Goal: Task Accomplishment & Management: Manage account settings

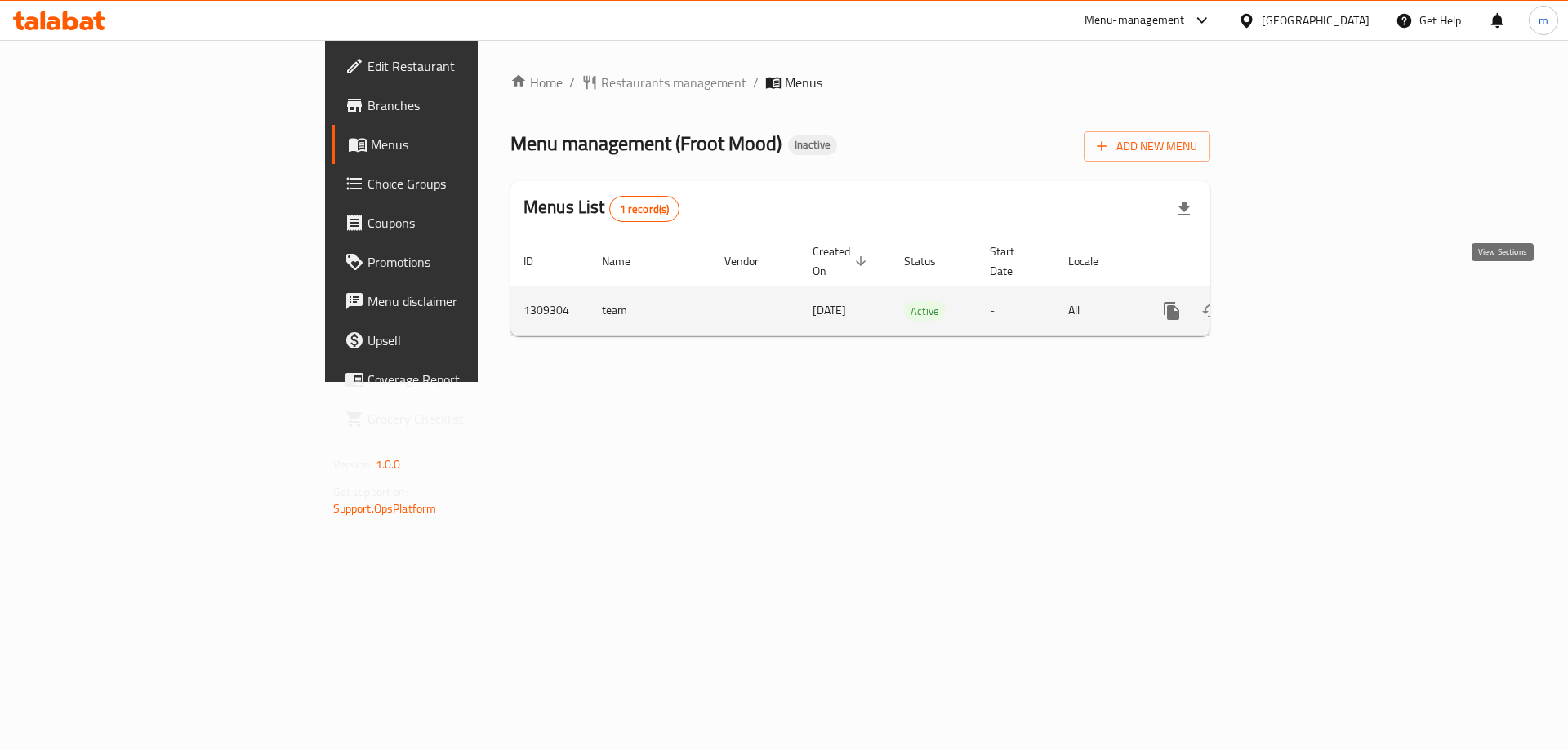
click at [1299, 302] on icon "enhanced table" at bounding box center [1290, 311] width 20 height 20
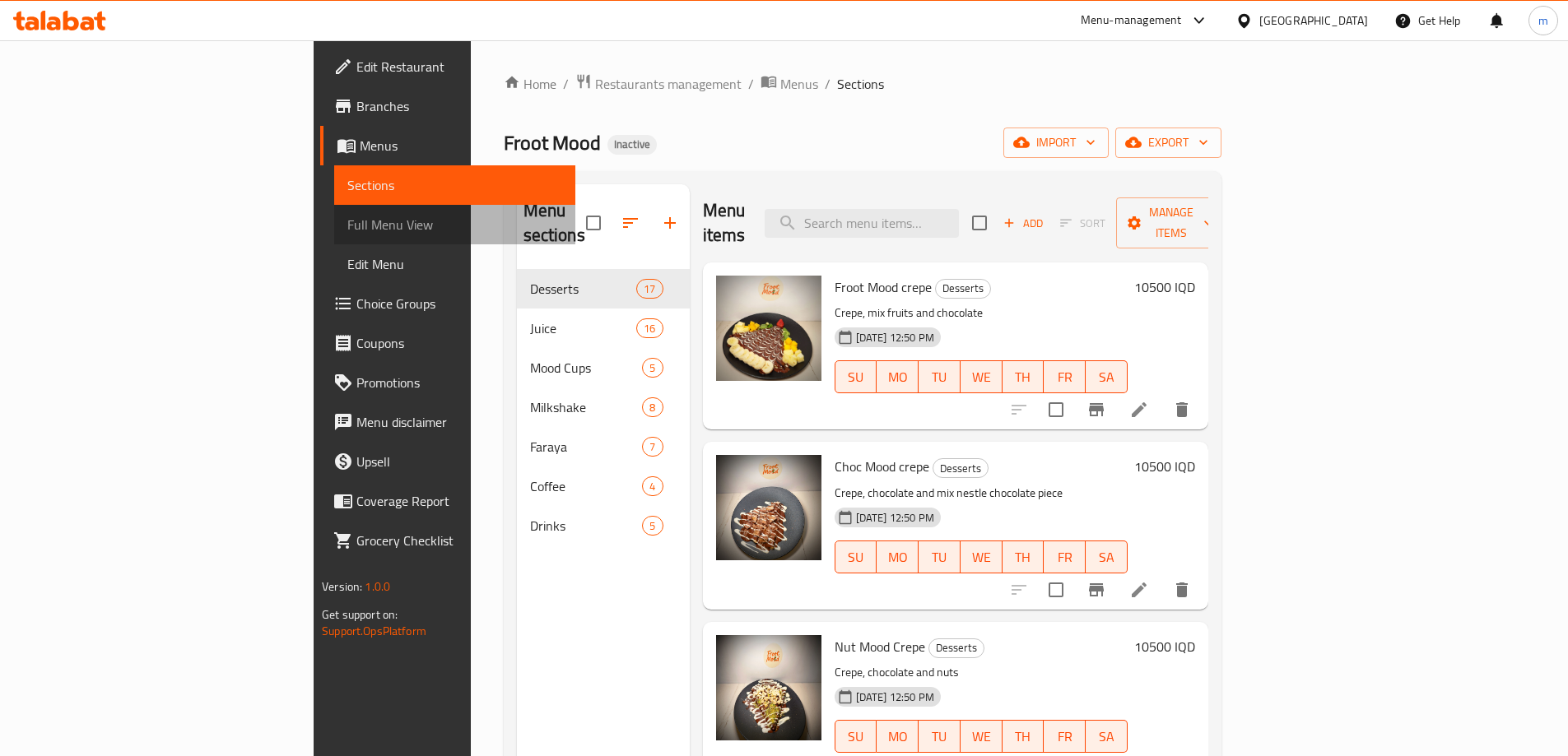
click at [348, 229] on span "Full Menu View" at bounding box center [455, 225] width 215 height 20
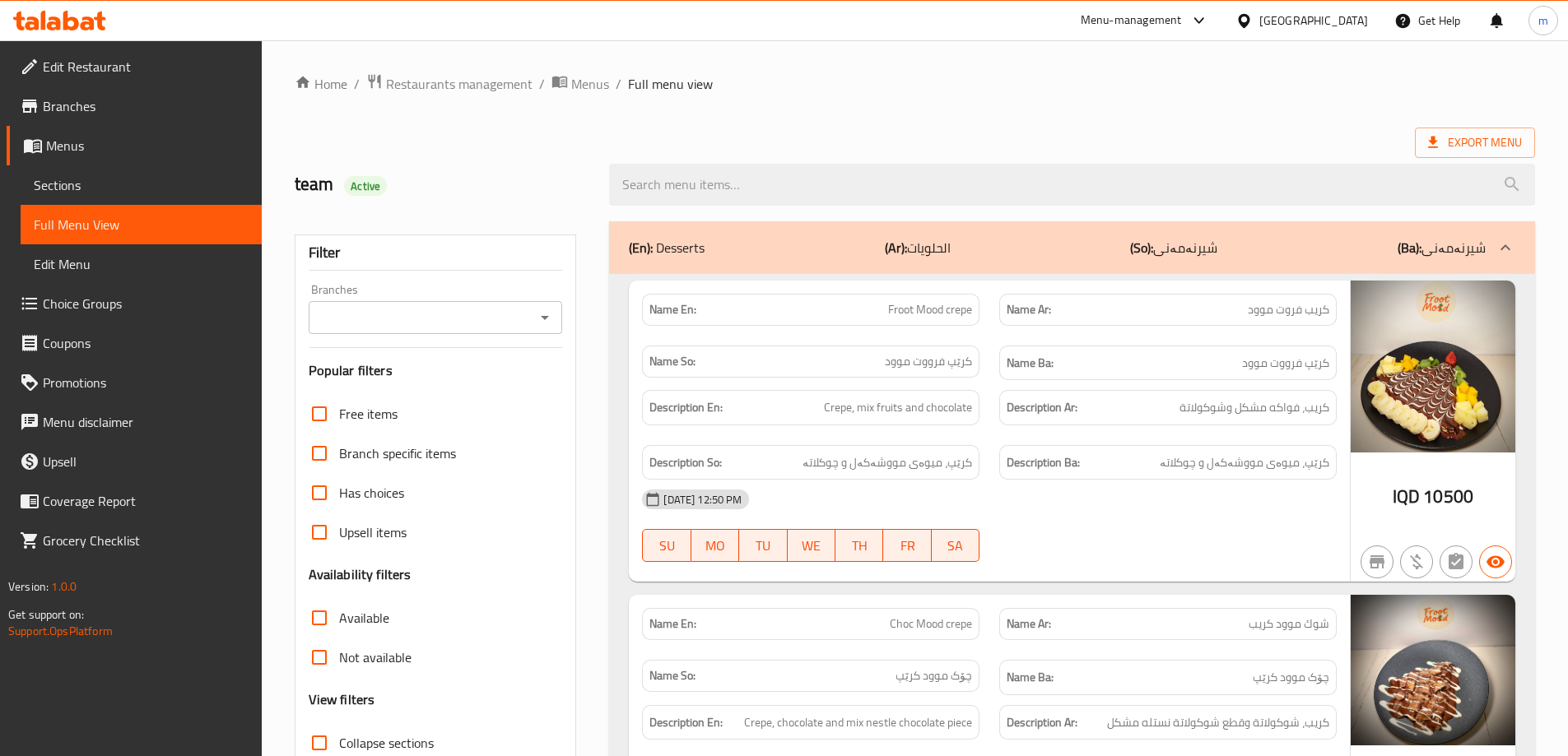
click at [549, 313] on icon "Open" at bounding box center [544, 317] width 20 height 20
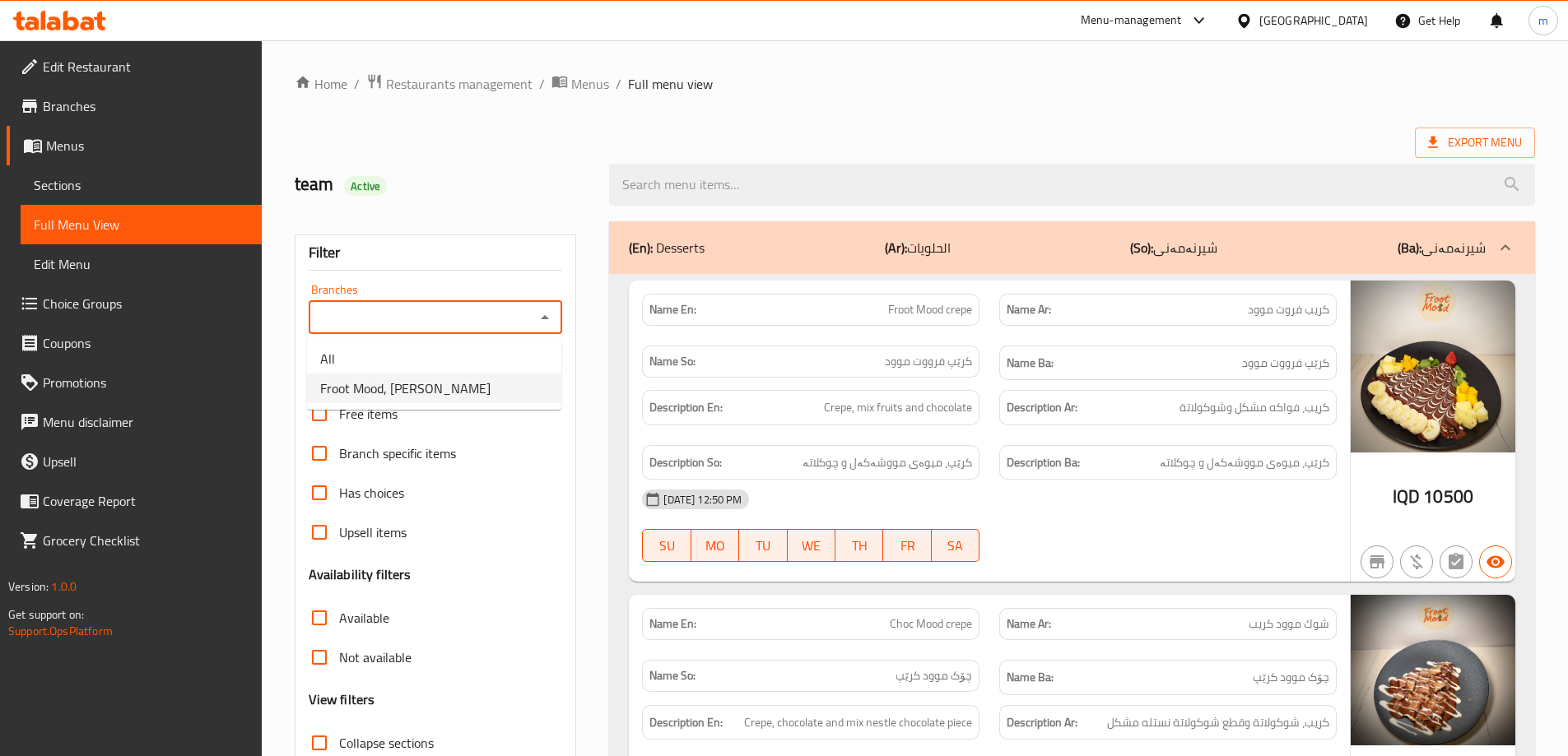
click at [486, 375] on li "Froot Mood, [PERSON_NAME]" at bounding box center [434, 388] width 254 height 30
type input "Froot Mood, [PERSON_NAME]"
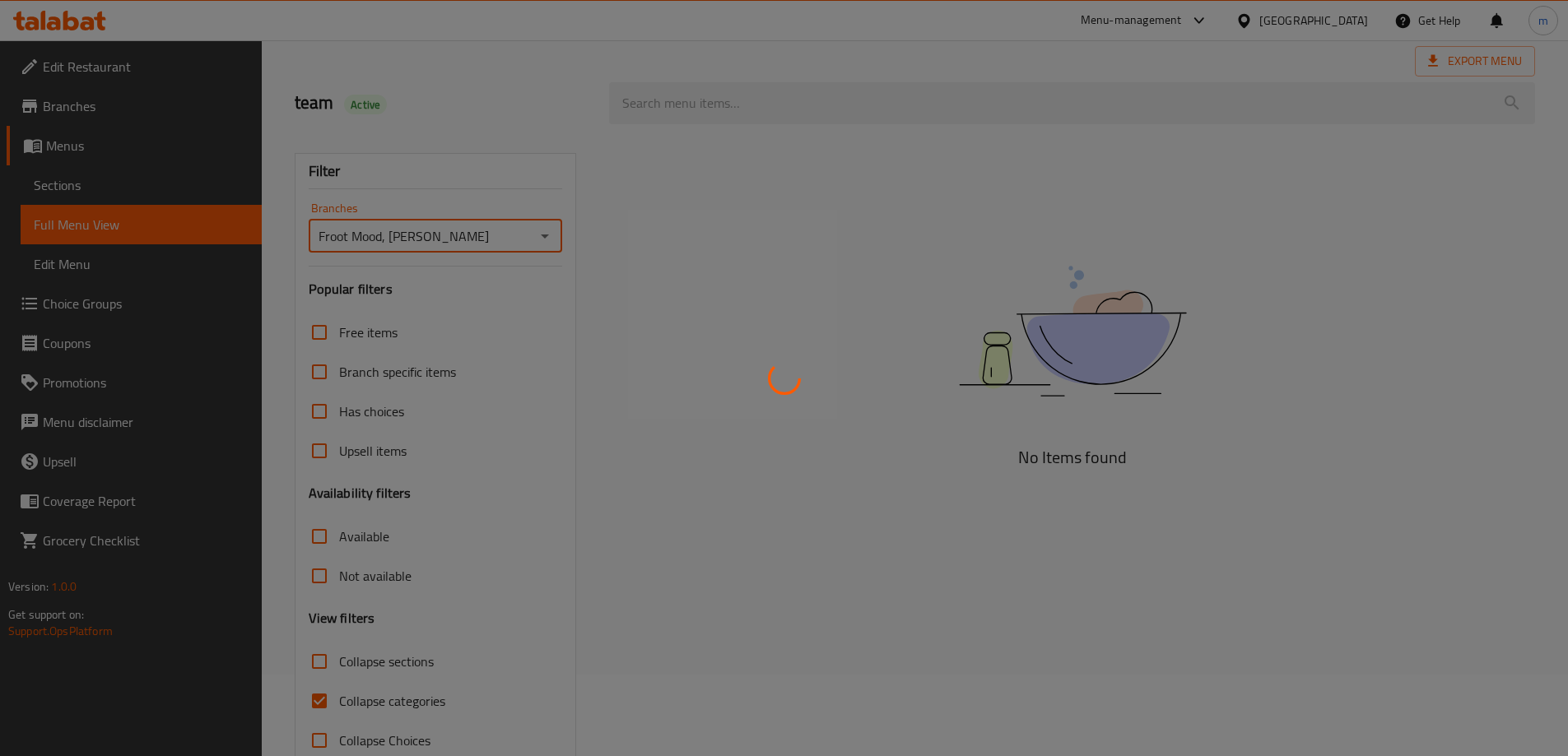
scroll to position [119, 0]
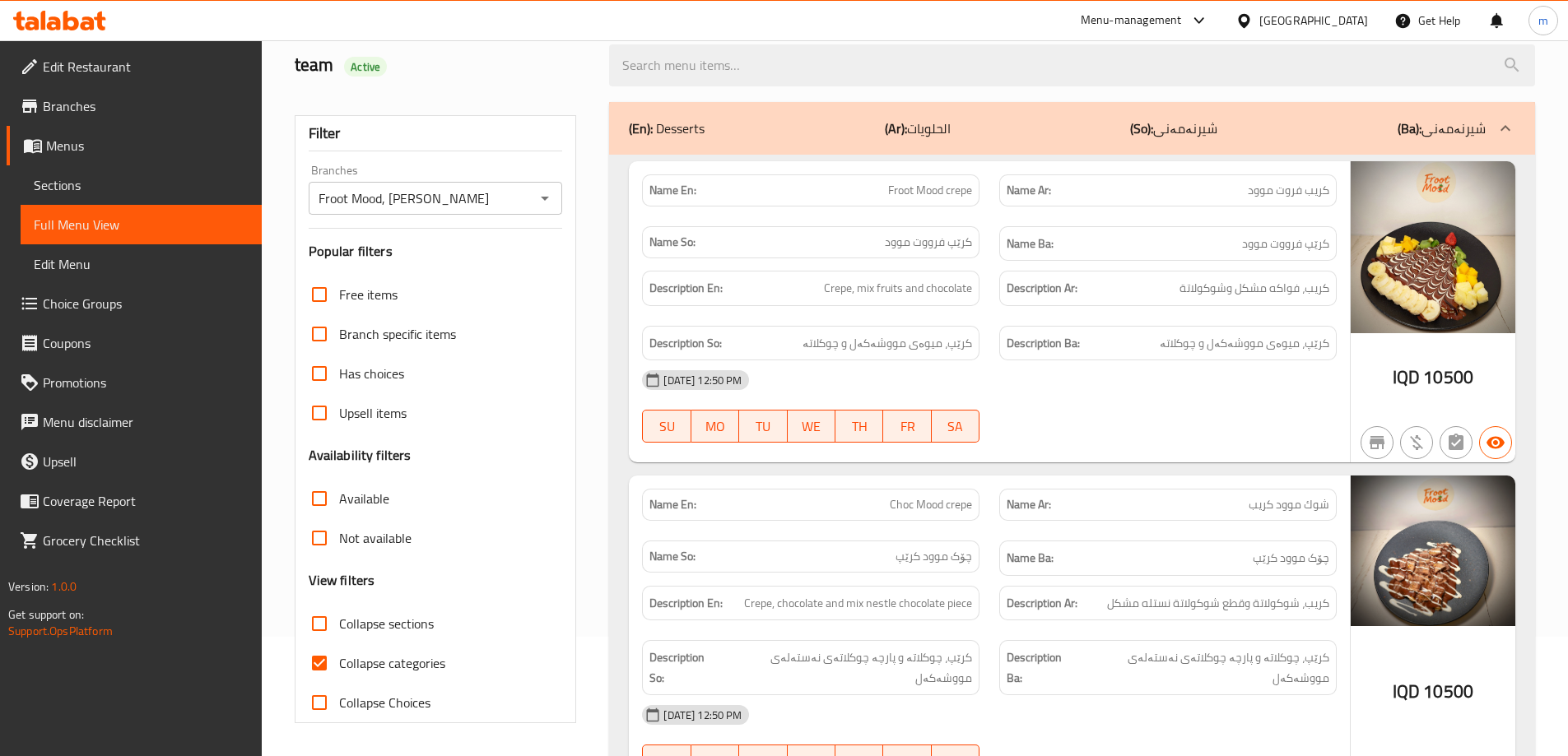
click at [391, 671] on span "Collapse categories" at bounding box center [392, 663] width 106 height 20
click at [339, 671] on input "Collapse categories" at bounding box center [319, 663] width 39 height 39
checkbox input "false"
click at [996, 386] on div "[DATE] 12:50 PM" at bounding box center [990, 380] width 714 height 39
click at [1022, 387] on div "[DATE] 12:50 PM" at bounding box center [990, 380] width 714 height 39
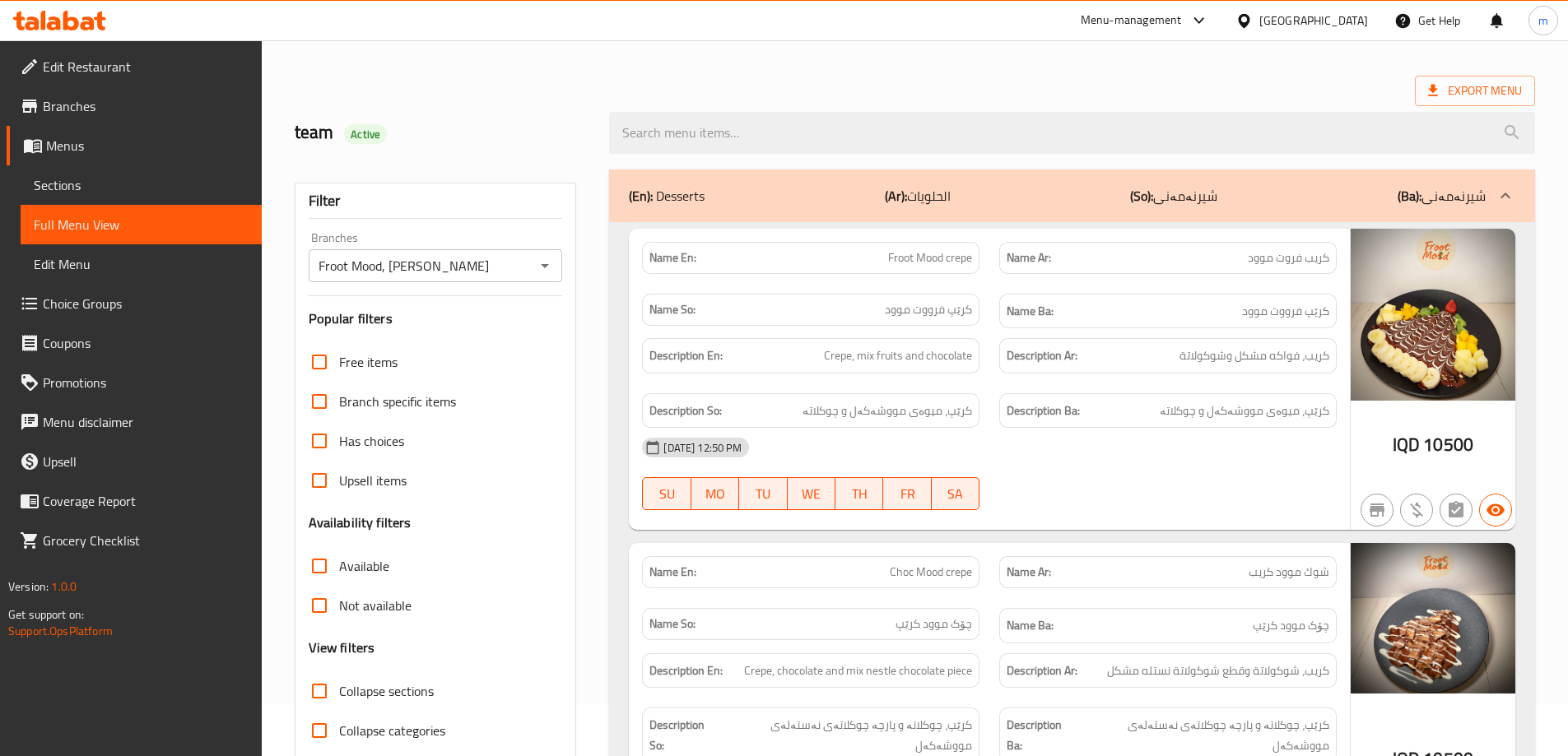
scroll to position [0, 0]
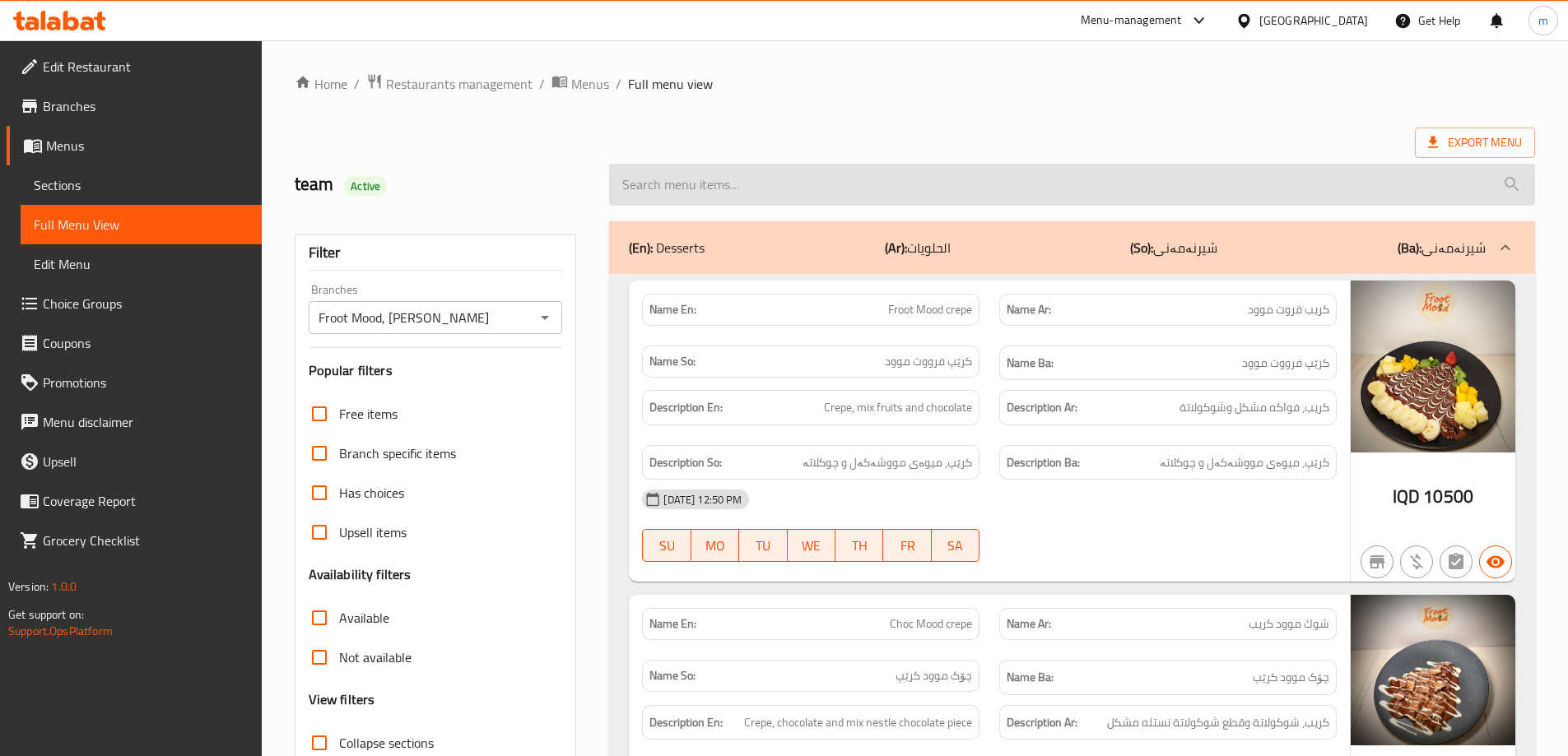
click at [862, 193] on input "search" at bounding box center [1071, 185] width 926 height 42
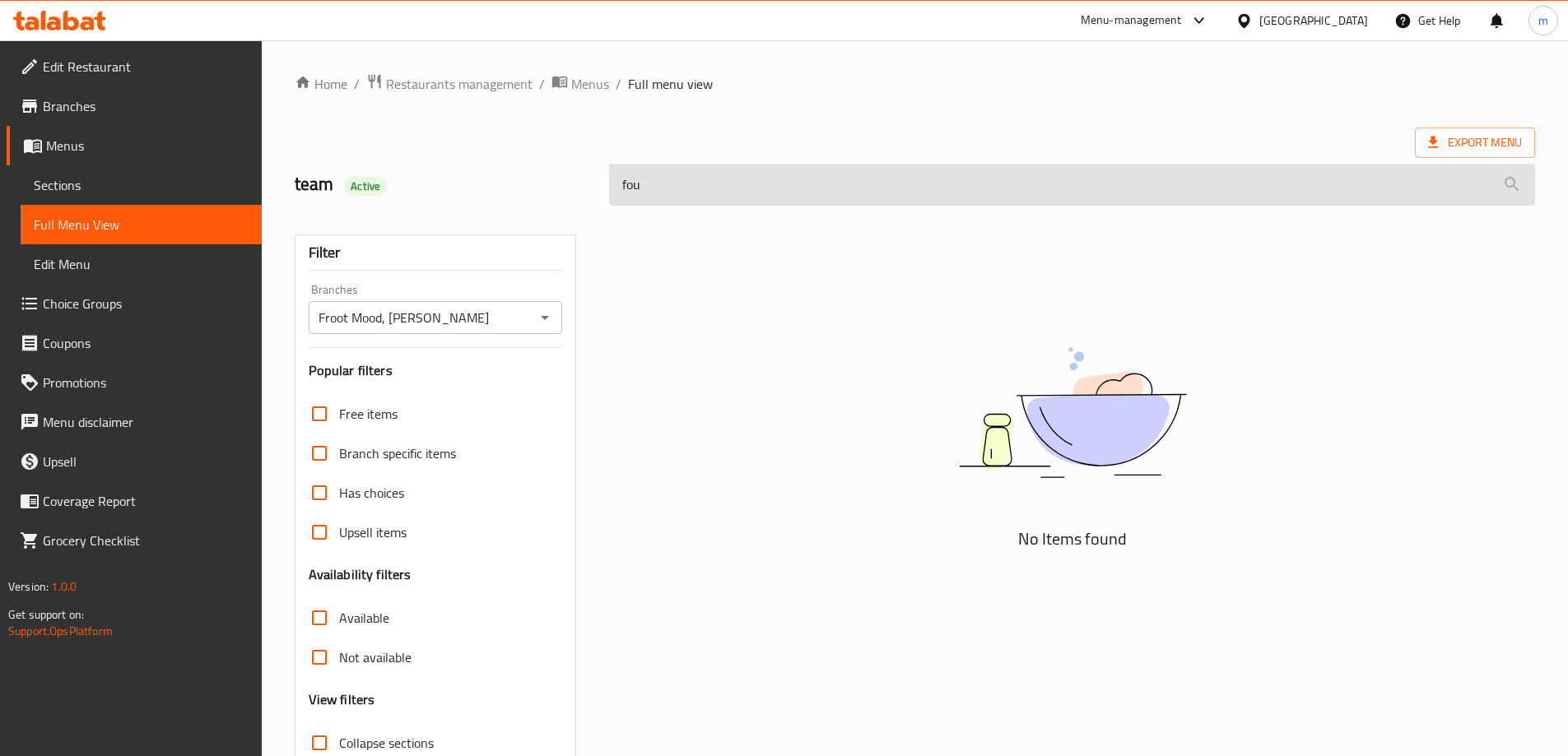
click at [862, 193] on input "fou" at bounding box center [1071, 185] width 926 height 42
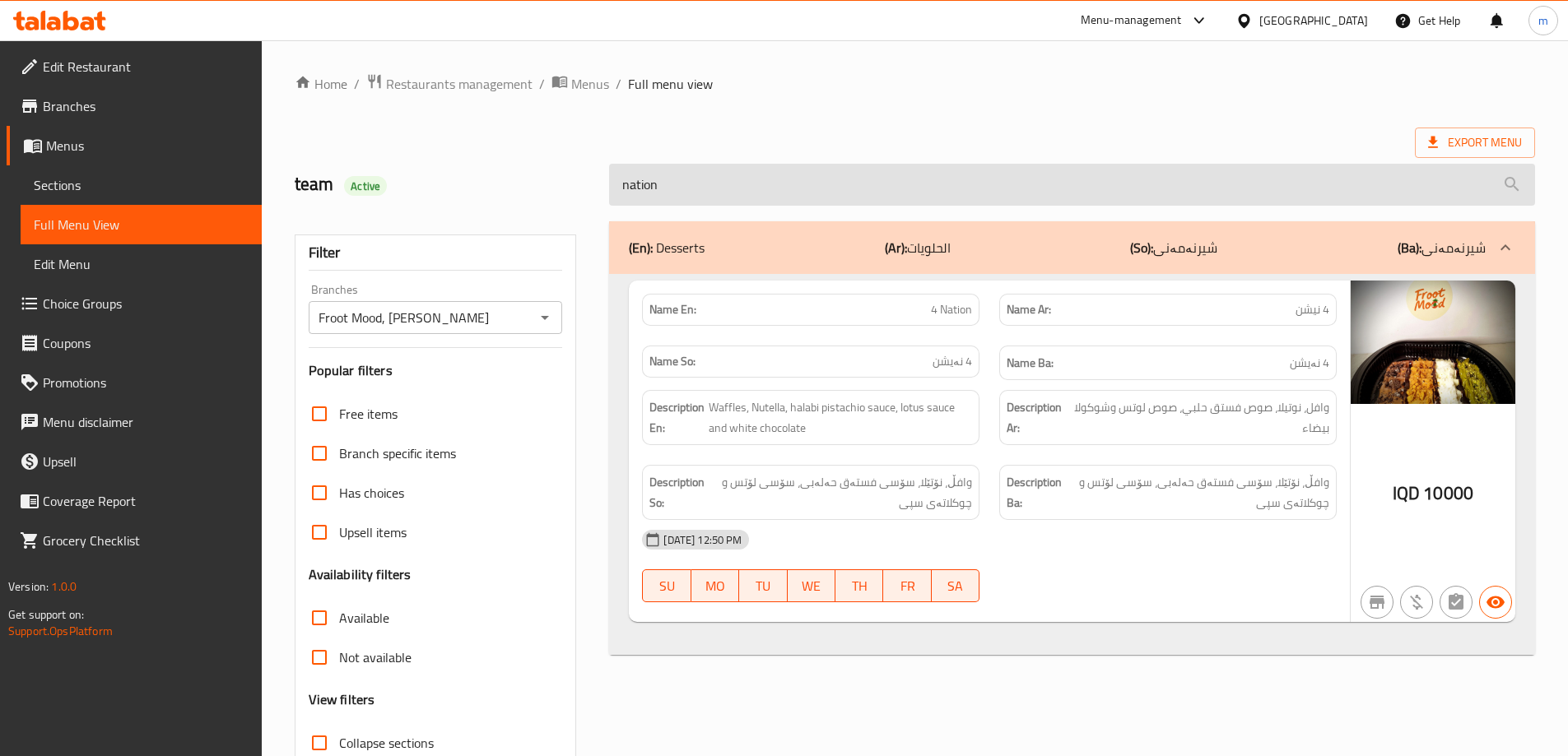
click at [692, 187] on input "nation" at bounding box center [1071, 185] width 926 height 42
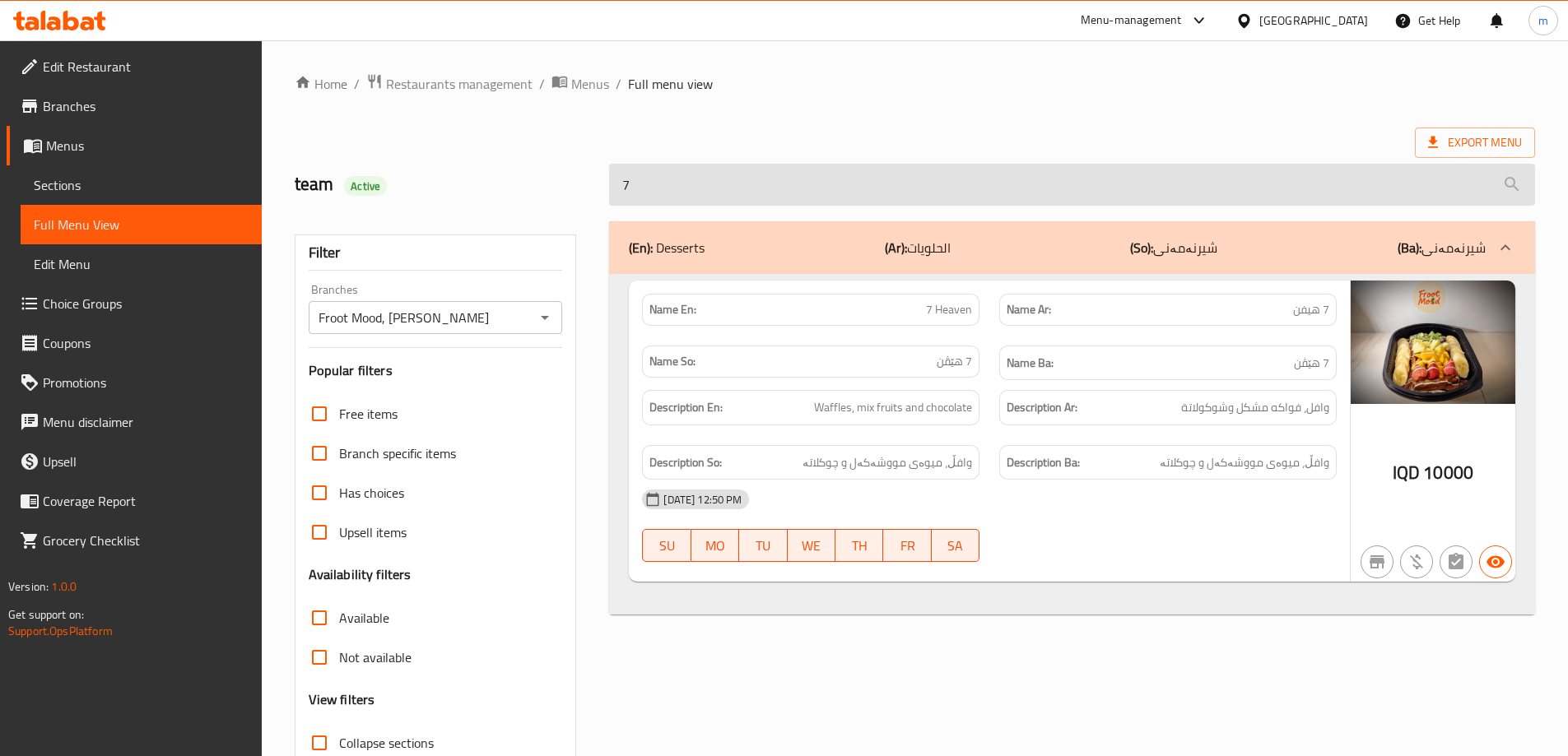
click at [686, 174] on input "7" at bounding box center [1071, 185] width 926 height 42
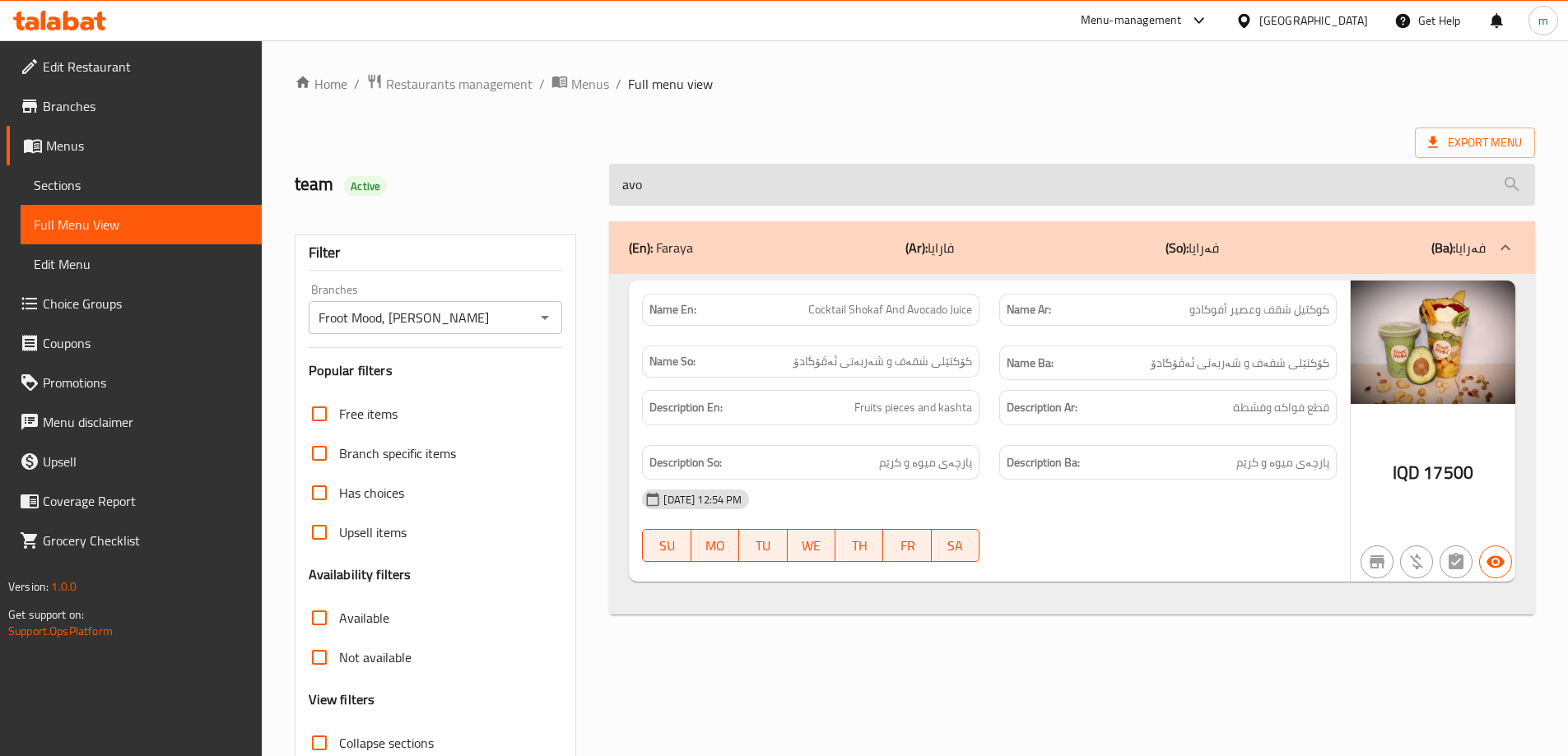
click at [677, 192] on input "avo" at bounding box center [1071, 185] width 926 height 42
click at [678, 168] on input "and mi" at bounding box center [1071, 185] width 926 height 42
click at [679, 195] on input "and mi" at bounding box center [1071, 185] width 926 height 42
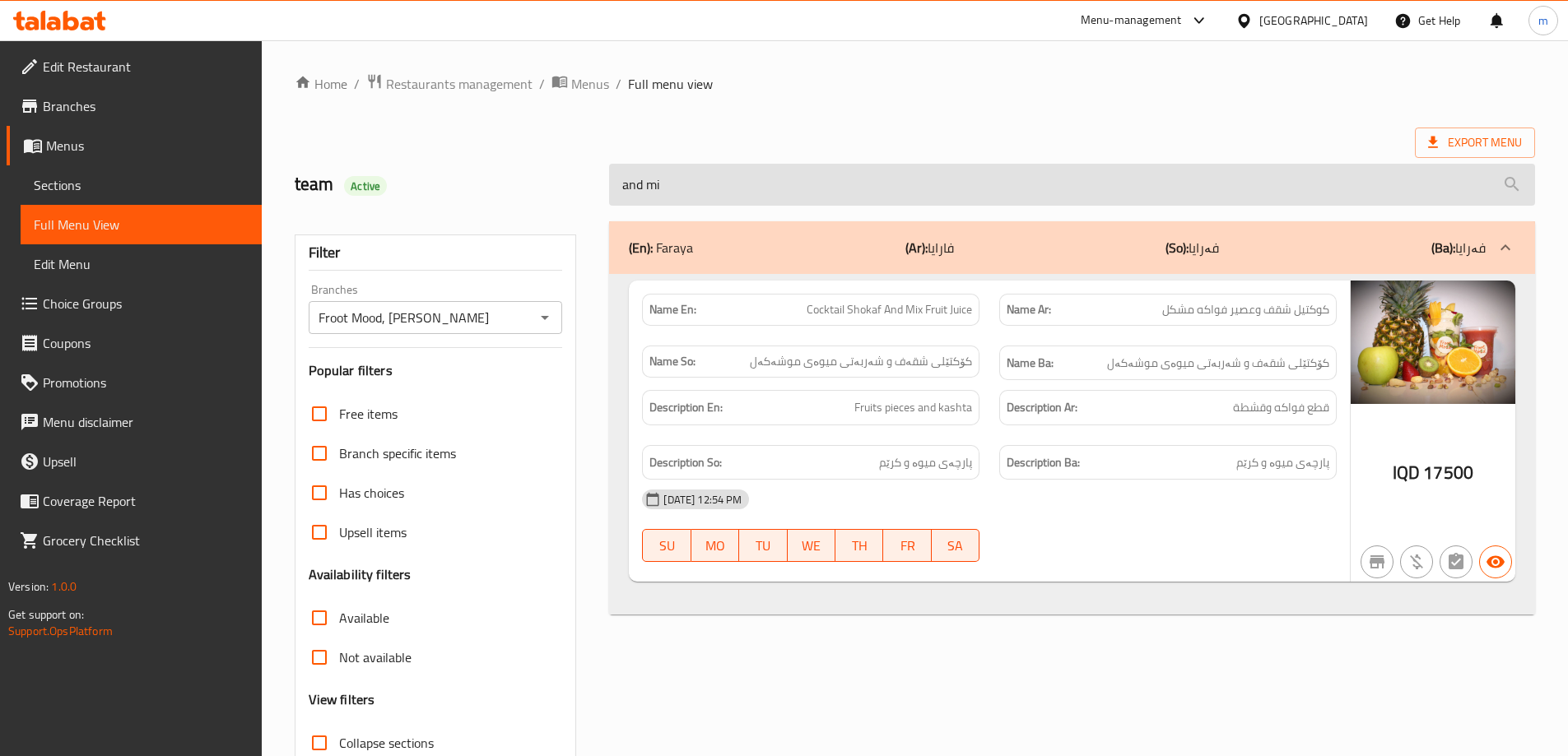
click at [679, 195] on input "and mi" at bounding box center [1071, 185] width 926 height 42
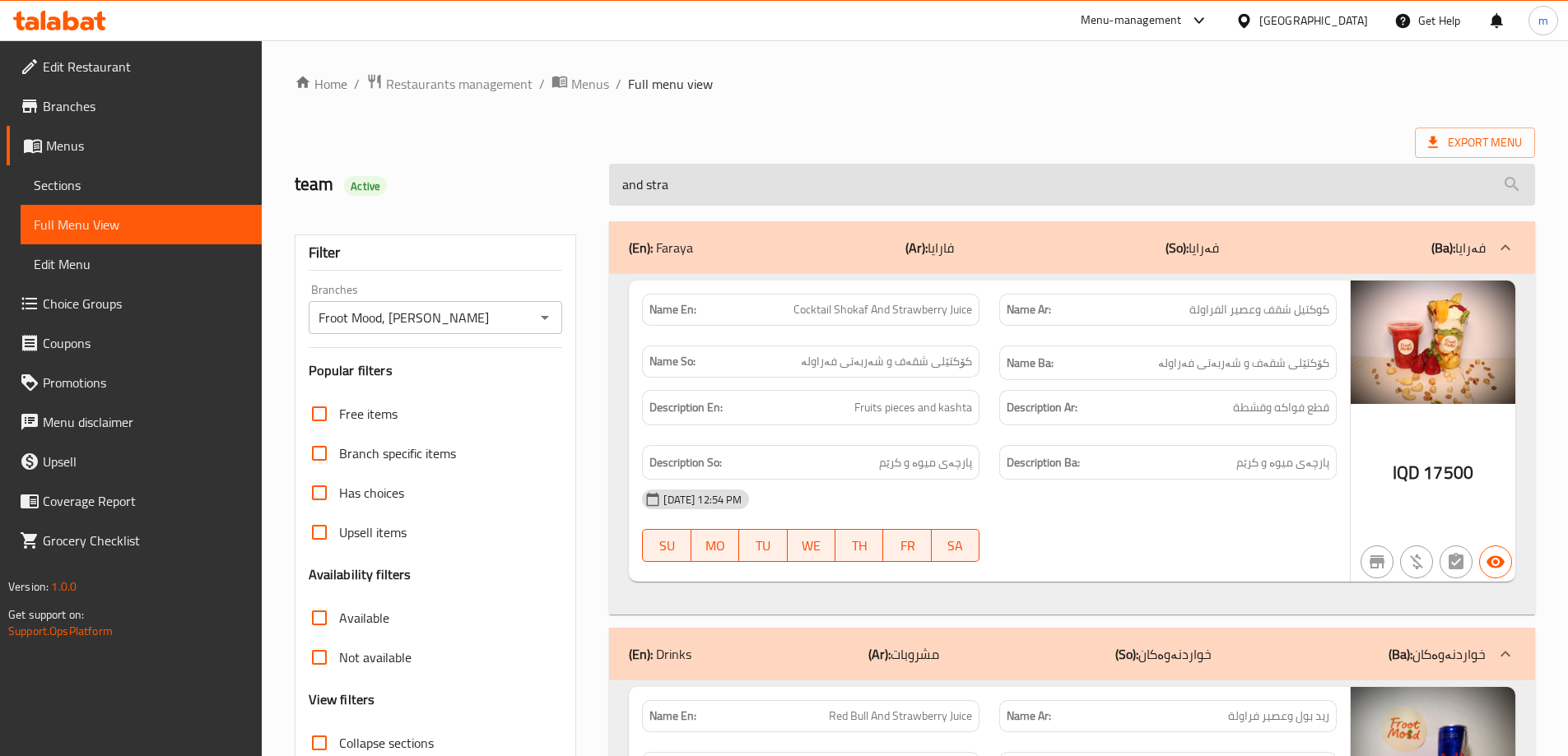
click at [706, 188] on input "and stra" at bounding box center [1071, 185] width 926 height 42
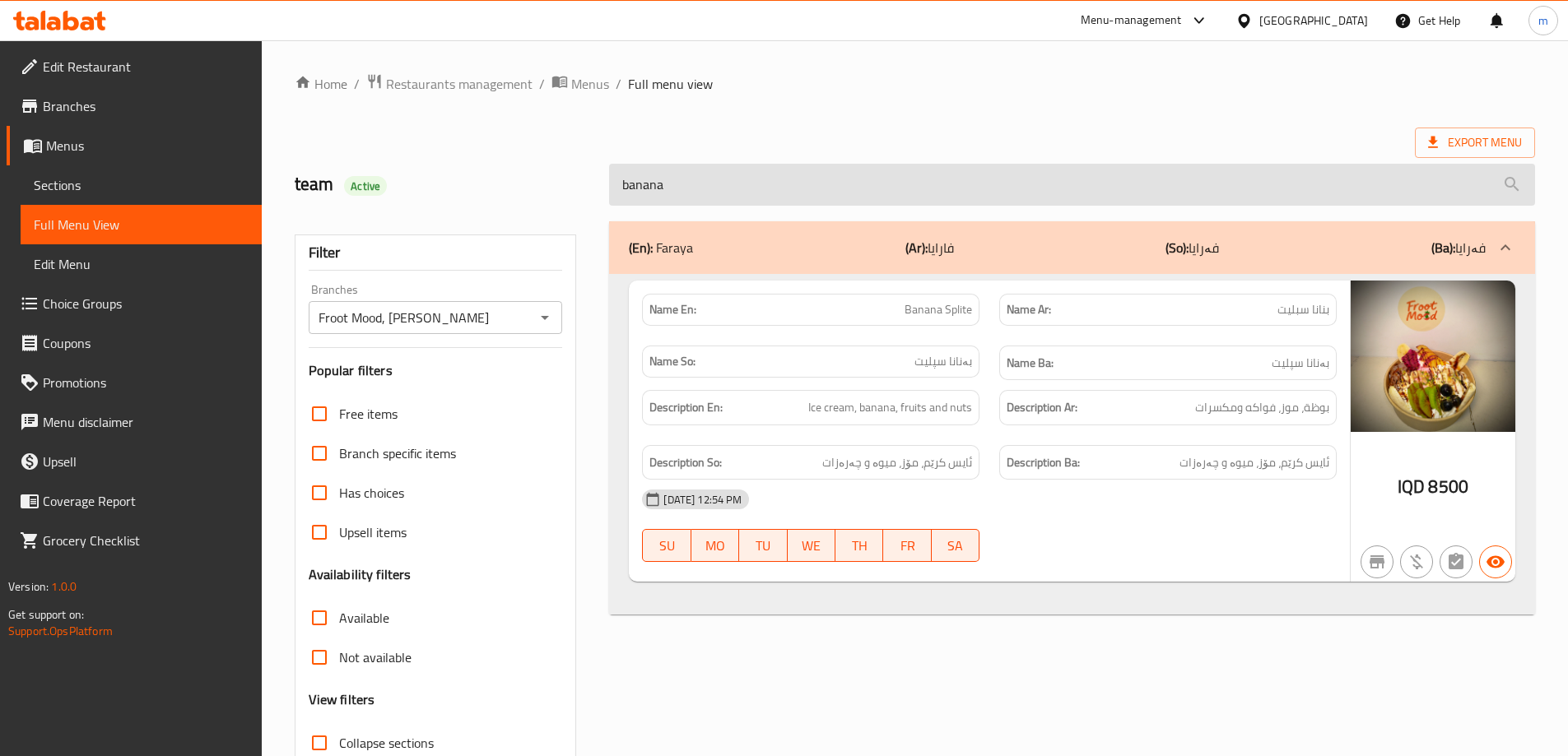
click at [711, 199] on input "banana" at bounding box center [1071, 185] width 926 height 42
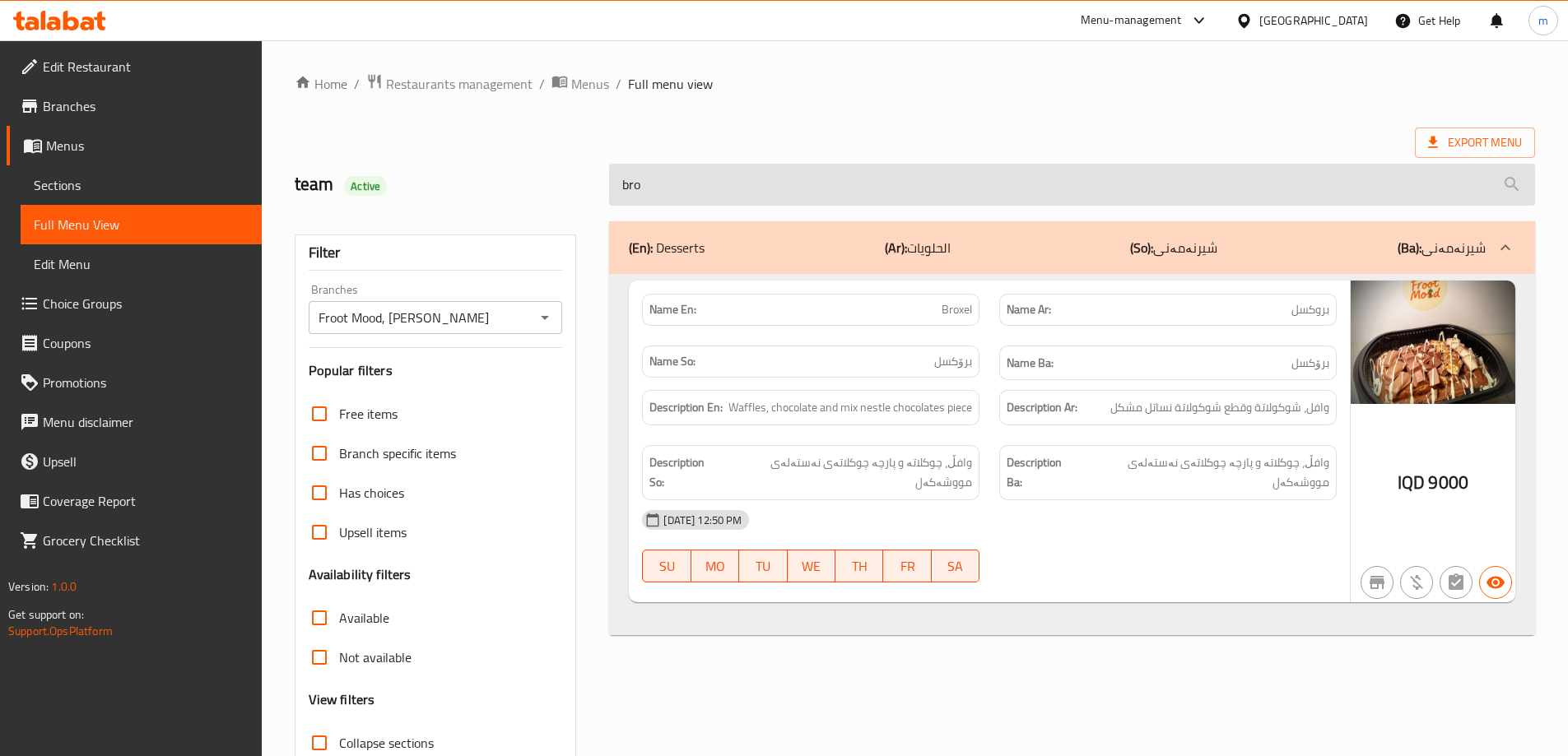
click at [807, 197] on input "bro" at bounding box center [1071, 185] width 926 height 42
paste input "Cocktail shokaf Avocado"
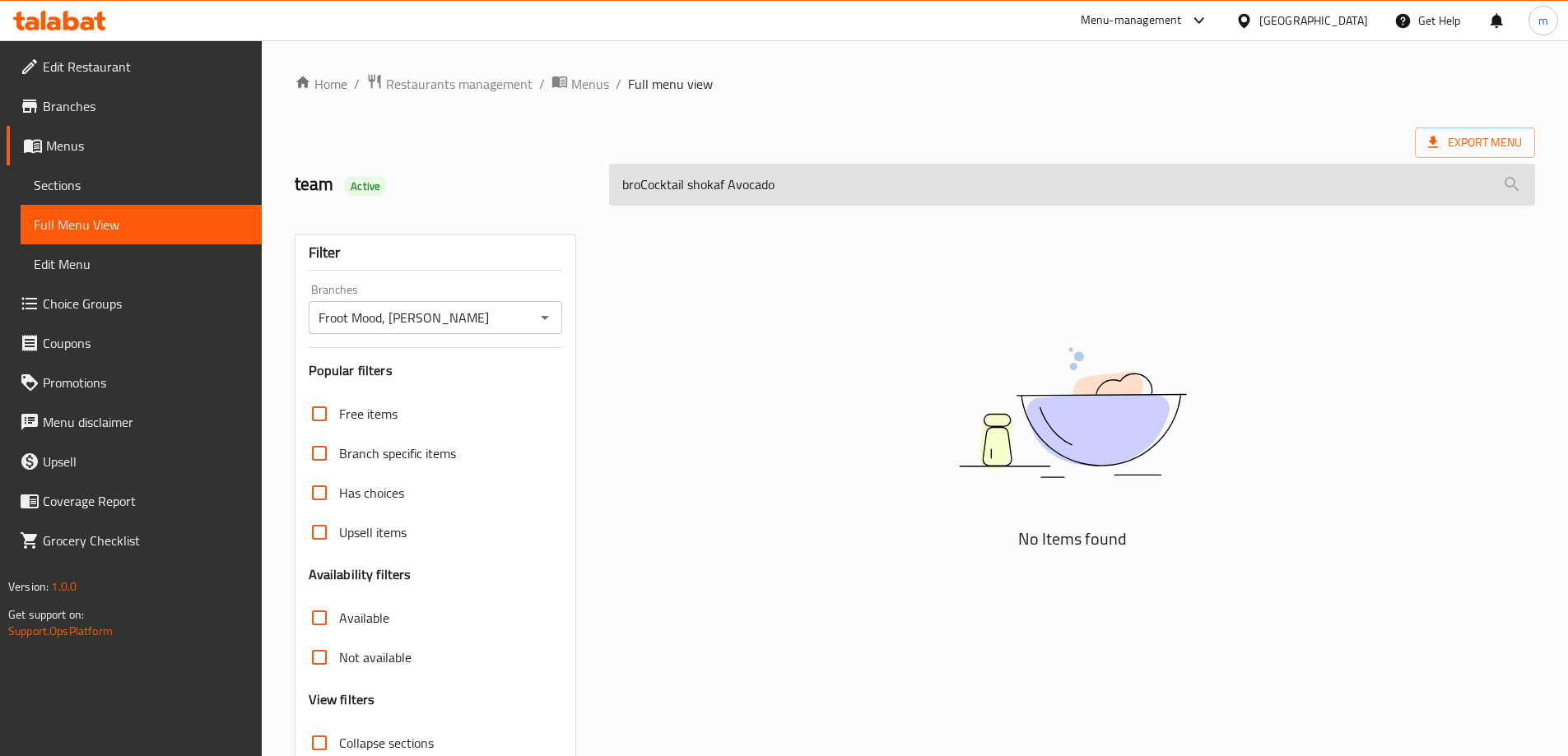
click at [808, 192] on input "broCocktail shokaf Avocado" at bounding box center [1071, 185] width 926 height 42
paste input "search"
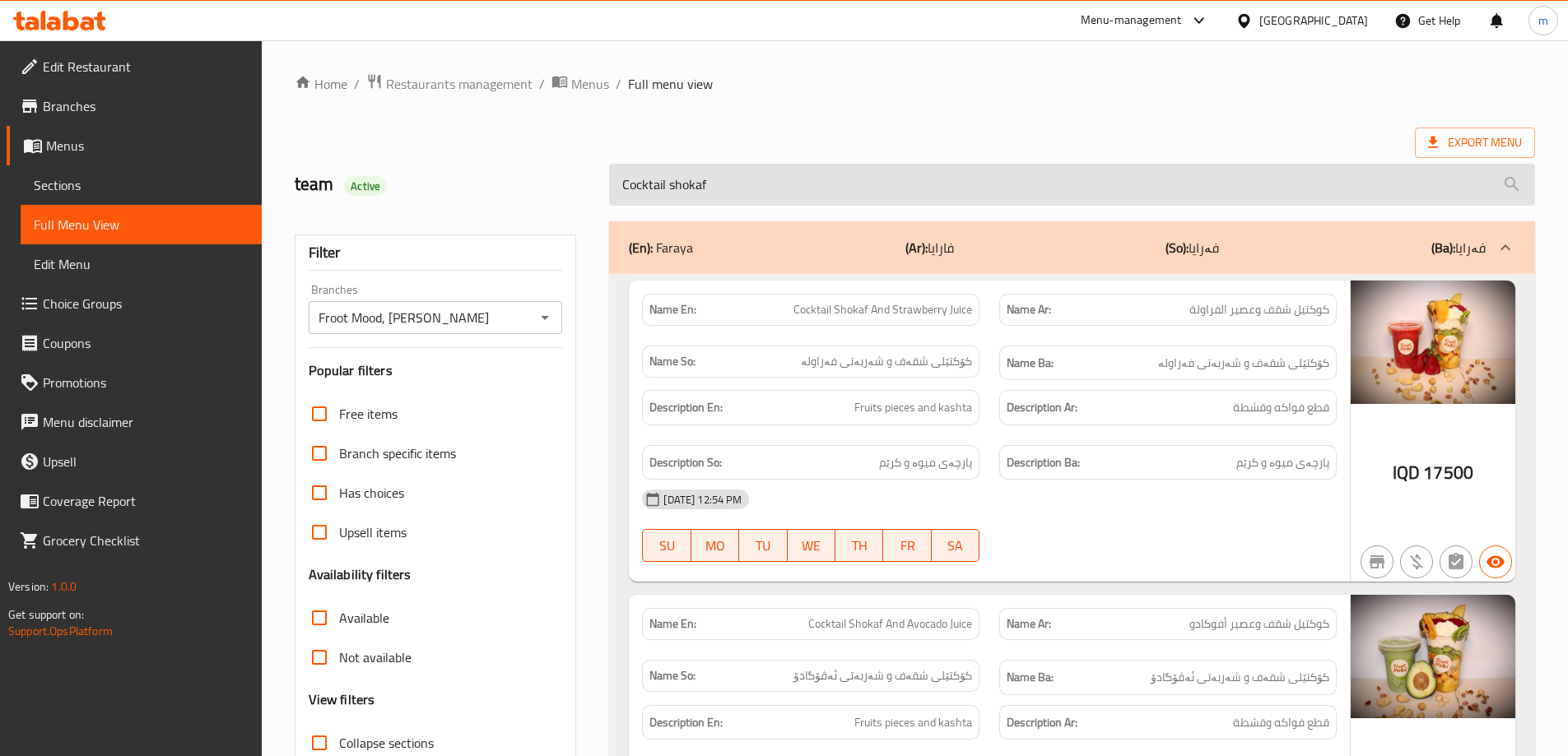
click at [645, 187] on input "Cocktail shokaf" at bounding box center [1071, 185] width 926 height 42
click at [767, 170] on input "shokaf" at bounding box center [1071, 185] width 926 height 42
click at [681, 178] on input "cocktail" at bounding box center [1071, 185] width 926 height 42
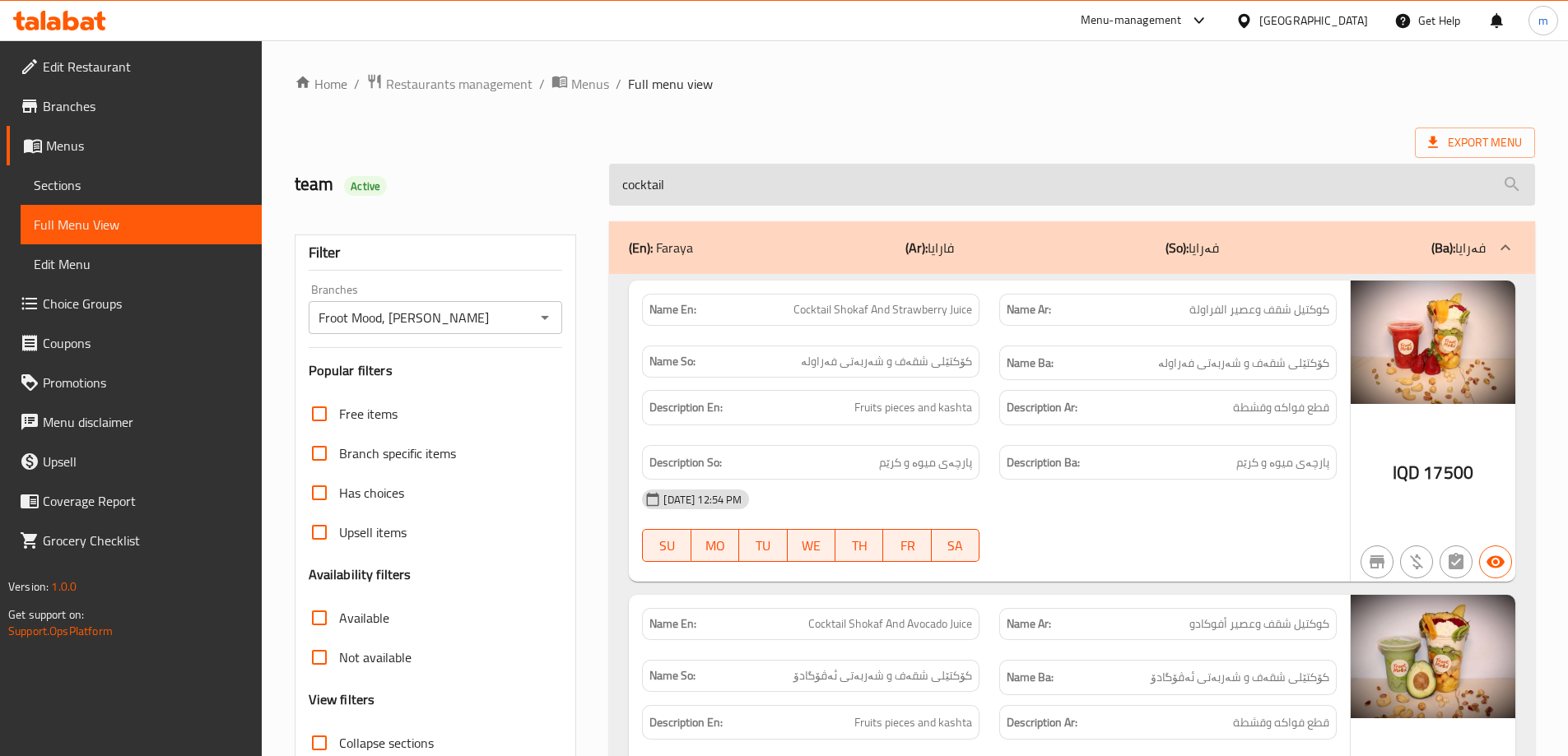
click at [681, 178] on input "cocktail" at bounding box center [1071, 185] width 926 height 42
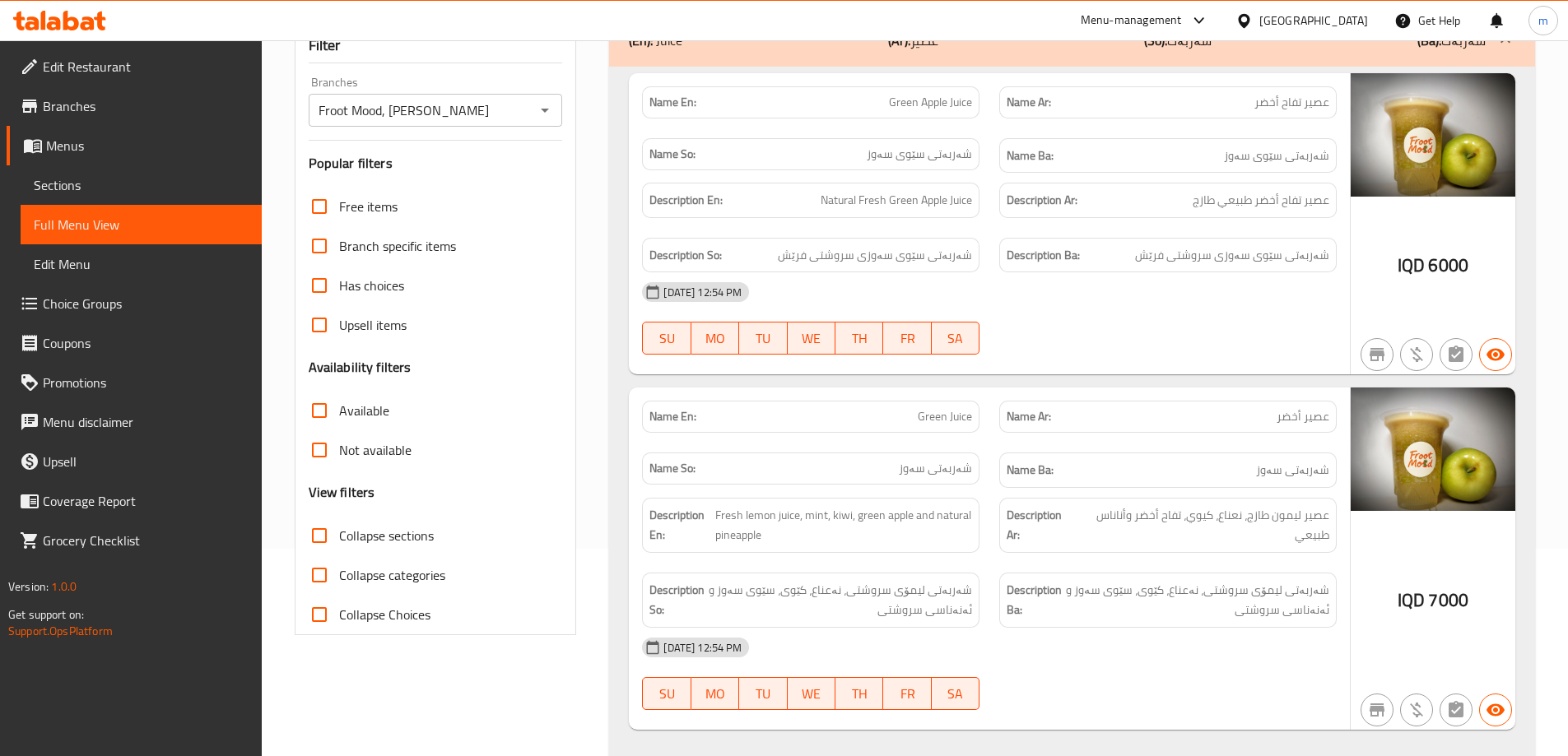
scroll to position [247, 0]
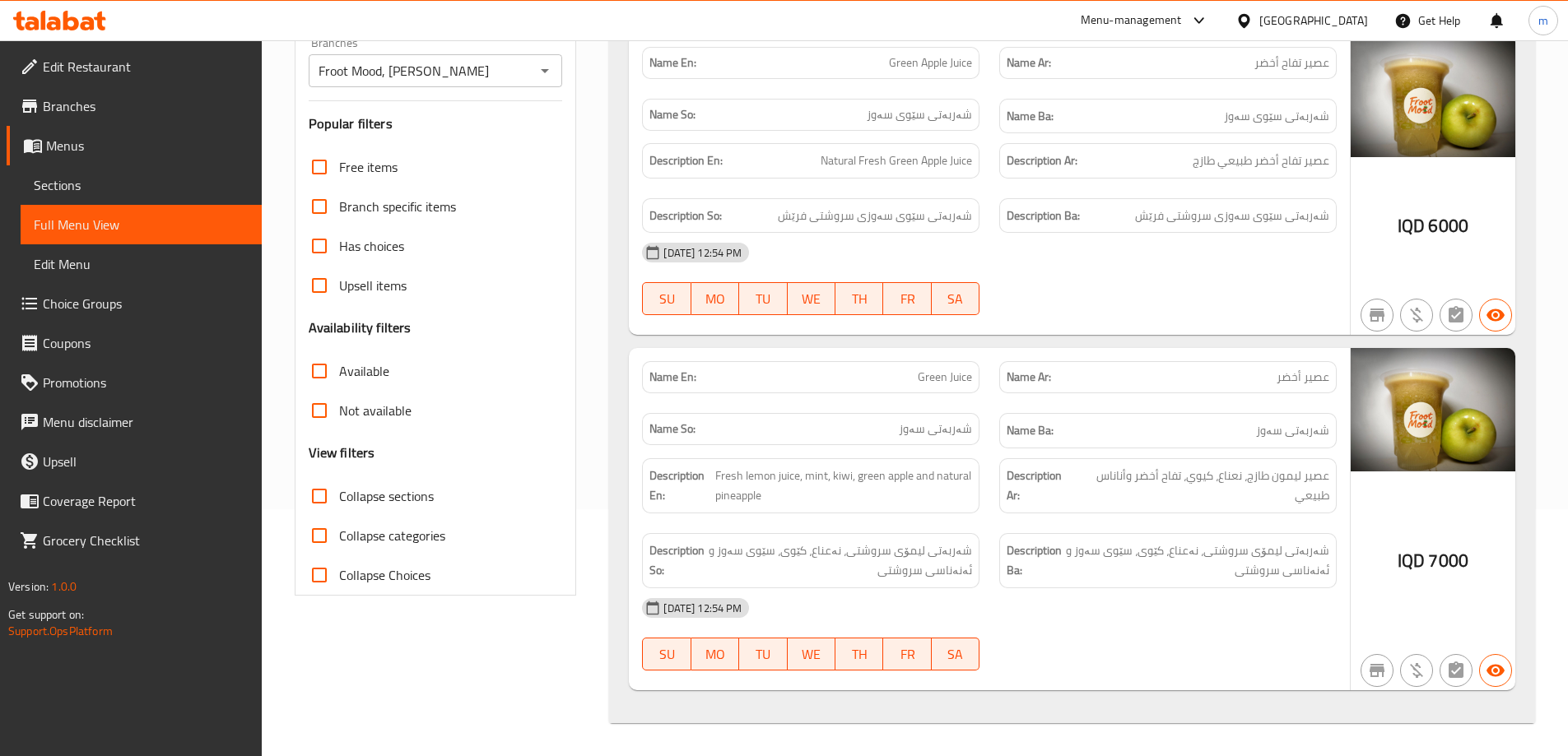
click at [1192, 635] on div "02-09-2025 12:54 PM SU MO TU WE TH FR SA" at bounding box center [990, 635] width 714 height 92
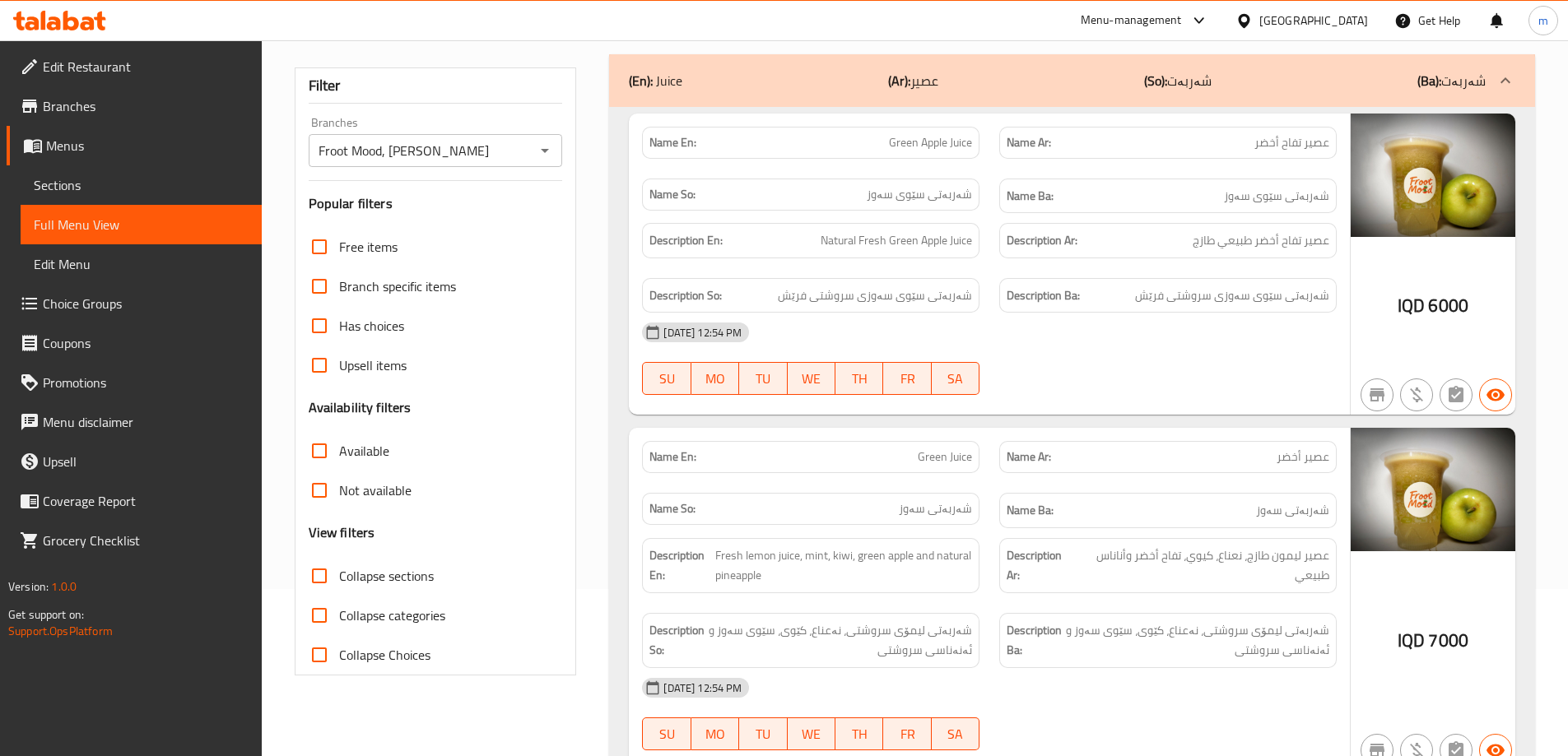
scroll to position [110, 0]
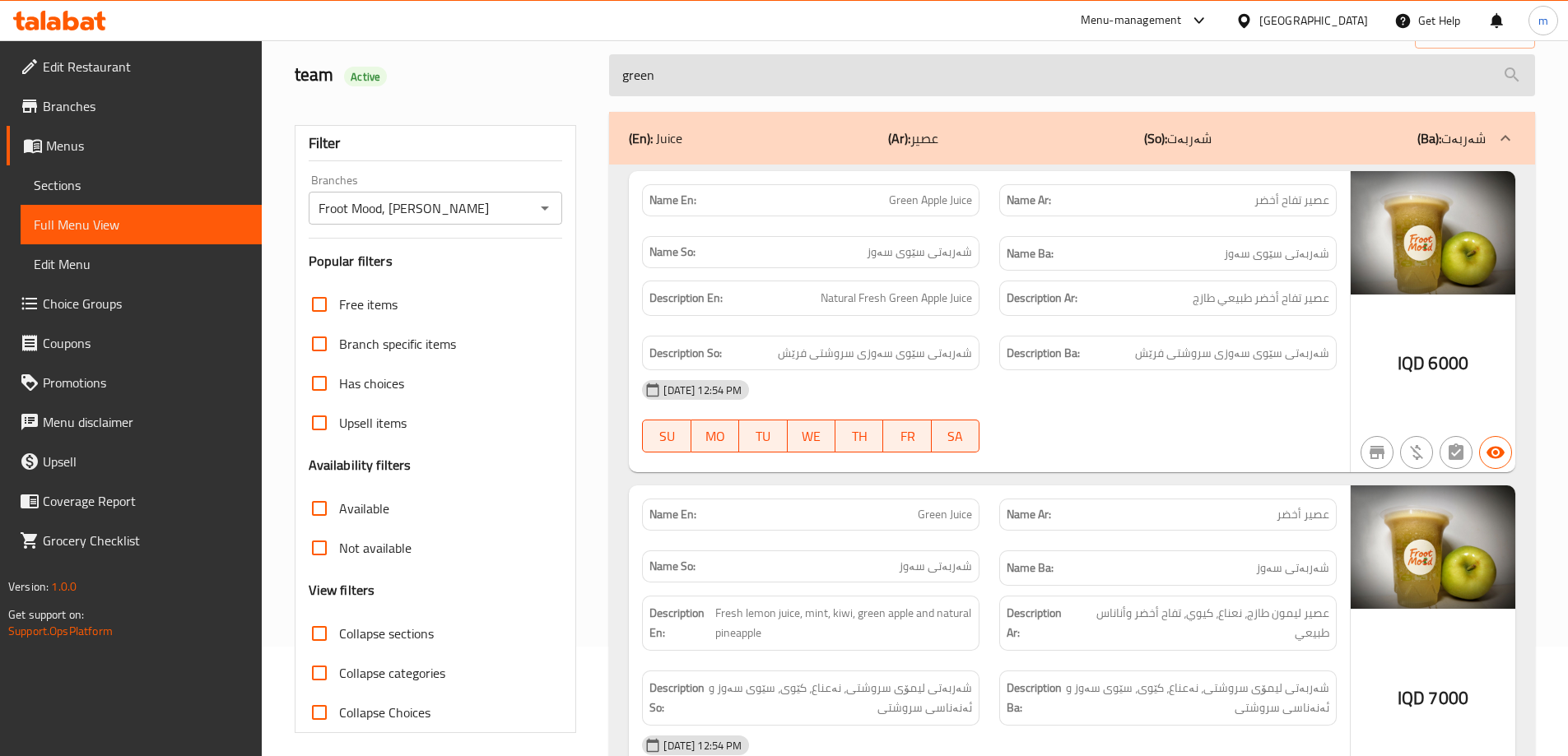
click at [669, 71] on input "green" at bounding box center [1071, 75] width 926 height 42
paste input "Green juiceعصير أخضر"
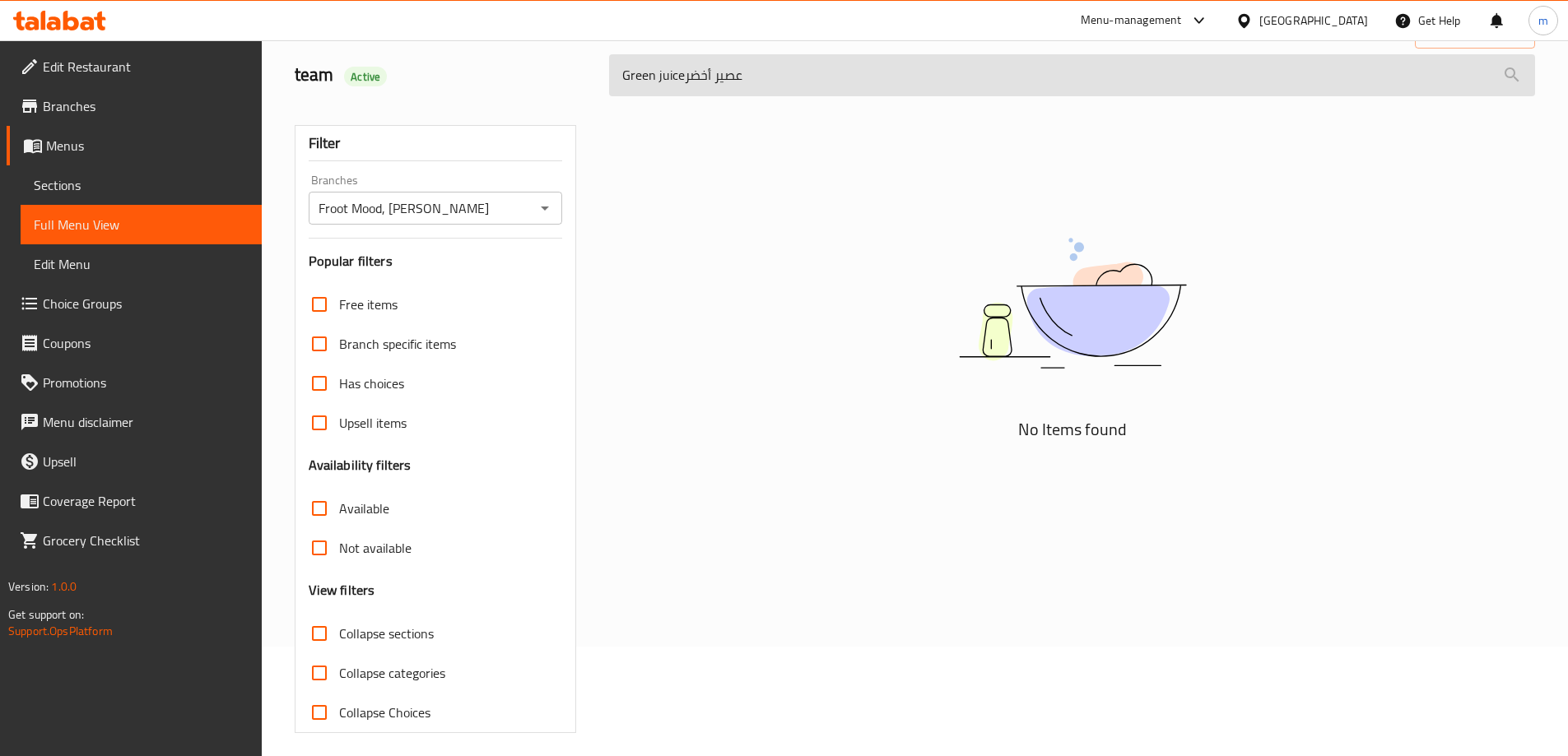
drag, startPoint x: 760, startPoint y: 71, endPoint x: 686, endPoint y: 71, distance: 74.0
click at [686, 71] on input "Green juiceعصير أخضر" at bounding box center [1071, 75] width 926 height 42
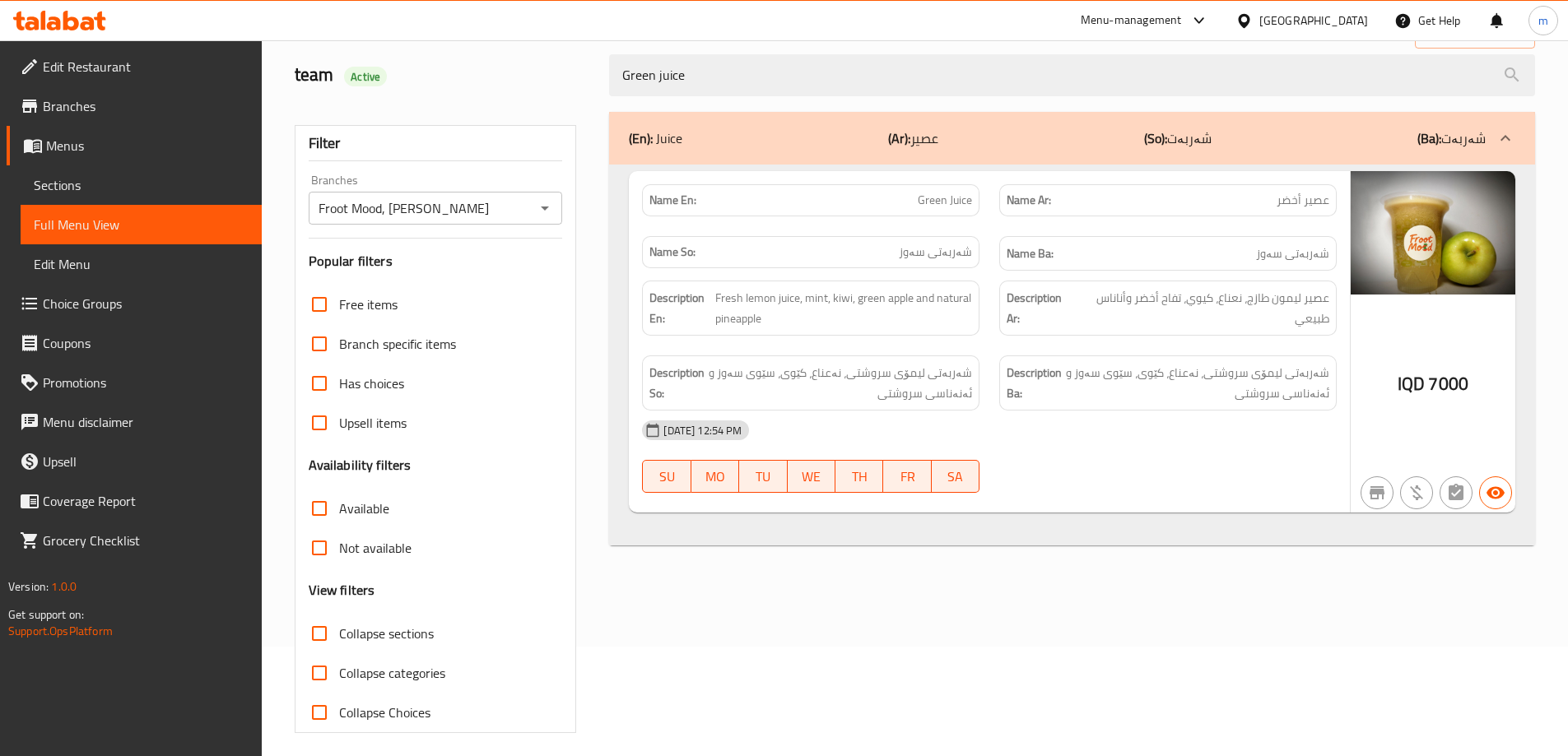
click at [934, 196] on span "Green Juice" at bounding box center [945, 200] width 54 height 17
copy span "Green Juice"
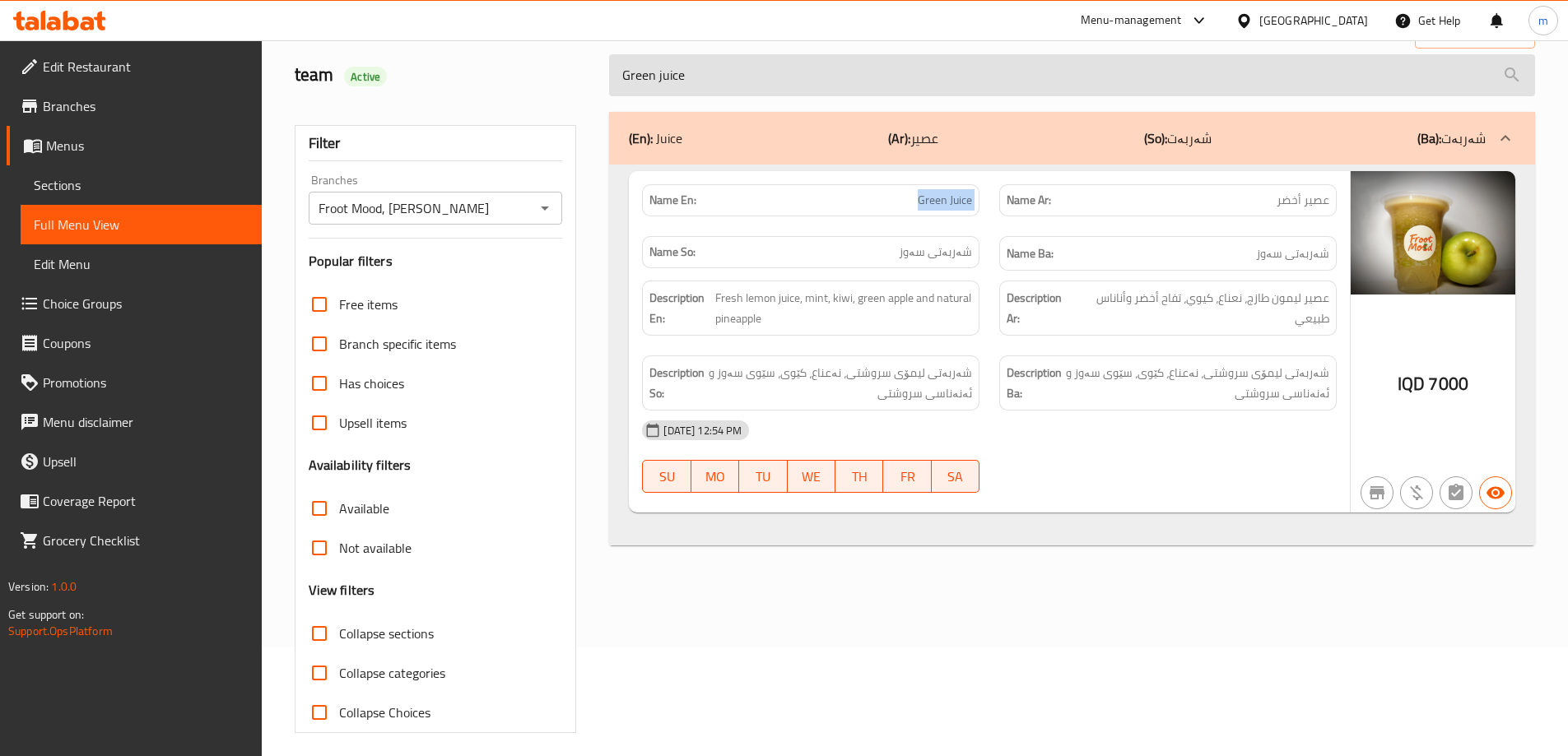
click at [711, 88] on input "Green juice" at bounding box center [1071, 75] width 926 height 42
click at [711, 86] on input "Green juice" at bounding box center [1071, 75] width 926 height 42
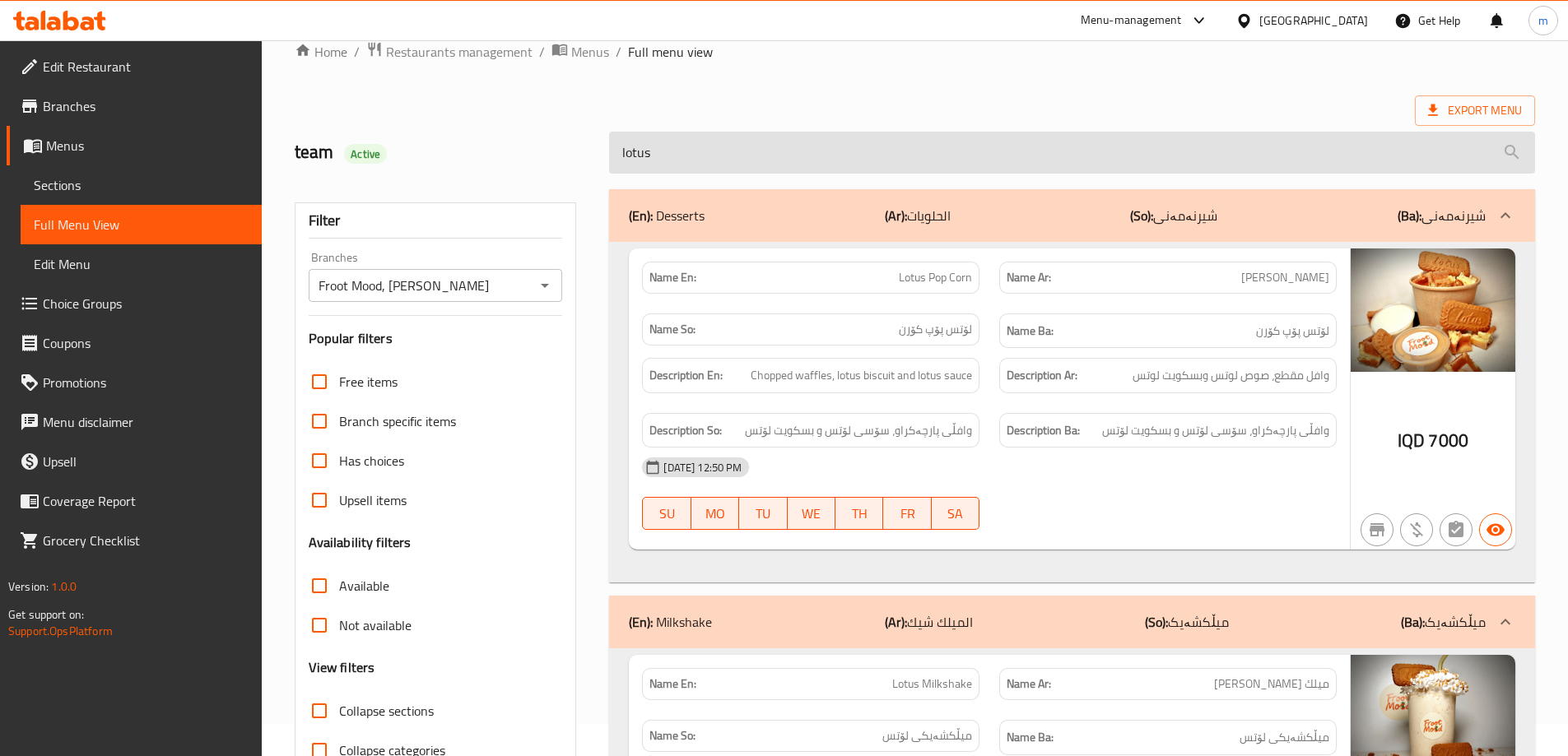
scroll to position [0, 0]
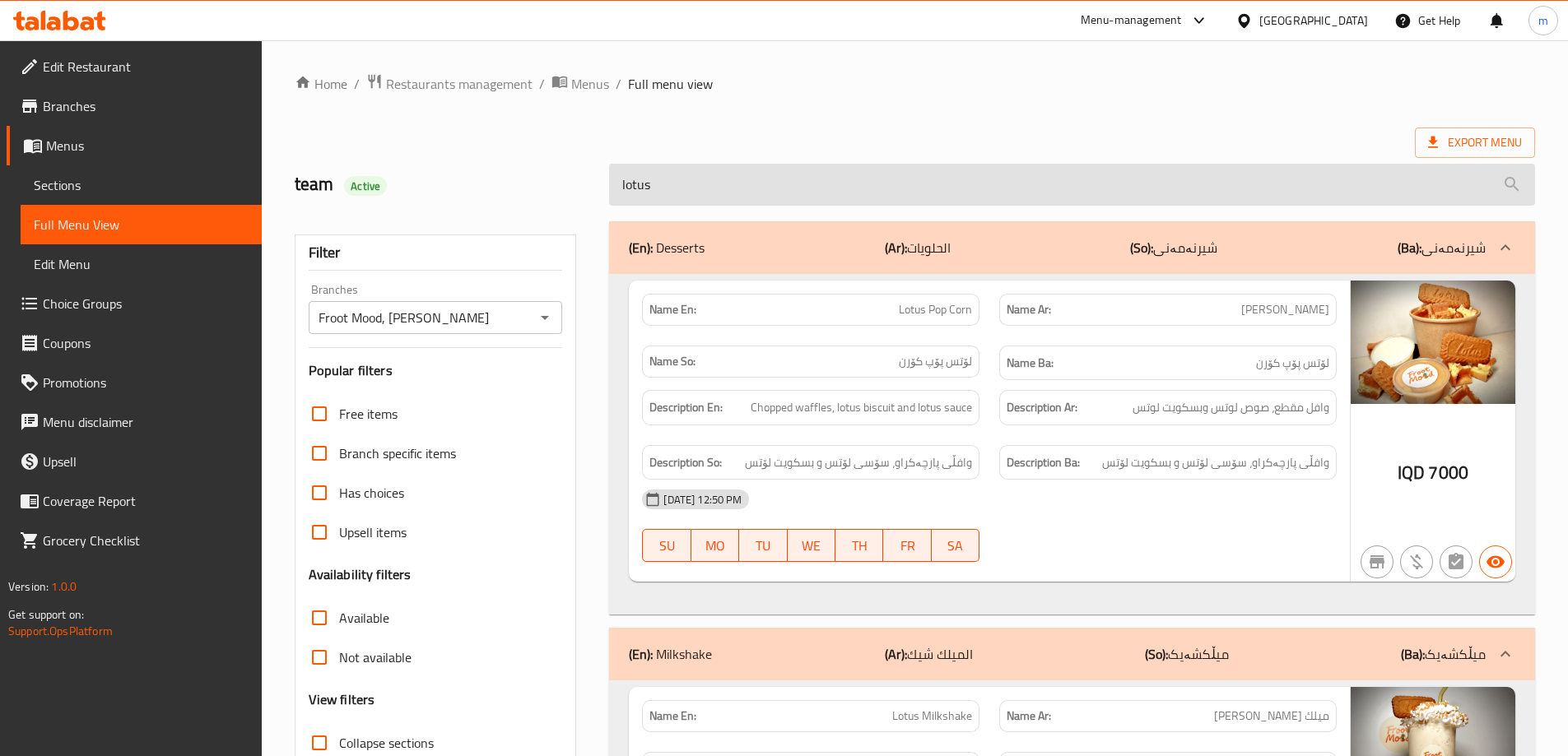
click at [765, 176] on input "lotus" at bounding box center [1071, 185] width 926 height 42
paste input "Pop corn بوب كورن لوتس"
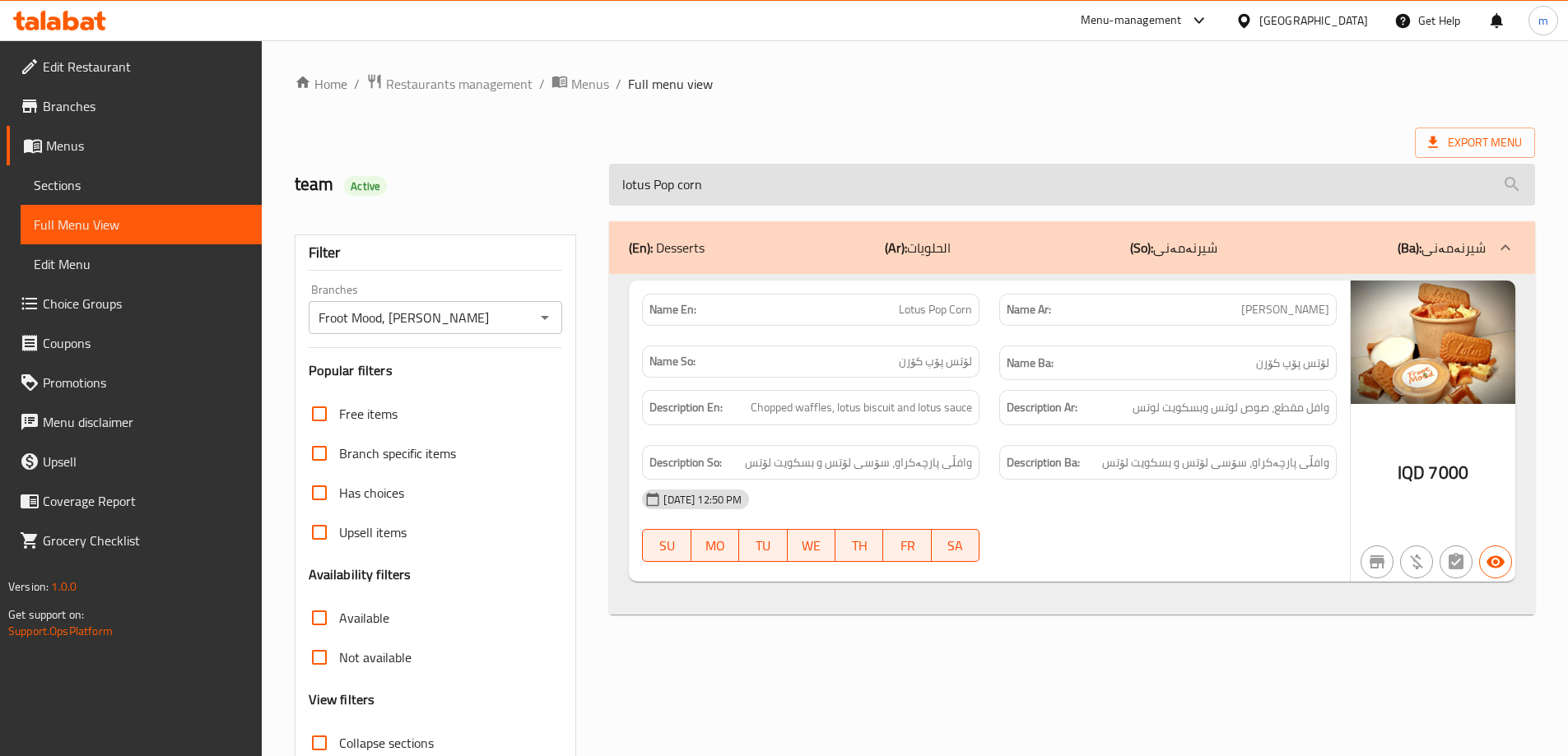
click at [727, 203] on input "lotus Pop corn" at bounding box center [1071, 185] width 926 height 42
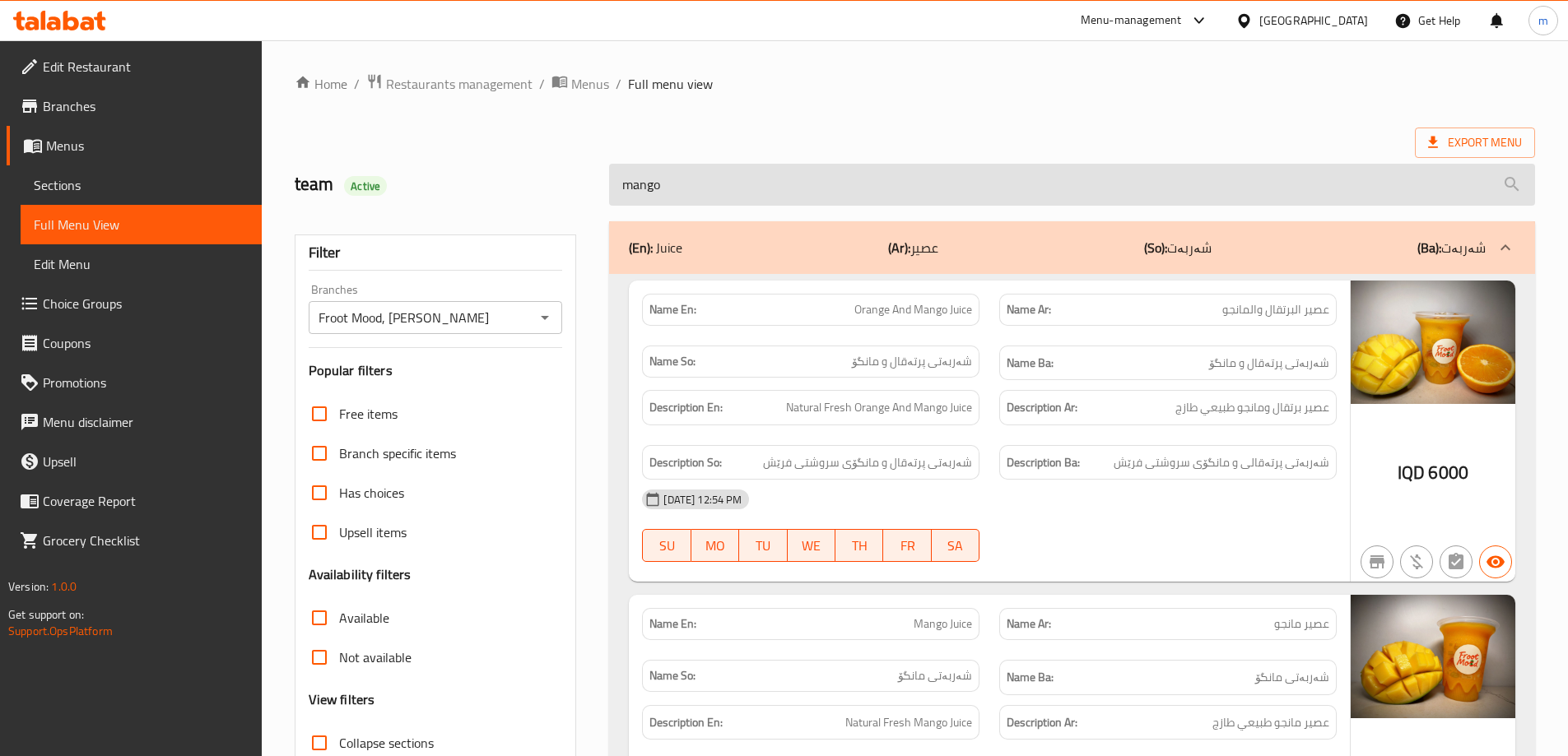
click at [710, 186] on input "mango" at bounding box center [1071, 185] width 926 height 42
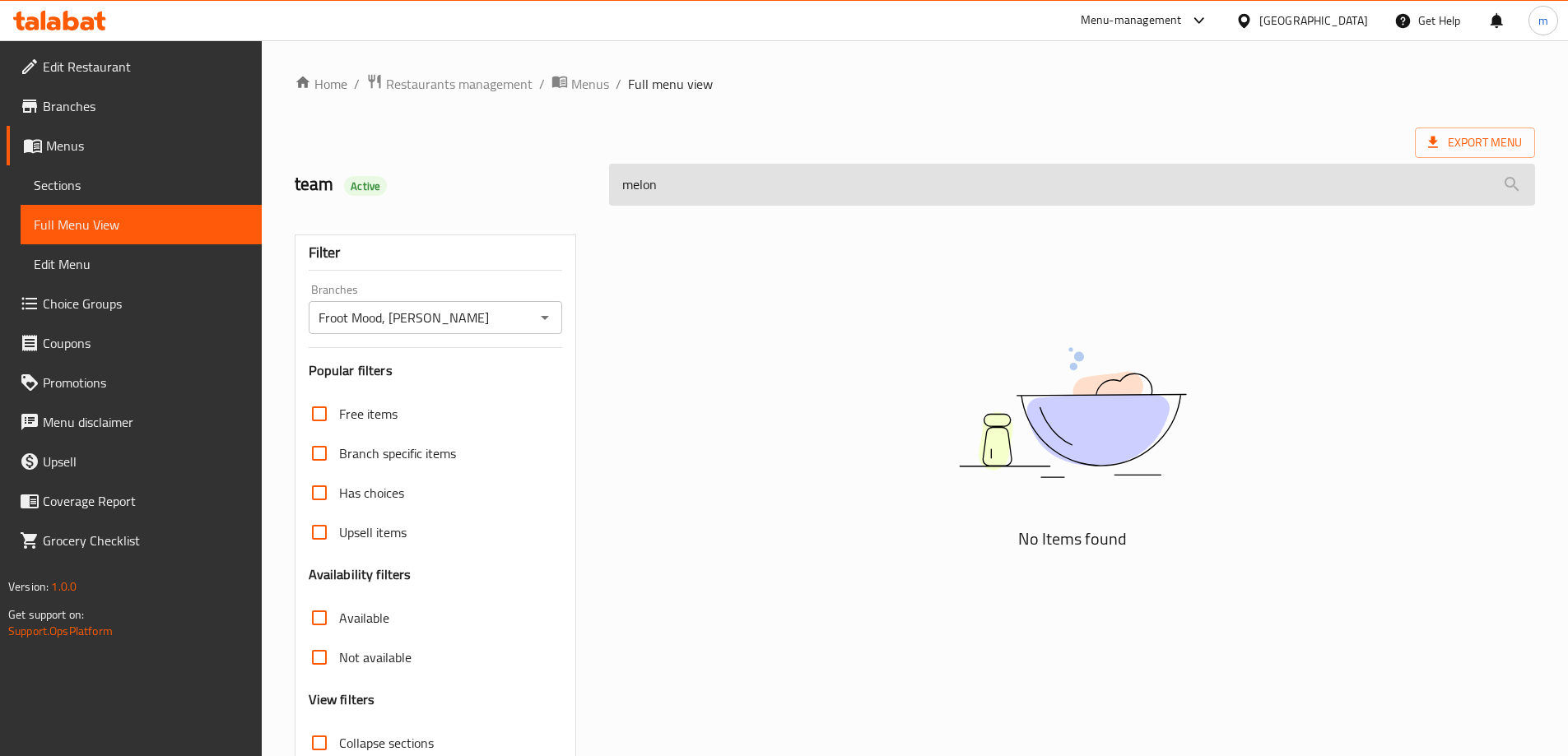
click at [721, 179] on input "melon" at bounding box center [1071, 185] width 926 height 42
type input "yel"
click at [721, 179] on input "yel" at bounding box center [1071, 185] width 926 height 42
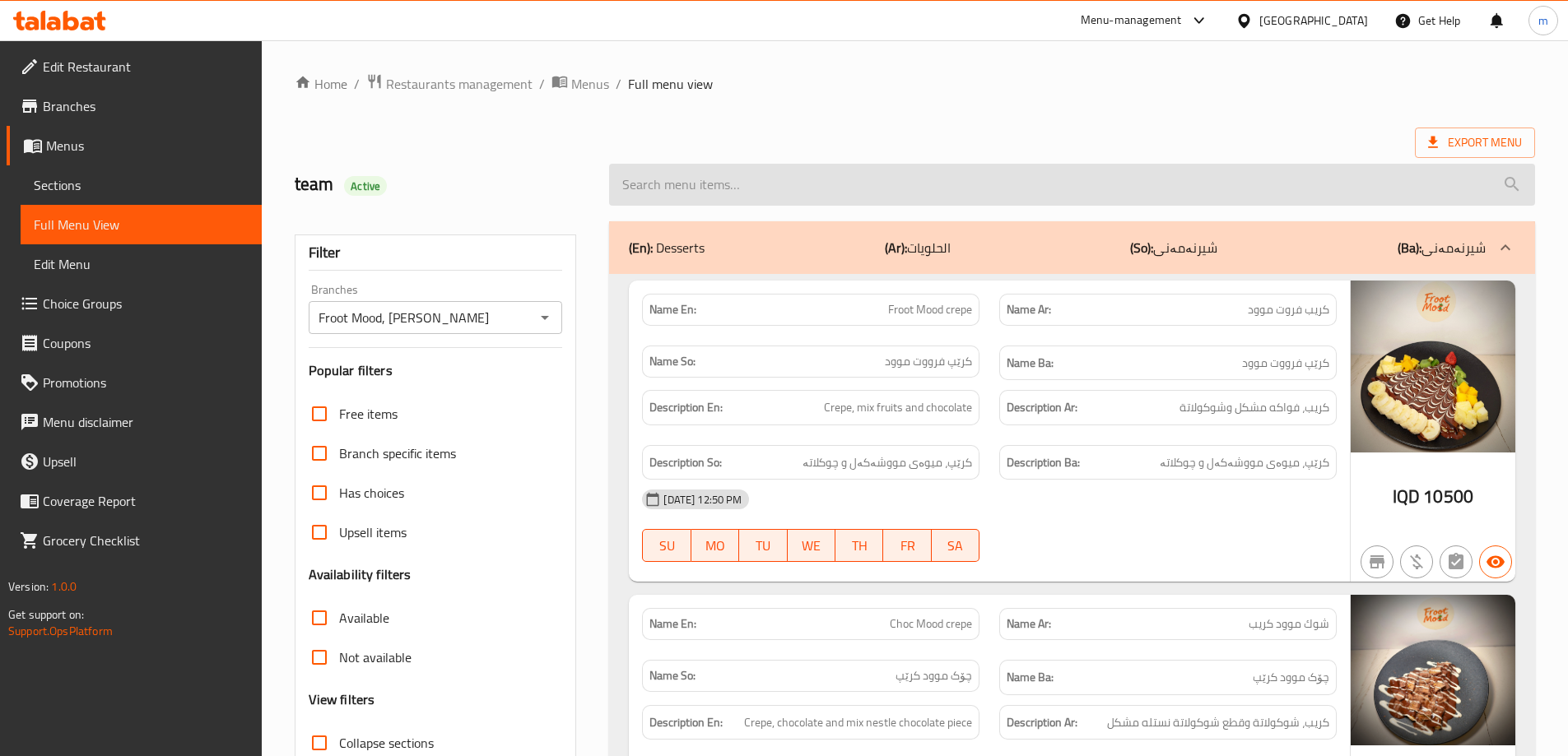
click at [661, 182] on input "search" at bounding box center [1071, 185] width 926 height 42
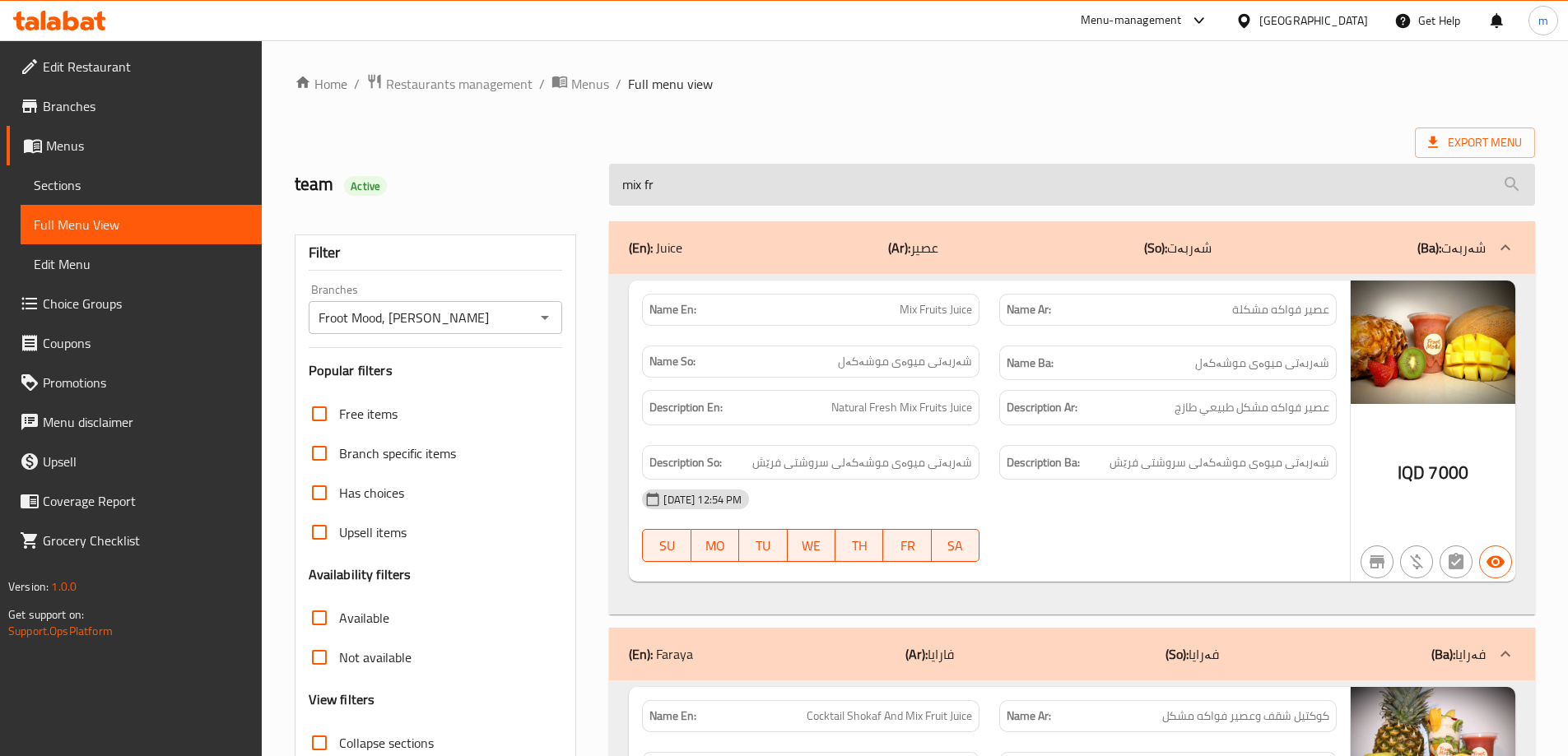
click at [712, 165] on input "mix fr" at bounding box center [1071, 185] width 926 height 42
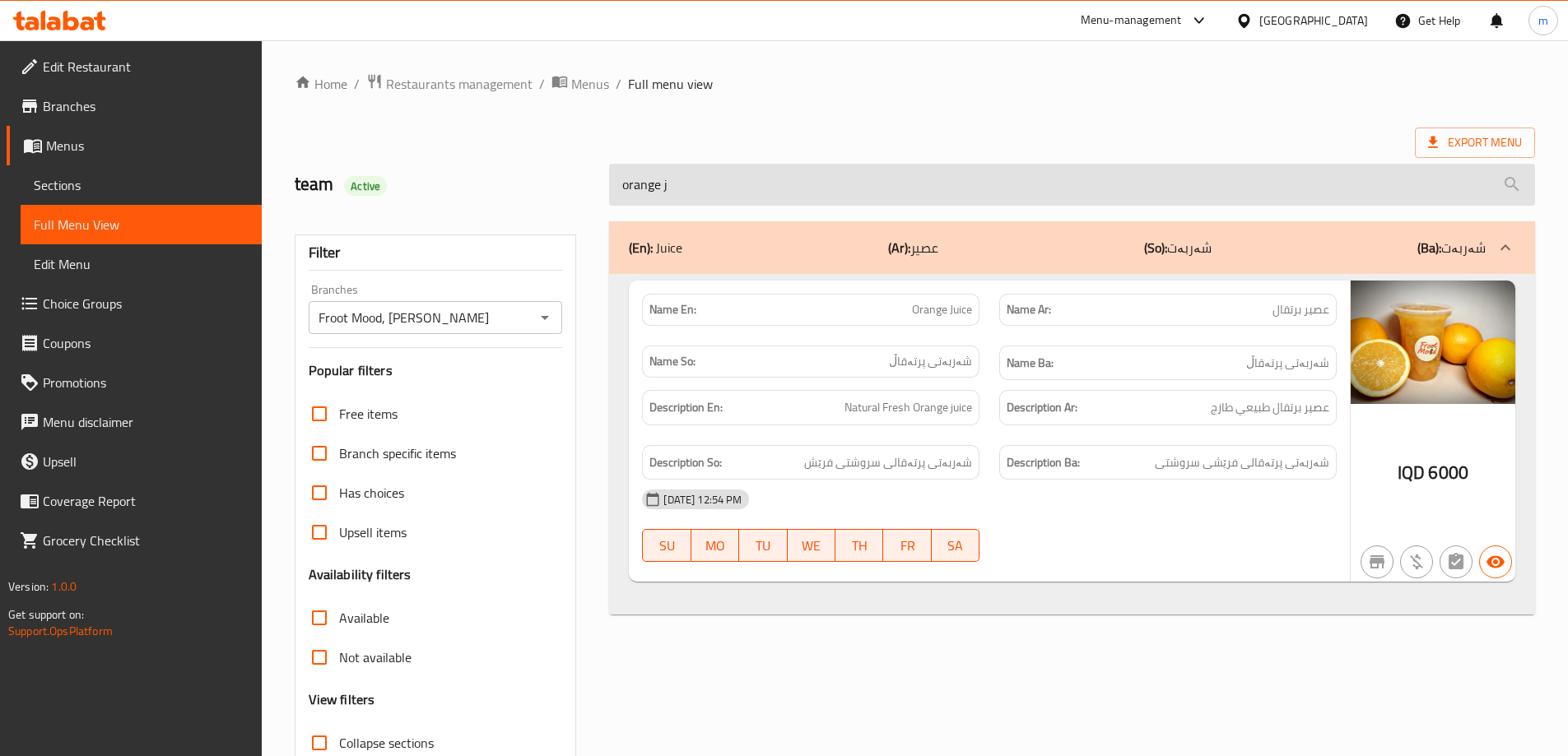
click at [759, 196] on input "orange j" at bounding box center [1071, 185] width 926 height 42
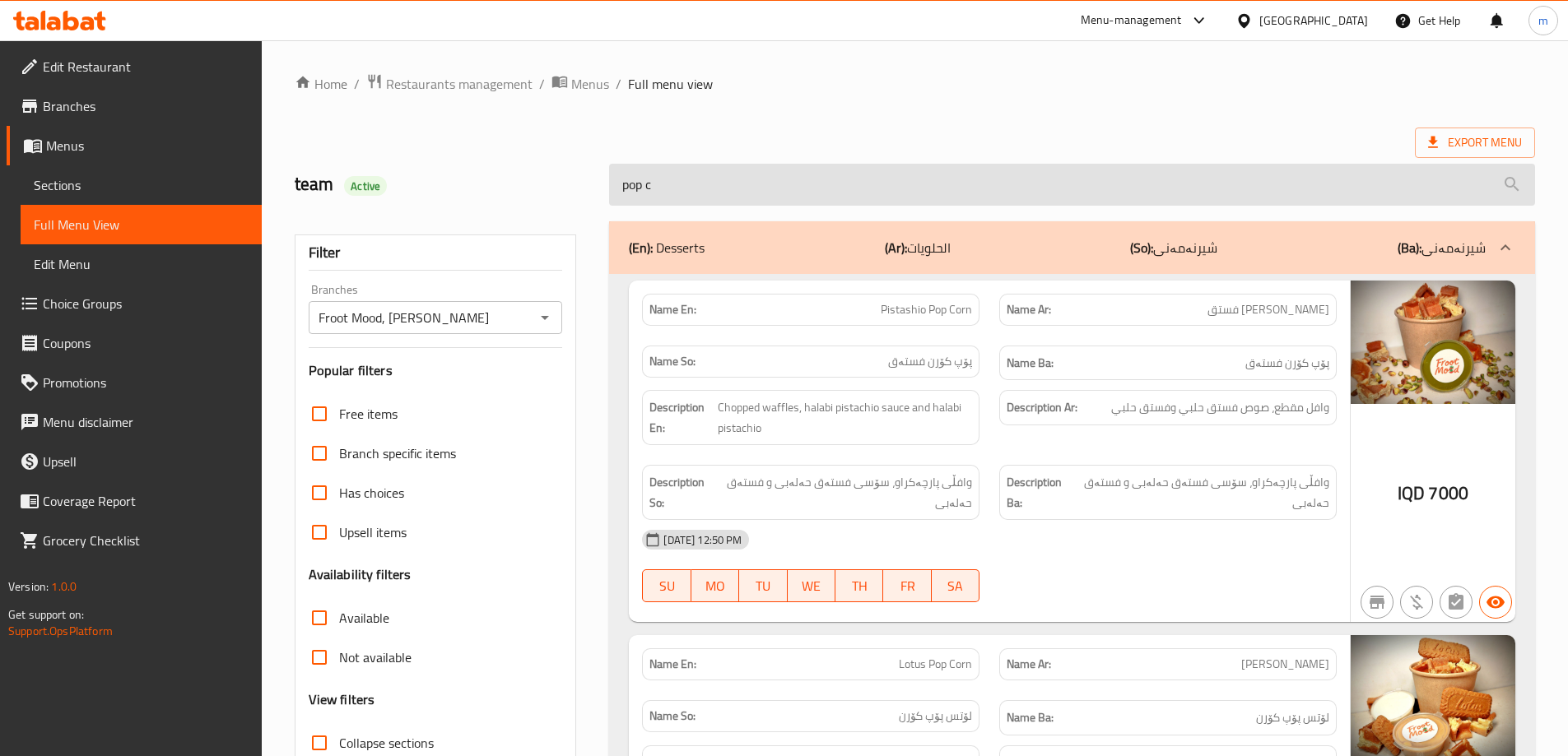
click at [656, 186] on input "pop c" at bounding box center [1071, 185] width 926 height 42
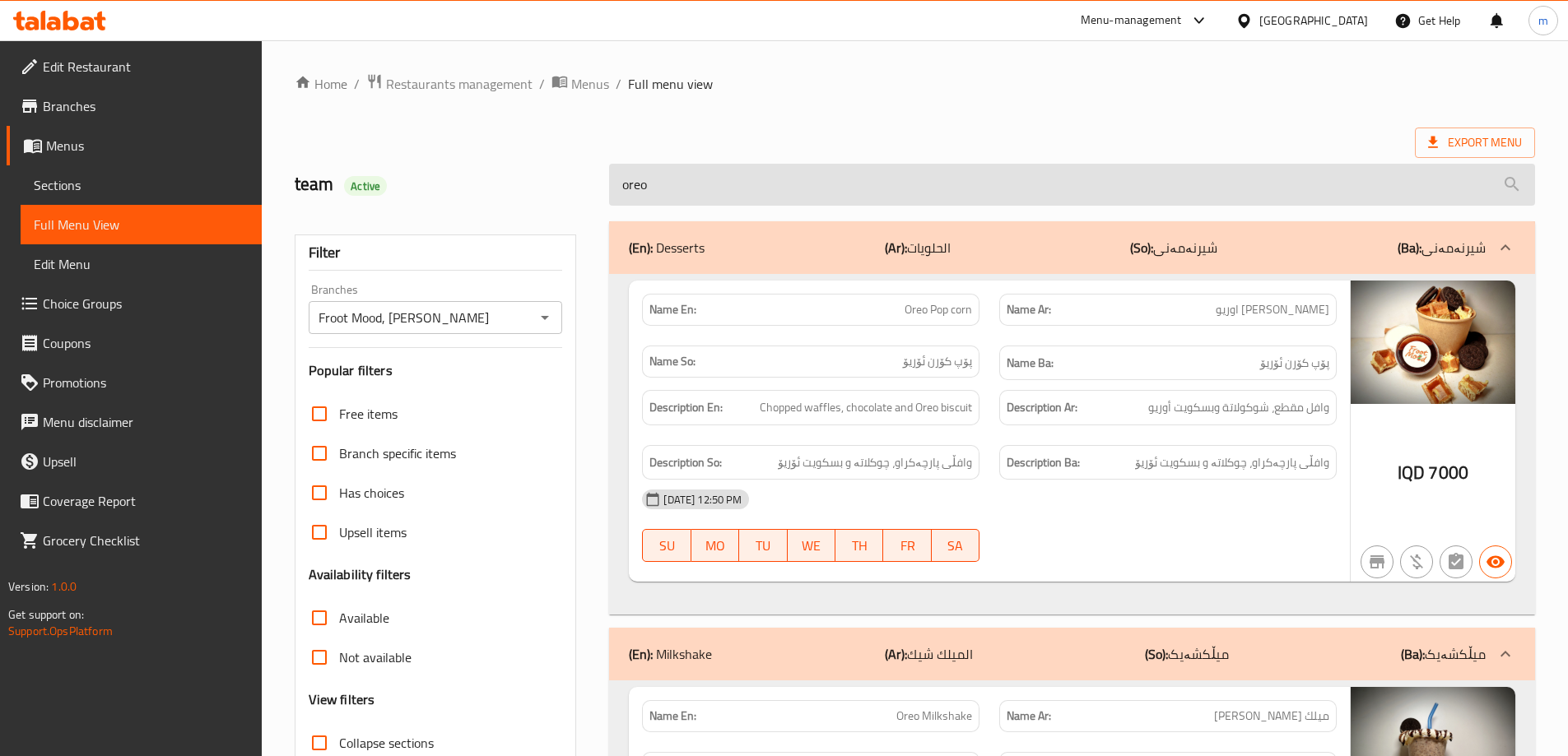
click at [648, 205] on input "oreo" at bounding box center [1071, 185] width 926 height 42
paste input "Peach juiceعصير دراق"
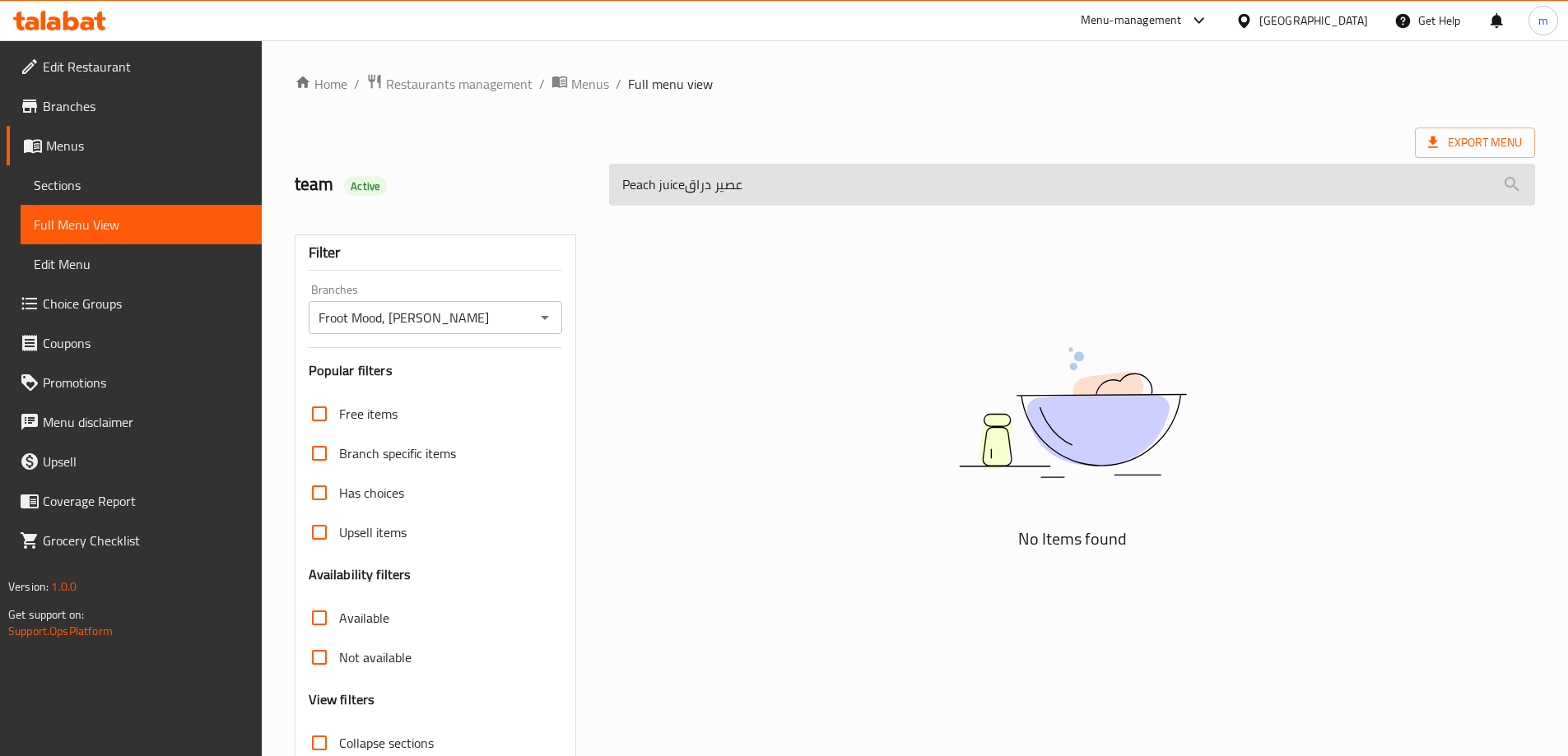
click at [715, 190] on input "Peach juiceعصير دراق" at bounding box center [1071, 185] width 926 height 42
click at [730, 182] on input "Peach juiceعصير دراق" at bounding box center [1071, 185] width 926 height 42
click at [702, 183] on input "Peach دراق" at bounding box center [1071, 185] width 926 height 42
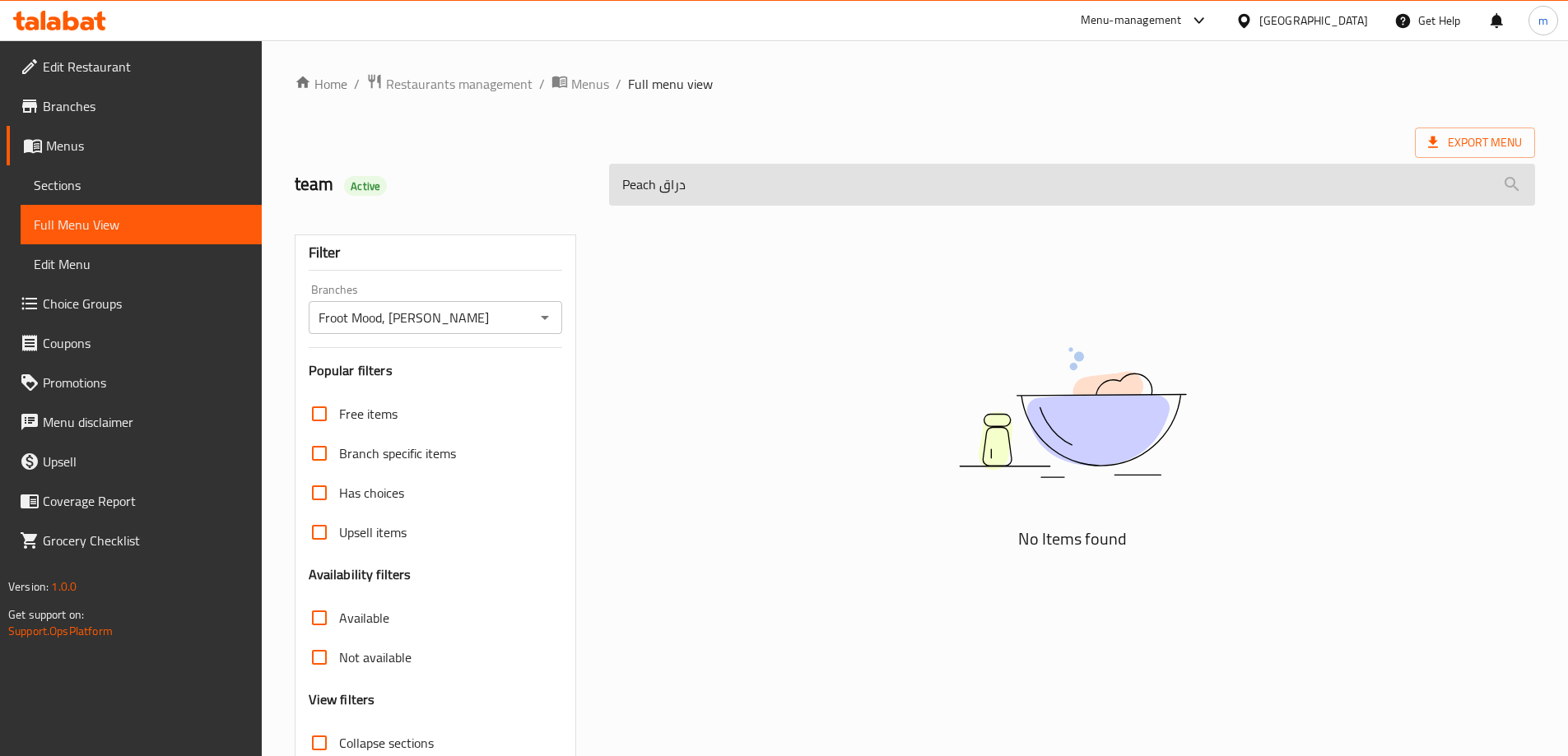
click at [662, 187] on input "Peach دراق" at bounding box center [1071, 185] width 926 height 42
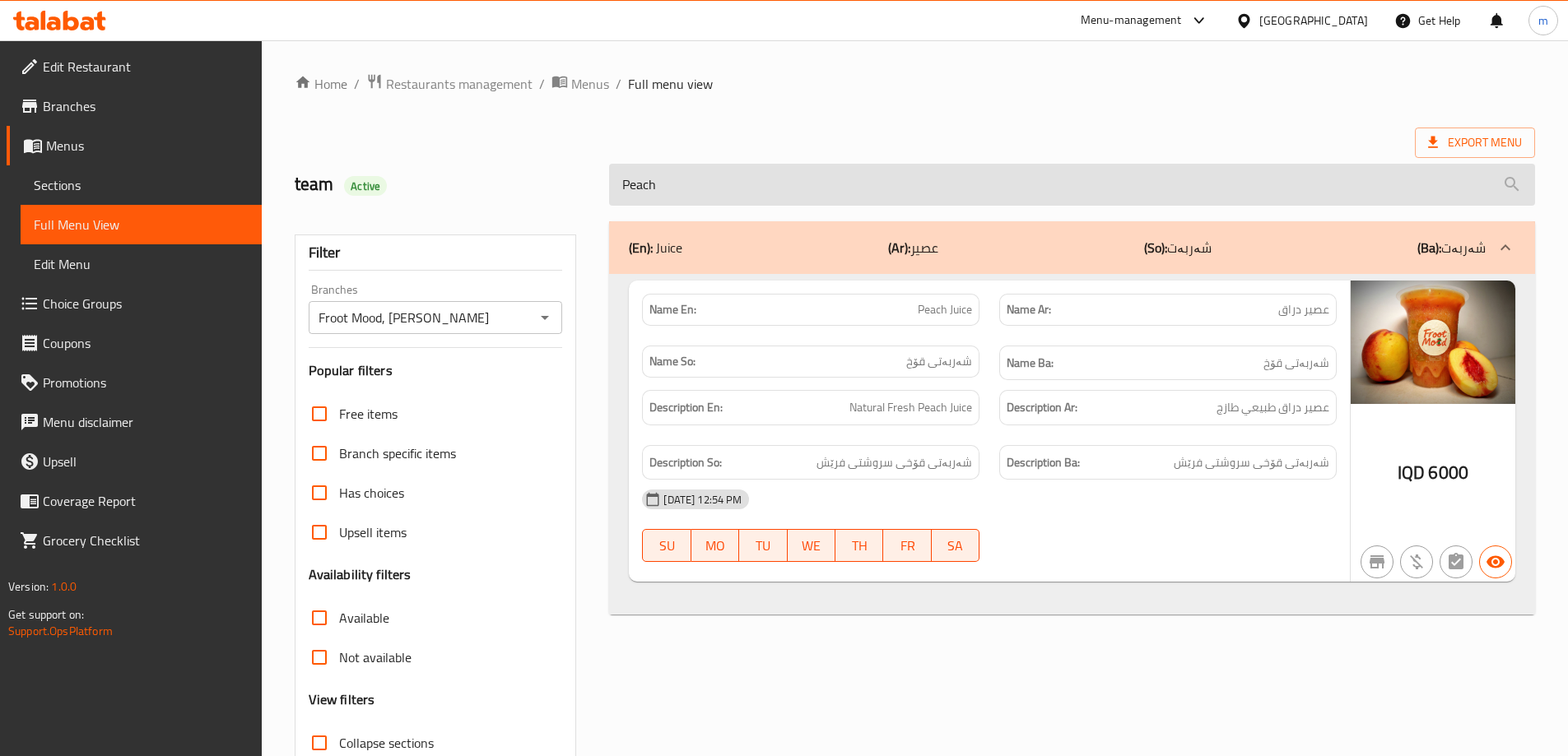
click at [689, 180] on input "Peach" at bounding box center [1071, 185] width 926 height 42
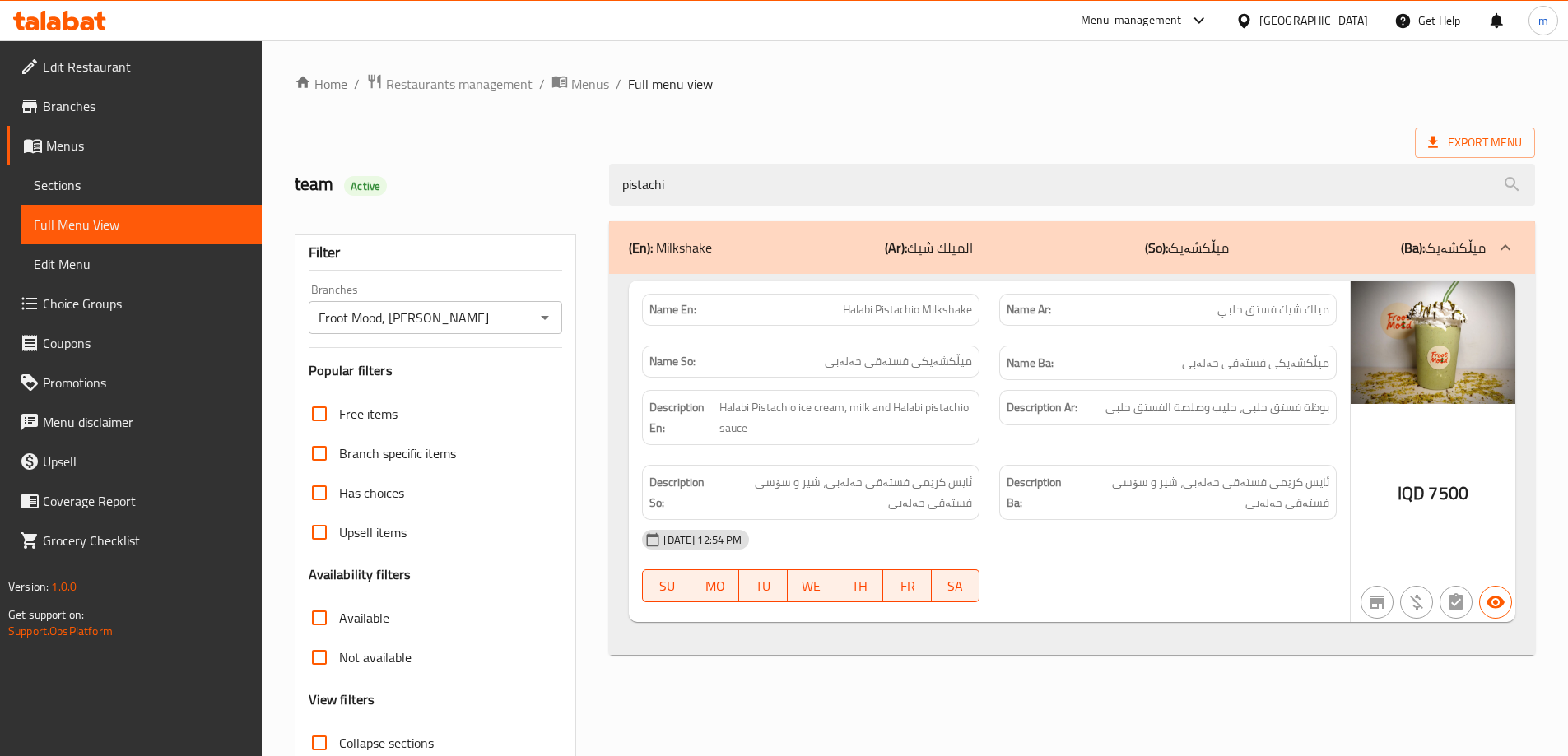
click at [712, 152] on div "team Active pistachi" at bounding box center [915, 185] width 1260 height 73
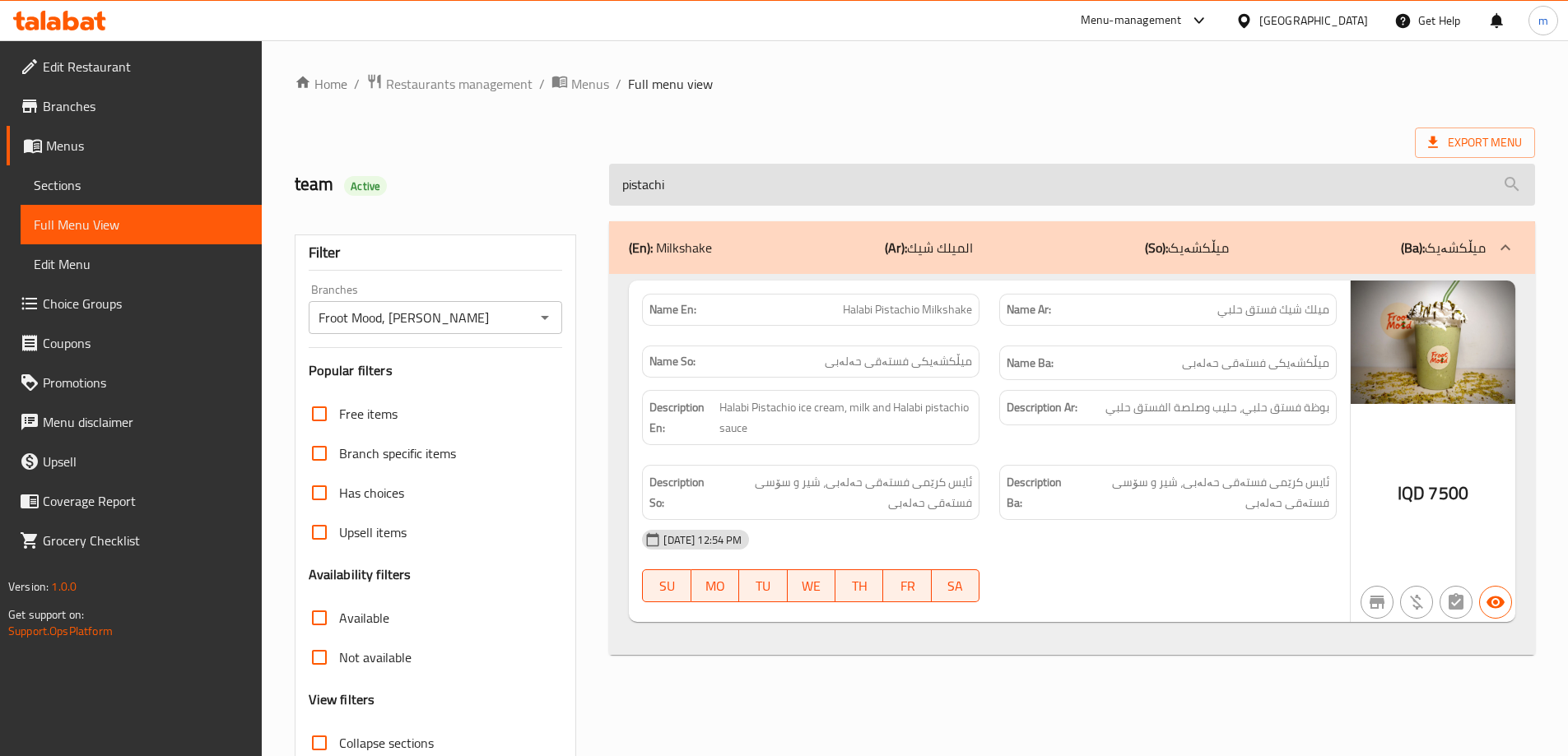
click at [716, 185] on input "pistachi" at bounding box center [1071, 185] width 926 height 42
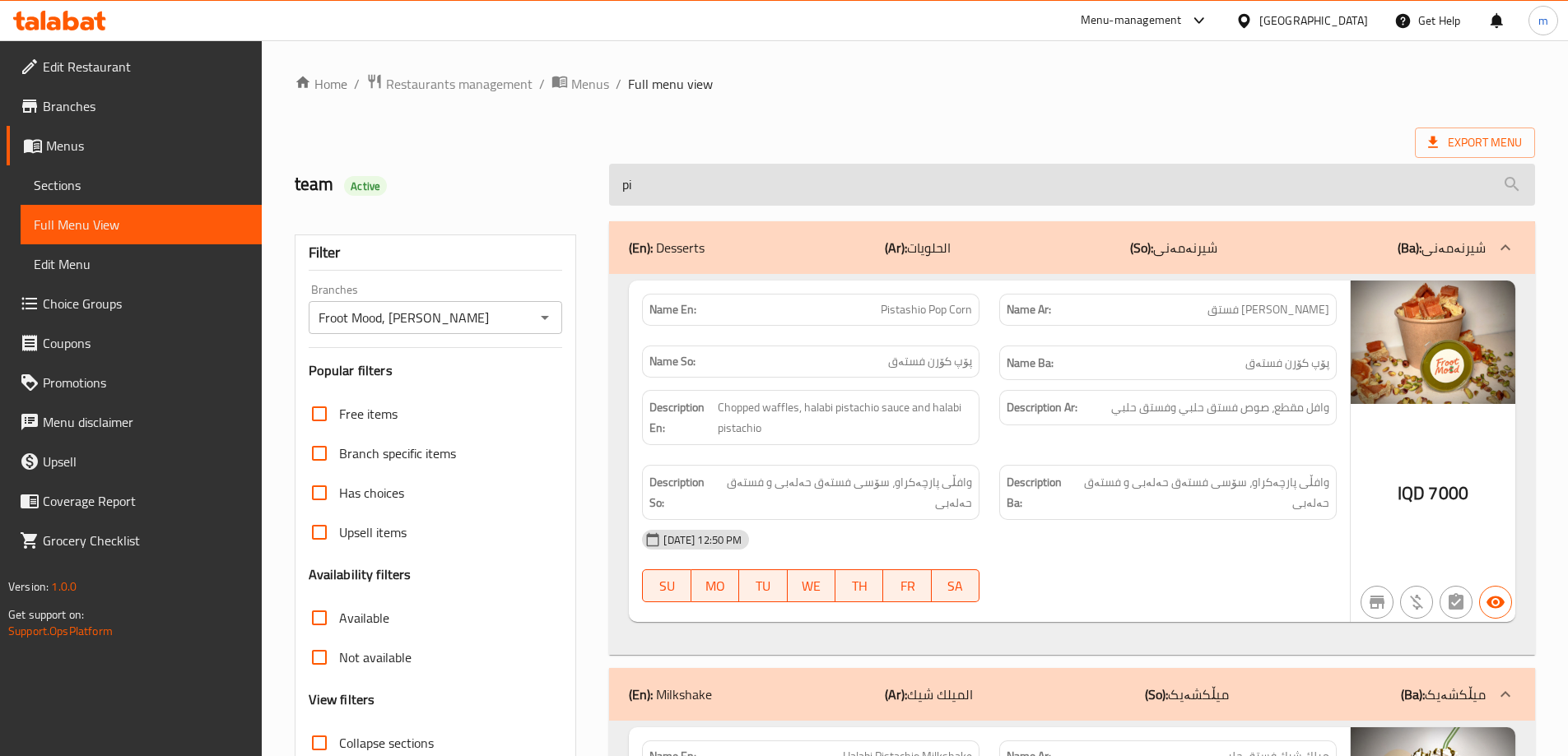
type input "p"
type input "o"
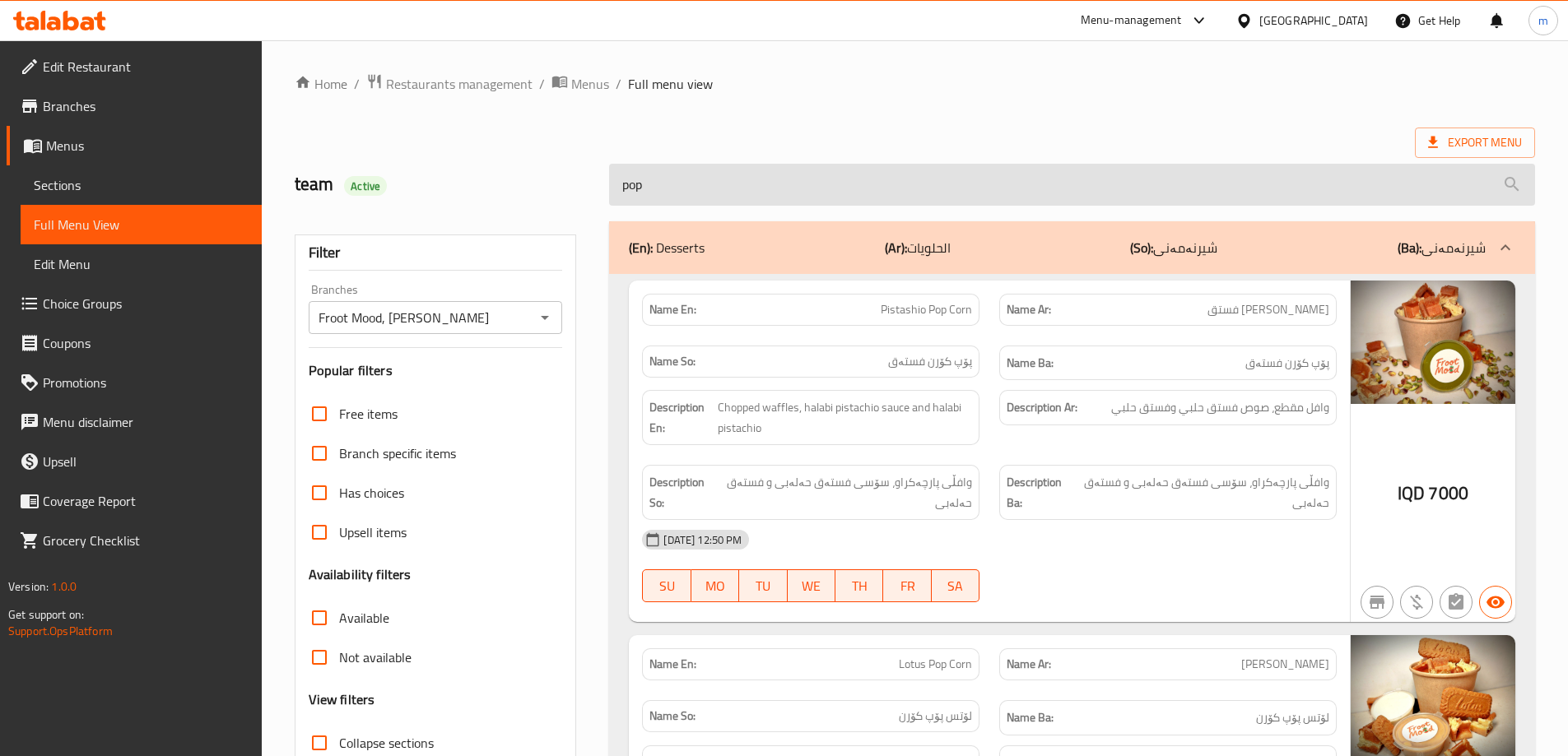
click at [677, 176] on input "pop" at bounding box center [1071, 185] width 926 height 42
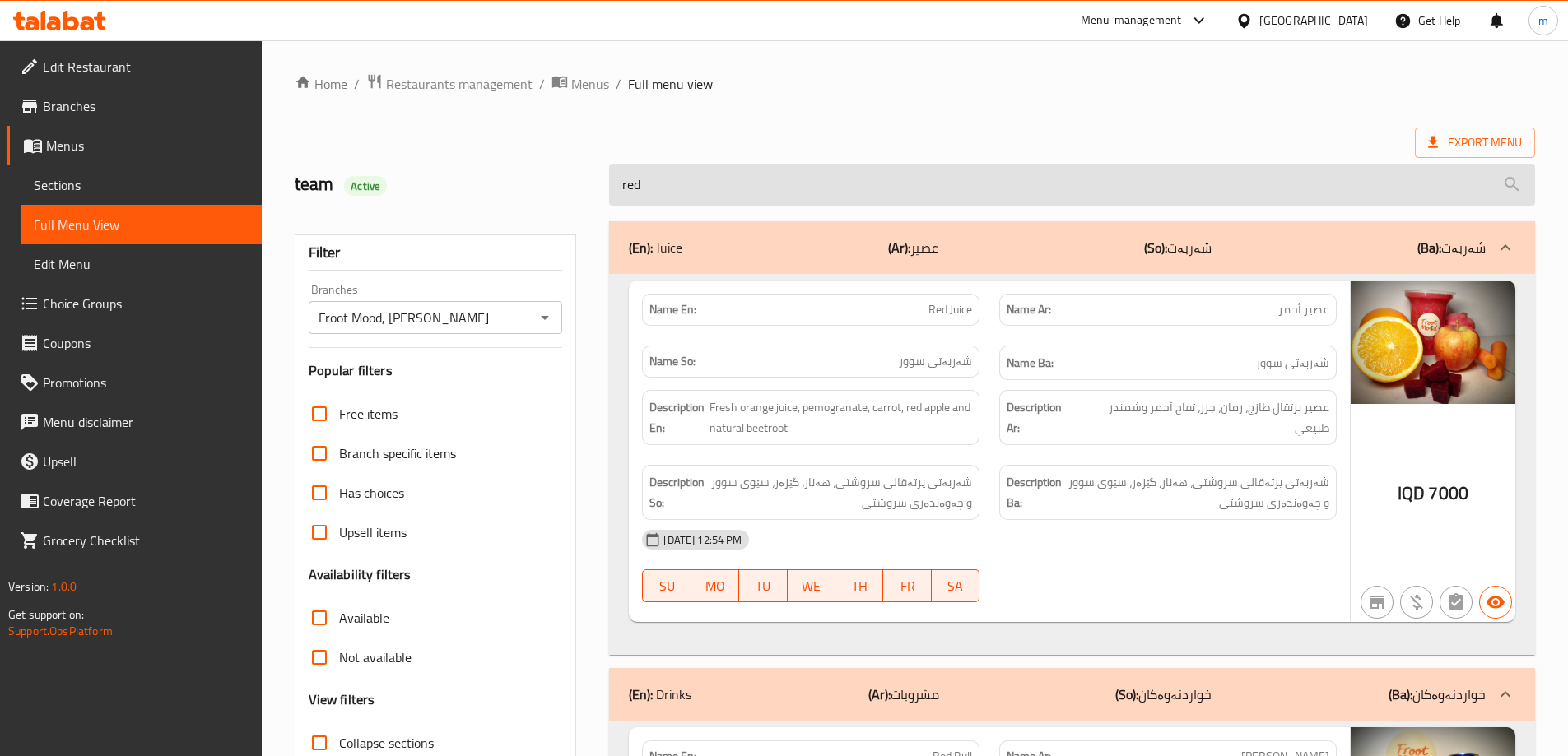
click at [720, 192] on input "red" at bounding box center [1071, 185] width 926 height 42
click at [720, 192] on input "red" at bounding box center [1071, 185] width 926 height 42
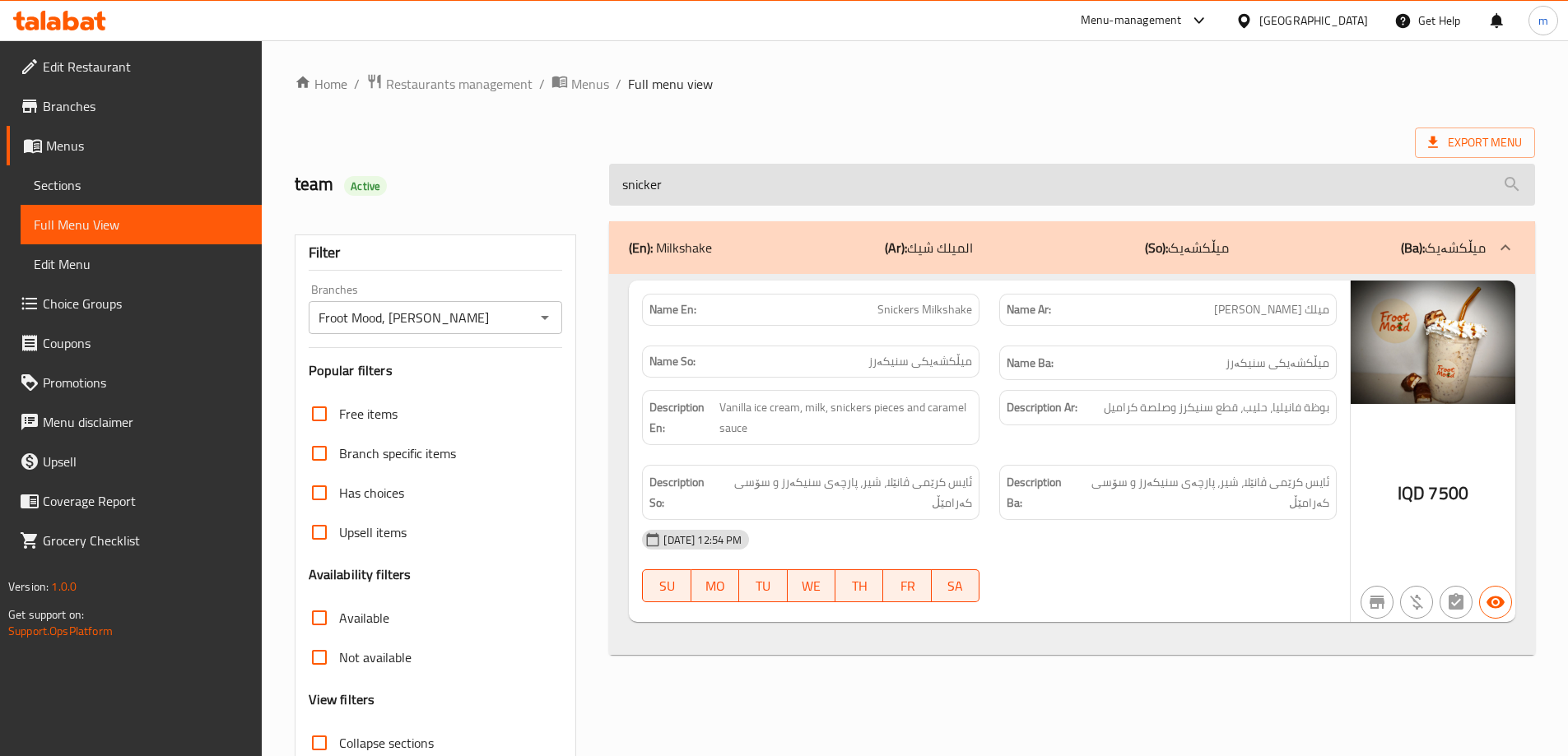
click at [682, 183] on input "snicker" at bounding box center [1071, 185] width 926 height 42
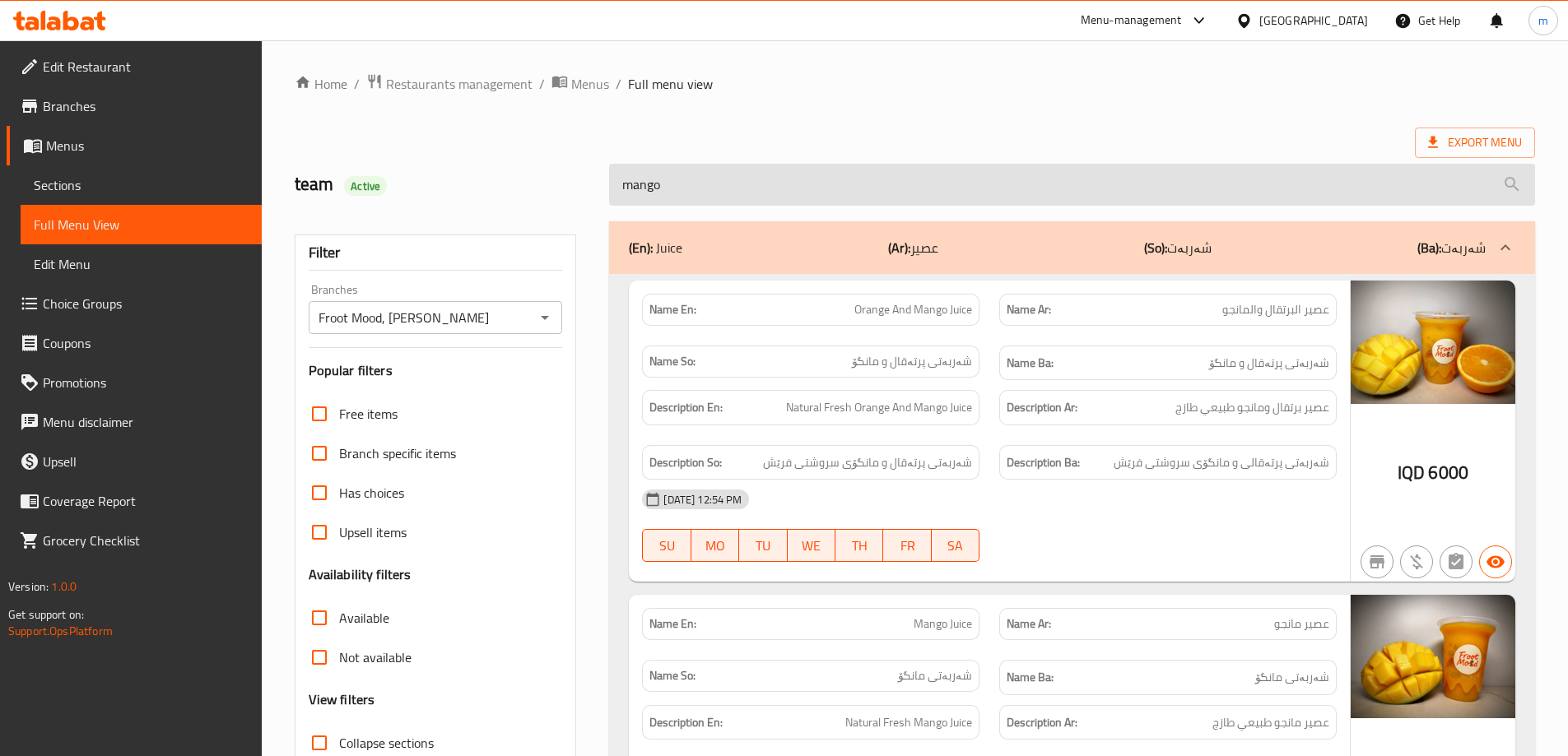
click at [723, 186] on input "mango" at bounding box center [1071, 185] width 926 height 42
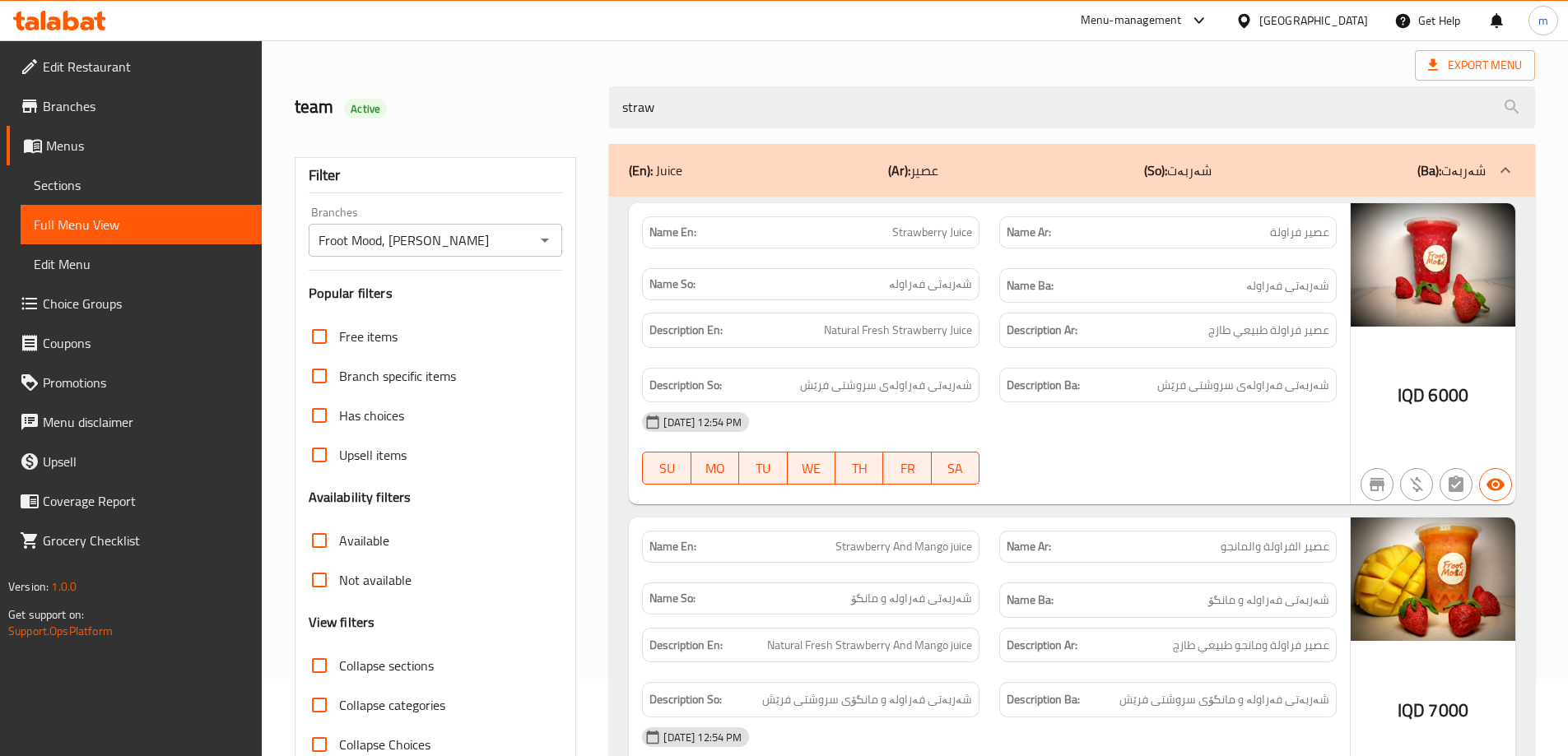
scroll to position [138, 0]
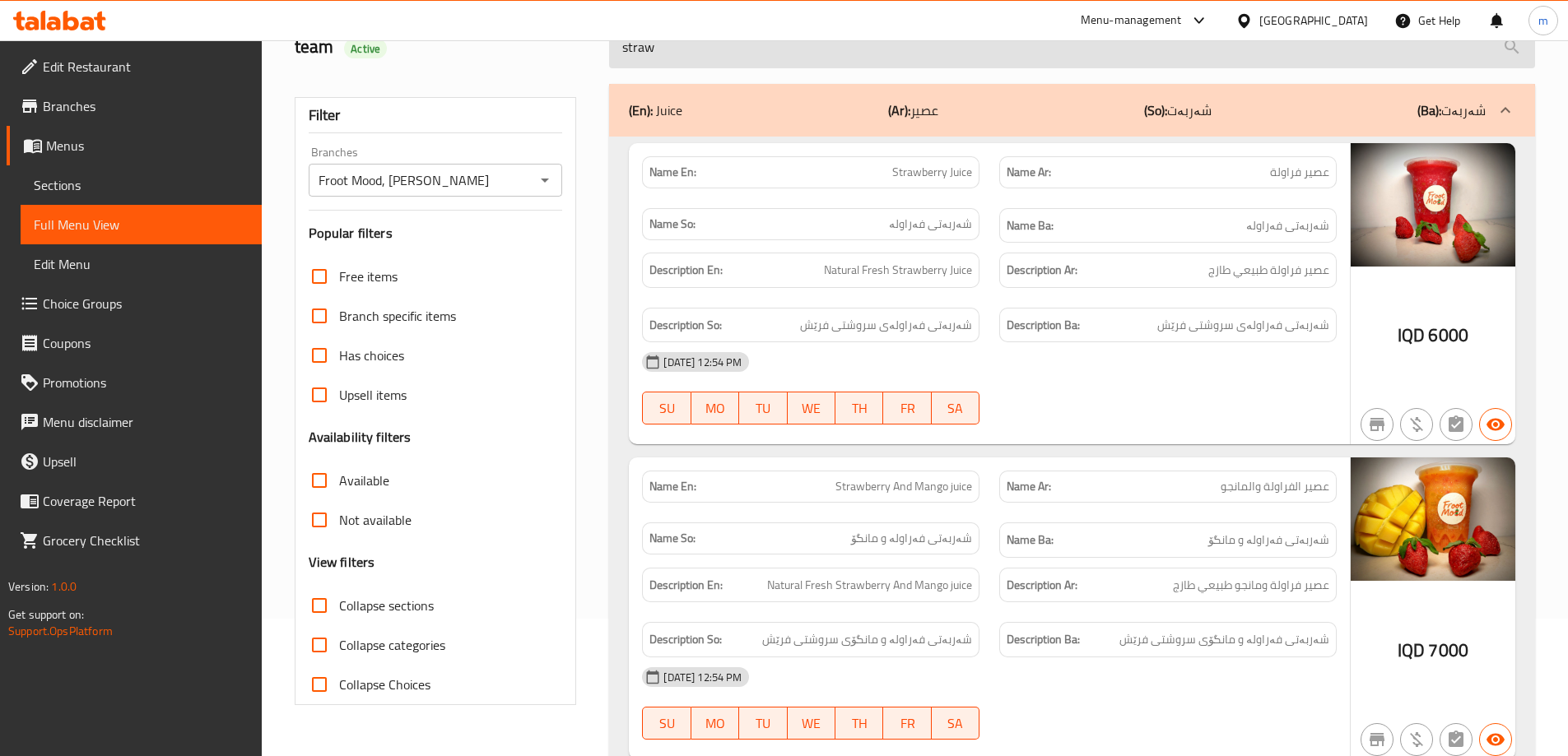
click at [703, 58] on input "straw" at bounding box center [1071, 47] width 926 height 42
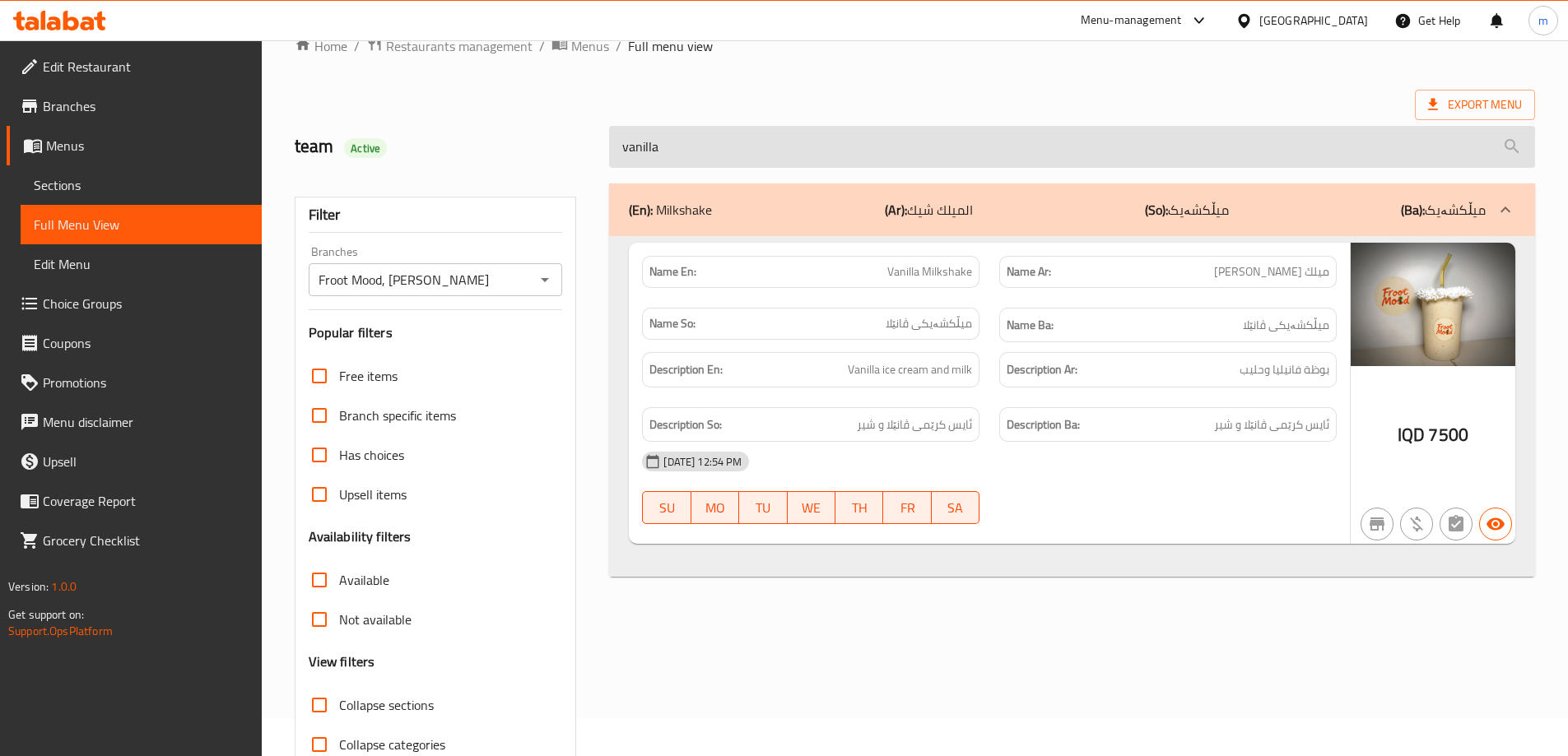
scroll to position [0, 0]
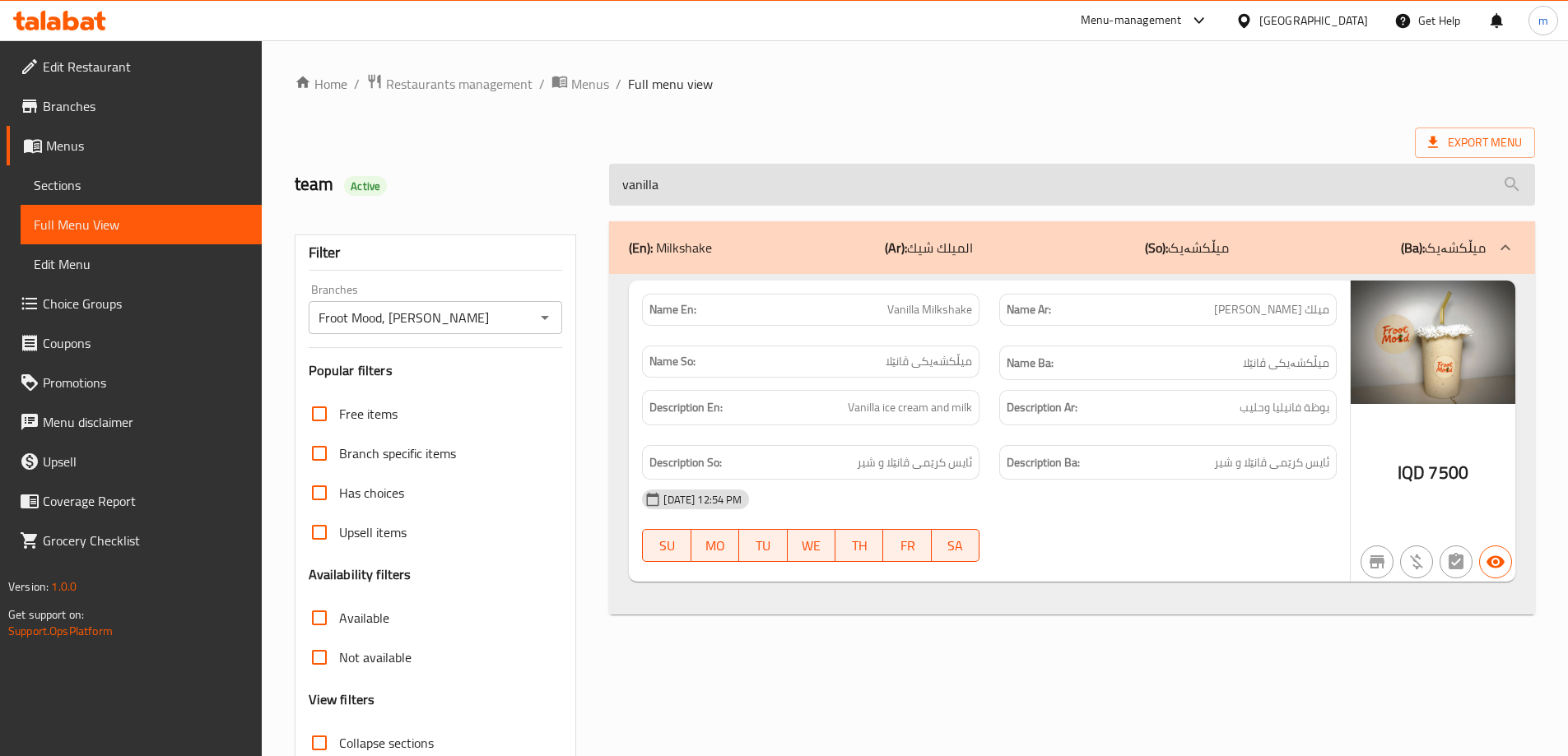
click at [672, 165] on input "vanilla" at bounding box center [1071, 185] width 926 height 42
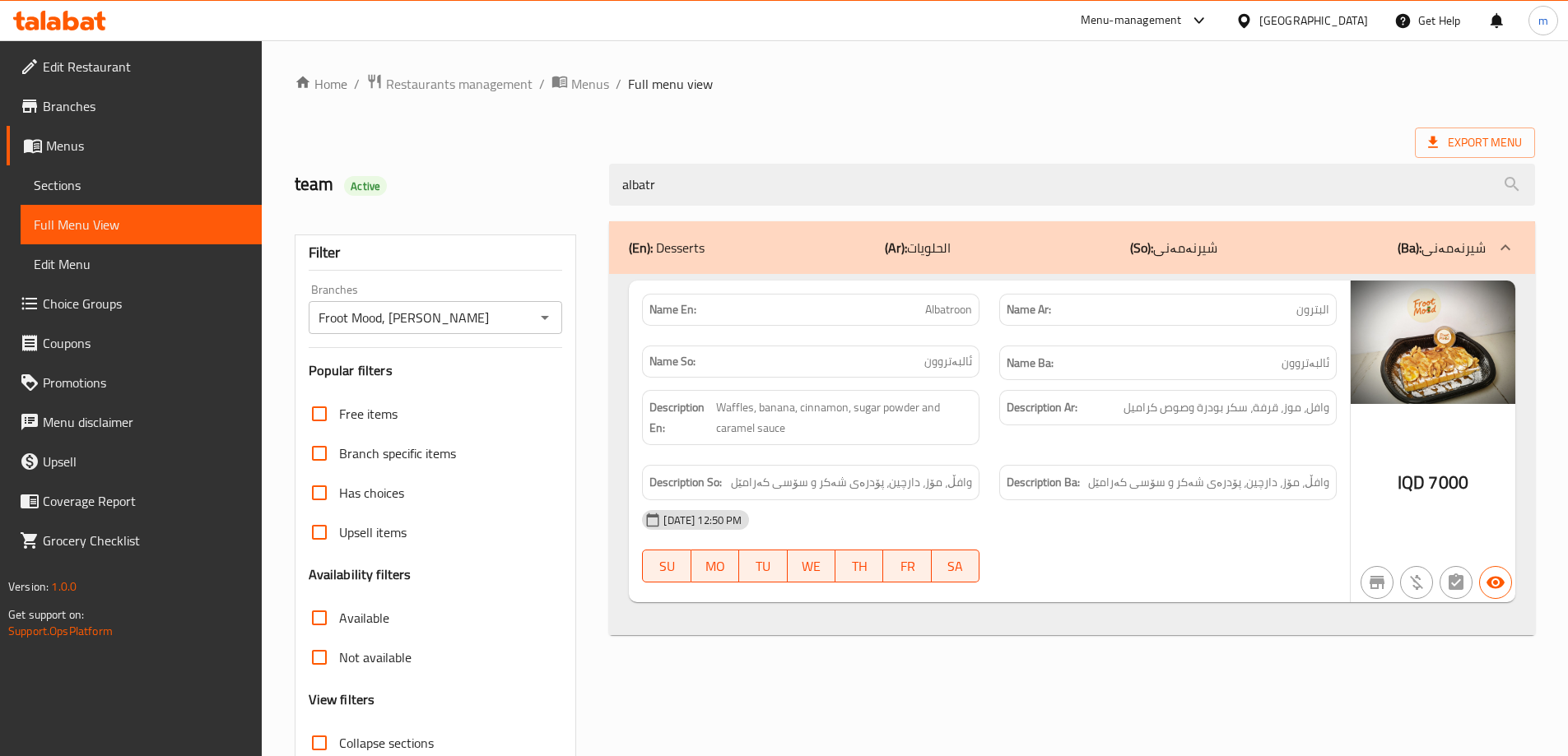
click at [673, 159] on div "albatr" at bounding box center [1072, 185] width 946 height 62
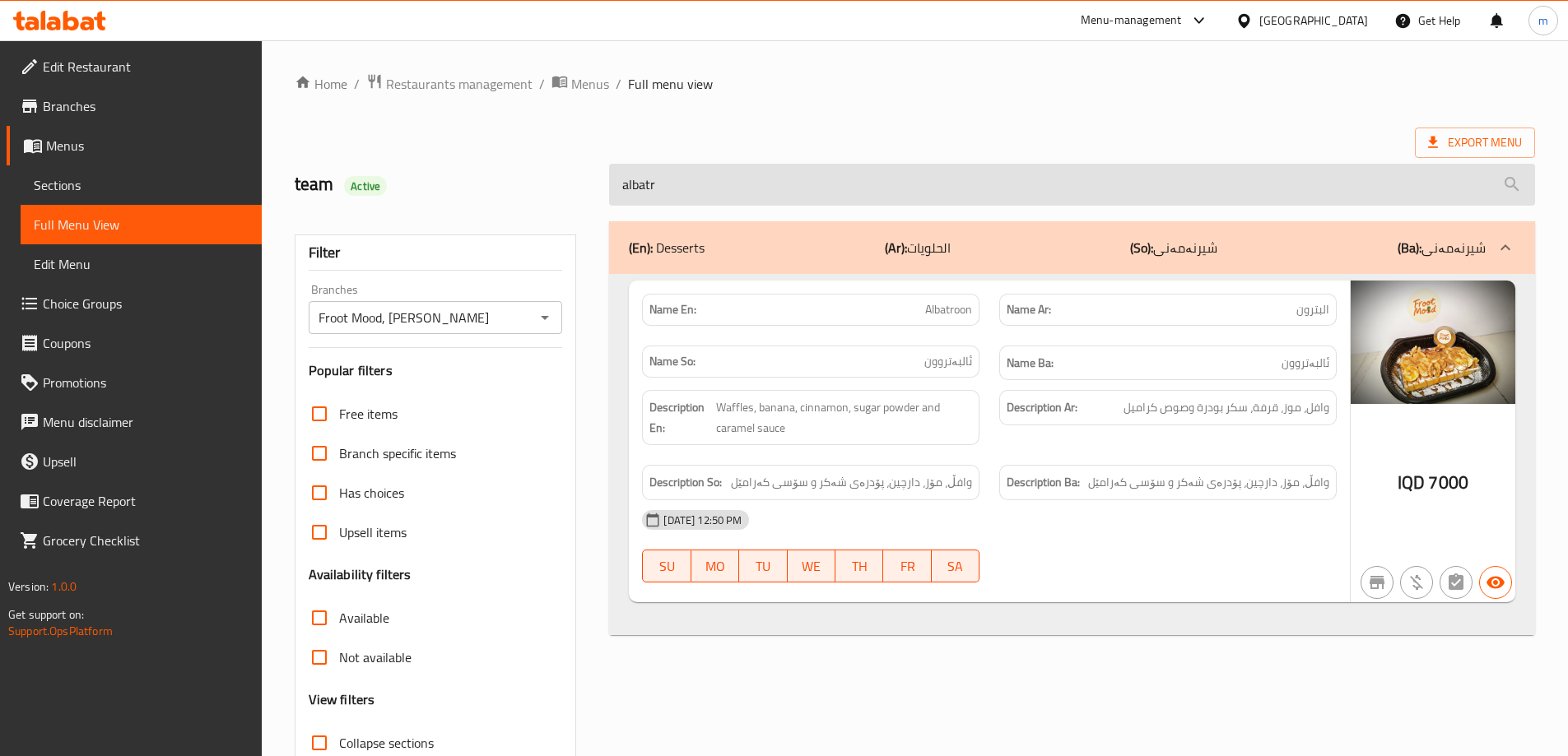
click at [667, 195] on input "albatr" at bounding box center [1071, 185] width 926 height 42
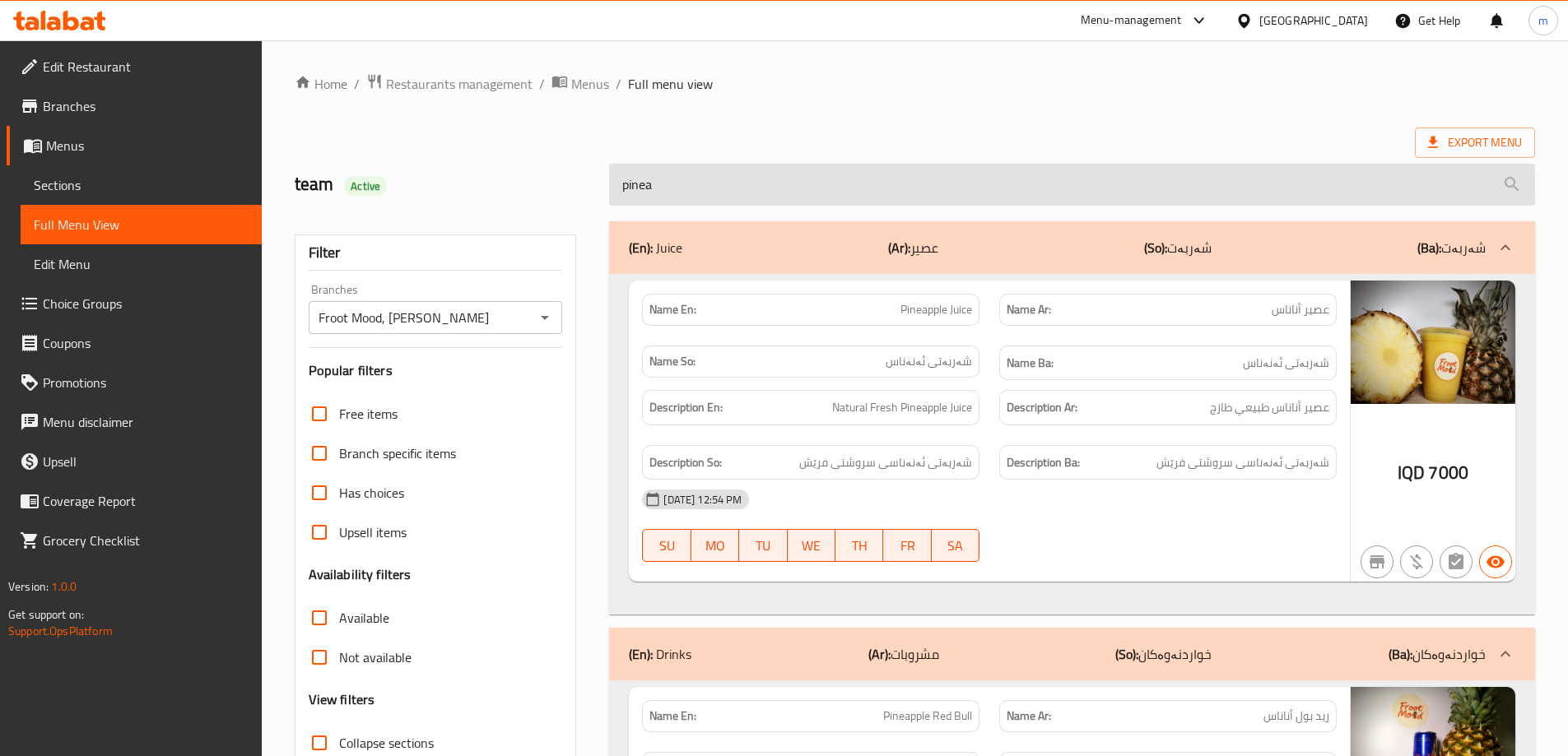
click at [671, 198] on input "pinea" at bounding box center [1071, 185] width 926 height 42
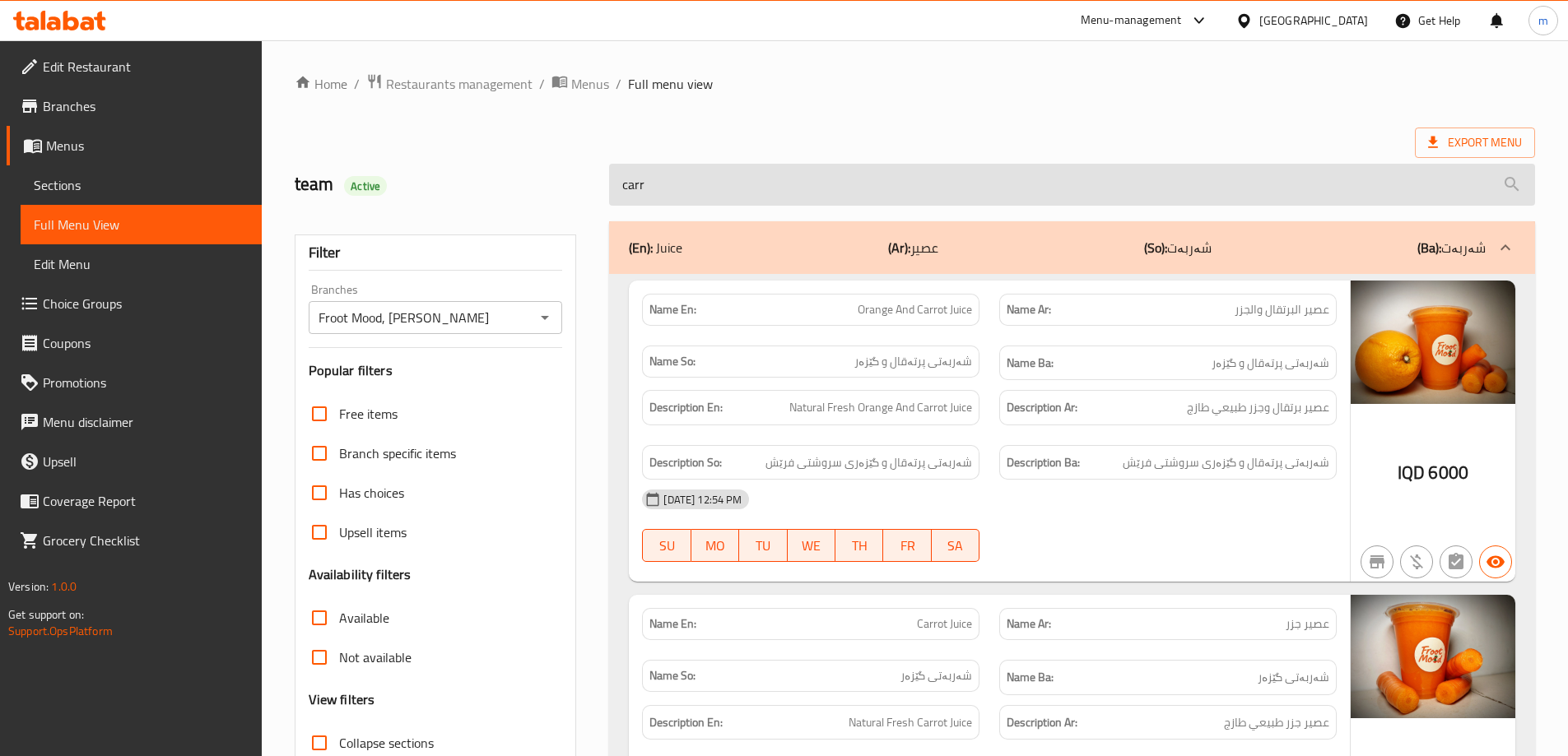
click at [687, 166] on input "carr" at bounding box center [1071, 185] width 926 height 42
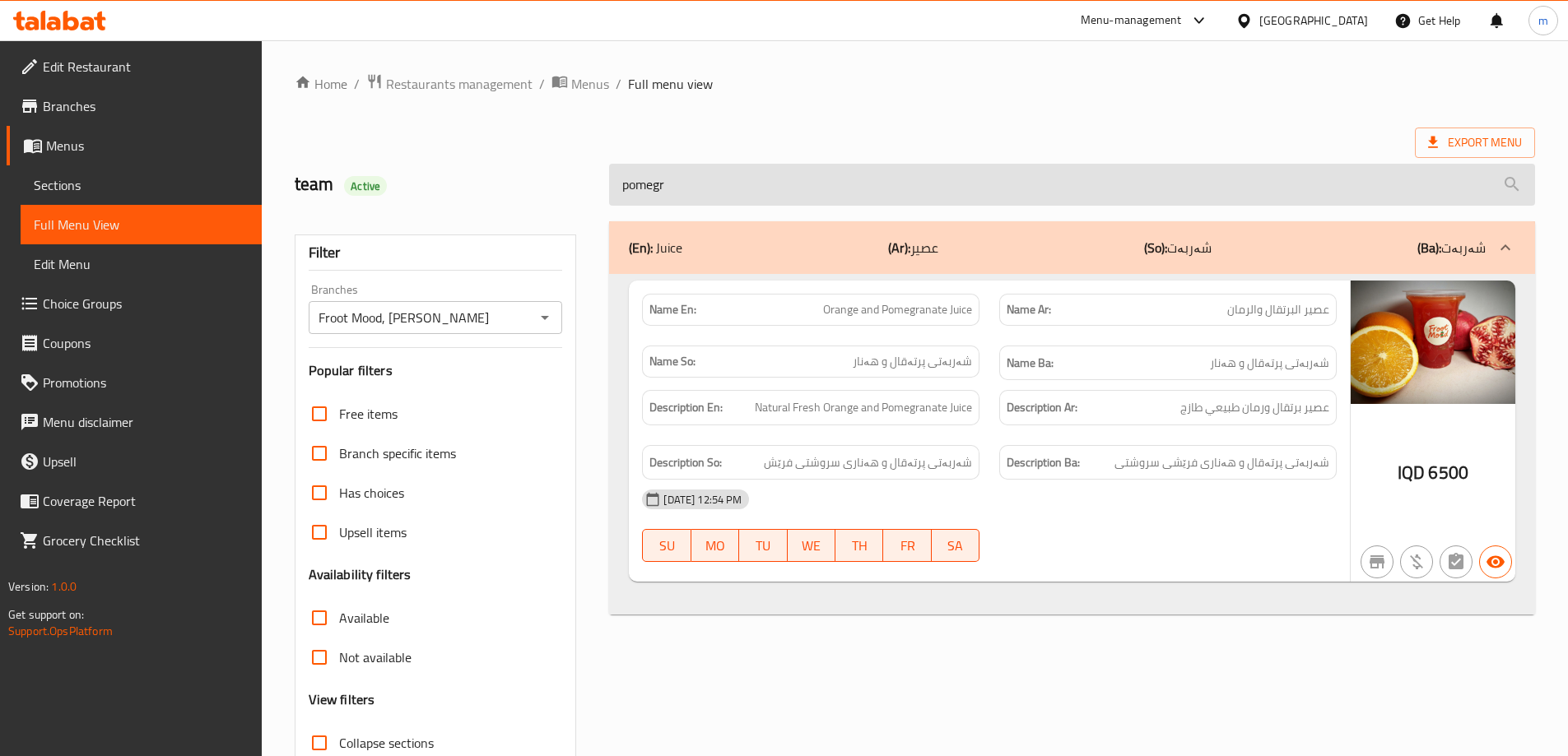
click at [706, 176] on input "pomegr" at bounding box center [1071, 185] width 926 height 42
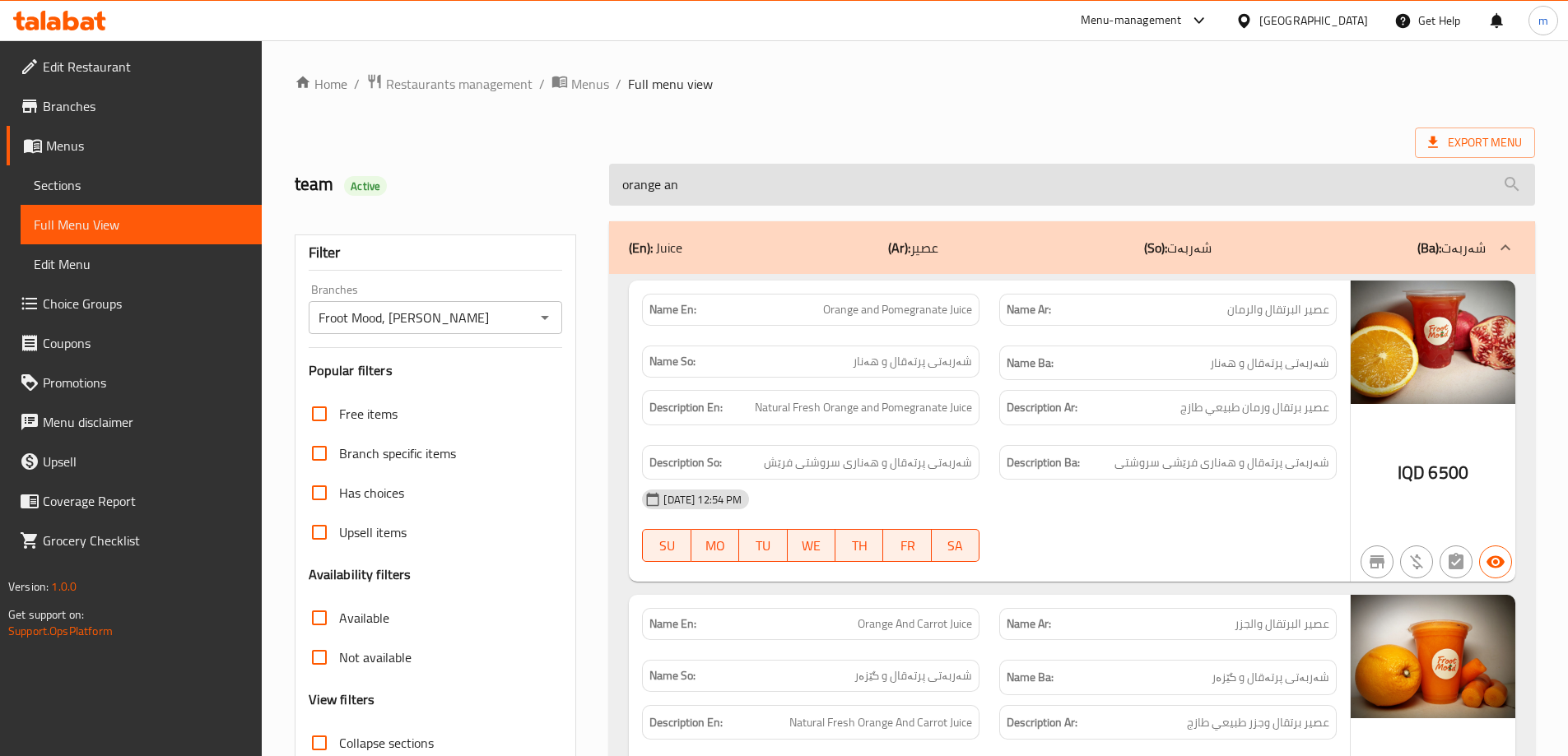
click at [713, 198] on input "orange an" at bounding box center [1071, 185] width 926 height 42
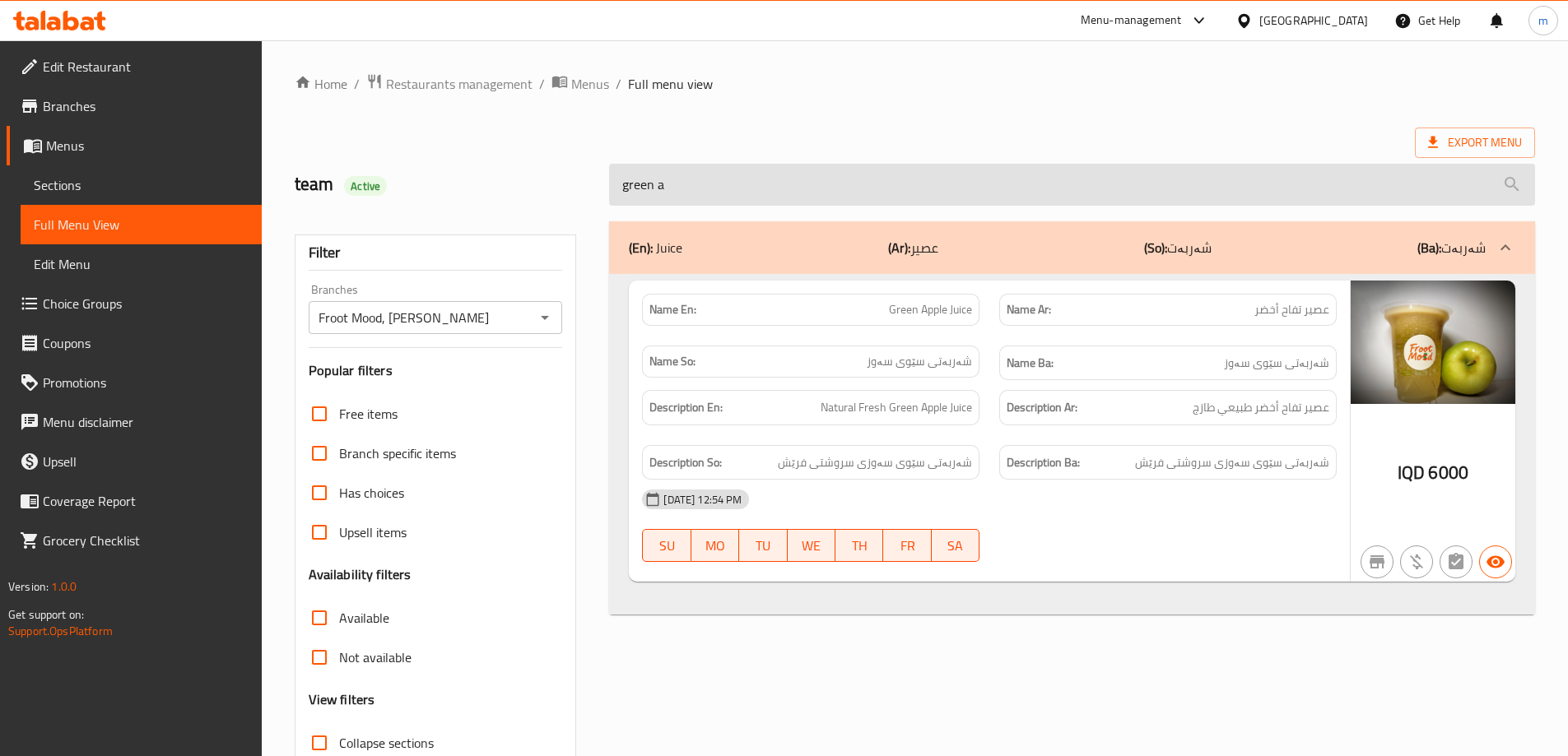
click at [644, 199] on input "green a" at bounding box center [1071, 185] width 926 height 42
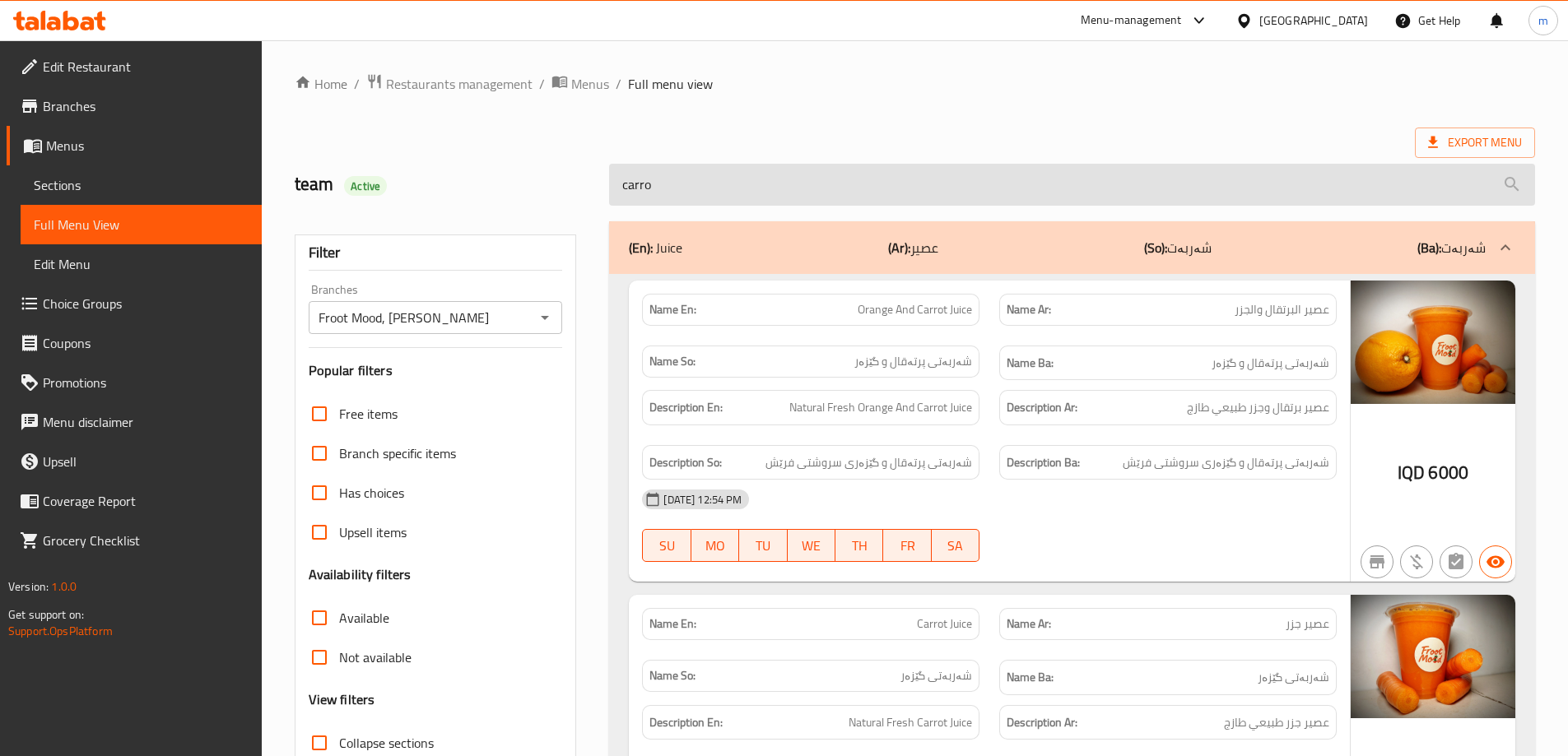
click at [708, 184] on input "carro" at bounding box center [1071, 185] width 926 height 42
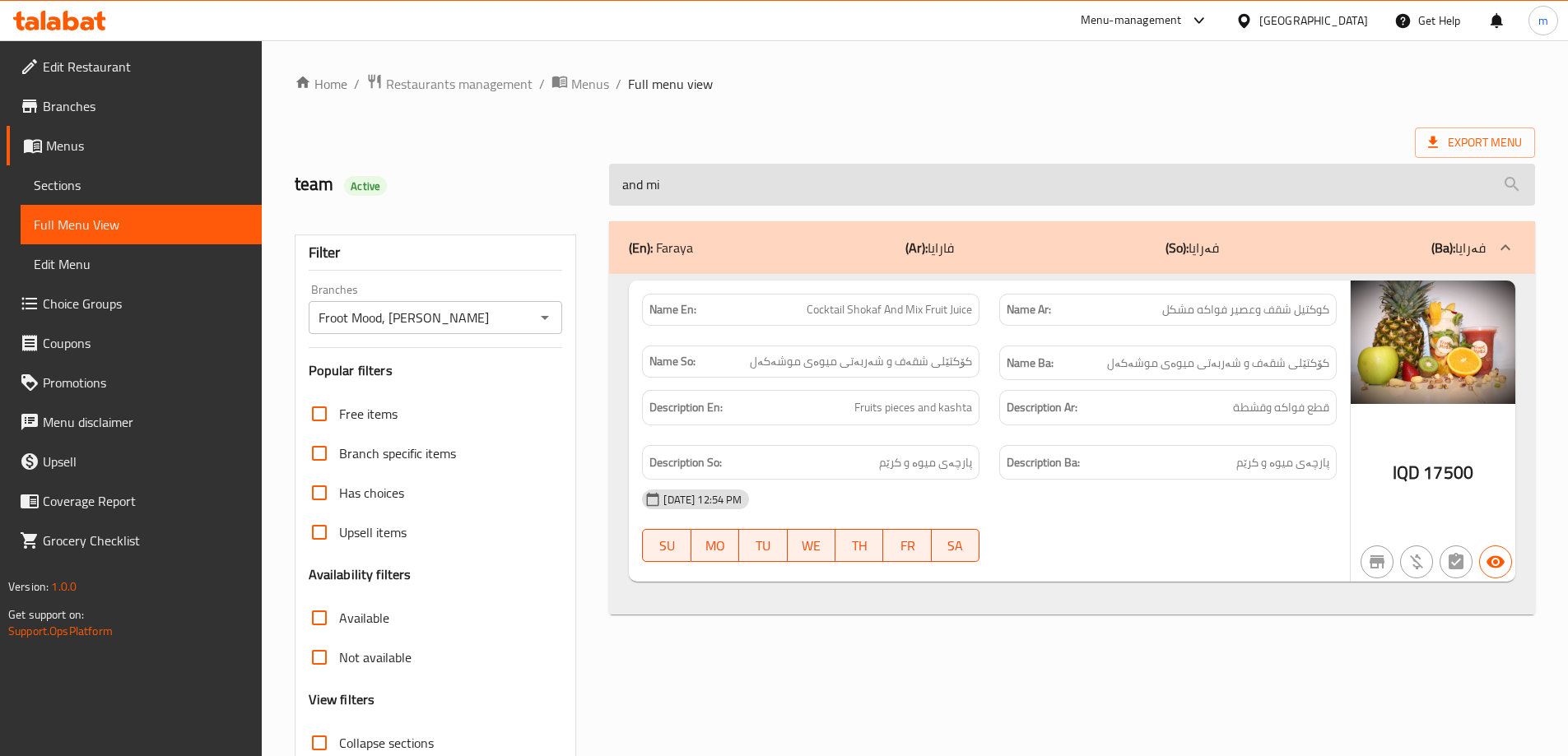
click at [726, 181] on input "and mi" at bounding box center [1071, 185] width 926 height 42
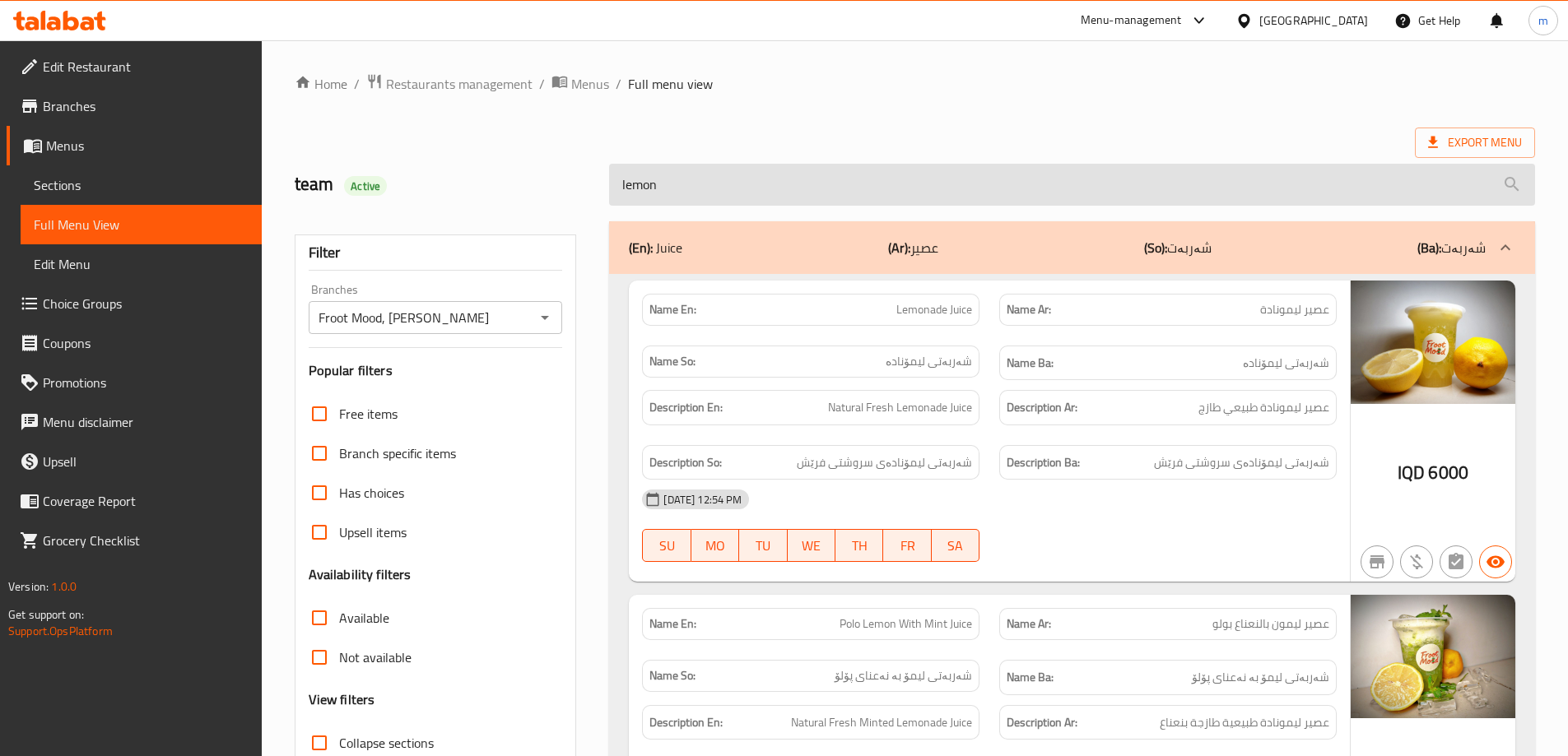
click at [694, 186] on input "lemon" at bounding box center [1071, 185] width 926 height 42
type input "l"
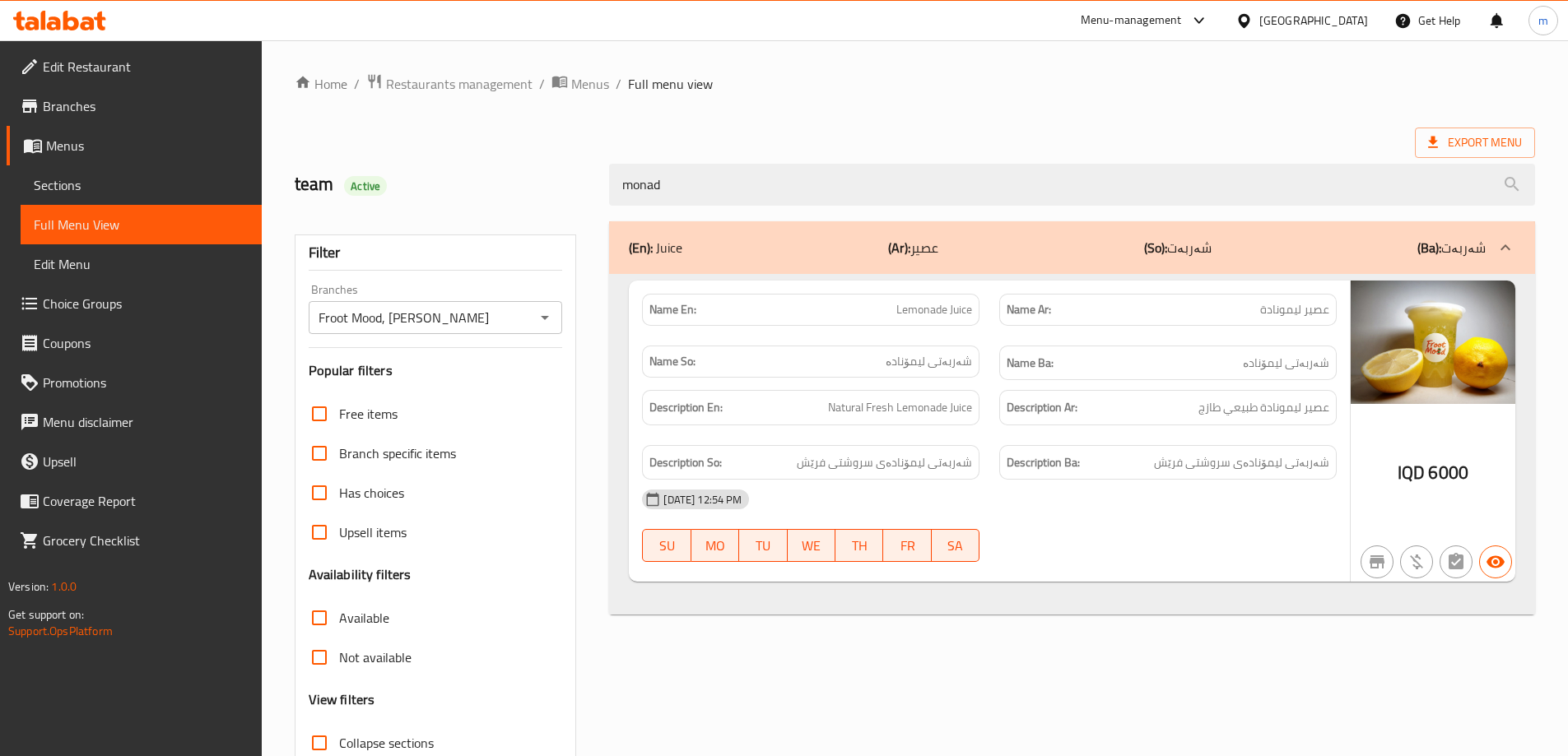
type input "monad"
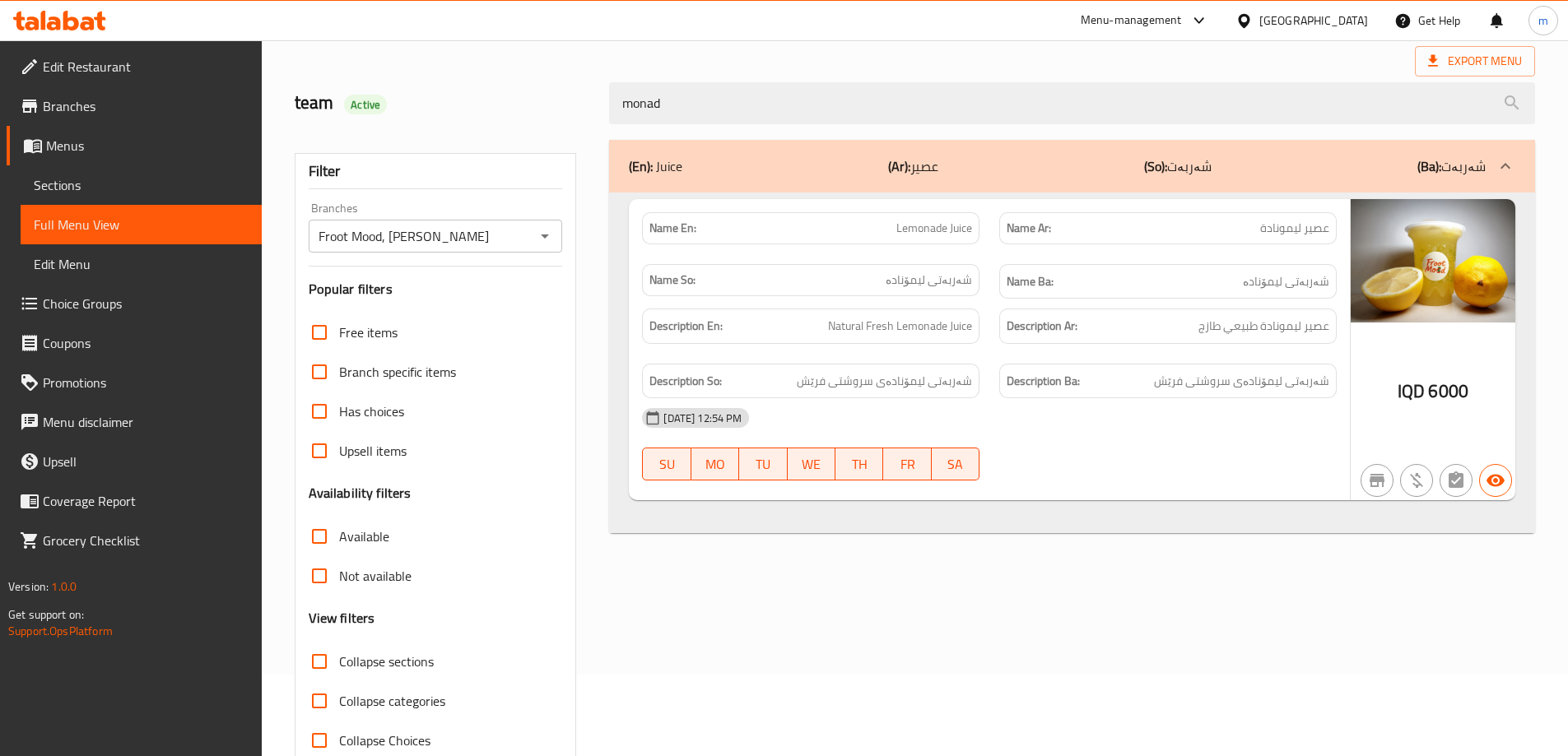
scroll to position [119, 0]
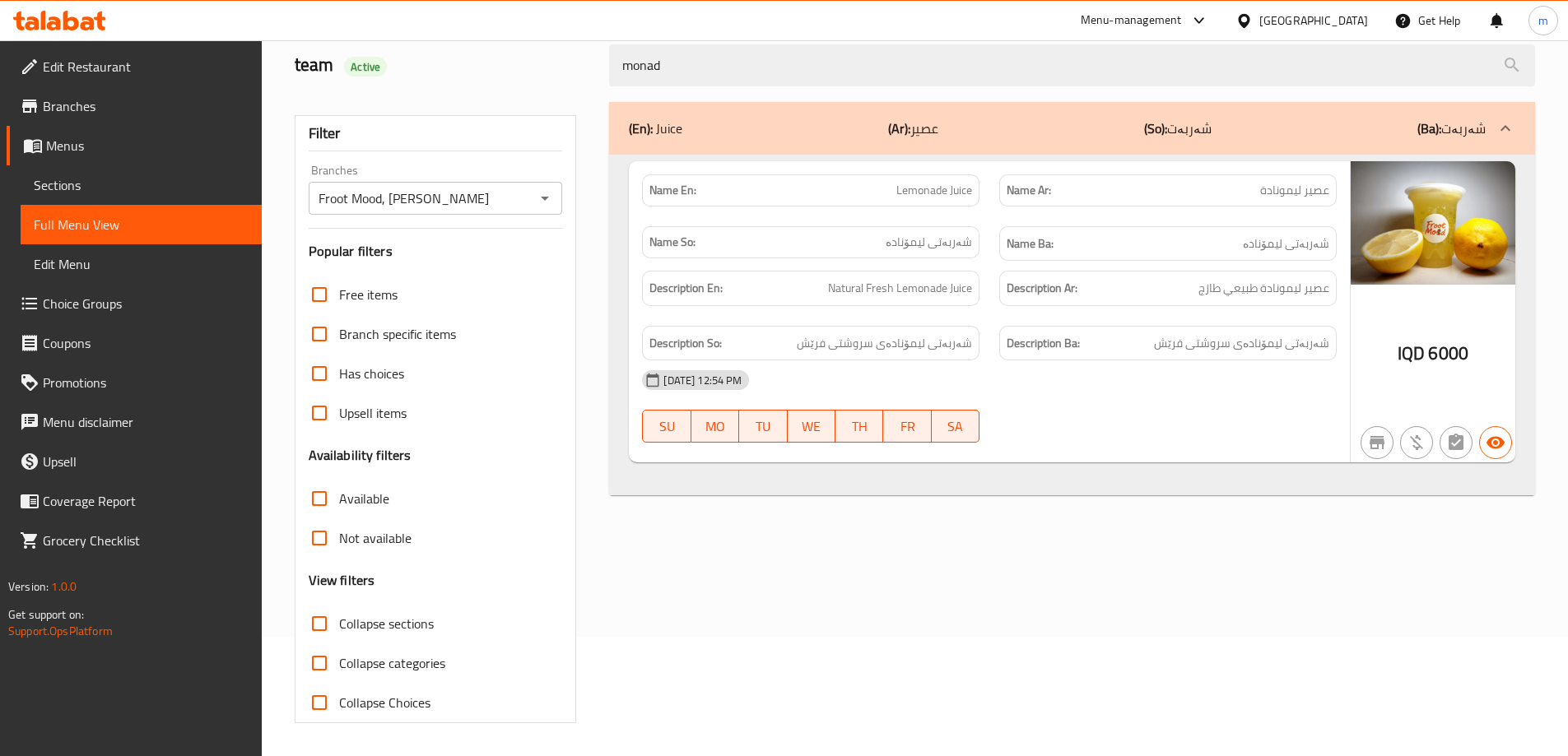
click at [919, 370] on div "02-09-2025 12:54 PM" at bounding box center [990, 380] width 714 height 39
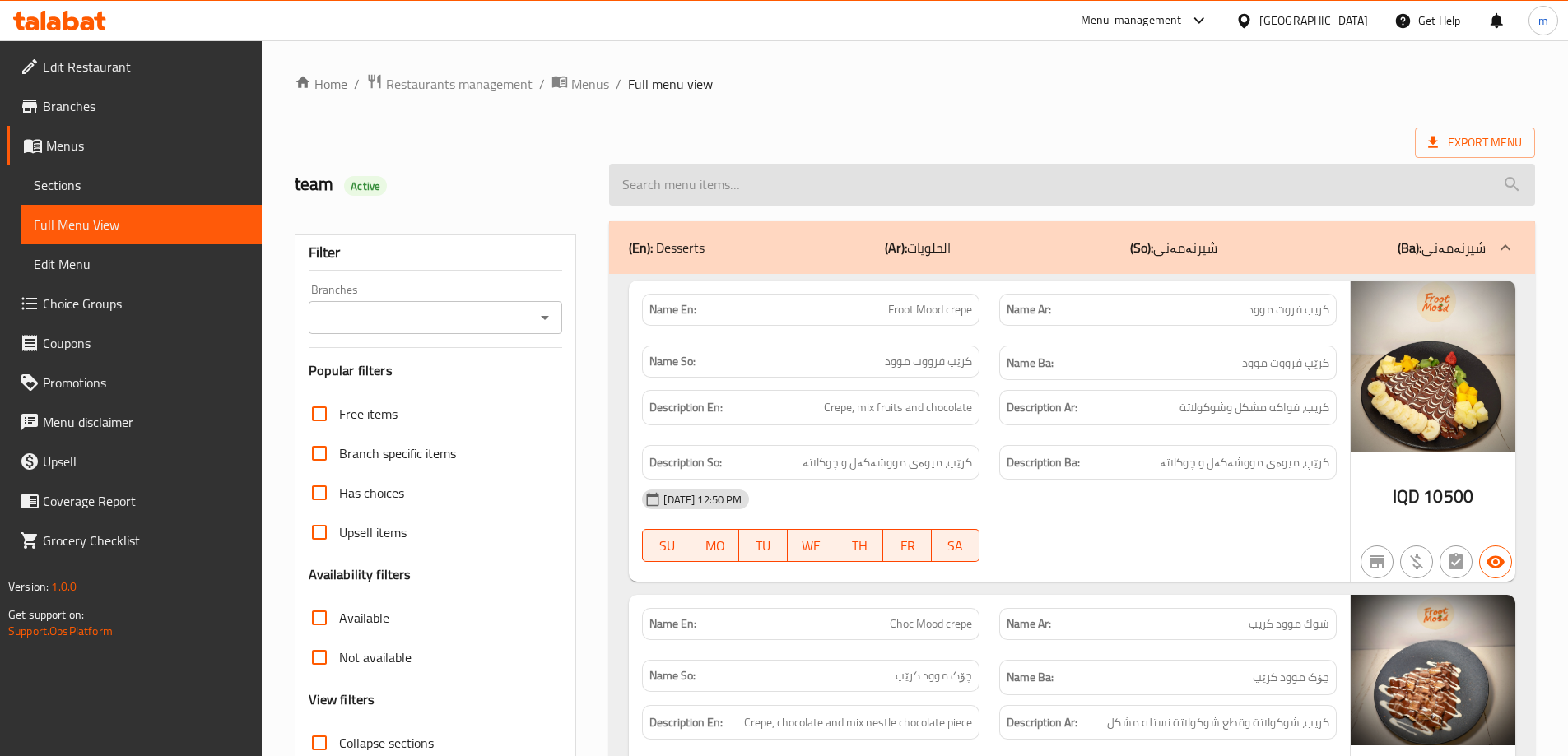
click at [707, 176] on input "search" at bounding box center [1071, 185] width 926 height 42
paste input "Green juice"
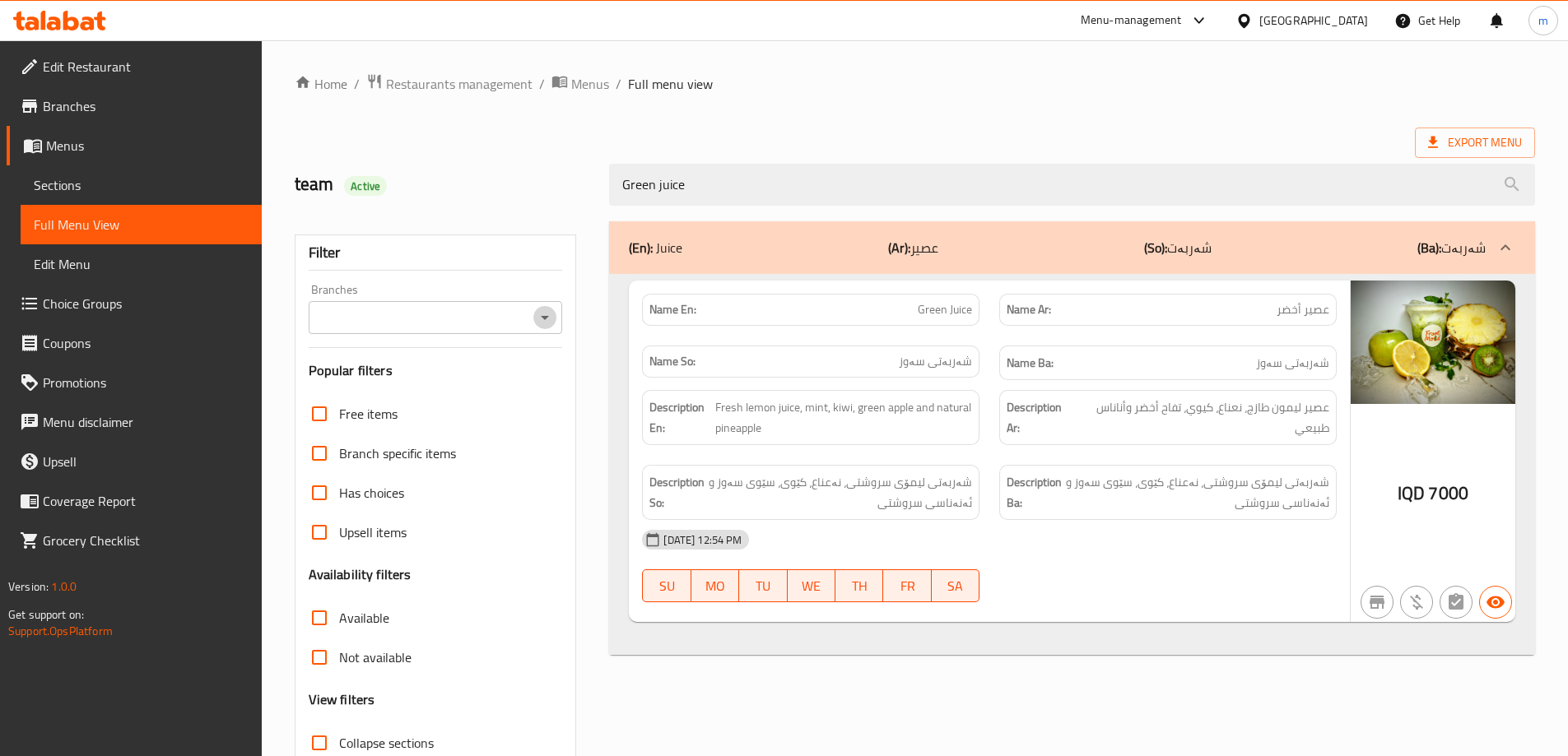
click at [548, 313] on icon "Open" at bounding box center [544, 317] width 20 height 20
type input "Green juice"
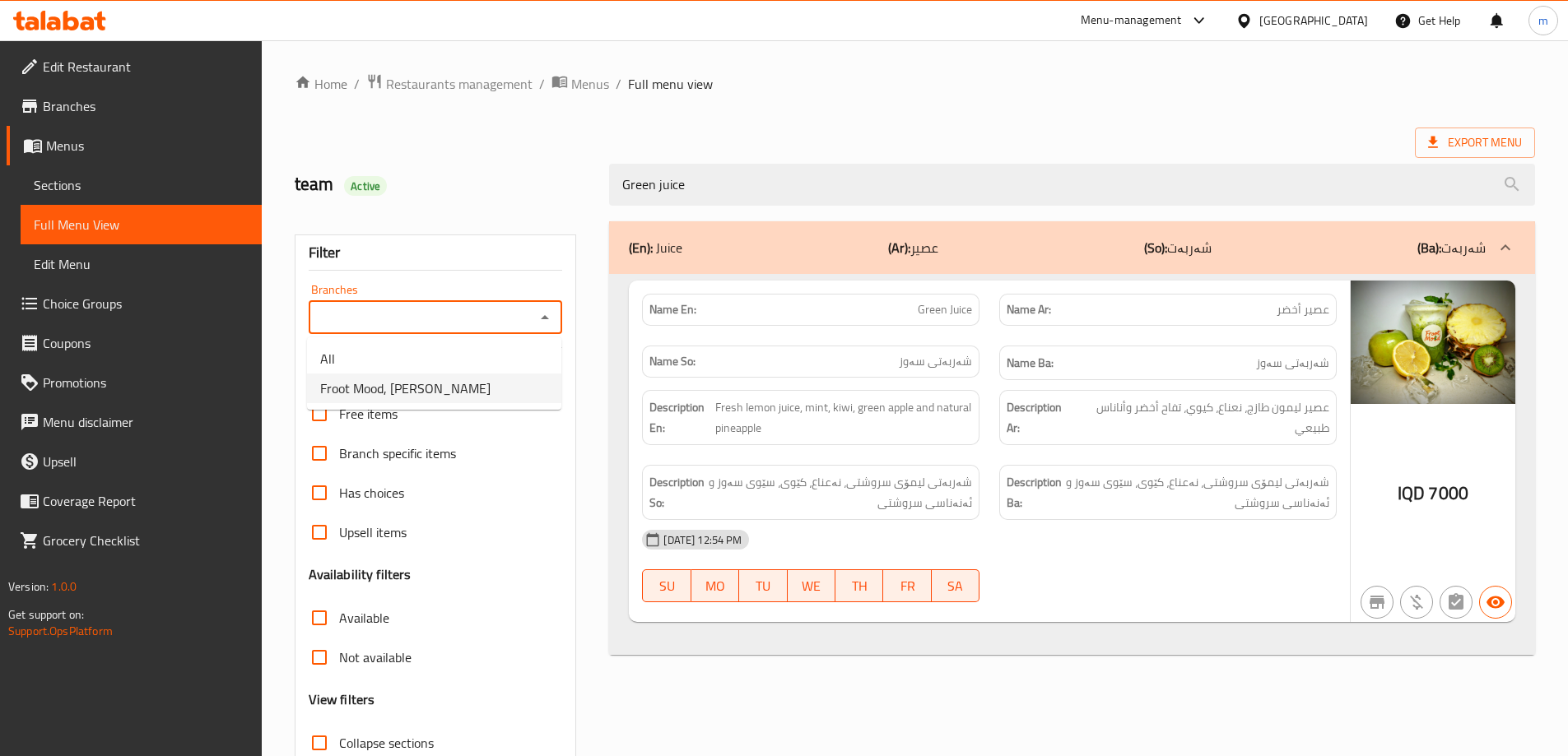
click at [496, 383] on li "Froot Mood, [PERSON_NAME]" at bounding box center [434, 388] width 254 height 30
type input "Froot Mood, [PERSON_NAME]"
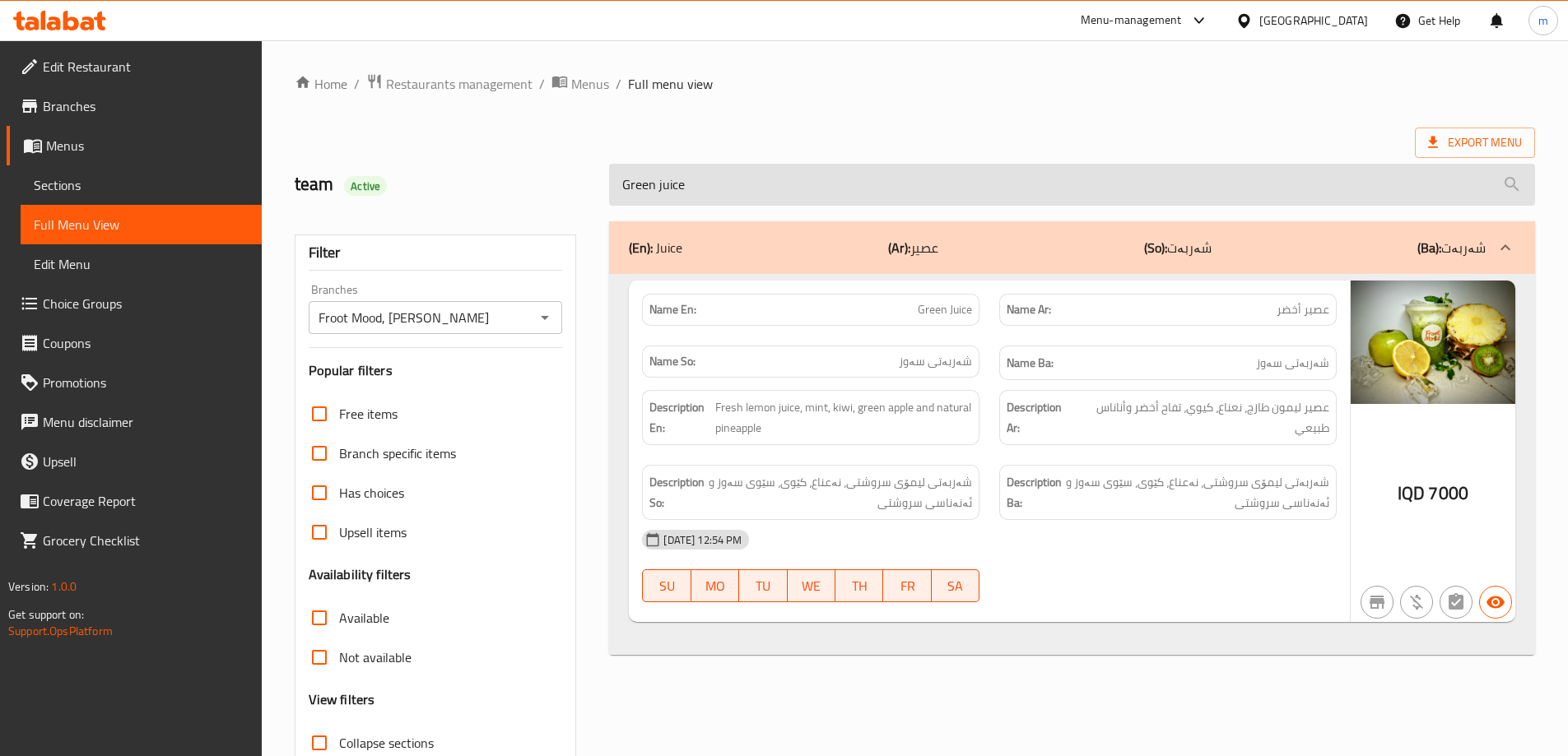
click at [712, 178] on input "Green juice" at bounding box center [1071, 185] width 926 height 42
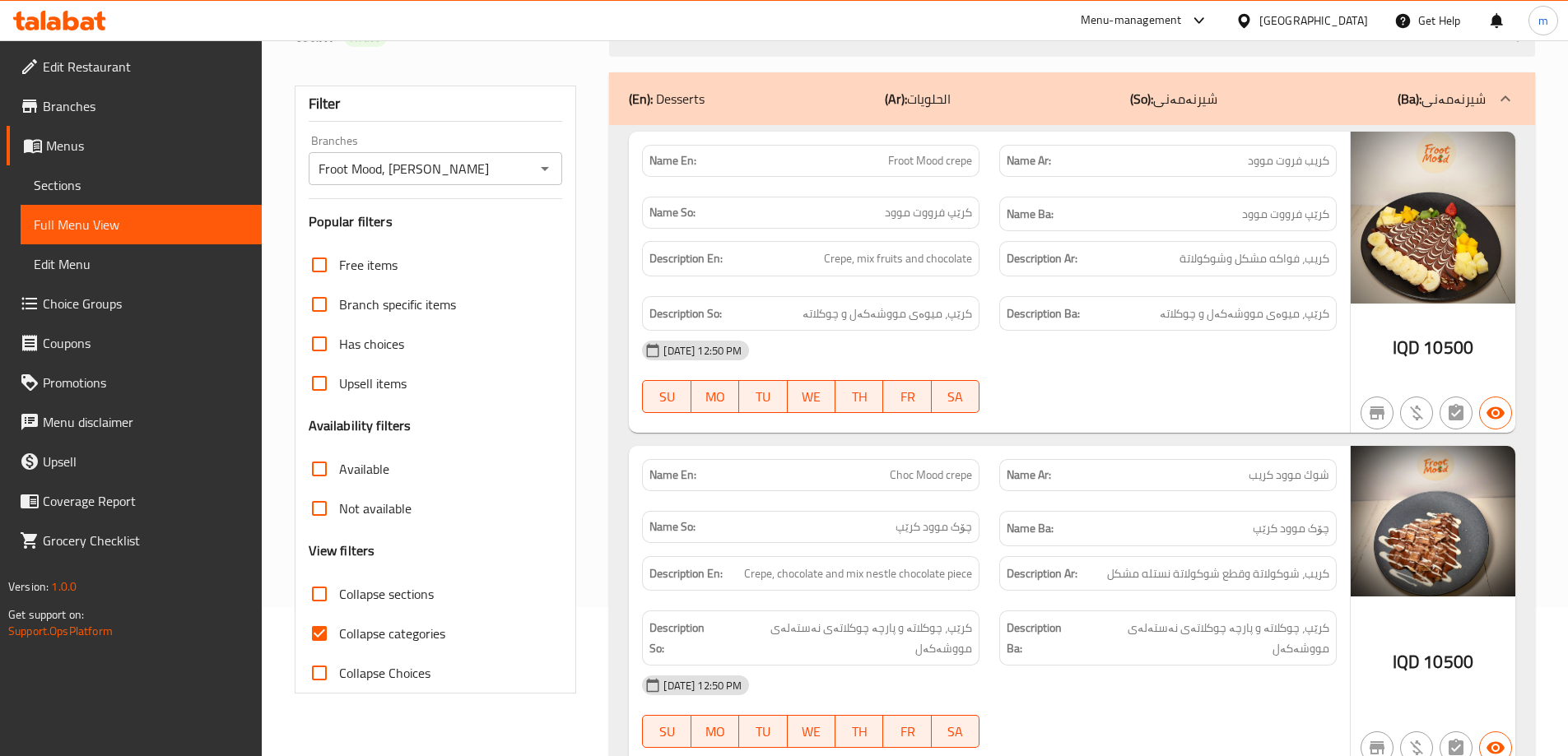
scroll to position [274, 0]
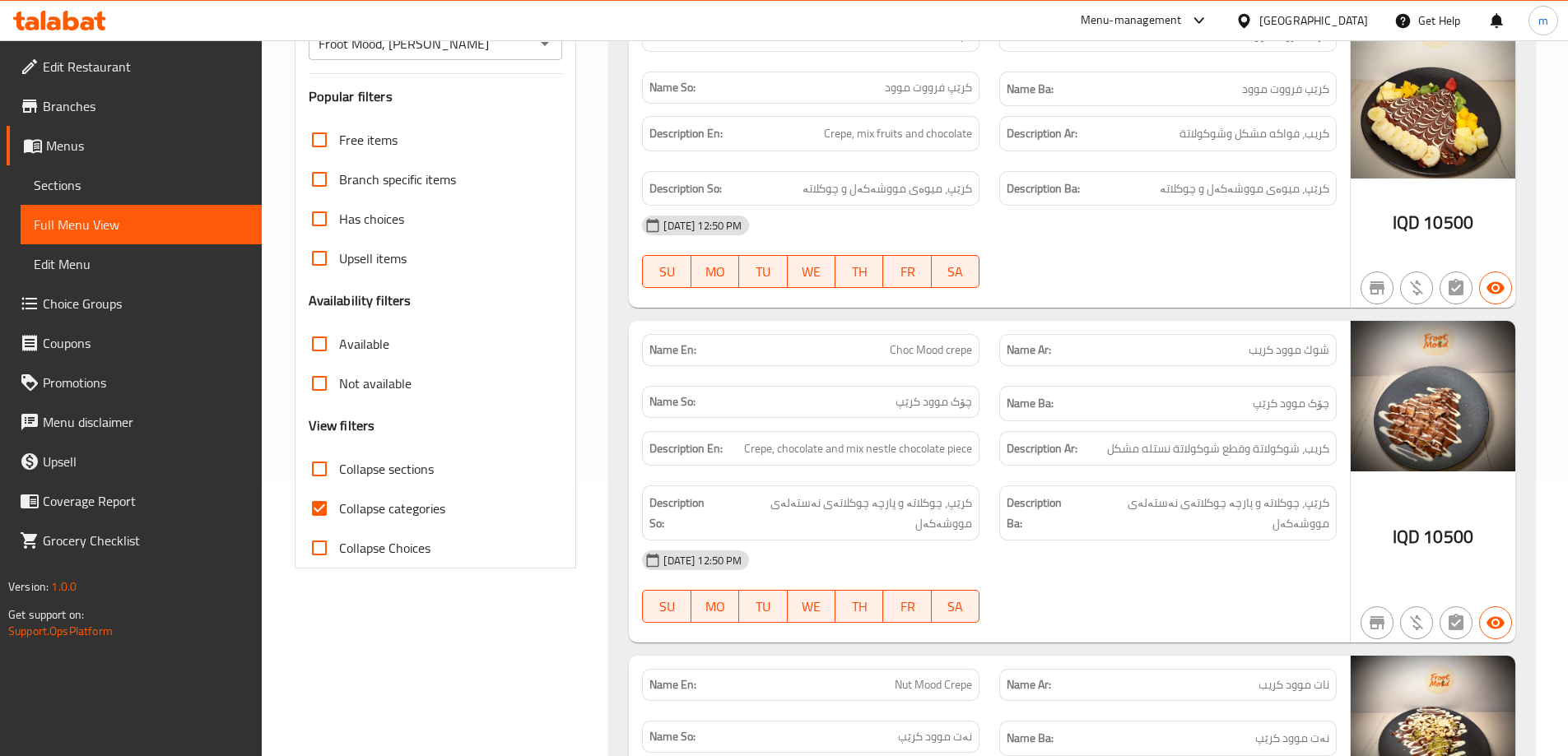
click at [415, 503] on span "Collapse categories" at bounding box center [392, 509] width 106 height 20
click at [339, 503] on input "Collapse categories" at bounding box center [319, 508] width 39 height 39
checkbox input "false"
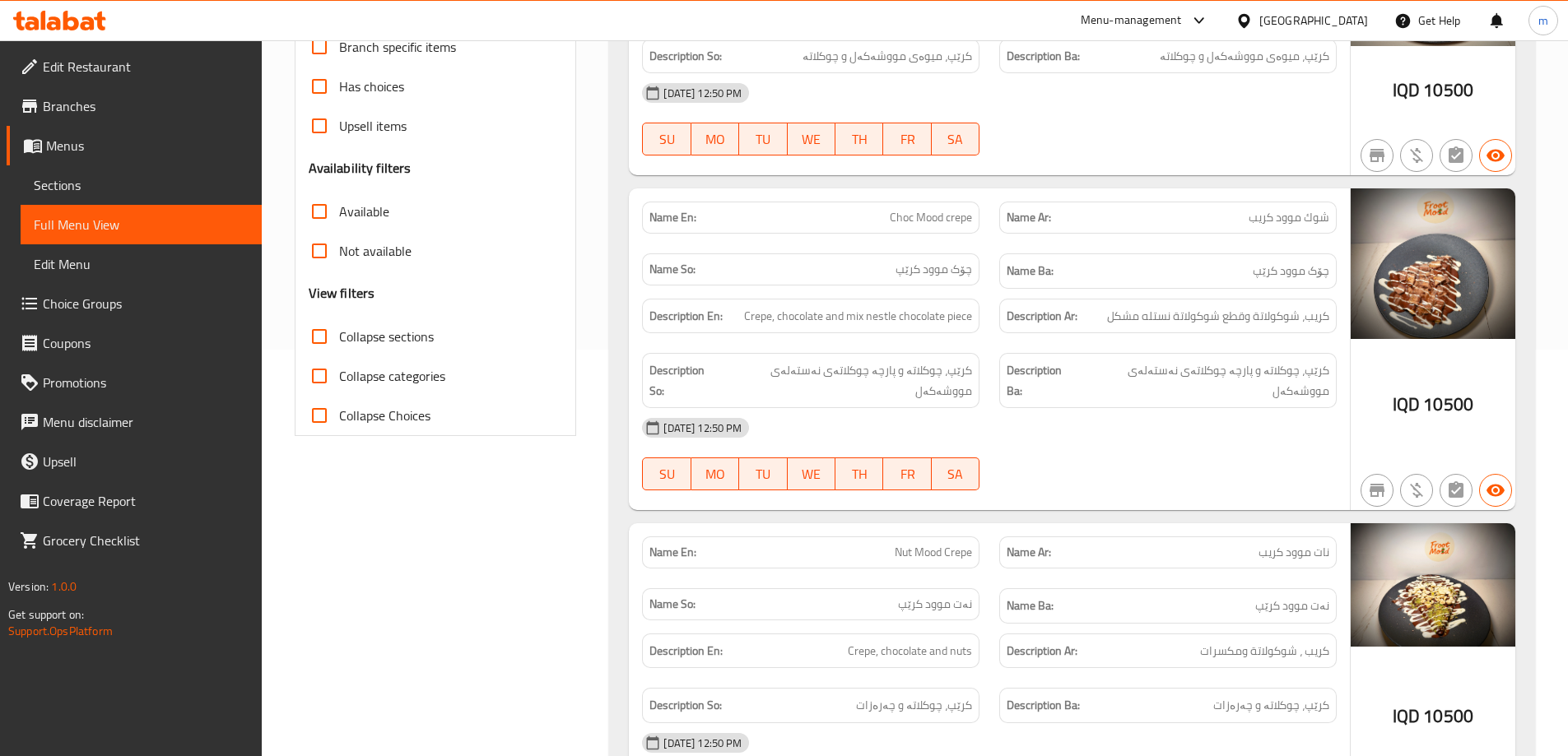
scroll to position [685, 0]
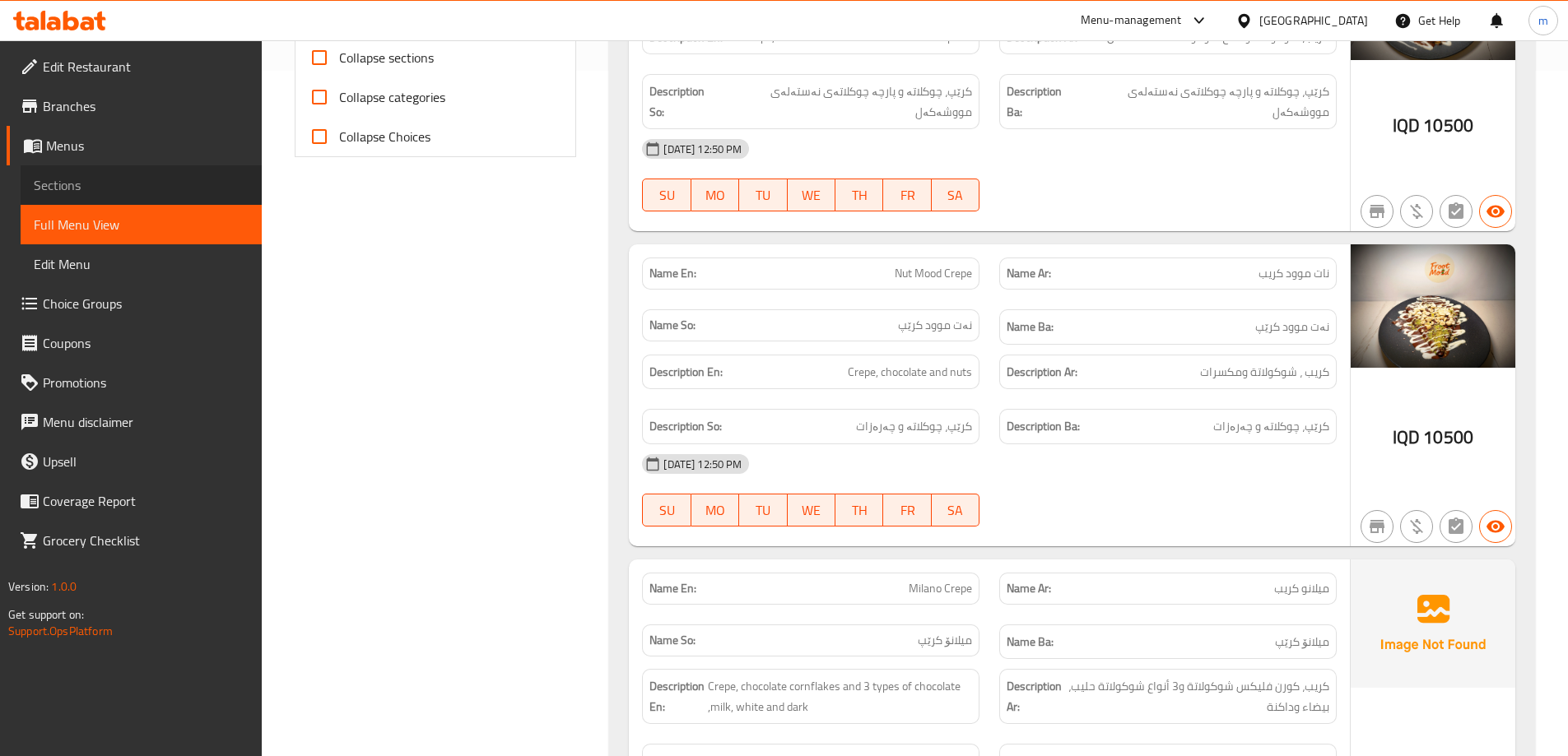
click at [106, 189] on span "Sections" at bounding box center [141, 185] width 215 height 20
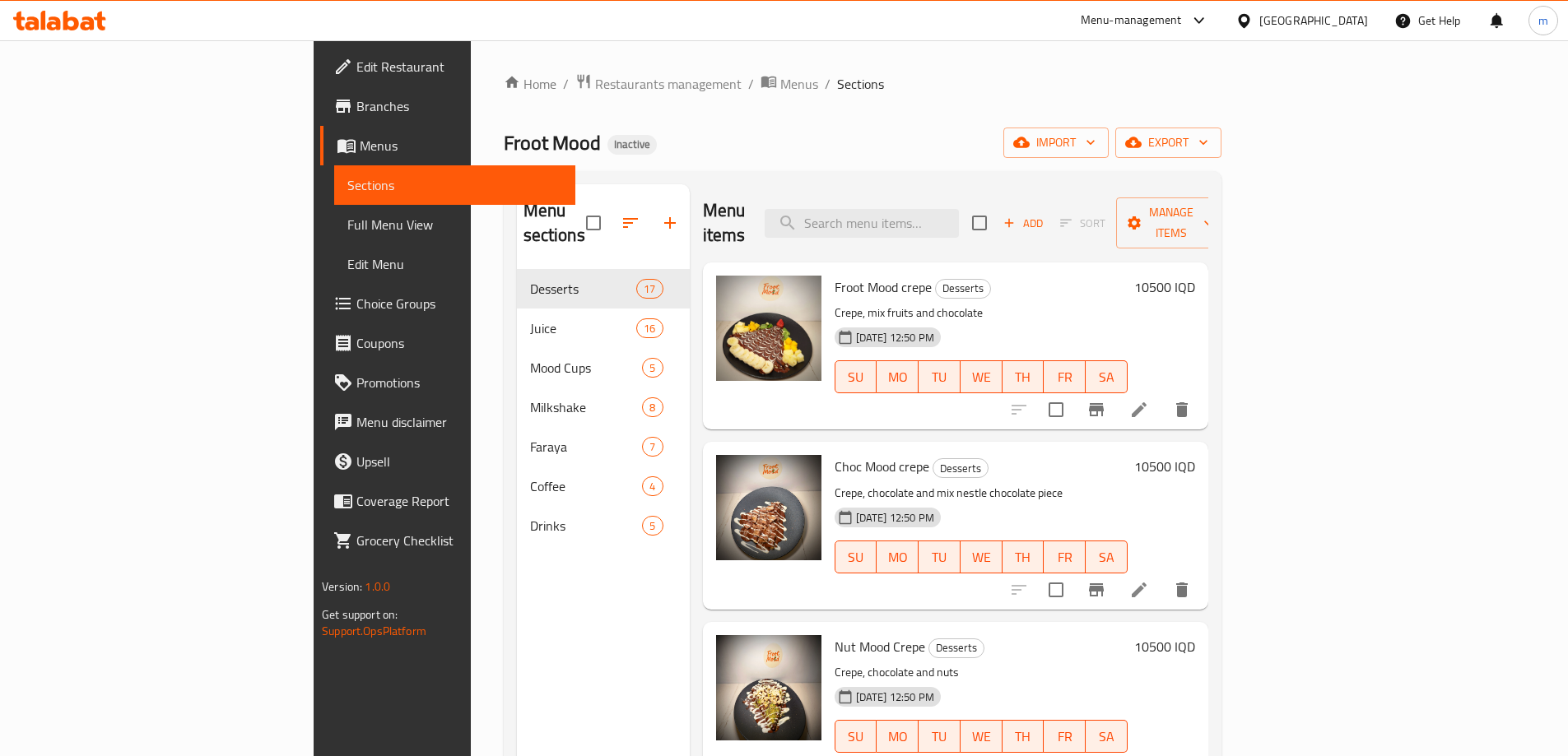
click at [85, 23] on icon at bounding box center [88, 24] width 14 height 14
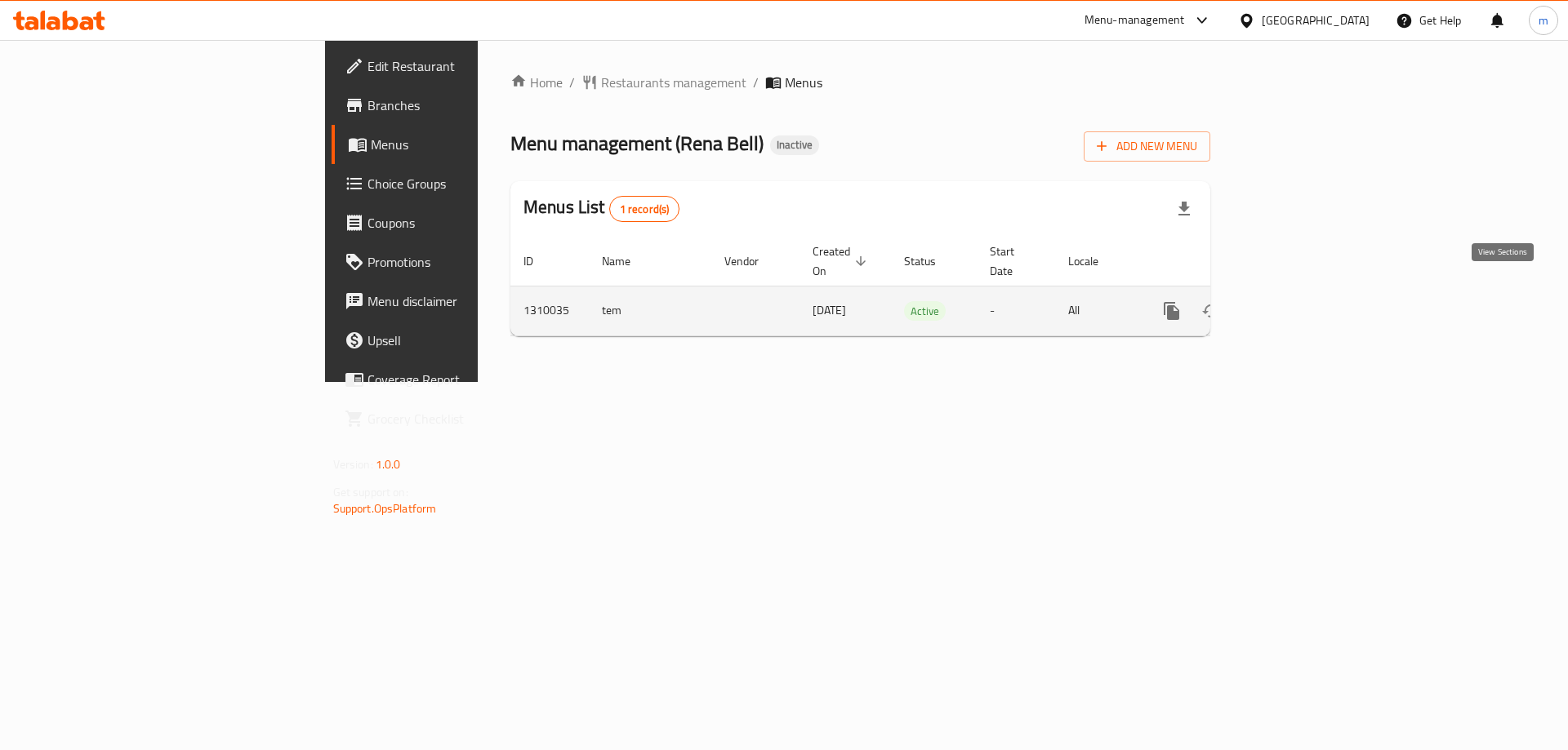
click at [1310, 291] on link "enhanced table" at bounding box center [1289, 310] width 39 height 39
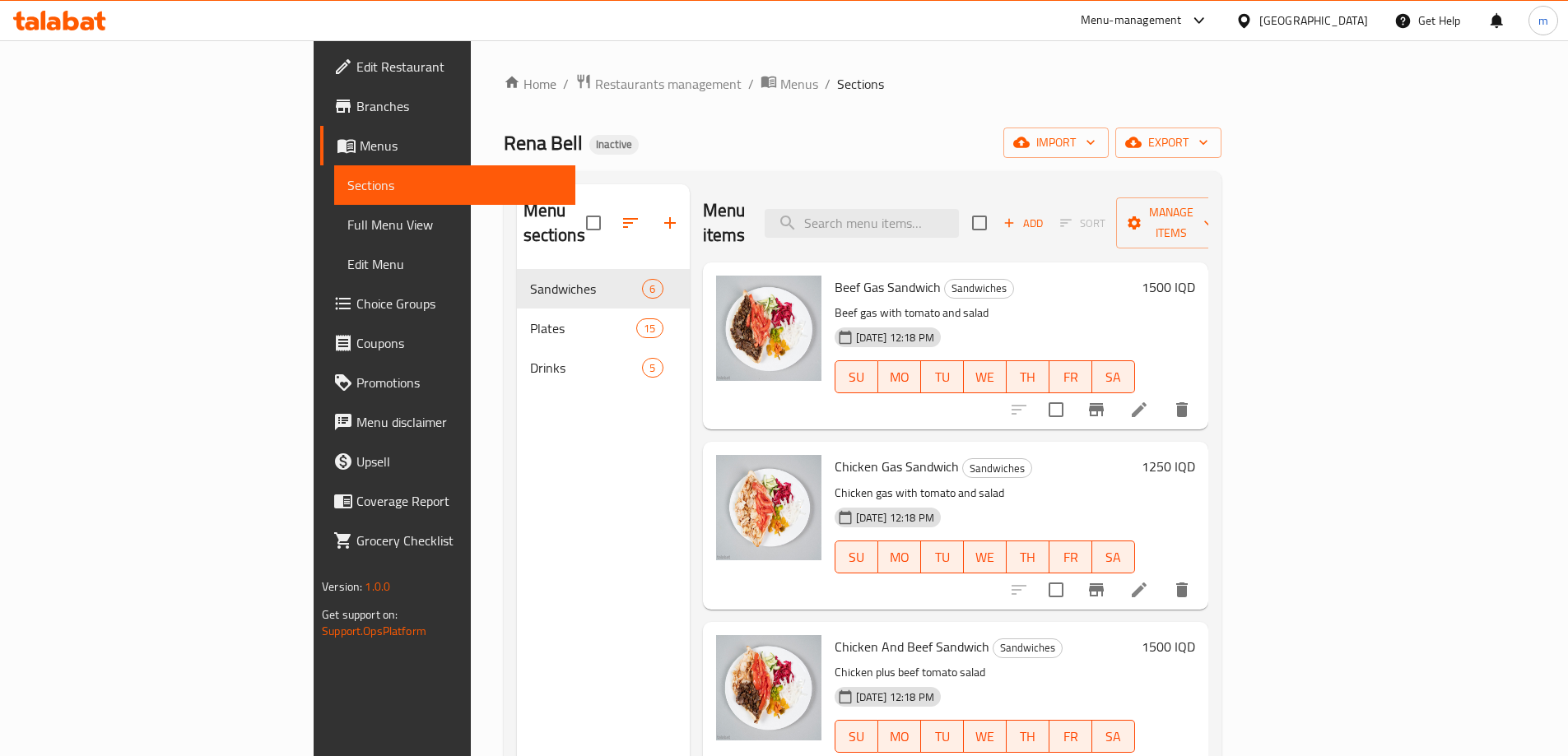
click at [706, 181] on div "Menu sections Sandwiches 6 Plates 15 Drinks 5 Menu items Add Sort Manage items …" at bounding box center [862, 563] width 718 height 783
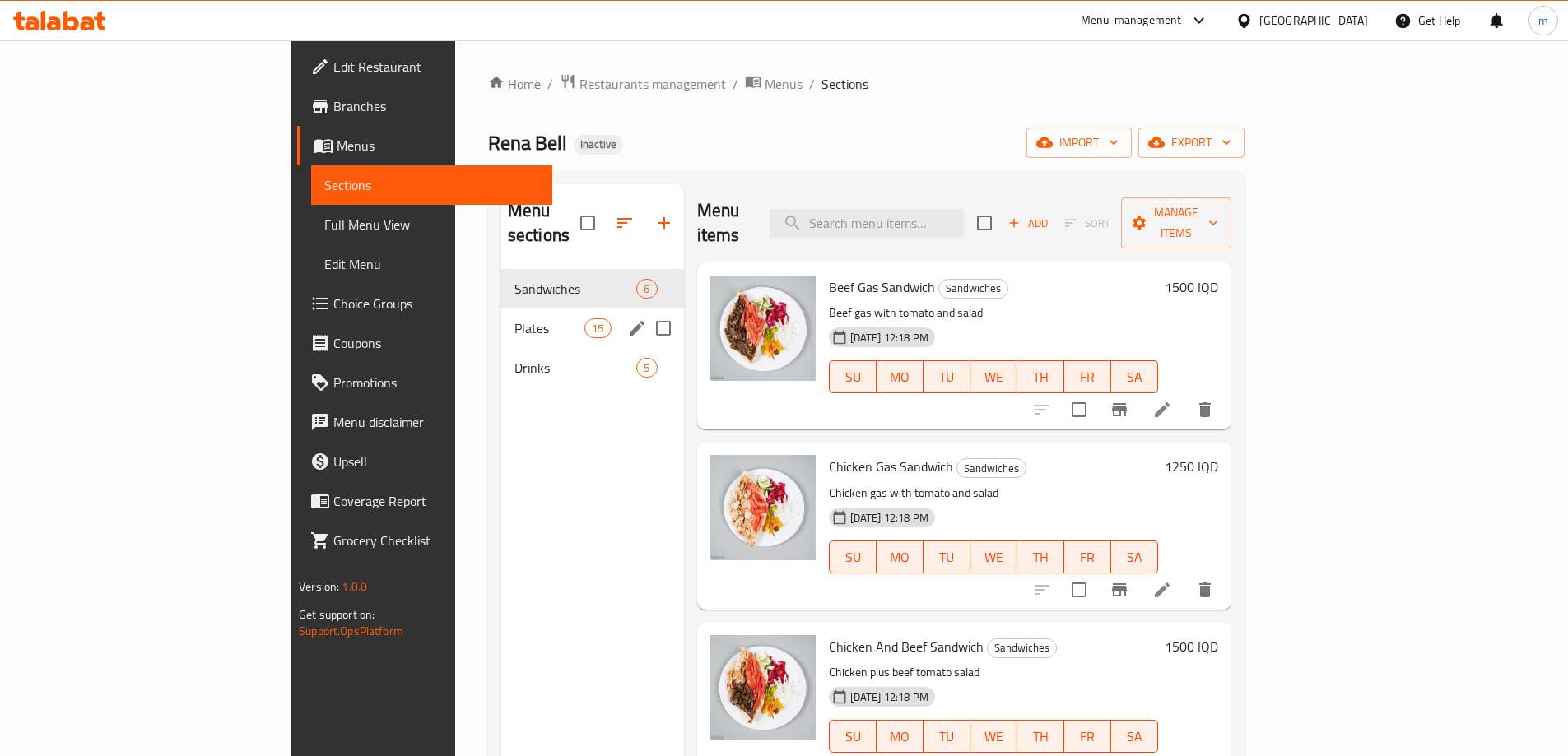
click at [515, 319] on span "Plates" at bounding box center [550, 328] width 70 height 20
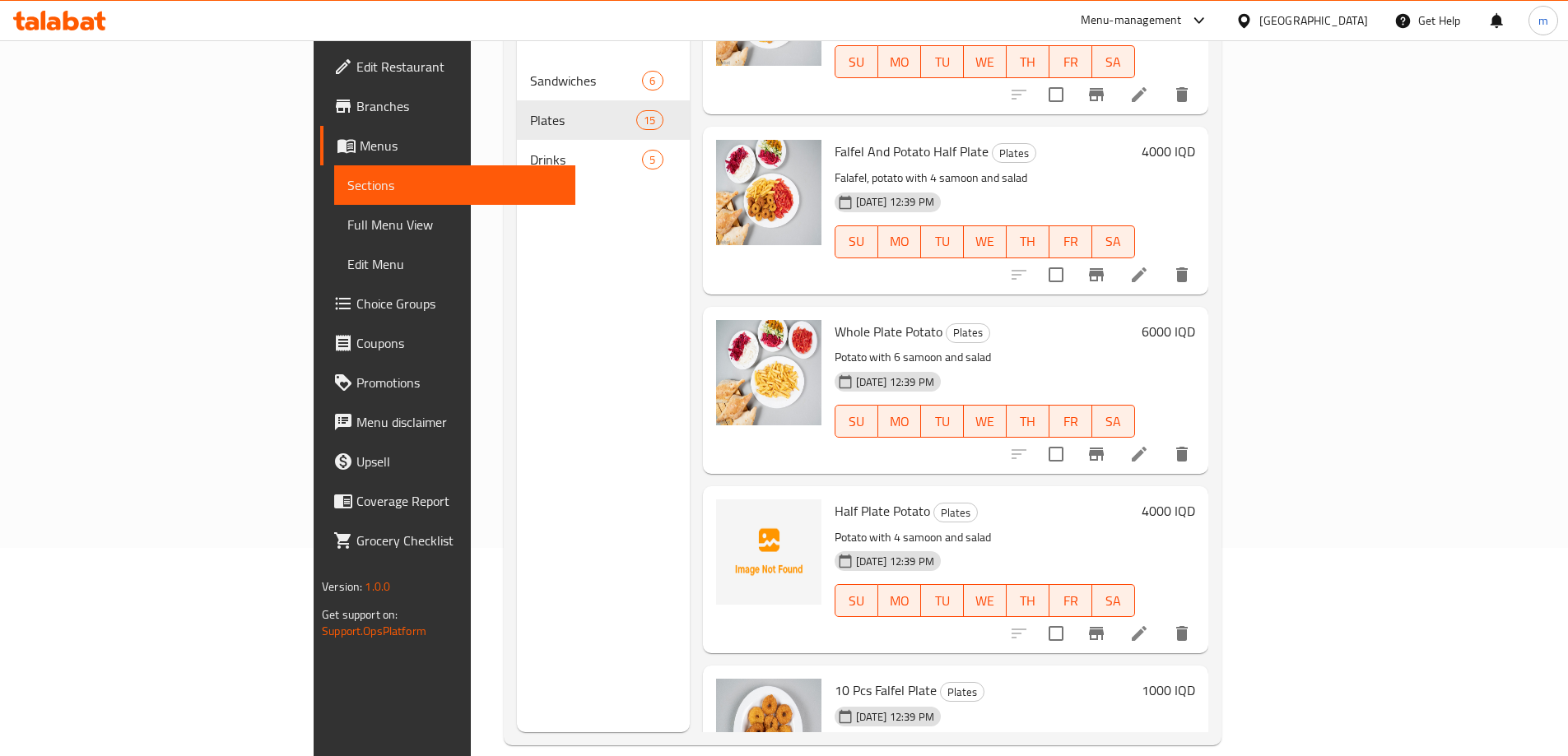
scroll to position [93, 0]
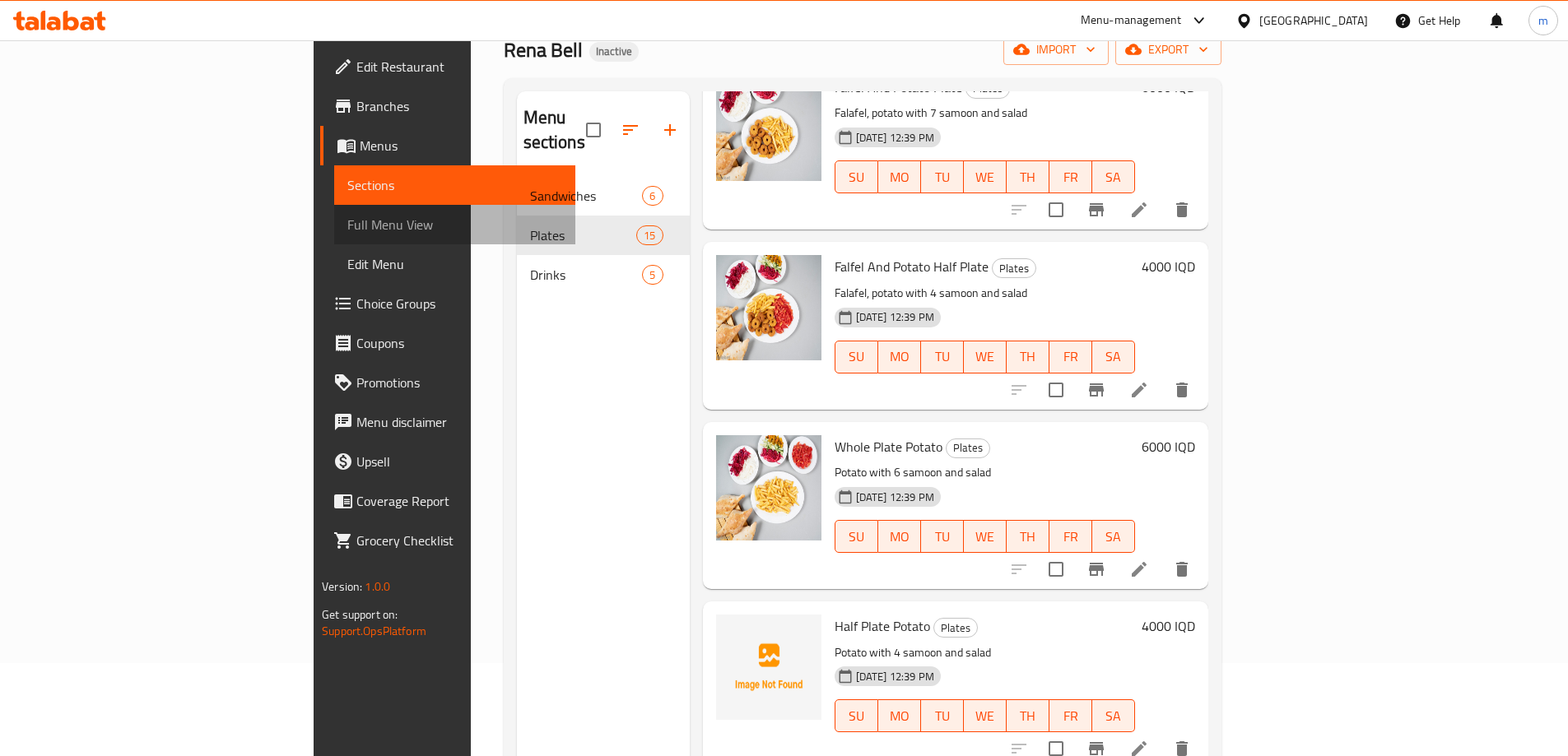
click at [348, 221] on span "Full Menu View" at bounding box center [455, 225] width 215 height 20
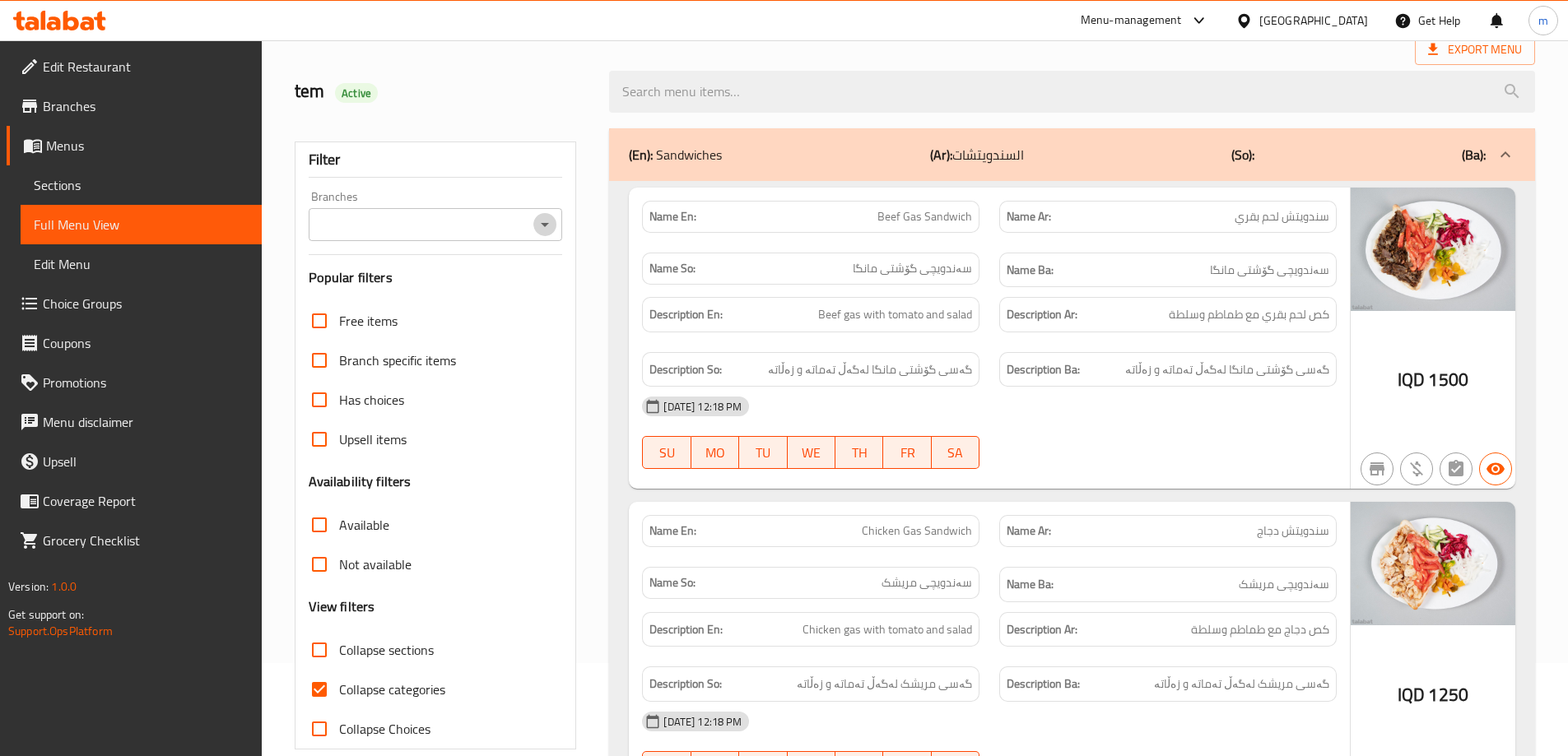
click at [551, 221] on icon "Open" at bounding box center [544, 225] width 20 height 20
click at [542, 225] on icon "Close" at bounding box center [544, 225] width 20 height 20
click at [542, 225] on icon "Open" at bounding box center [544, 225] width 20 height 20
click at [395, 680] on span "Collapse categories" at bounding box center [392, 690] width 106 height 20
click at [339, 678] on input "Collapse categories" at bounding box center [319, 689] width 39 height 39
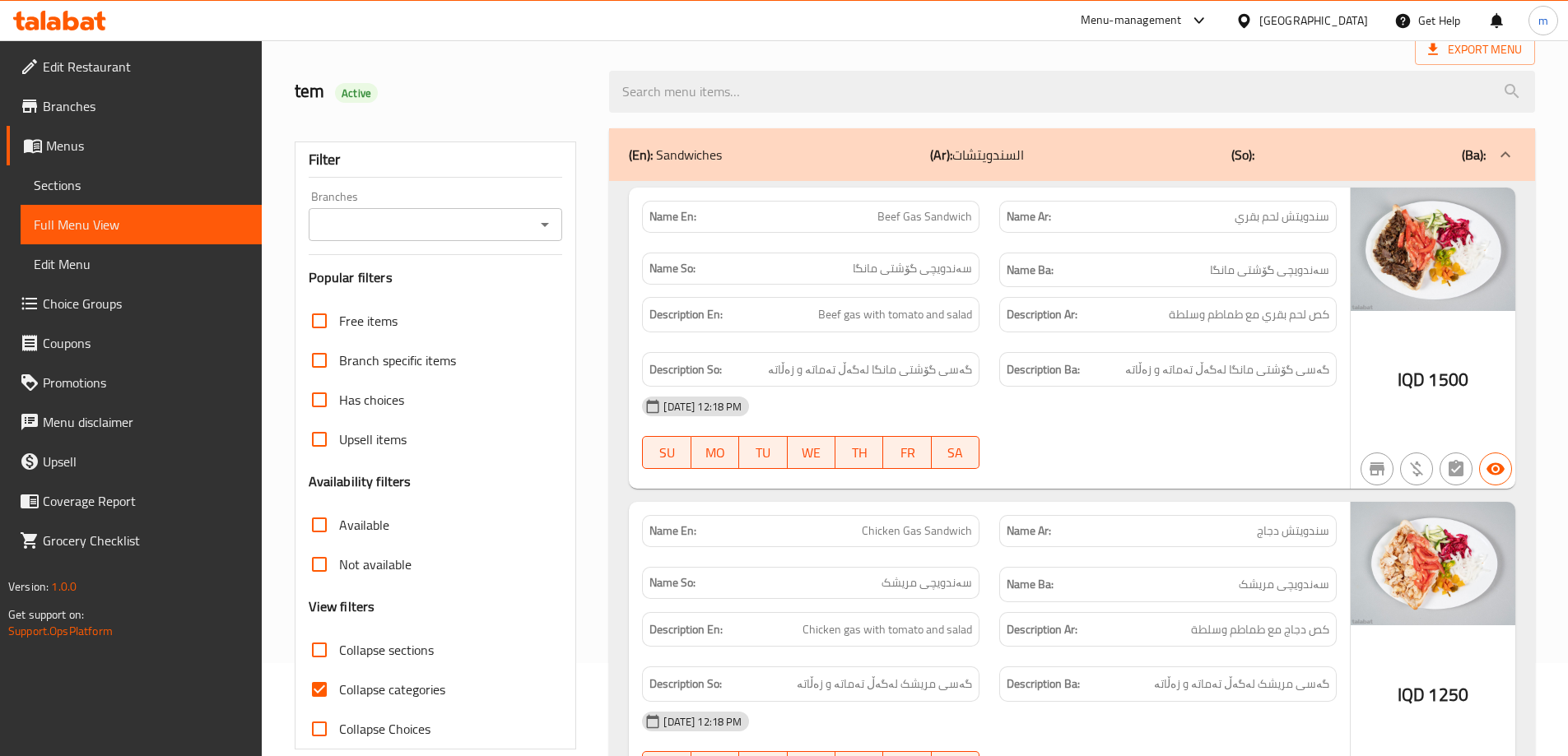
checkbox input "false"
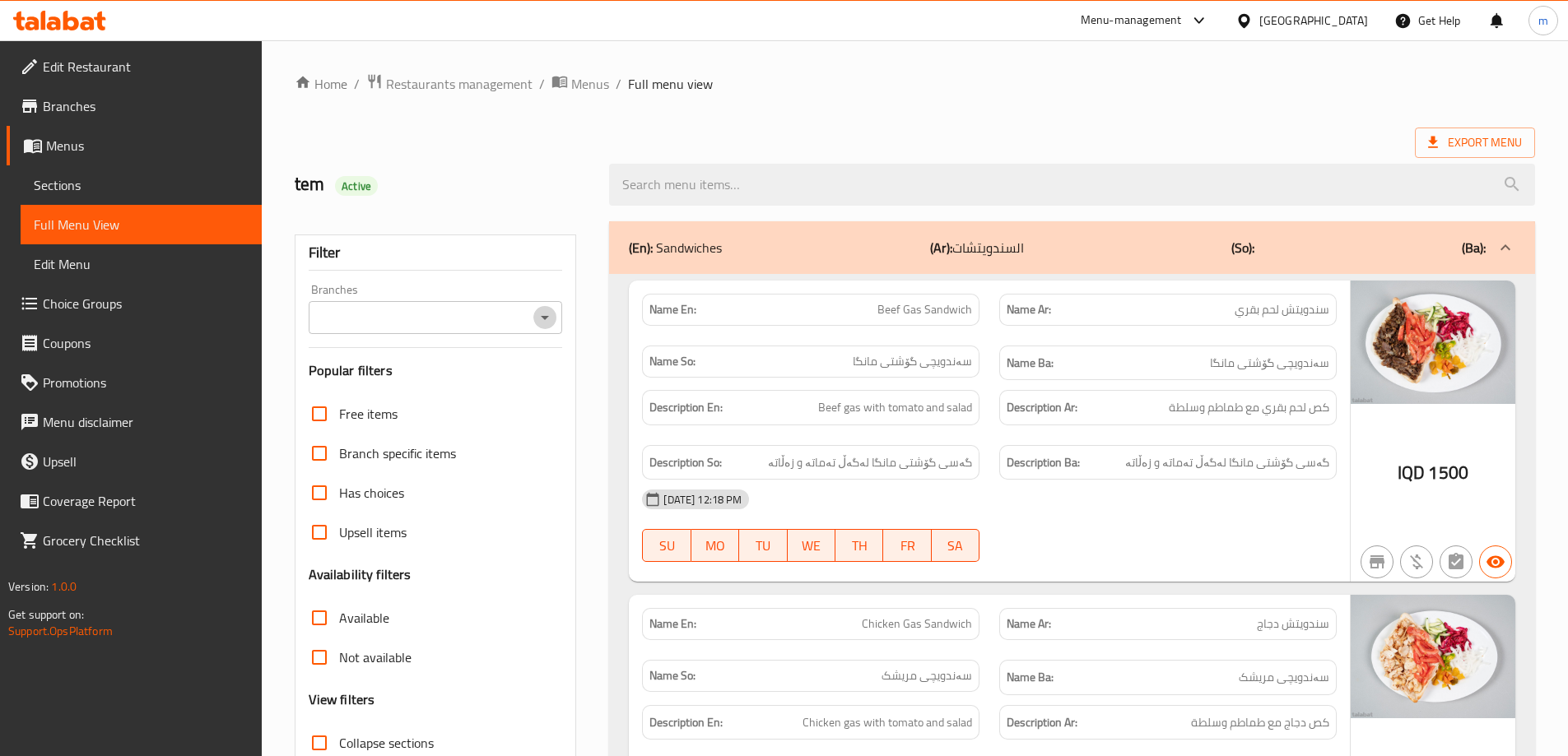
click at [544, 312] on icon "Open" at bounding box center [544, 317] width 20 height 20
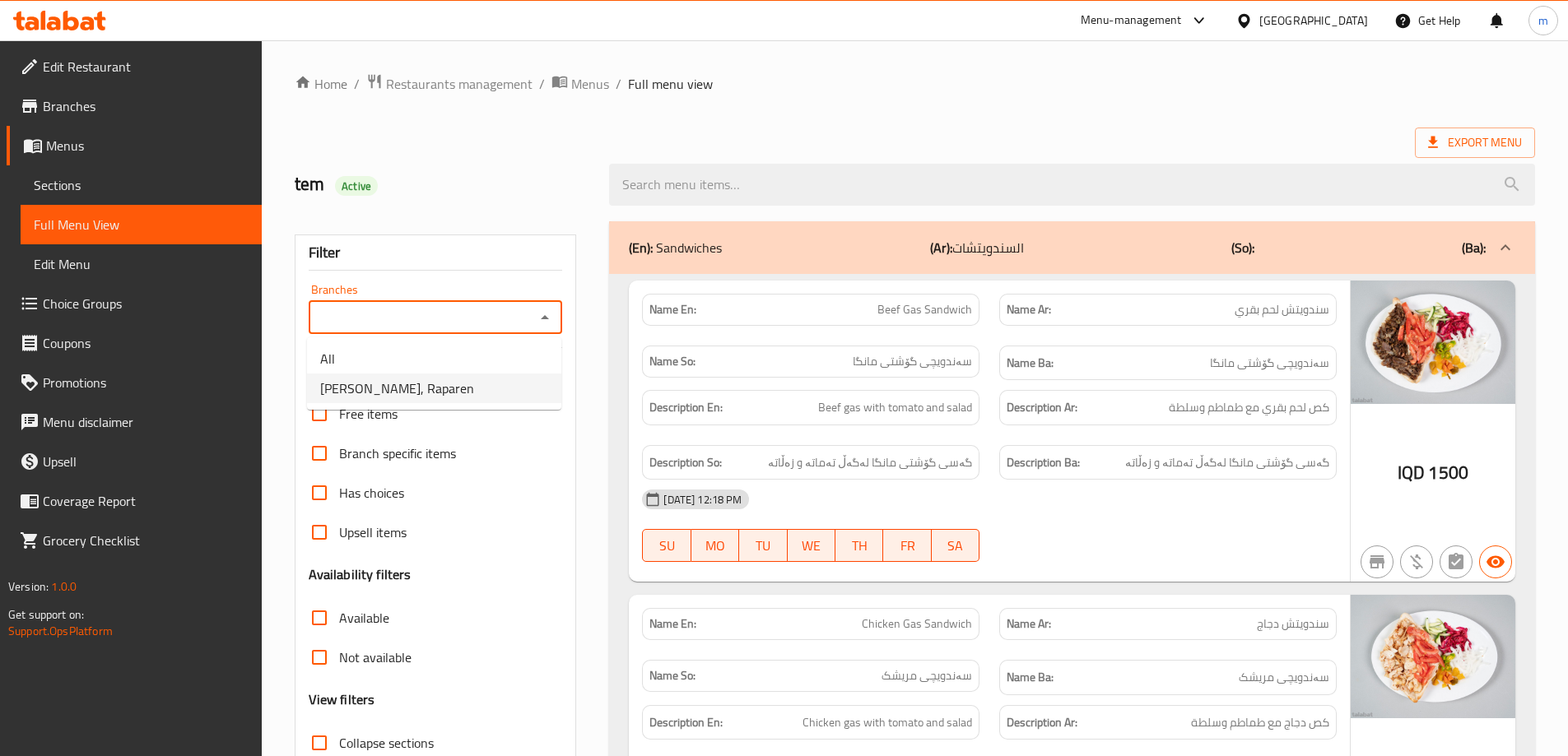
click at [427, 388] on li "Rena Bell, Raparen" at bounding box center [434, 388] width 254 height 30
type input "Rena Bell, Raparen"
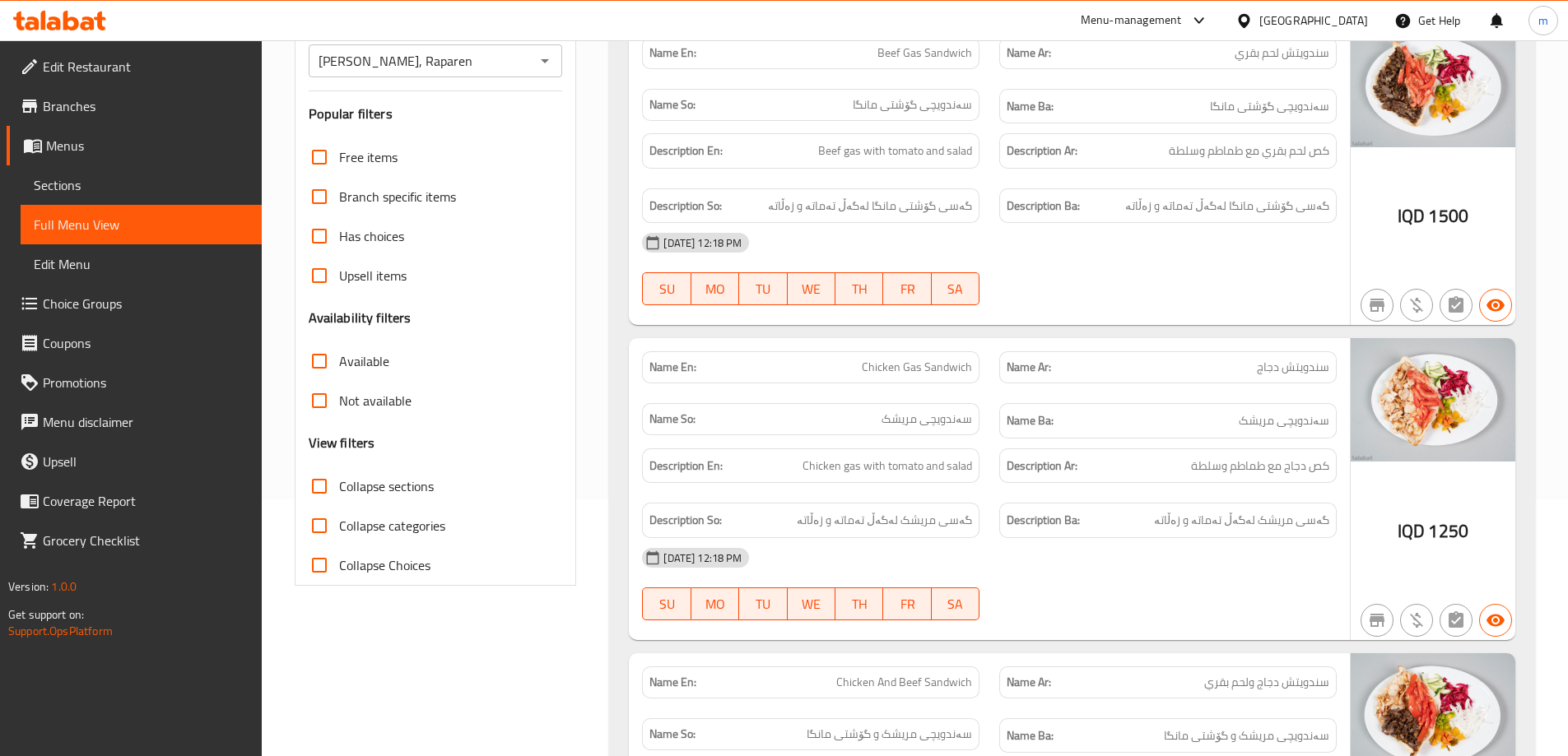
scroll to position [394, 0]
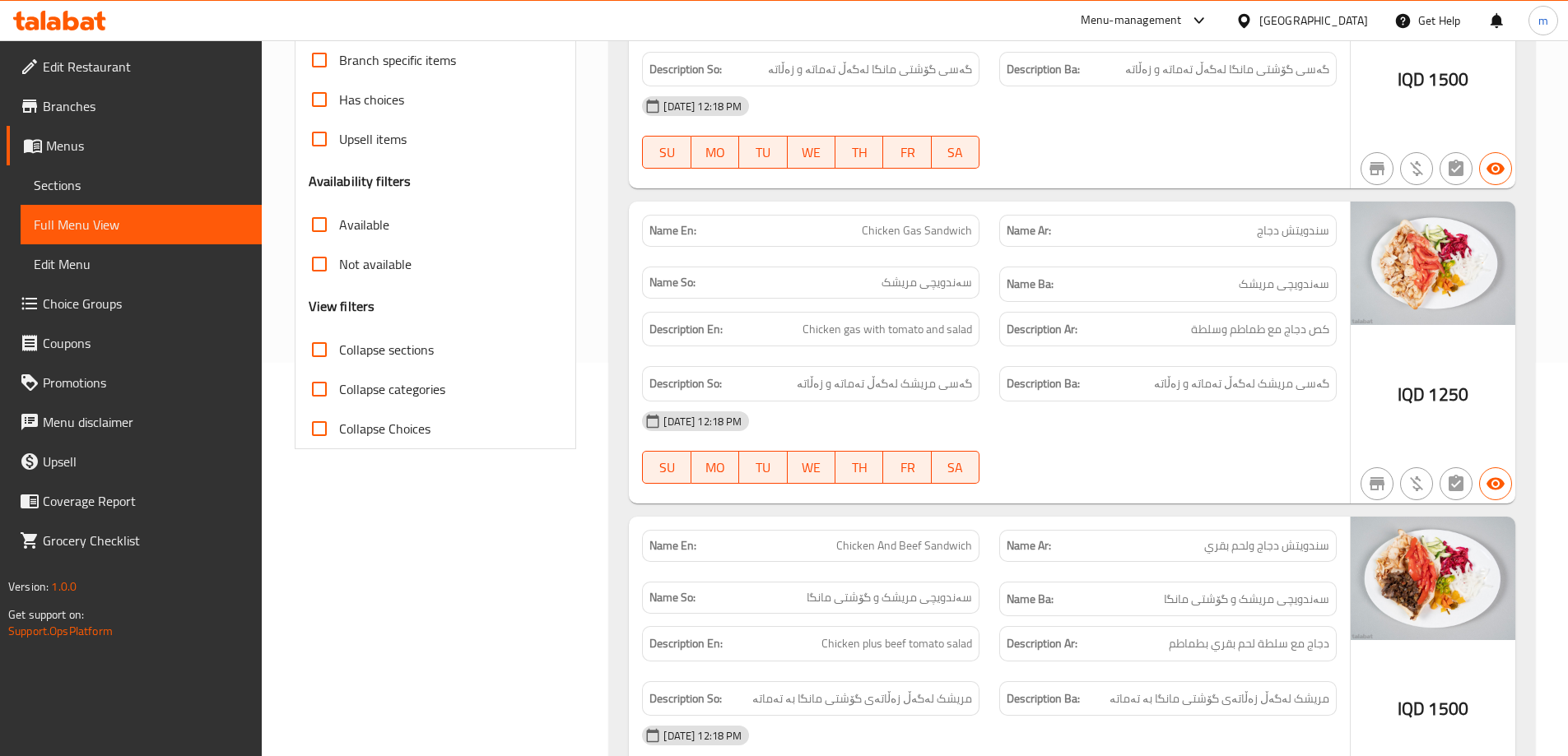
click at [1150, 434] on div "04-09-2025 12:18 PM" at bounding box center [990, 421] width 714 height 39
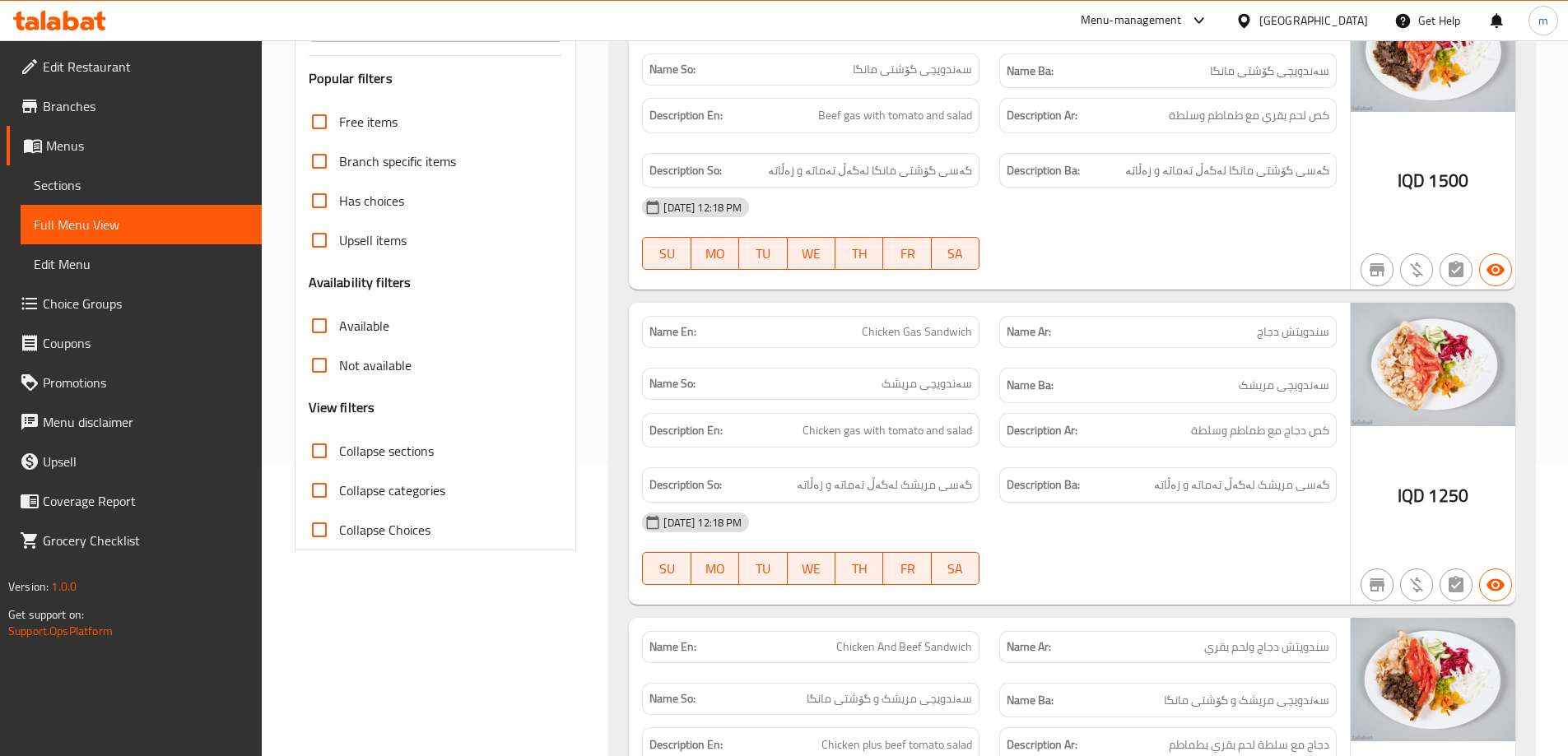
scroll to position [257, 0]
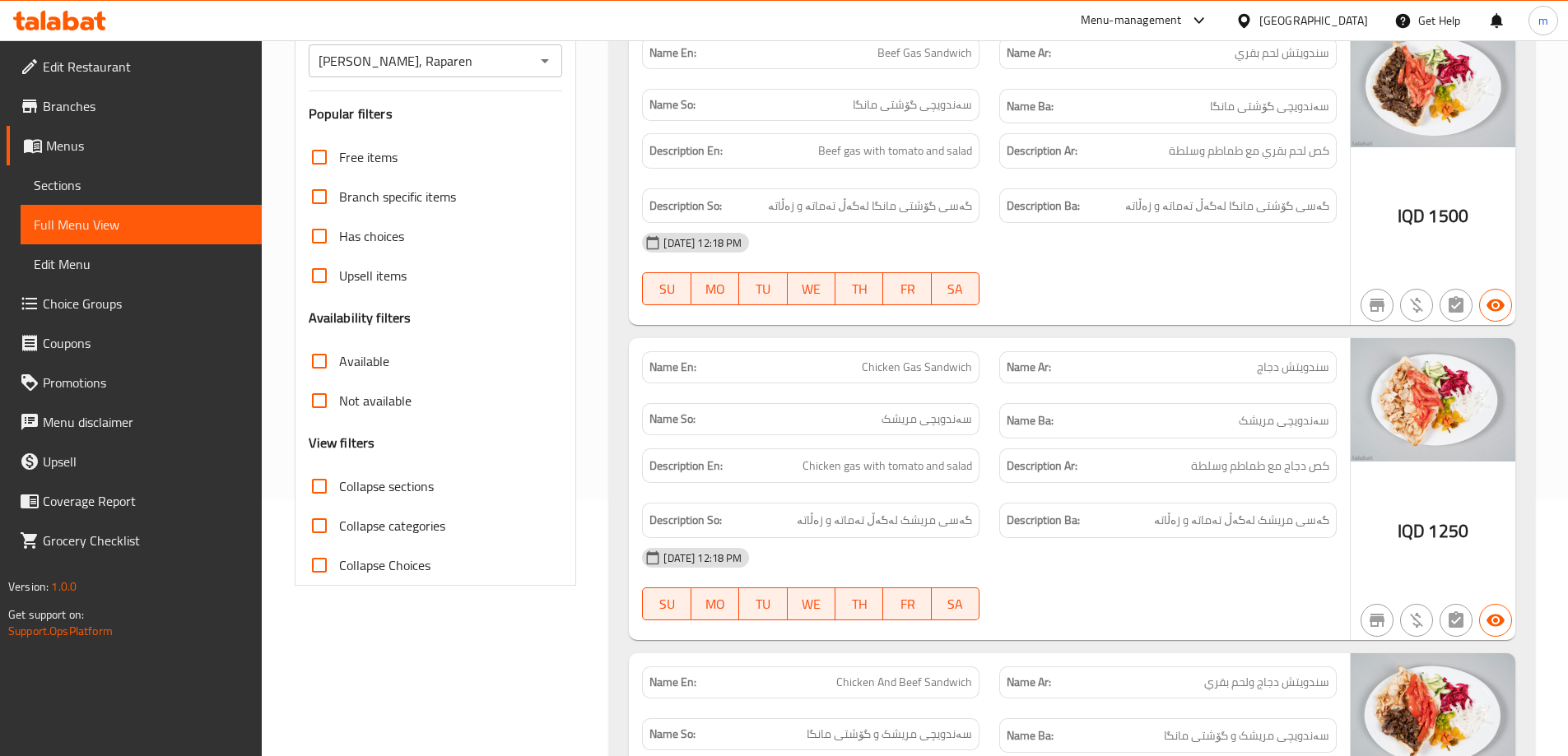
click at [895, 359] on span "Chicken Gas Sandwich" at bounding box center [916, 368] width 111 height 17
copy span "Chicken Gas Sandwich"
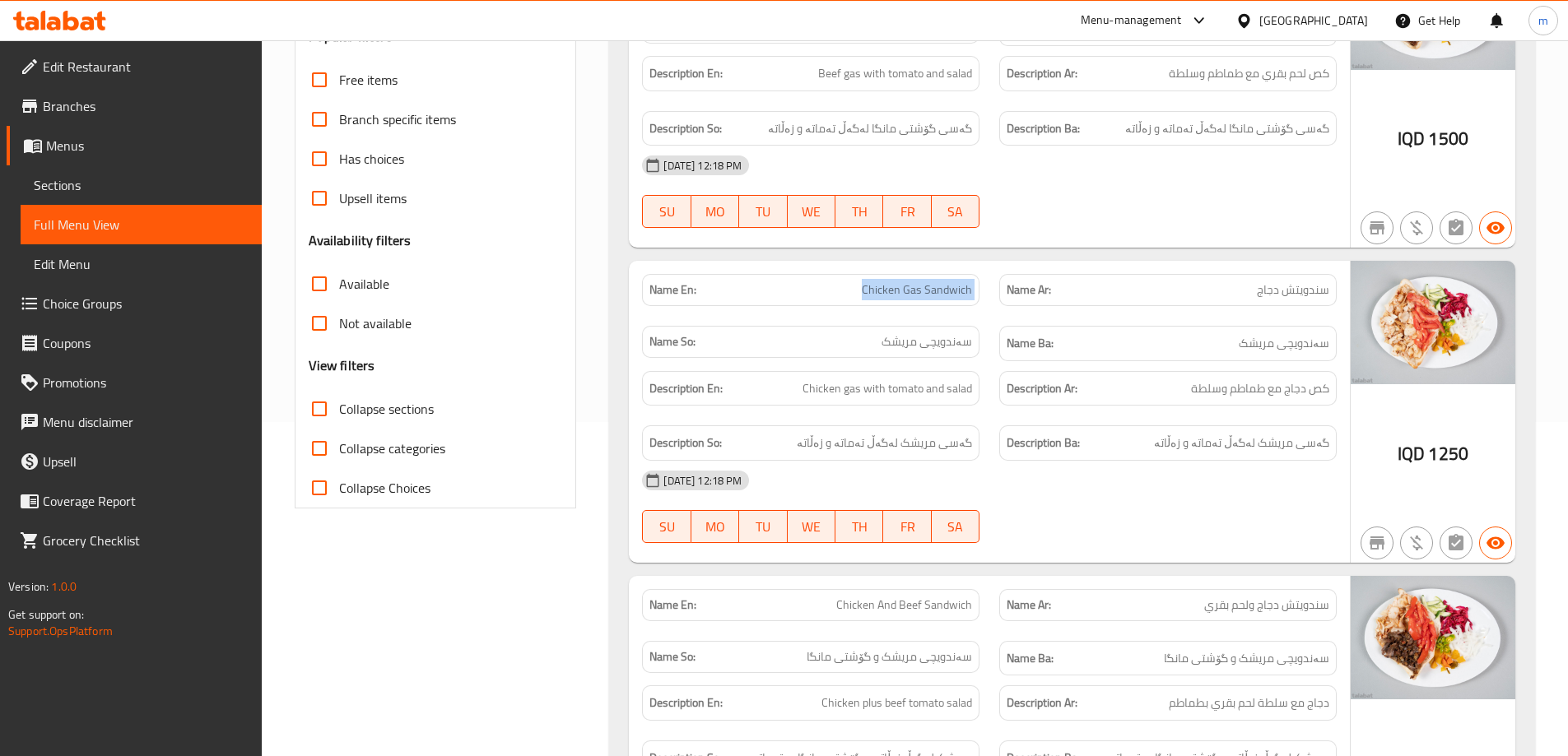
scroll to position [394, 0]
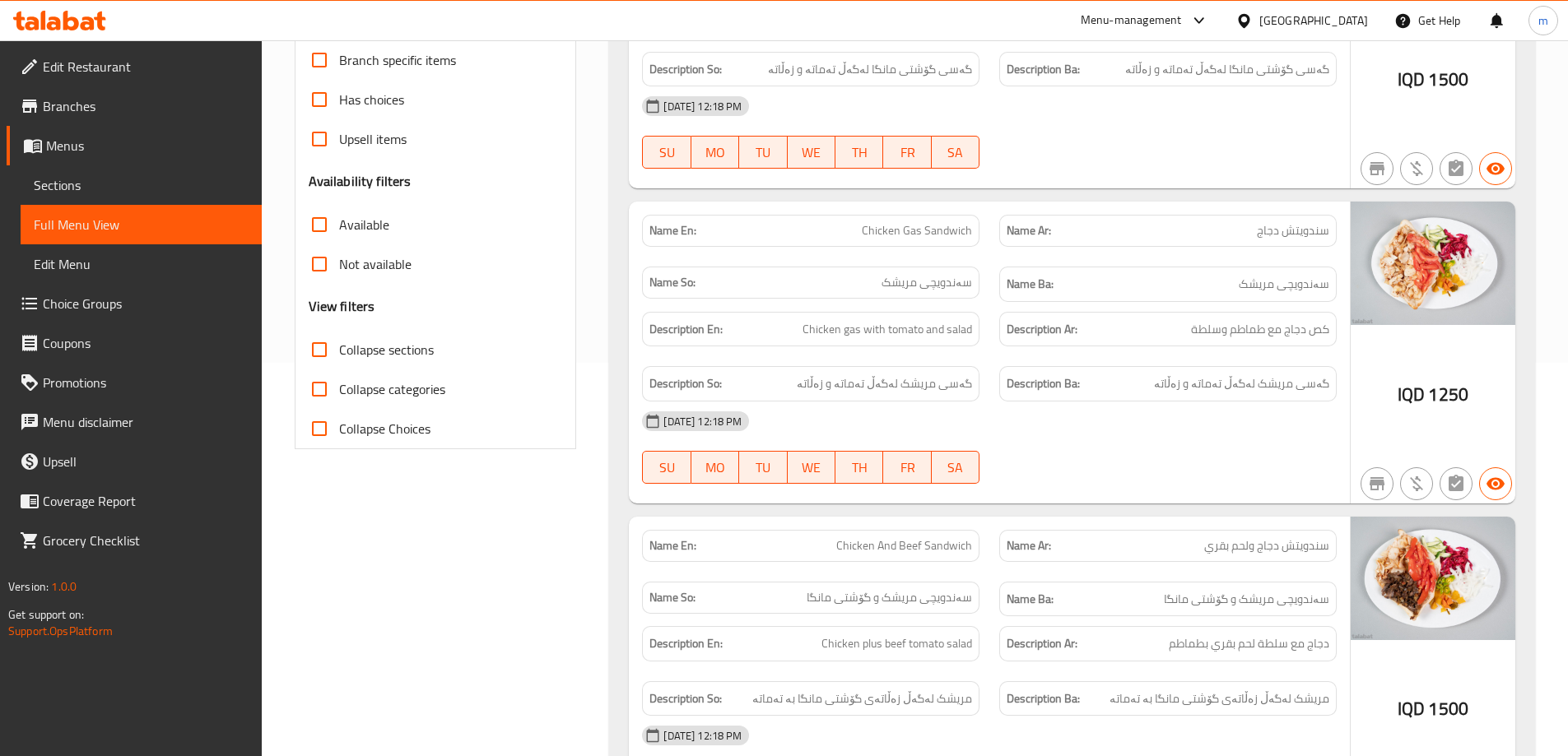
click at [1294, 232] on span "سندويتش دجاج" at bounding box center [1293, 231] width 72 height 17
click at [879, 227] on span "Chicken Gas Sandwich" at bounding box center [916, 231] width 111 height 17
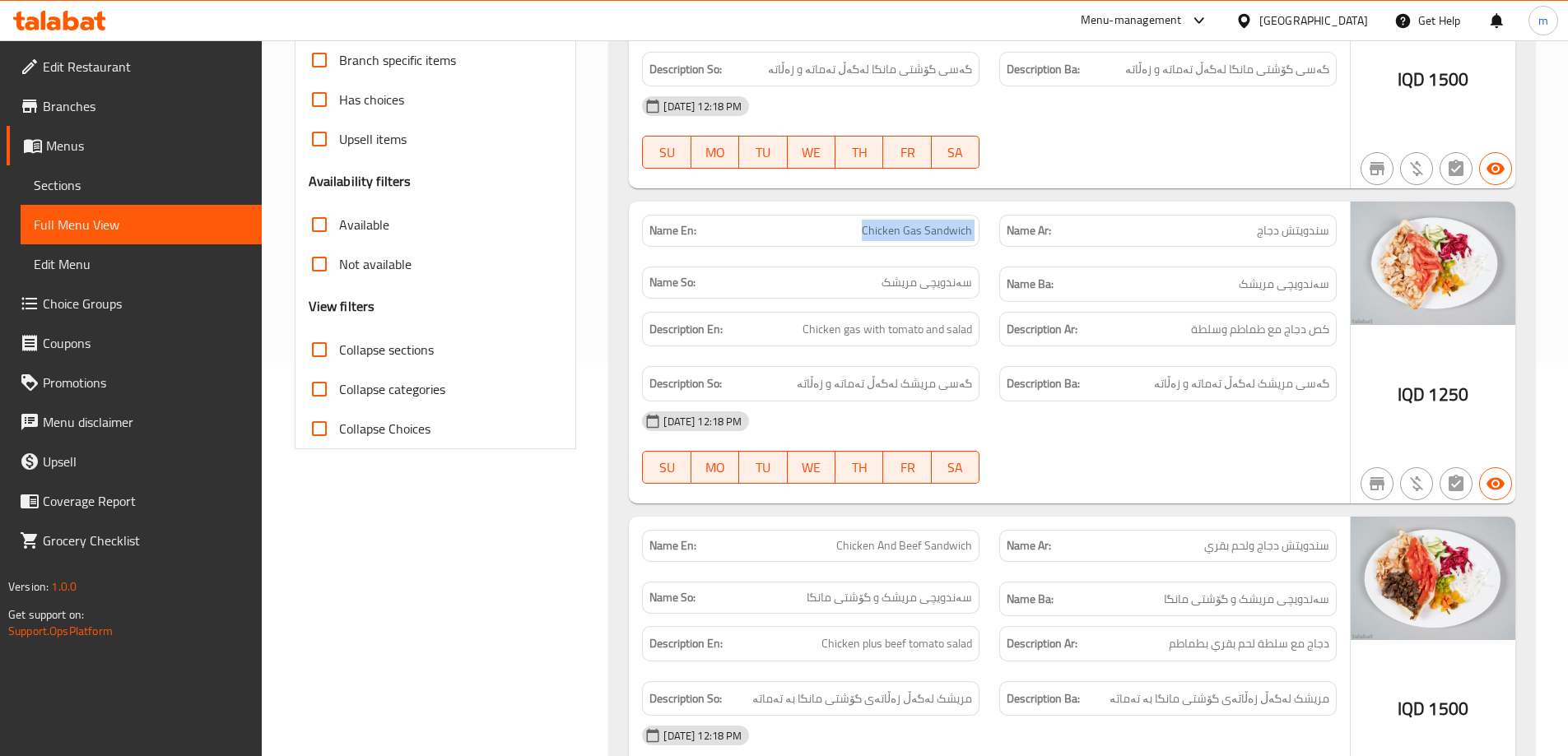
click at [879, 227] on span "Chicken Gas Sandwich" at bounding box center [916, 231] width 111 height 17
click at [1118, 260] on div "Name Ba: سەندویچی مریشک" at bounding box center [1168, 284] width 357 height 55
click at [921, 232] on span "Chicken Gas Sandwich" at bounding box center [916, 231] width 111 height 17
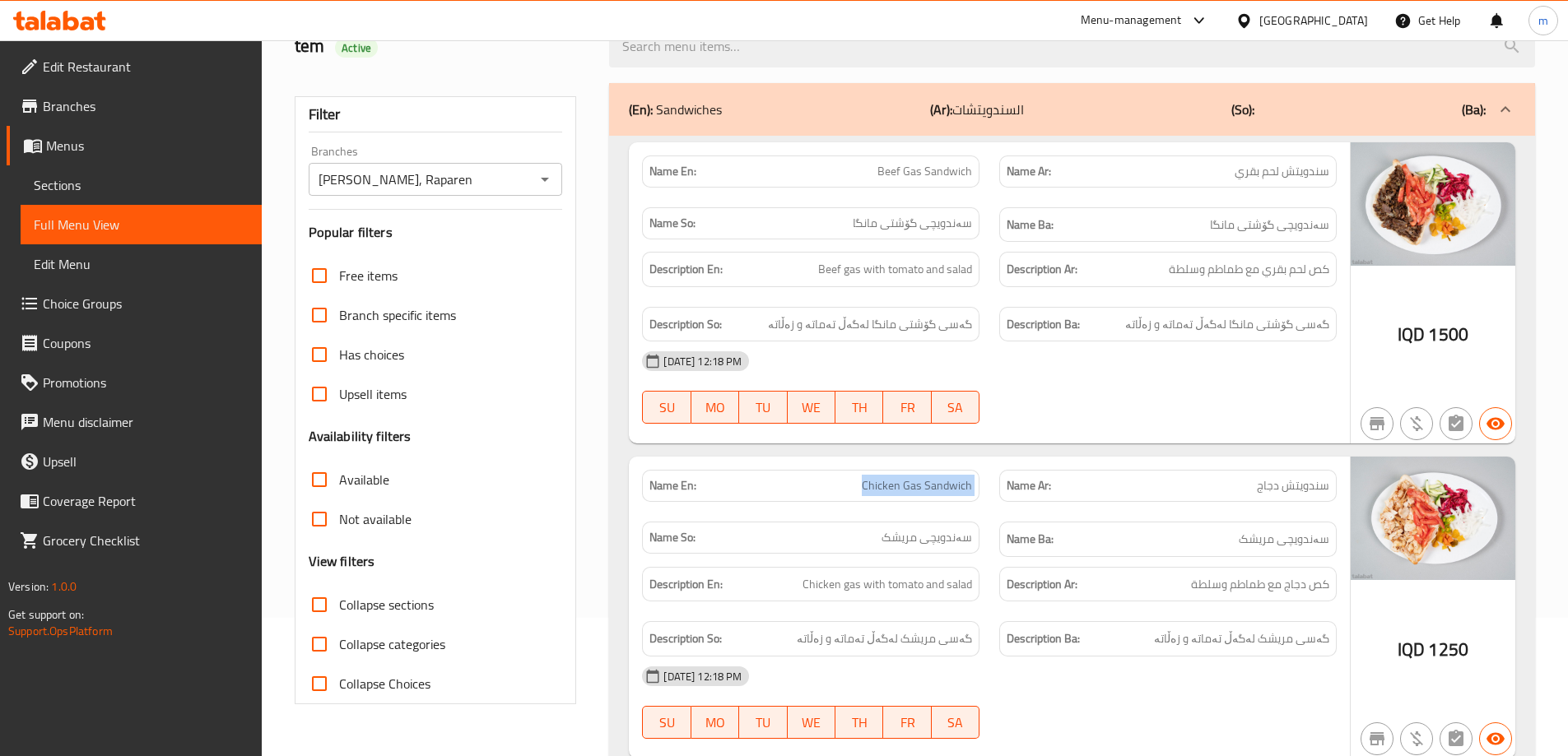
scroll to position [119, 0]
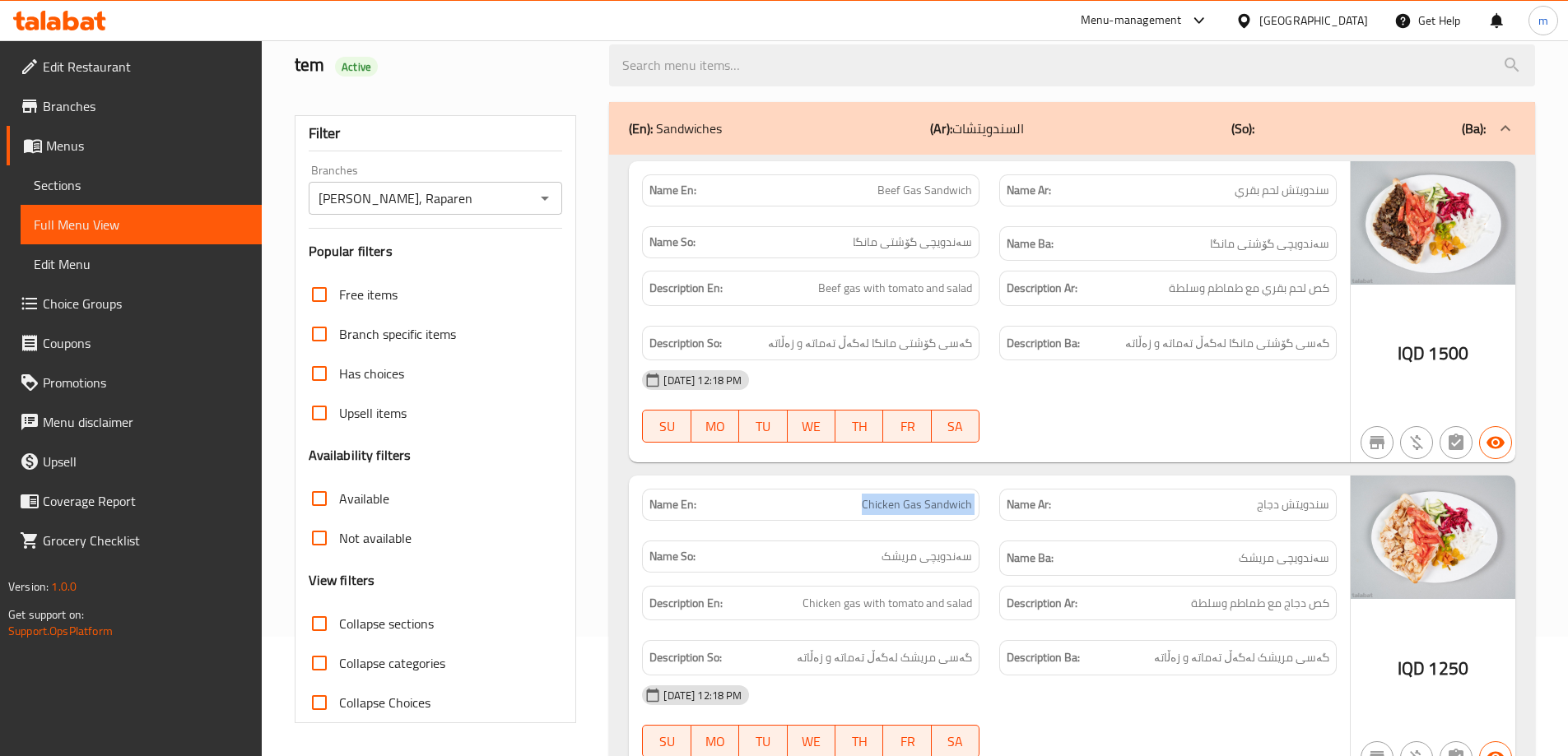
copy span "Chicken Gas Sandwich"
click at [125, 186] on span "Sections" at bounding box center [141, 185] width 215 height 20
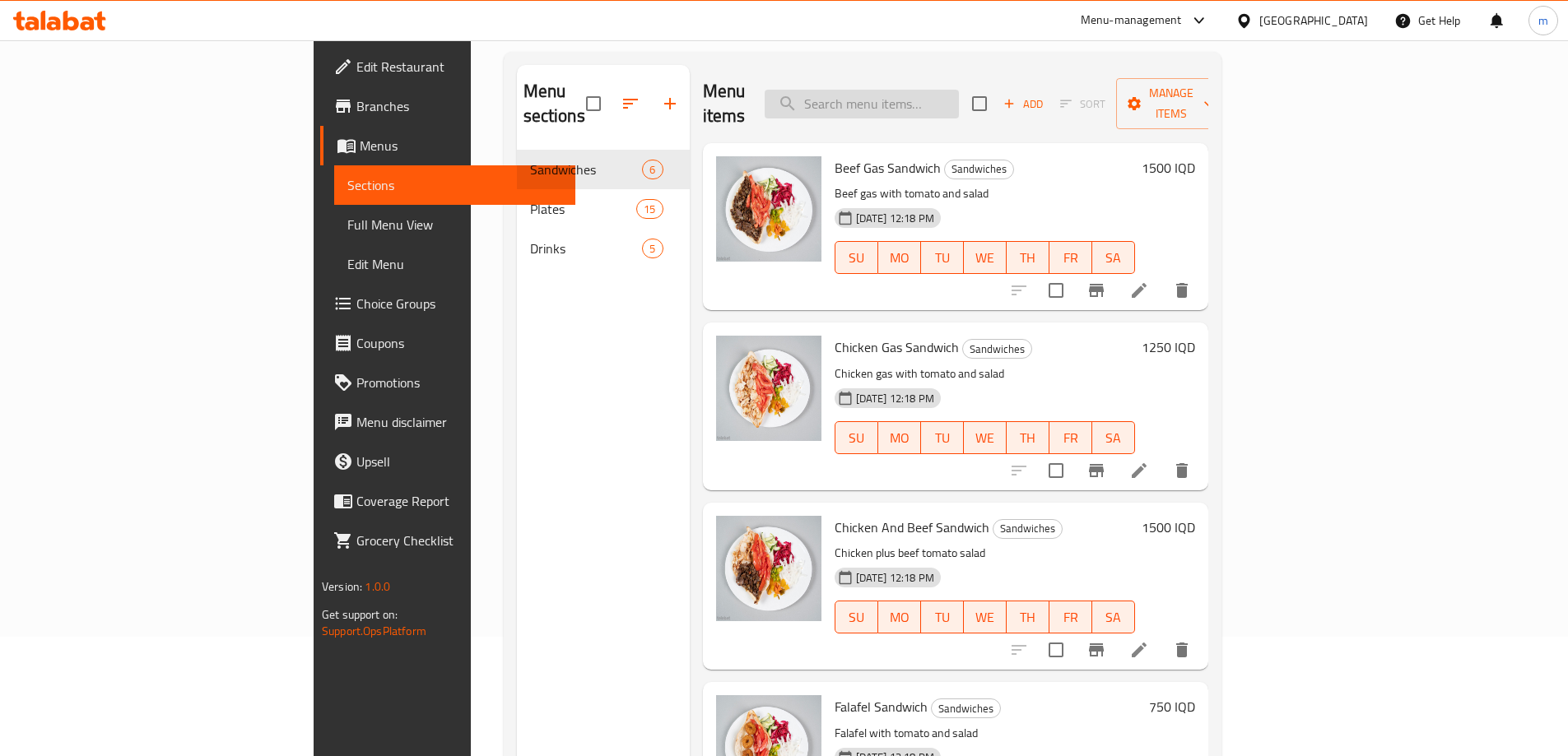
click at [959, 98] on input "search" at bounding box center [862, 104] width 194 height 29
paste input "Chicken Gas Sandwich"
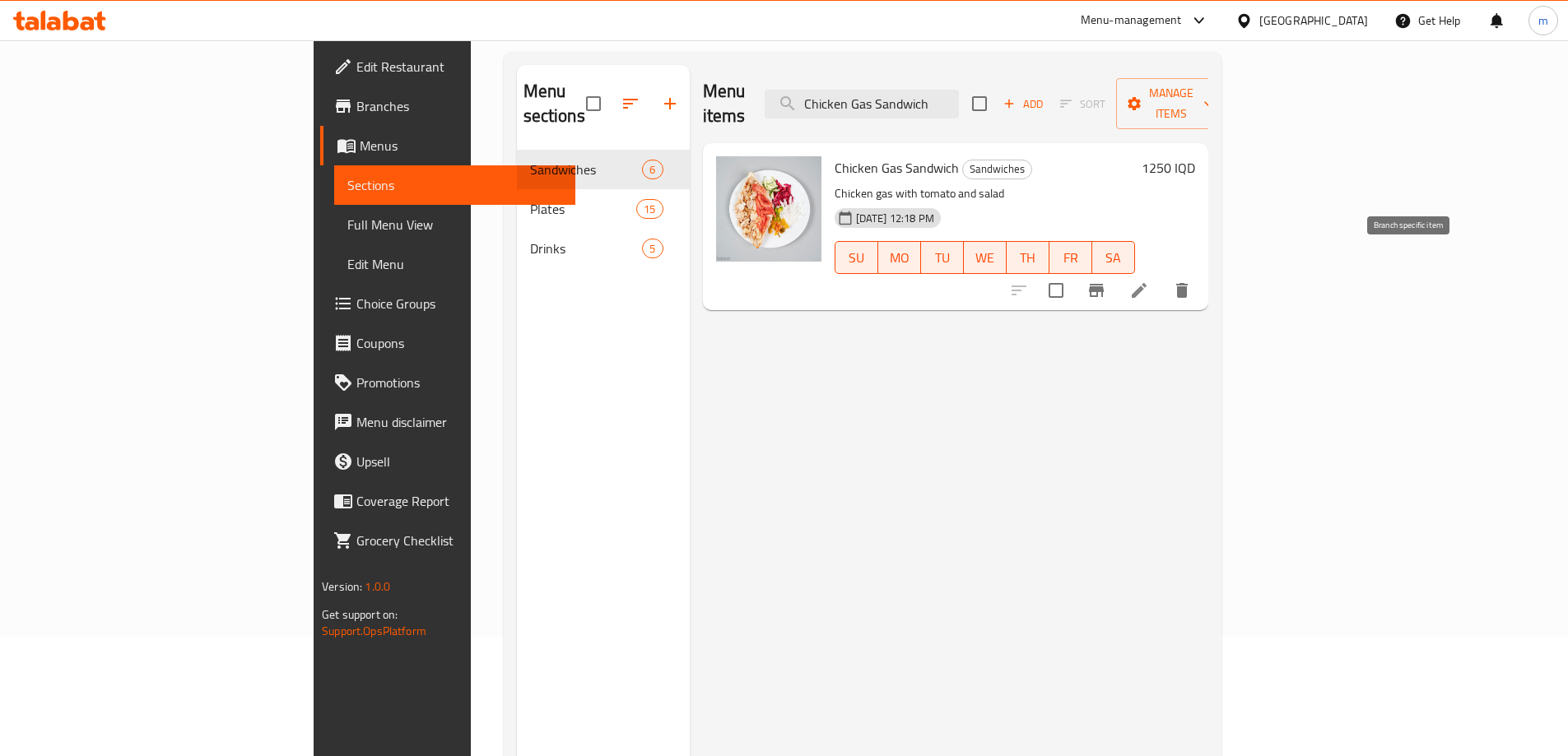
type input "Chicken Gas Sandwich"
click at [1146, 283] on icon at bounding box center [1139, 290] width 15 height 15
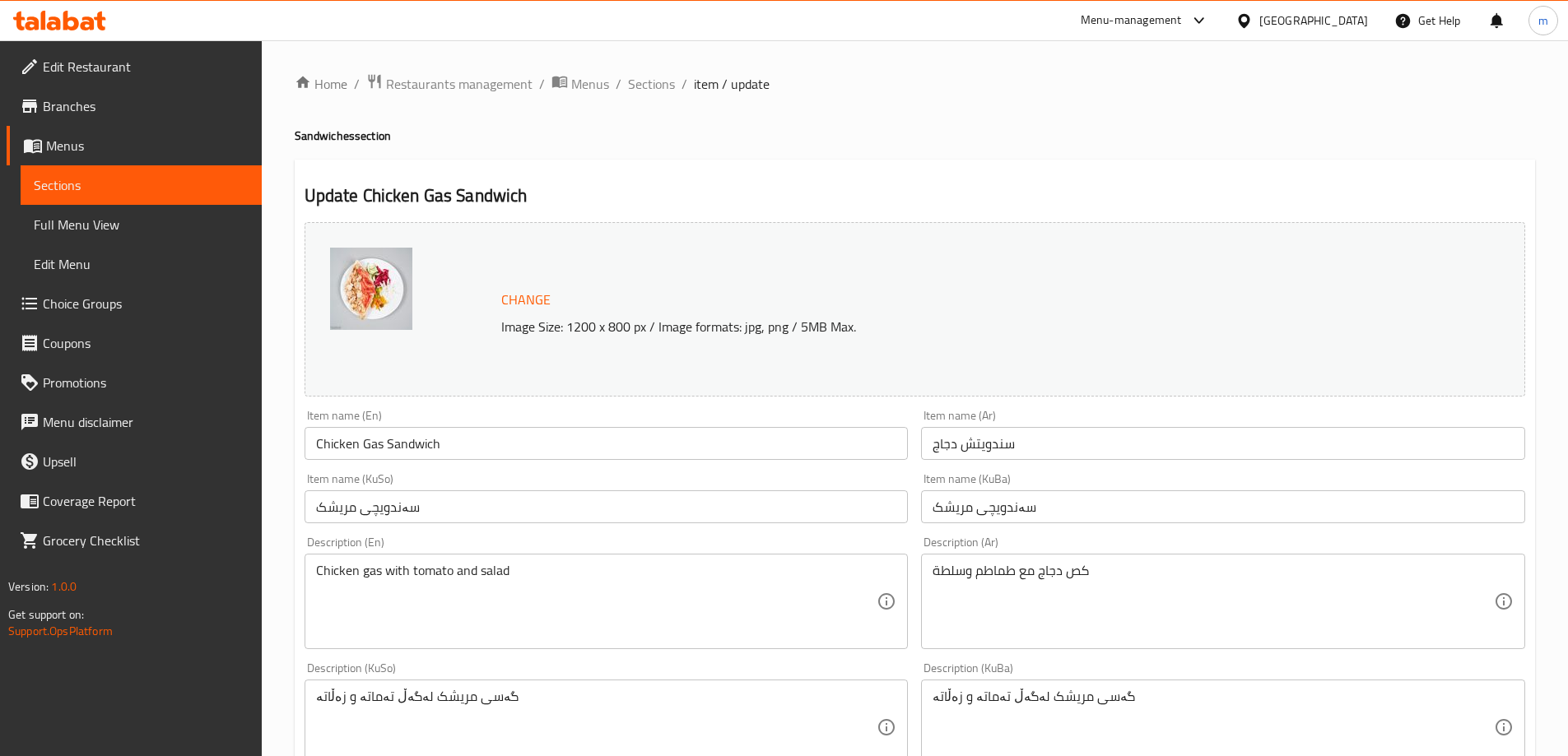
click at [960, 453] on input "سندويتش دجاج" at bounding box center [1223, 443] width 605 height 33
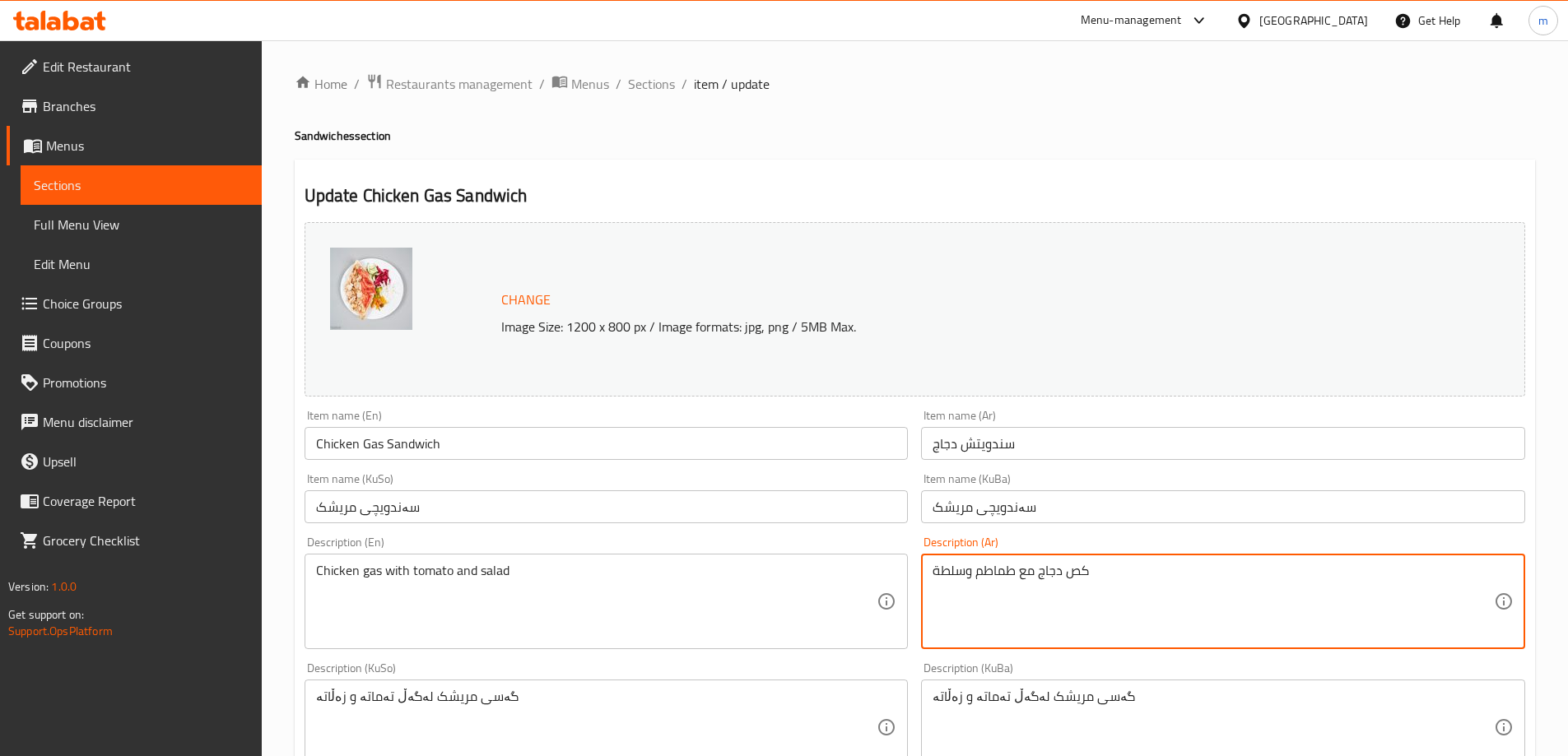
click at [1077, 574] on textarea "کص دجاج مع طماطم وسلطة" at bounding box center [1213, 602] width 561 height 78
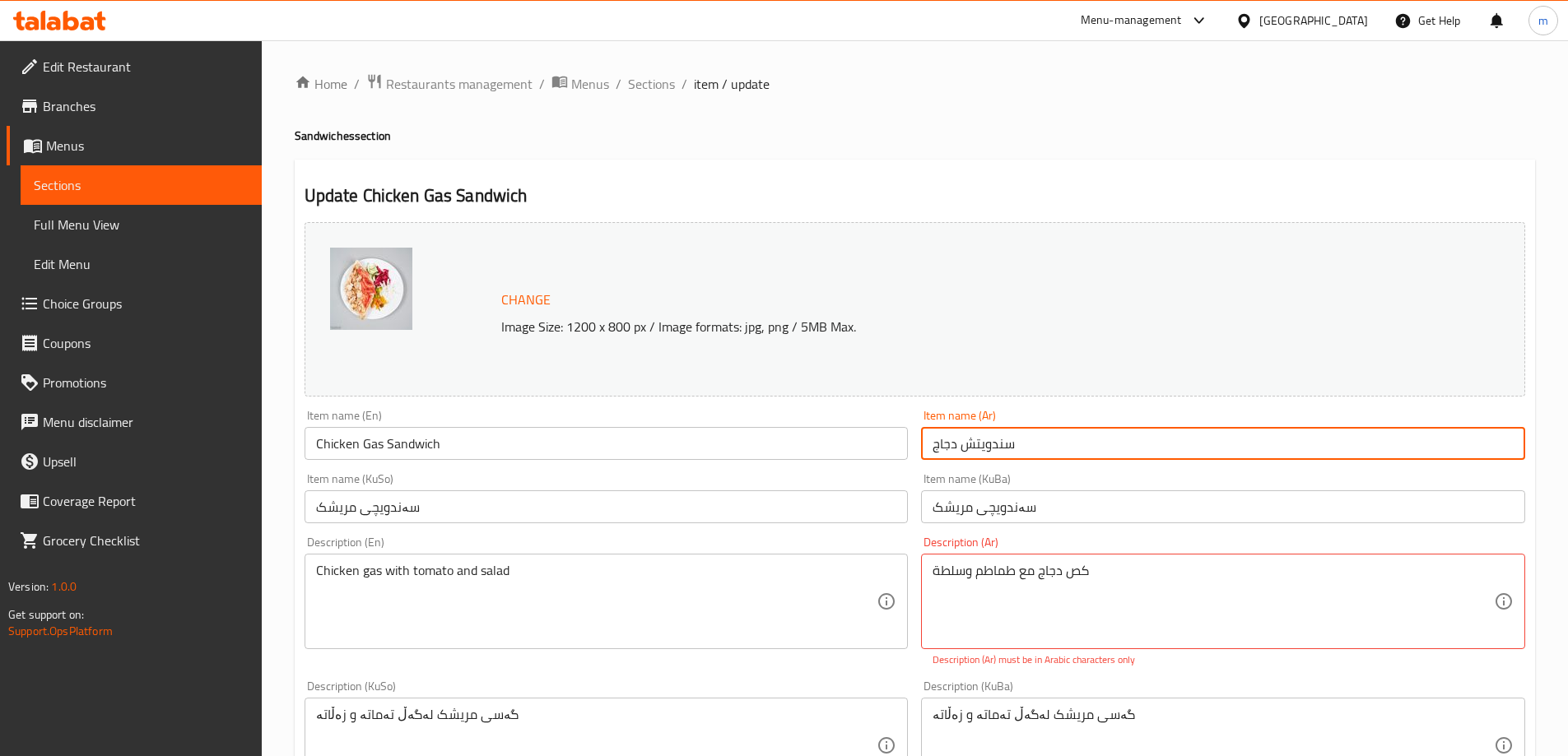
click at [956, 442] on input "سندويتش دجاج" at bounding box center [1223, 443] width 605 height 33
paste input "کص"
type input "سندويتش کص دجاج"
click at [916, 503] on div "Item name (KuBa) سەندویچی مریشک Item name (KuBa)" at bounding box center [1223, 498] width 618 height 64
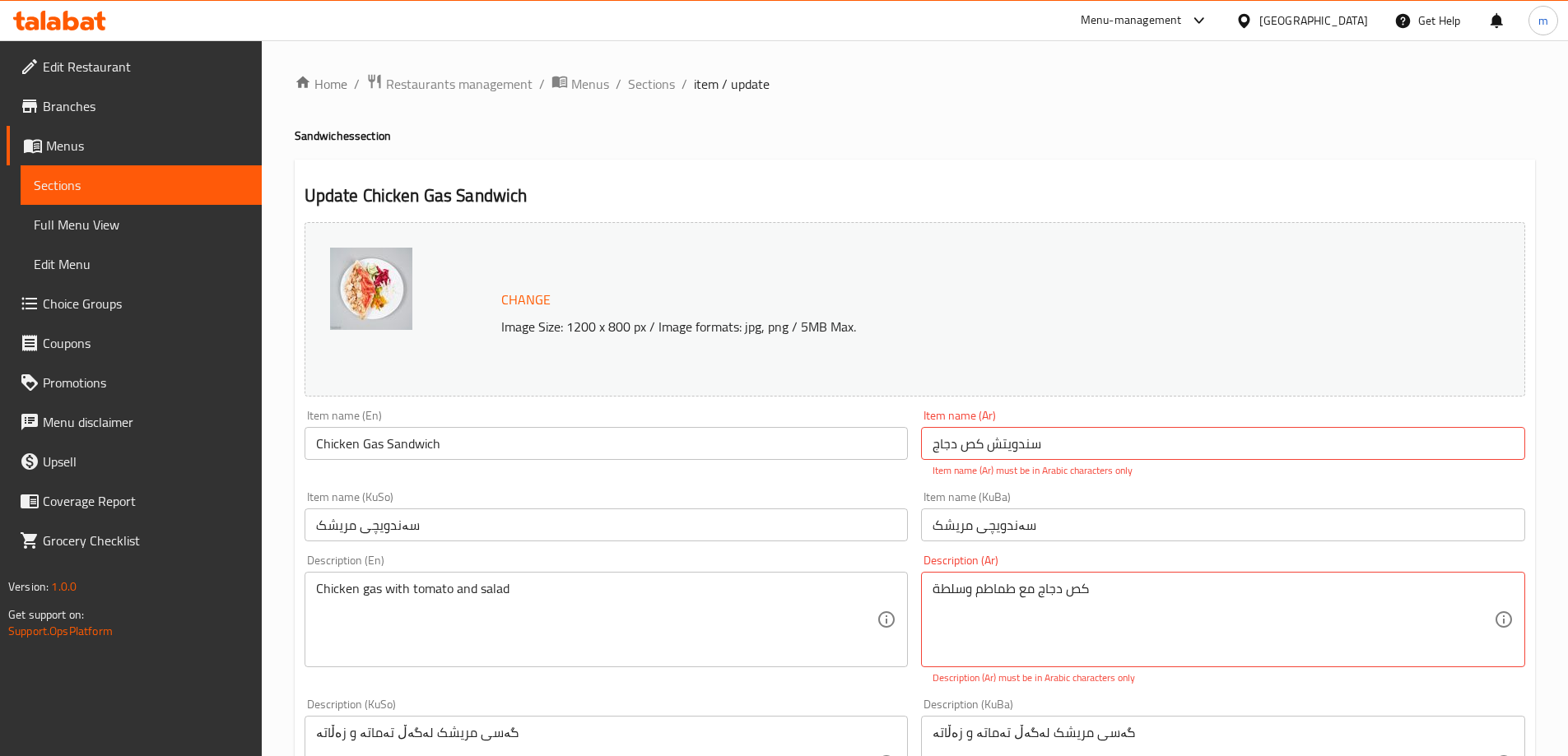
click at [882, 503] on div "Item name (KuSo) سەندویچی مریشک Item name (KuSo)" at bounding box center [607, 516] width 605 height 51
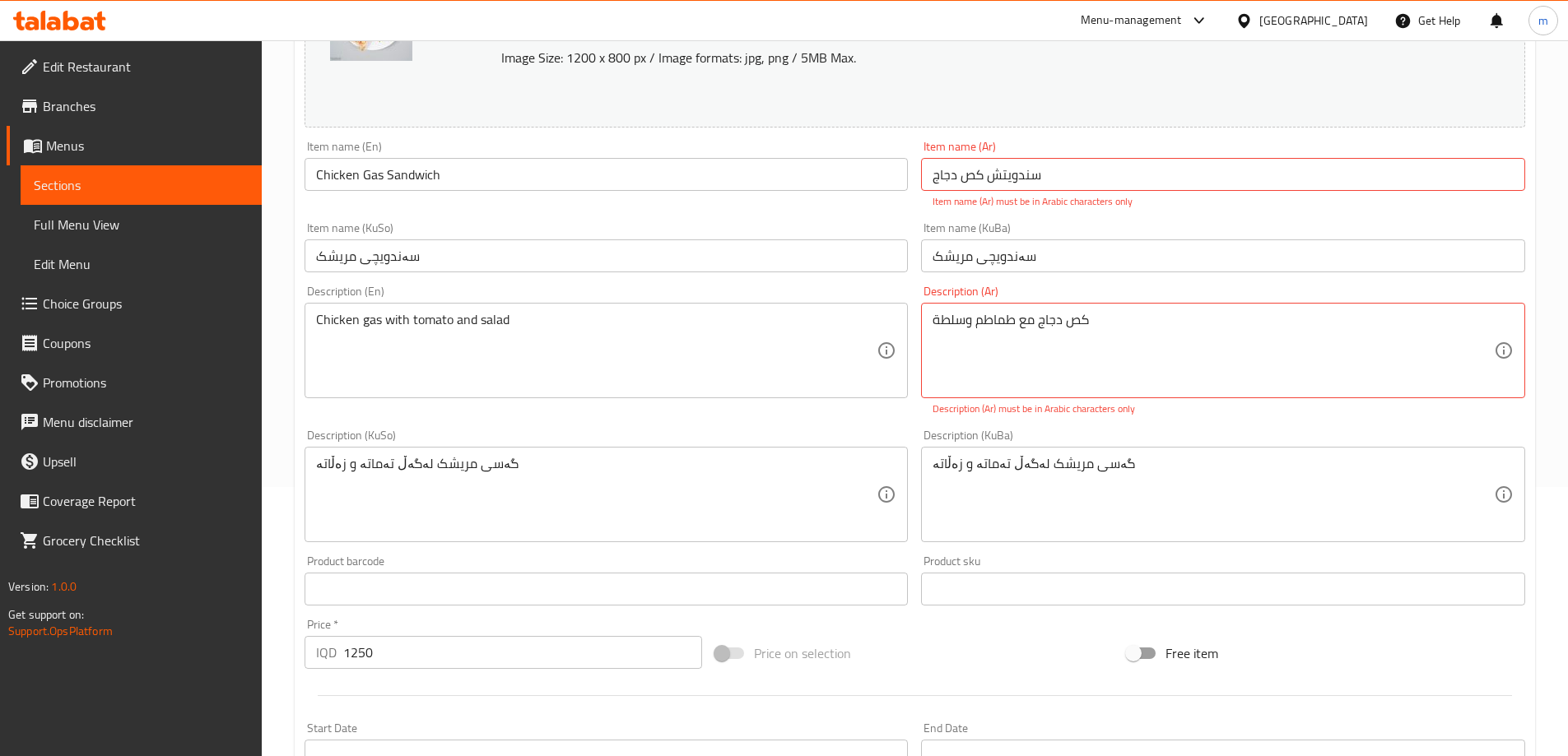
scroll to position [274, 0]
click at [1186, 163] on input "سندويتش کص دجاج" at bounding box center [1223, 170] width 605 height 33
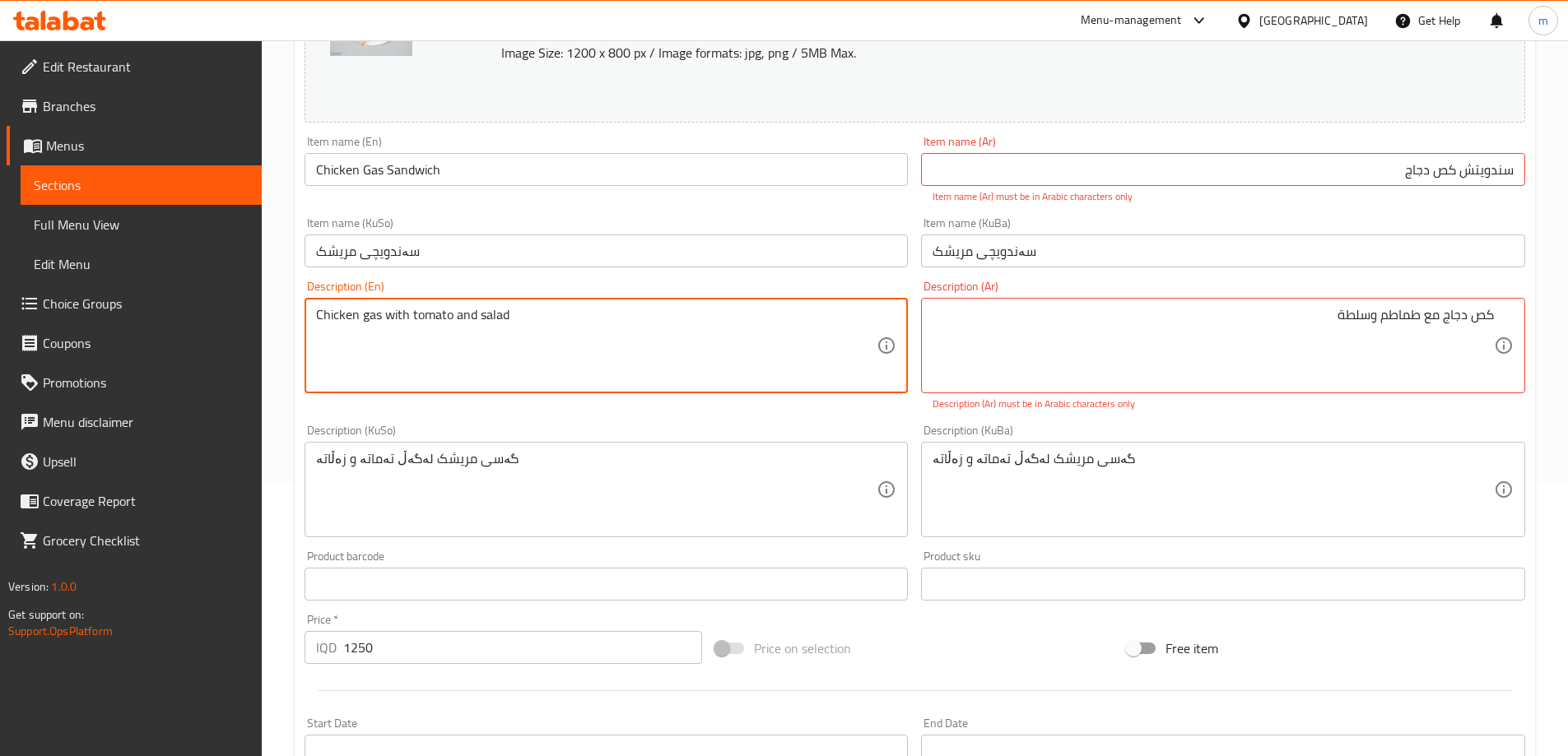
click at [1177, 529] on div "گەسی مریشک لەگەڵ تەماتە و زەڵاتە Description (KuBa)" at bounding box center [1223, 489] width 605 height 96
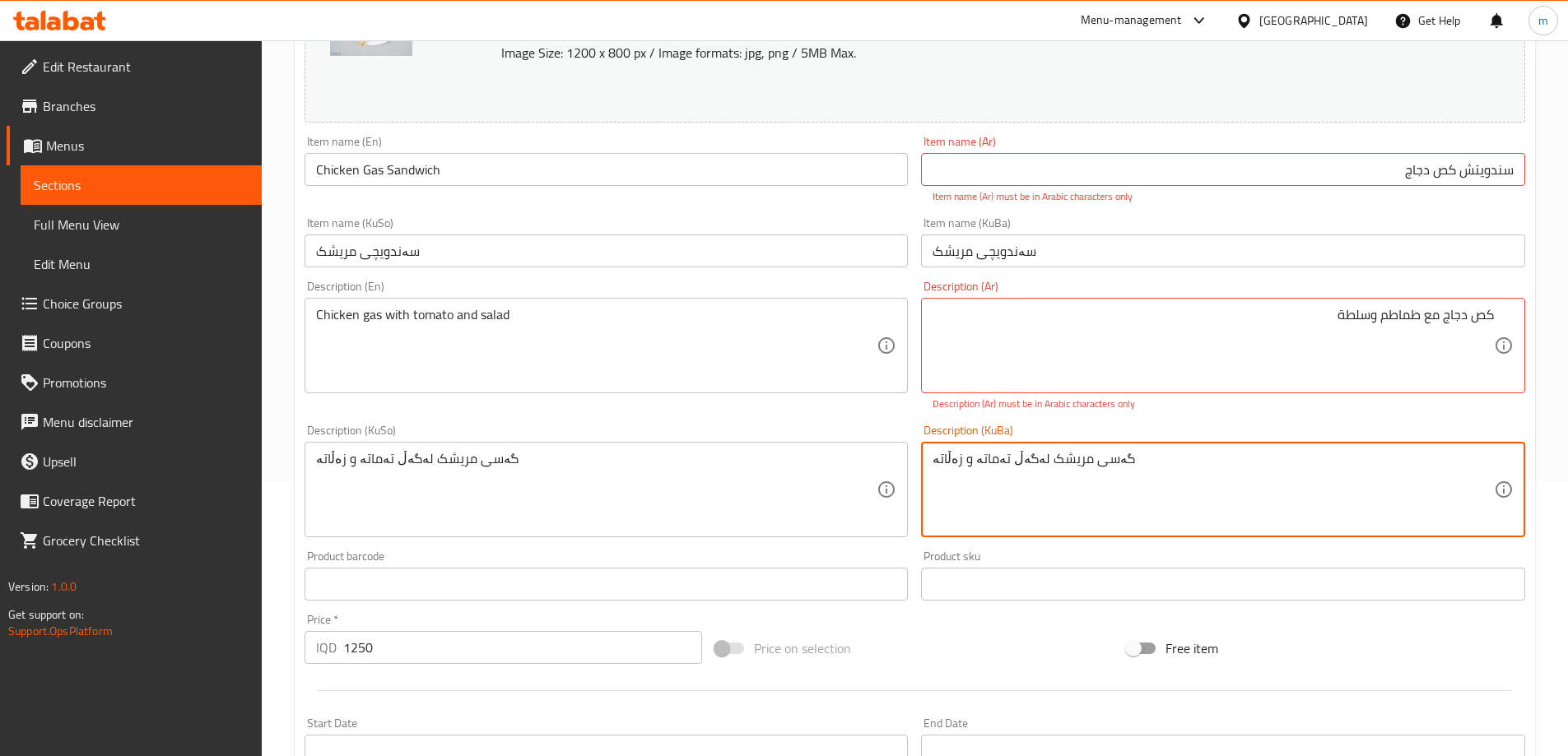
click at [1177, 489] on textarea "گەسی مریشک لەگەڵ تەماتە و زەڵاتە" at bounding box center [1213, 490] width 561 height 78
click at [1093, 467] on textarea "گەسی مریشک لەگەڵ تەماتە و زەڵاتە" at bounding box center [1213, 490] width 561 height 78
click at [973, 248] on input "سەندویچی مریشک" at bounding box center [1223, 251] width 605 height 33
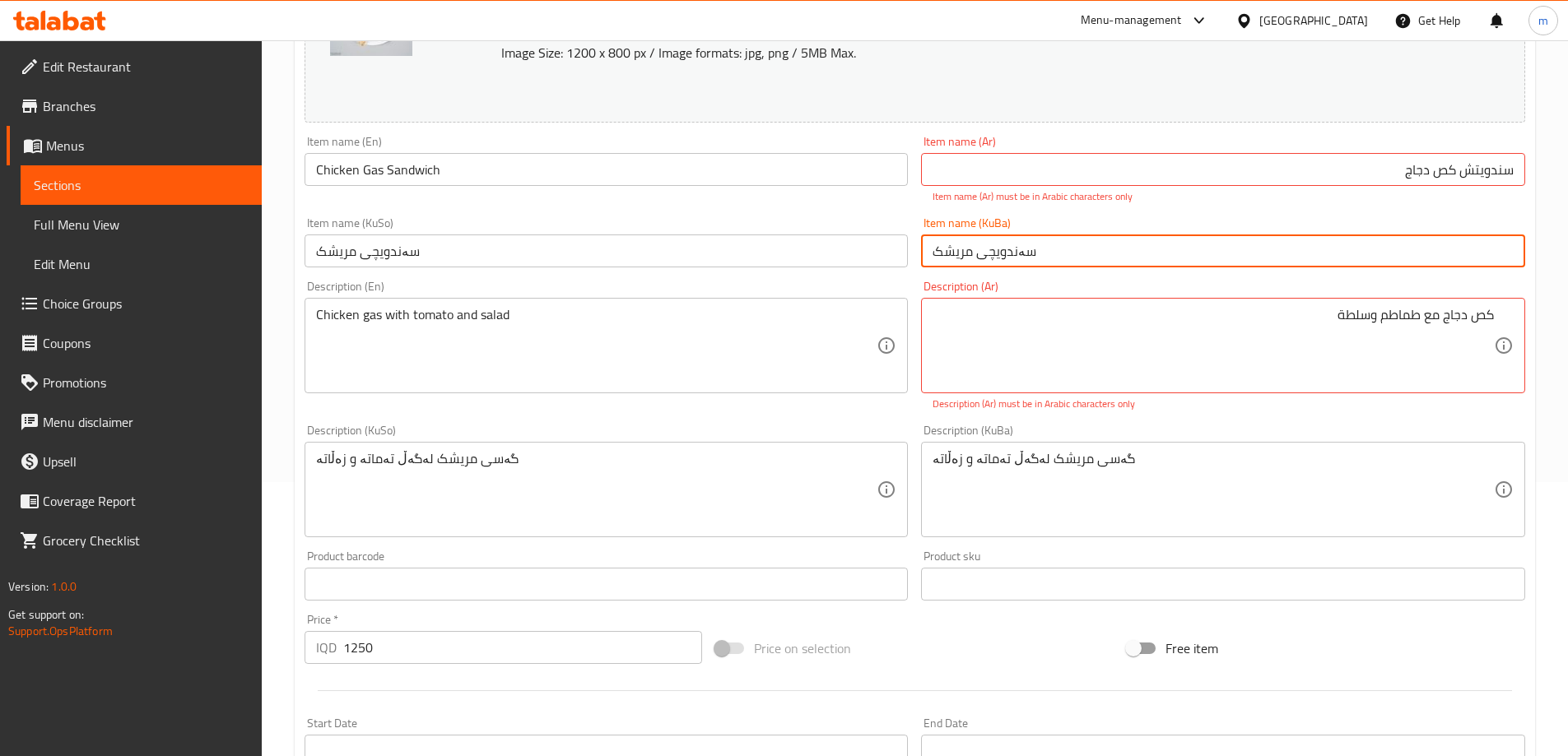
paste input "گەسی"
click at [1100, 258] on input "سەندویچی گەسی مریشک" at bounding box center [1223, 251] width 605 height 33
type input "سەندویچی گەسی مریشک"
click at [1490, 159] on input "سندويتش کص دجاج" at bounding box center [1223, 170] width 605 height 33
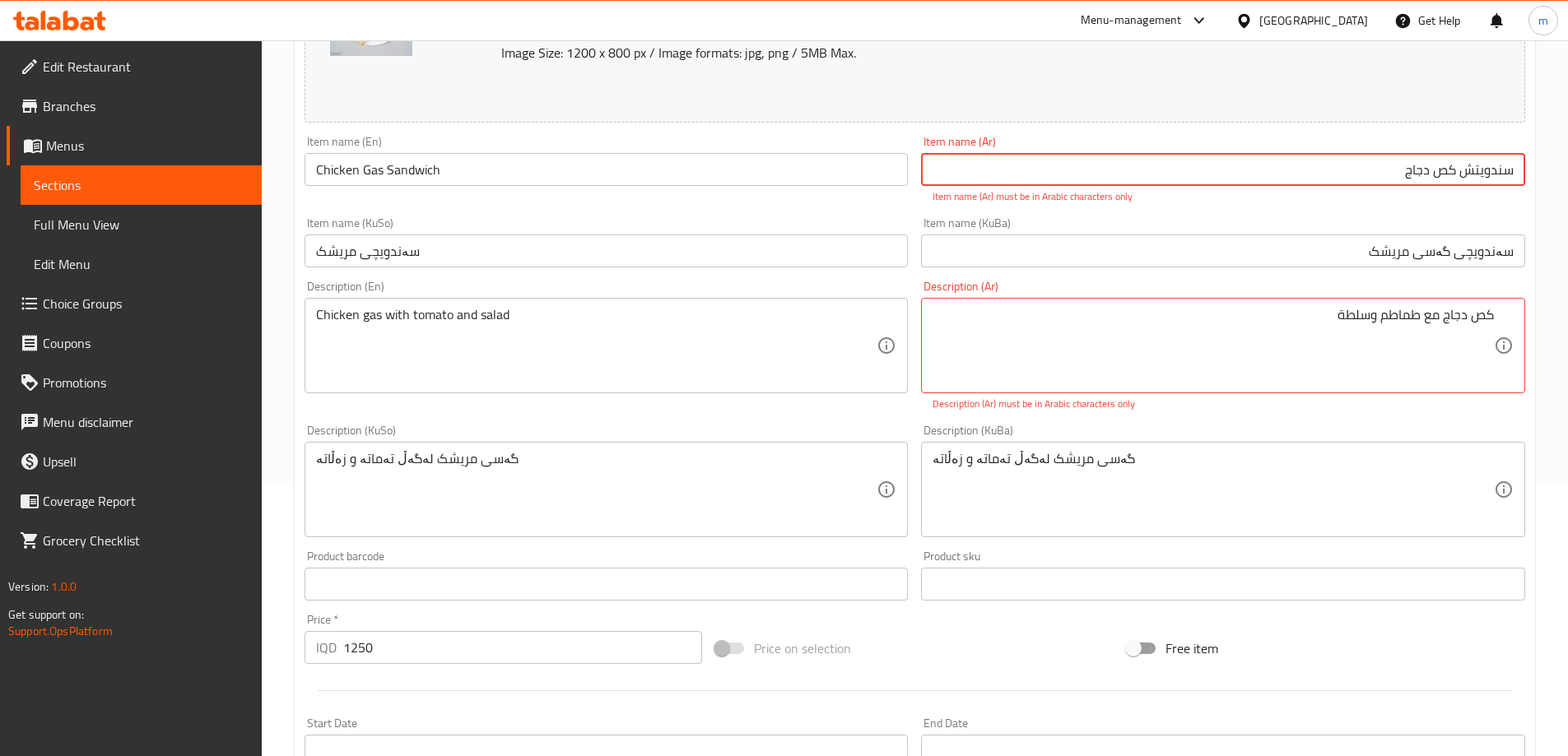
click at [1490, 159] on input "سندويتش کص دجاج" at bounding box center [1223, 170] width 605 height 33
click at [1396, 176] on input "کص دجاج" at bounding box center [1223, 170] width 605 height 33
paste input "سندويتش"
click at [1316, 346] on textarea "کص دجاج مع طماطم وسلطة" at bounding box center [1213, 346] width 561 height 78
click at [1489, 167] on input "سندويتش کص دجاج" at bounding box center [1223, 170] width 605 height 33
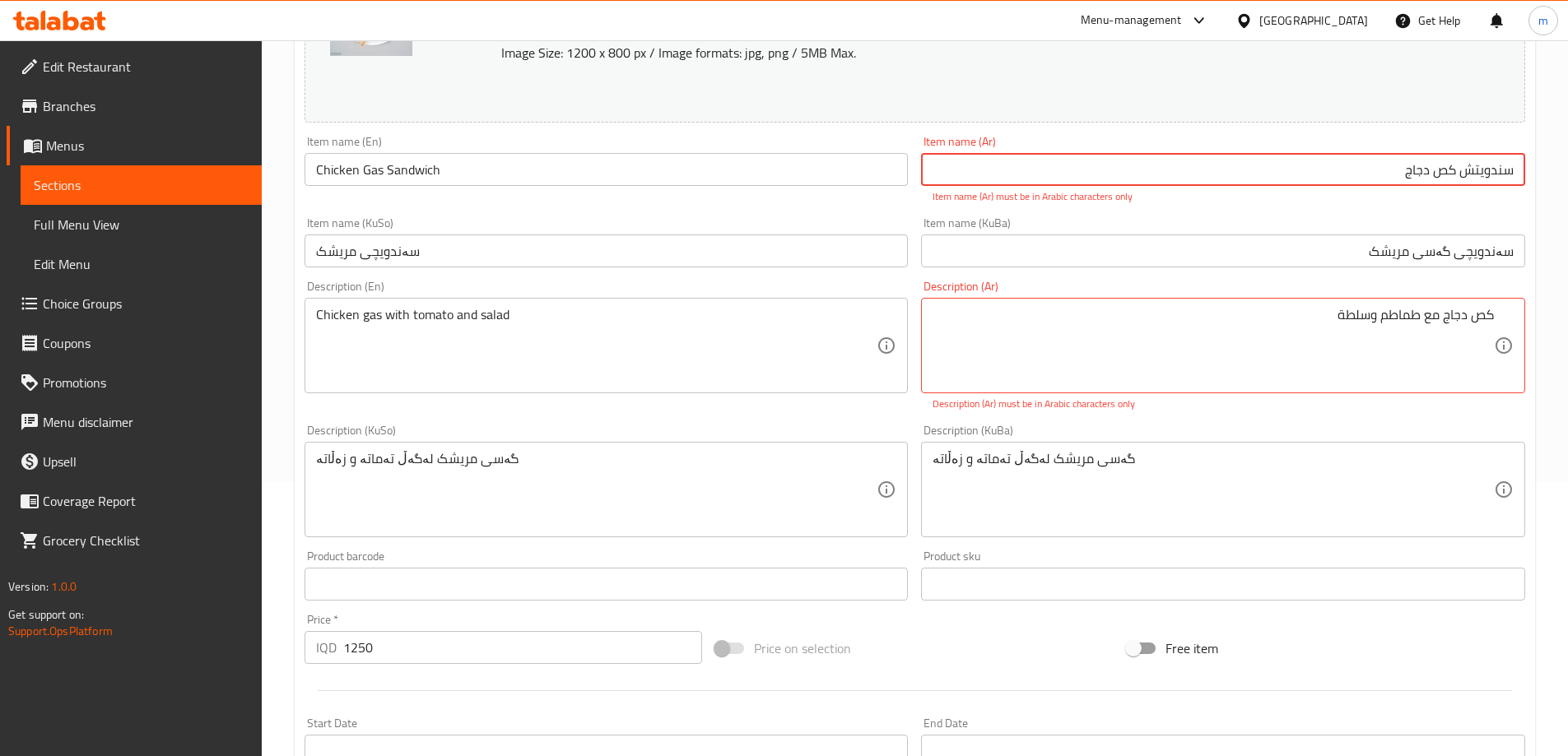
drag, startPoint x: 1456, startPoint y: 166, endPoint x: 1449, endPoint y: 173, distance: 9.9
click at [1449, 173] on input "سندويتش کص دجاج" at bounding box center [1223, 170] width 605 height 33
type input "سندويتش كص دجاج"
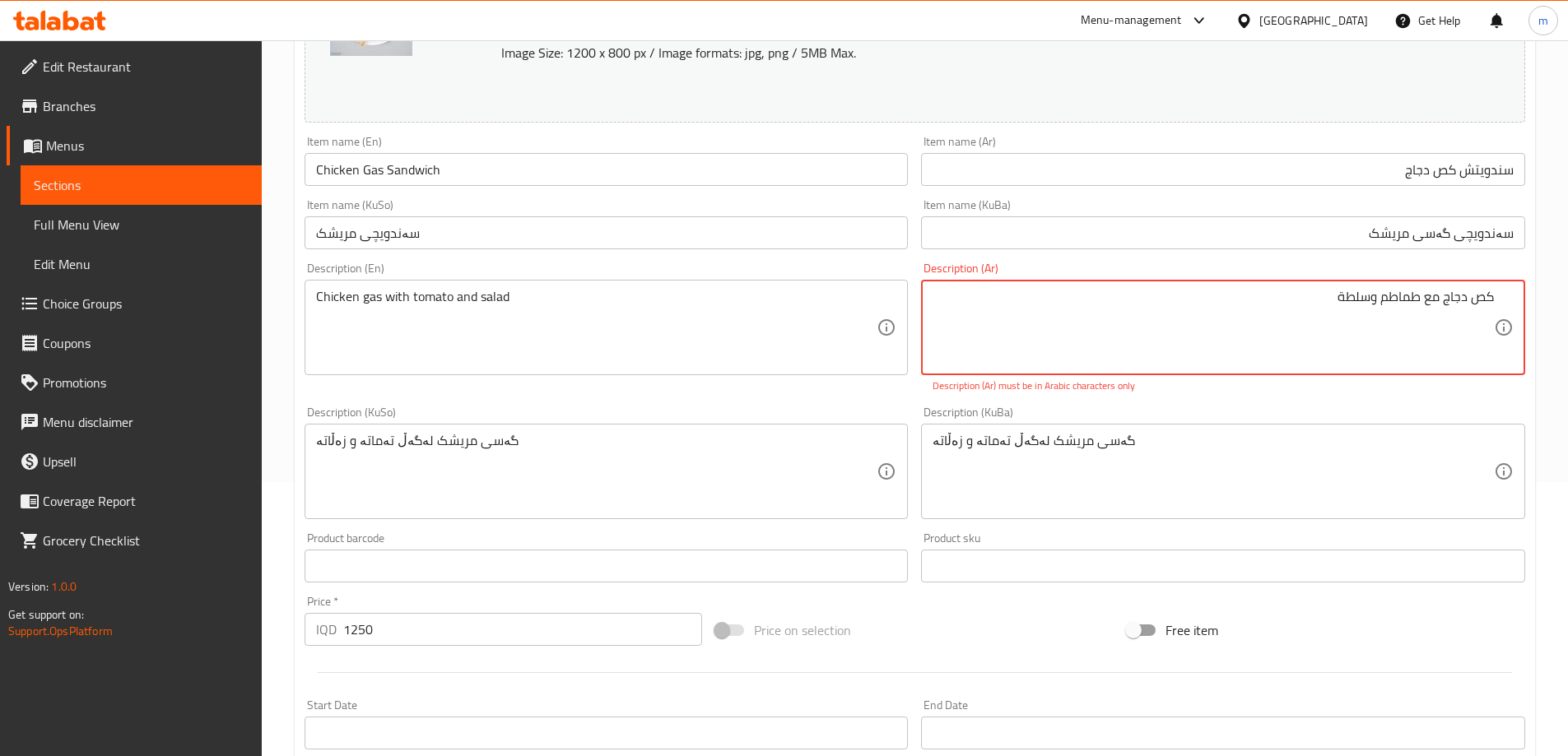
drag, startPoint x: 1489, startPoint y: 295, endPoint x: 1503, endPoint y: 307, distance: 18.4
click at [1499, 304] on div "کص دجاج مع طماطم وسلطة Description (Ar)" at bounding box center [1223, 327] width 605 height 96
type textarea "كص دجاج مع طماطم وسلطة"
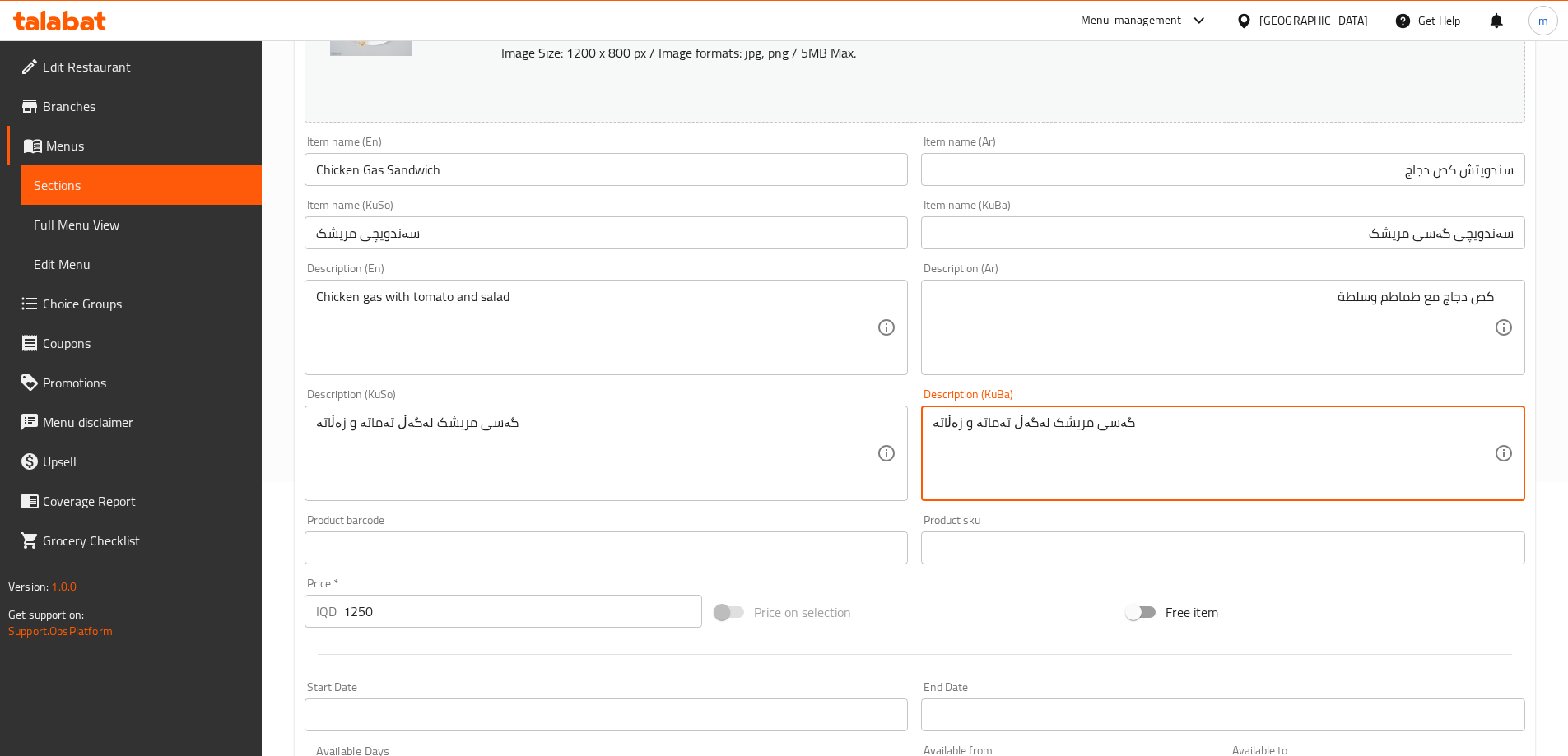
click at [1211, 244] on input "سەندویچی گەسی مریشک" at bounding box center [1223, 233] width 605 height 33
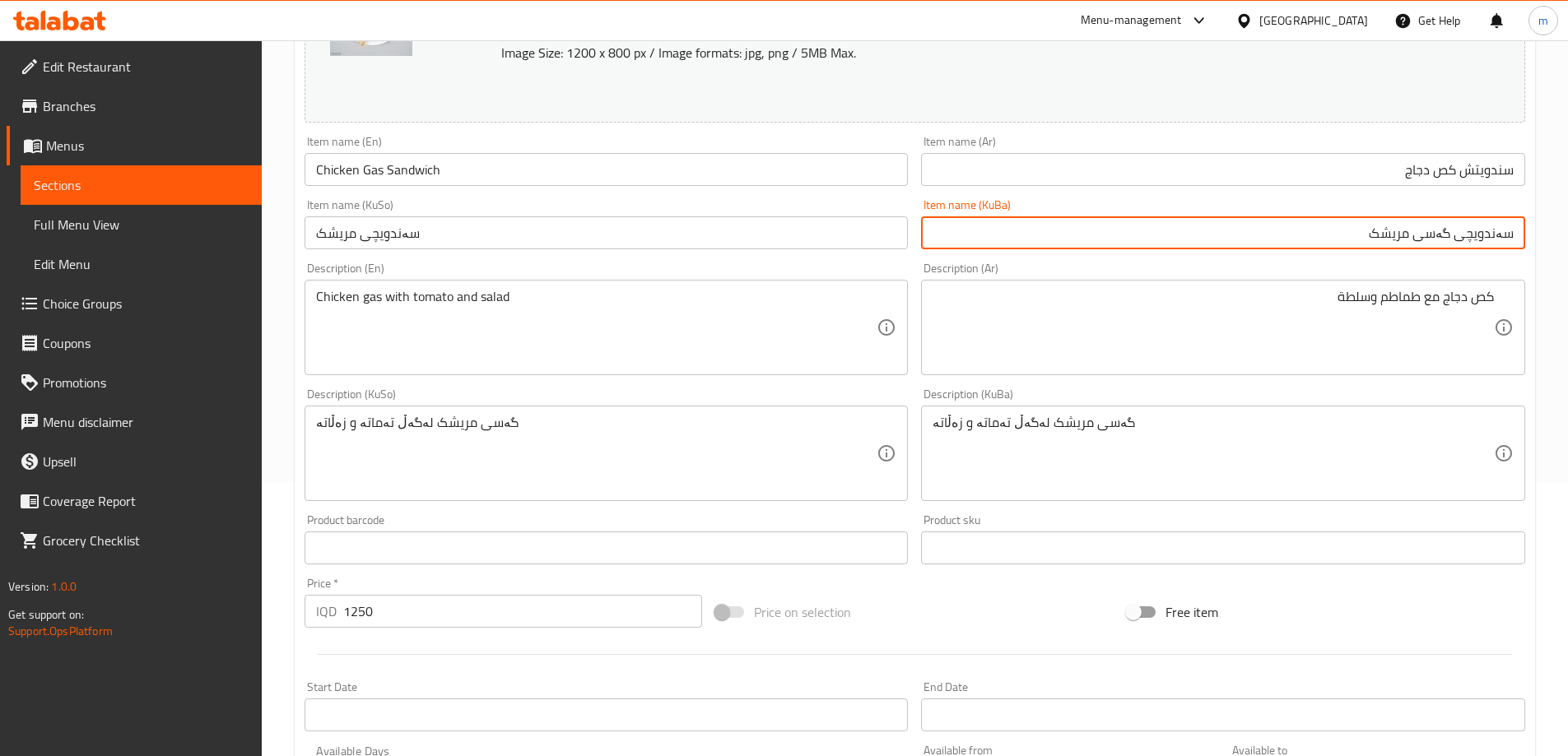
click at [1211, 244] on input "سەندویچی گەسی مریشک" at bounding box center [1223, 233] width 605 height 33
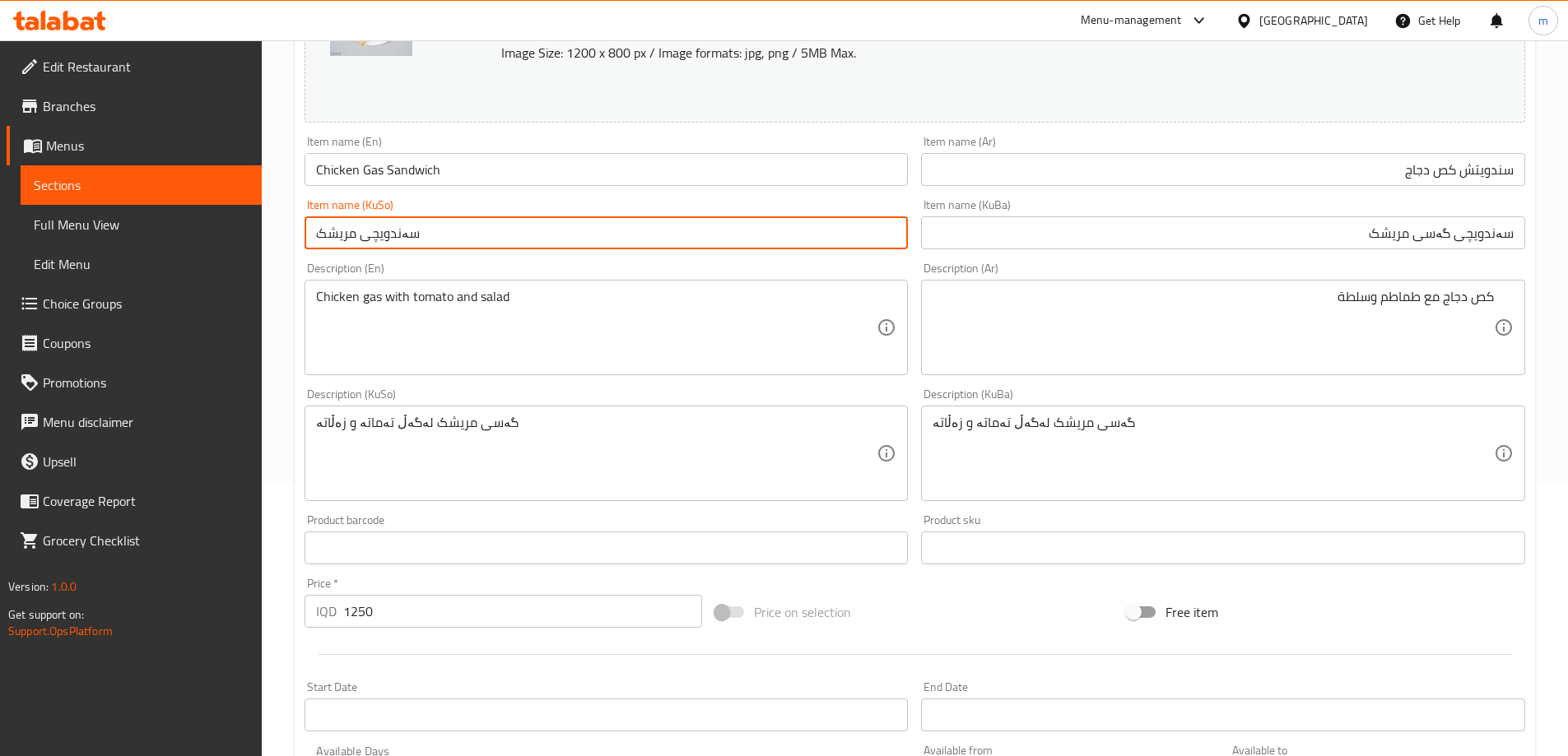
click at [874, 244] on input "سەندویچی مریشک" at bounding box center [607, 233] width 605 height 33
paste input "گەسی"
click at [874, 244] on input "سەندویچی گەسی مریشک" at bounding box center [607, 233] width 605 height 33
type input "سەندویچی گەسی مریشک"
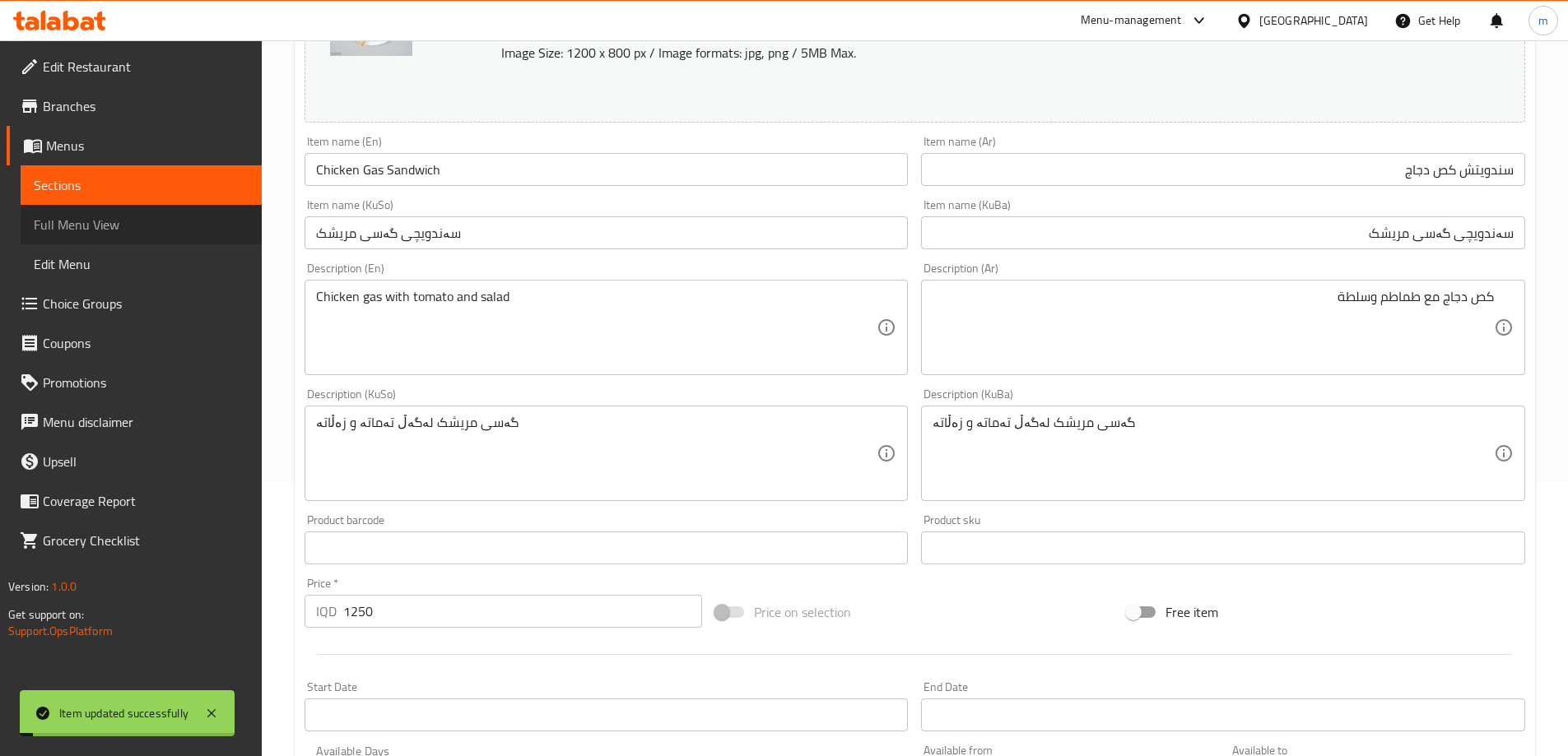
click at [140, 230] on span "Full Menu View" at bounding box center [141, 225] width 215 height 20
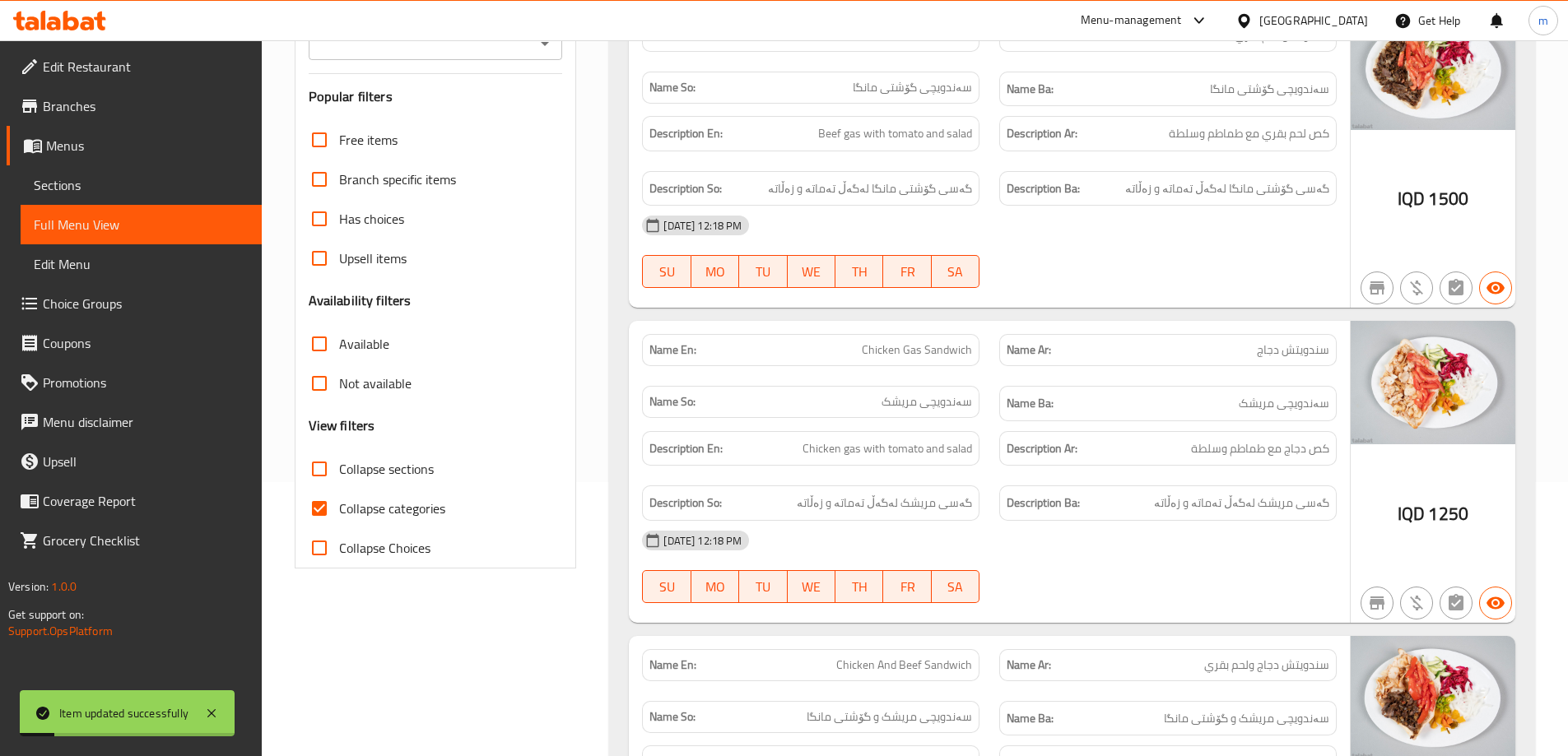
drag, startPoint x: 400, startPoint y: 490, endPoint x: 408, endPoint y: 507, distance: 18.8
click at [400, 489] on label "Collapse categories" at bounding box center [372, 508] width 145 height 39
click at [339, 489] on input "Collapse categories" at bounding box center [319, 508] width 39 height 39
click at [409, 508] on span "Collapse categories" at bounding box center [392, 509] width 106 height 20
click at [339, 508] on input "Collapse categories" at bounding box center [319, 508] width 39 height 39
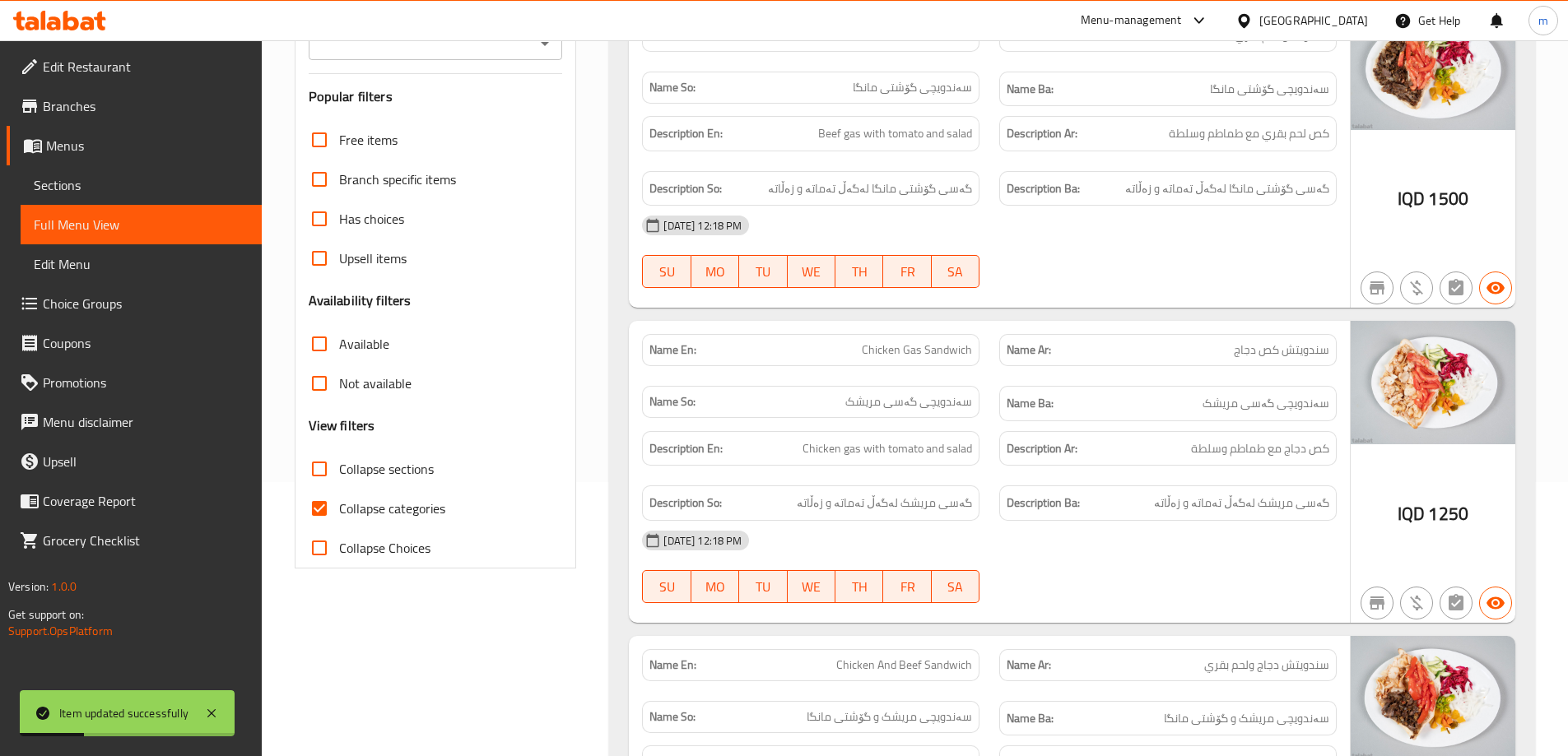
click at [429, 518] on span "Collapse categories" at bounding box center [392, 509] width 106 height 20
click at [339, 519] on input "Collapse categories" at bounding box center [319, 508] width 39 height 39
checkbox input "false"
click at [420, 483] on label "Collapse sections" at bounding box center [367, 469] width 134 height 39
click at [339, 483] on input "Collapse sections" at bounding box center [319, 469] width 39 height 39
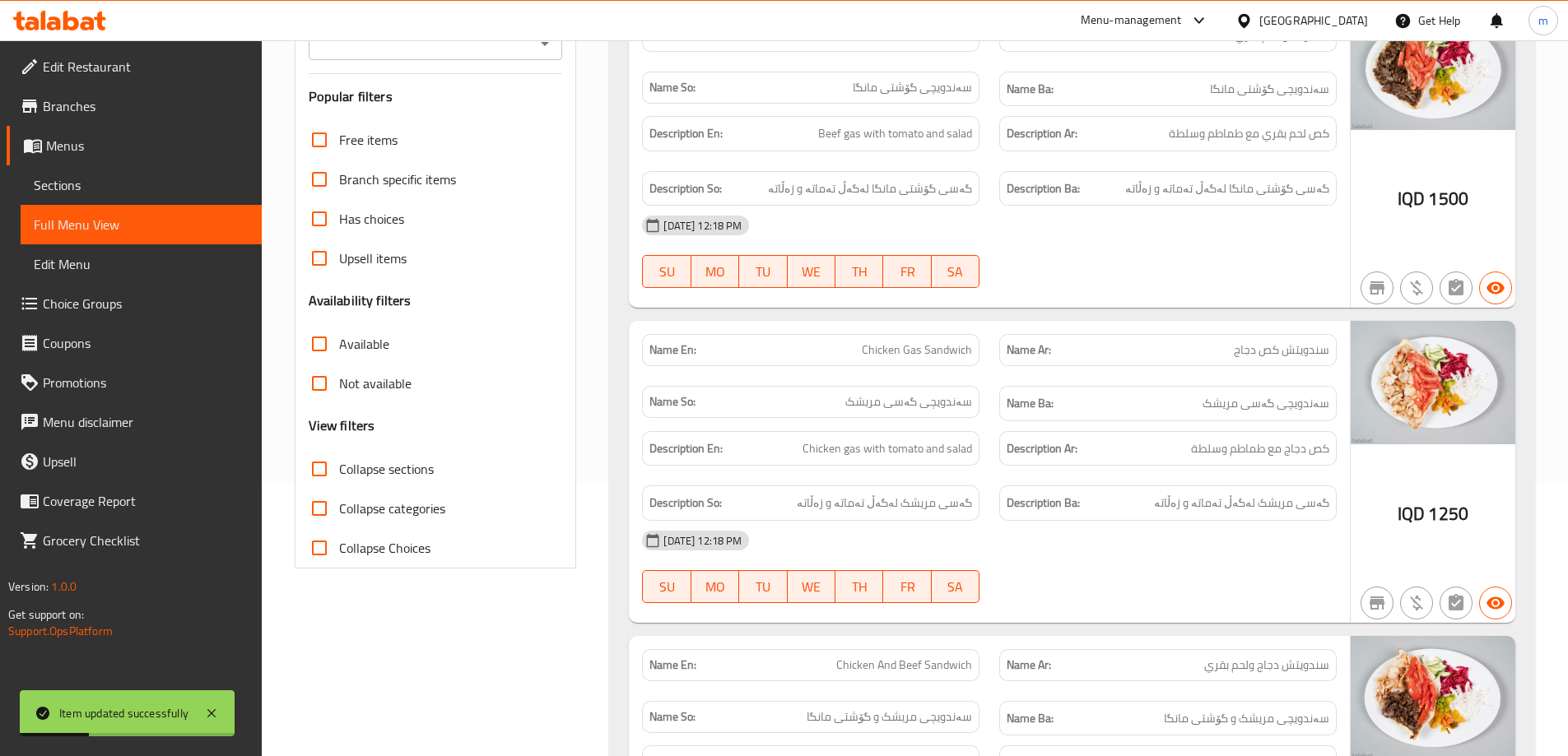
checkbox input "true"
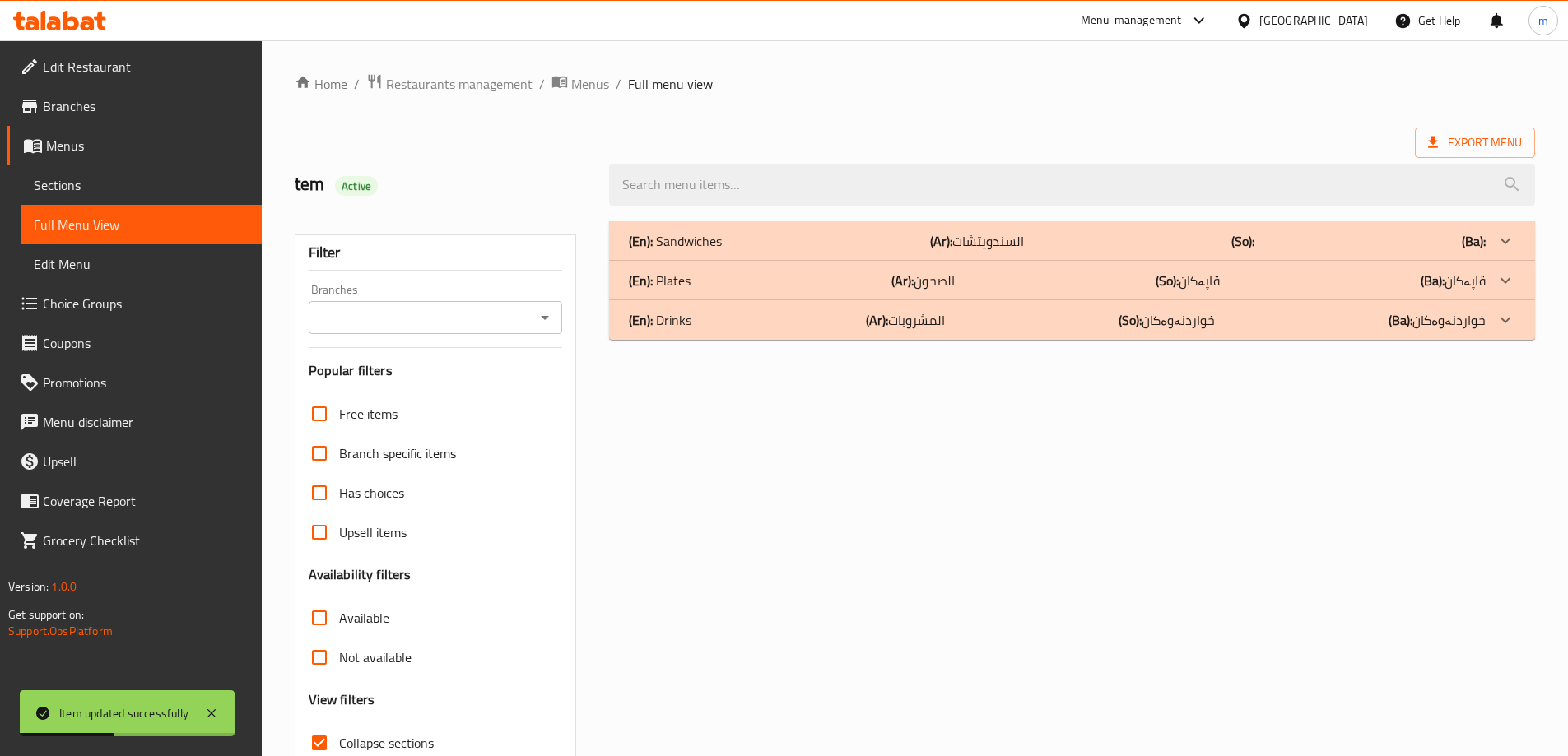
click at [546, 314] on icon "Open" at bounding box center [544, 317] width 20 height 20
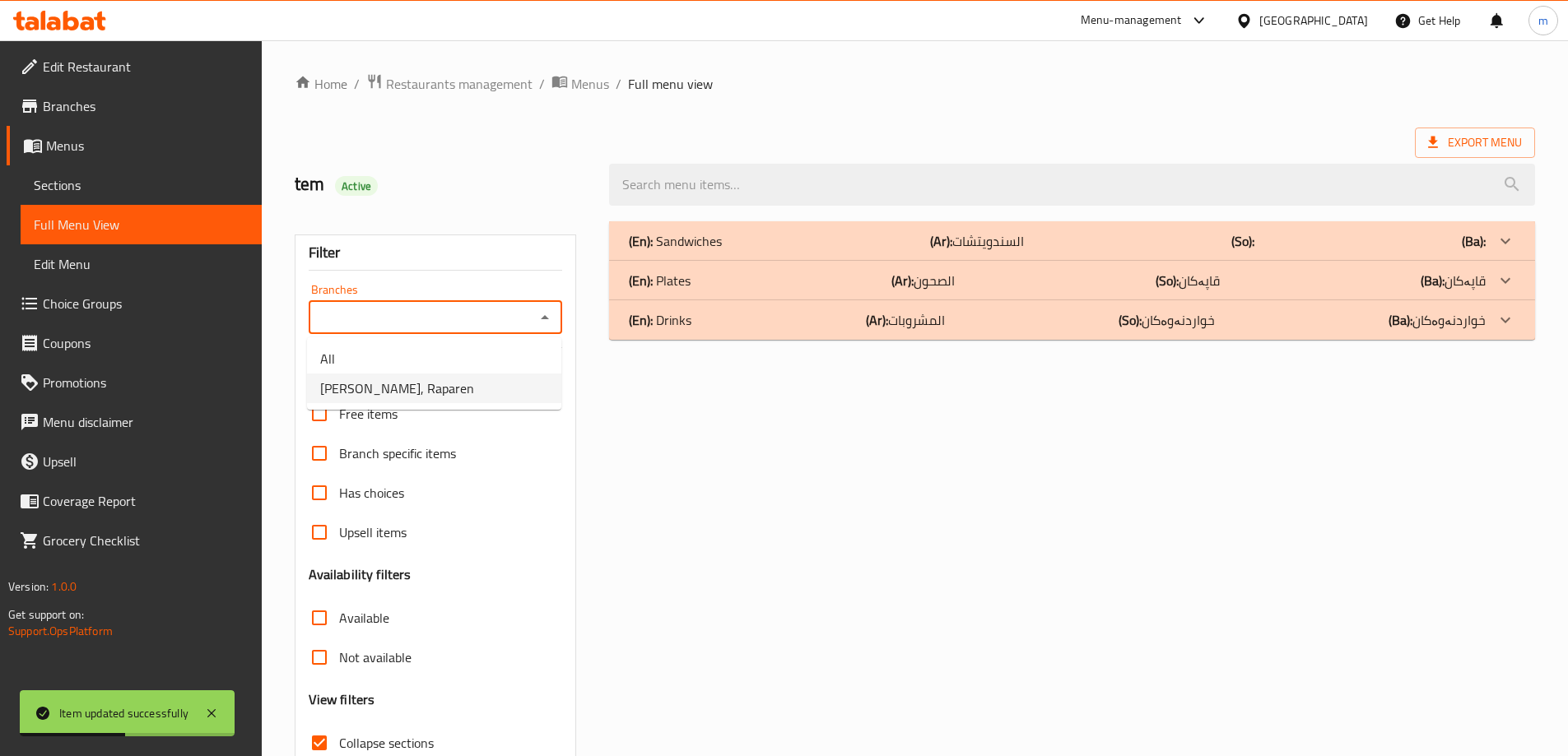
drag, startPoint x: 483, startPoint y: 381, endPoint x: 488, endPoint y: 396, distance: 15.8
click at [483, 381] on li "Rena Bell, Raparen" at bounding box center [434, 388] width 254 height 30
type input "Rena Bell, Raparen"
click at [899, 246] on div "(En): Sandwiches (Ar): السندويتشات (So): (Ba):" at bounding box center [1058, 241] width 857 height 20
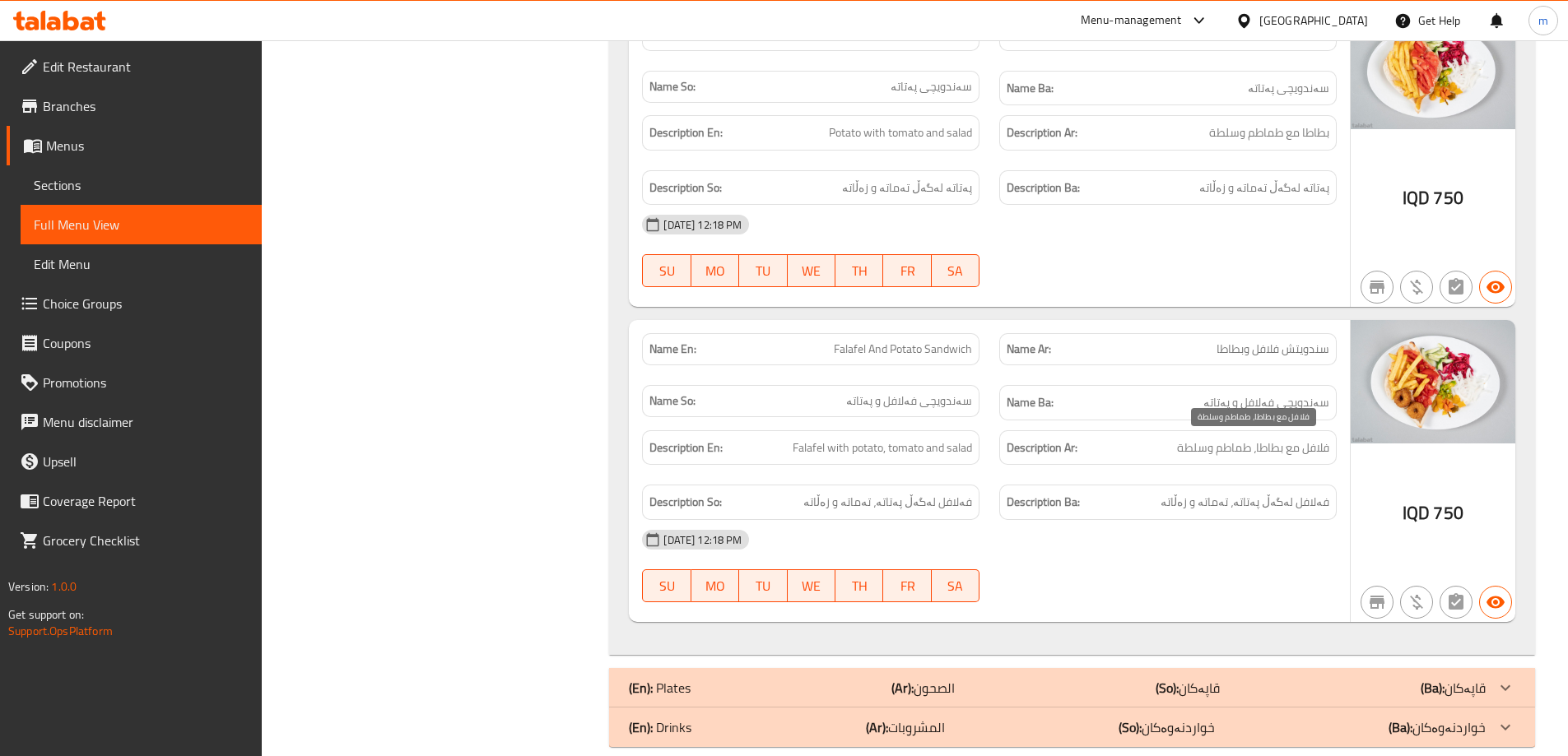
scroll to position [1558, 0]
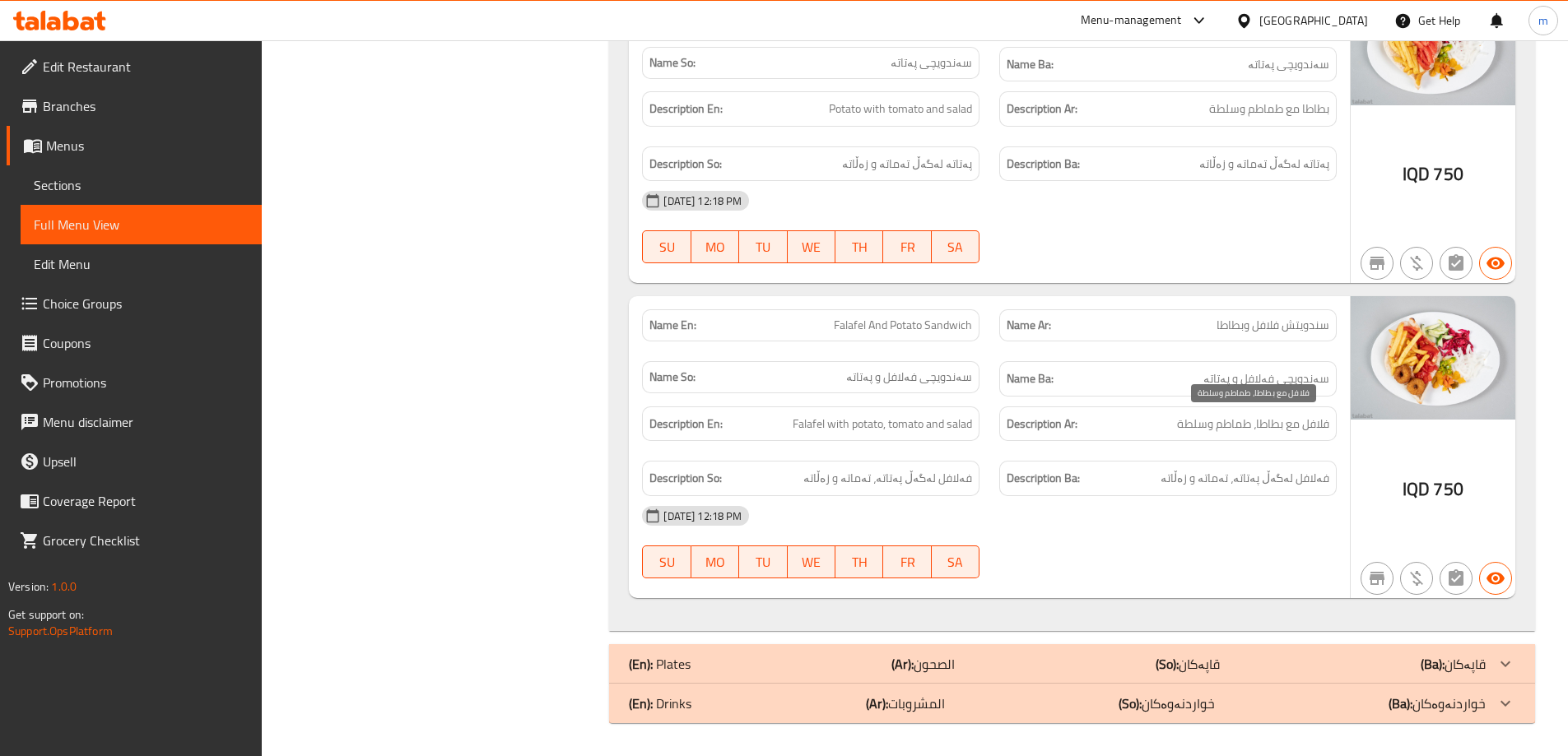
click at [1220, 425] on span "فلافل مع بطاطا، طماطم وسلطة" at bounding box center [1253, 424] width 152 height 21
click at [1119, 658] on div "(En): Plates (Ar): الصحون (So): قاپەکان (Ba): قاپەکان" at bounding box center [1058, 664] width 857 height 20
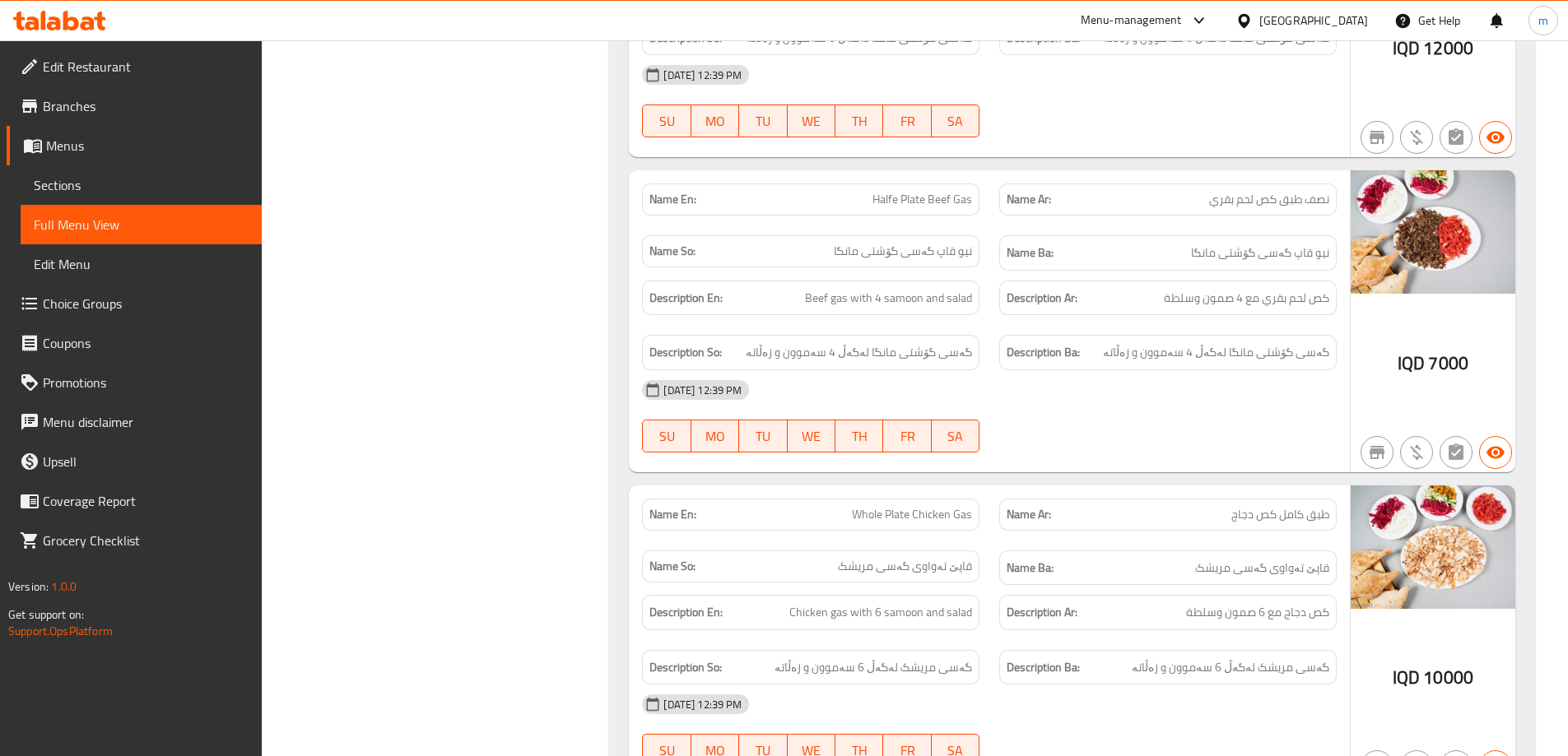
scroll to position [2442, 0]
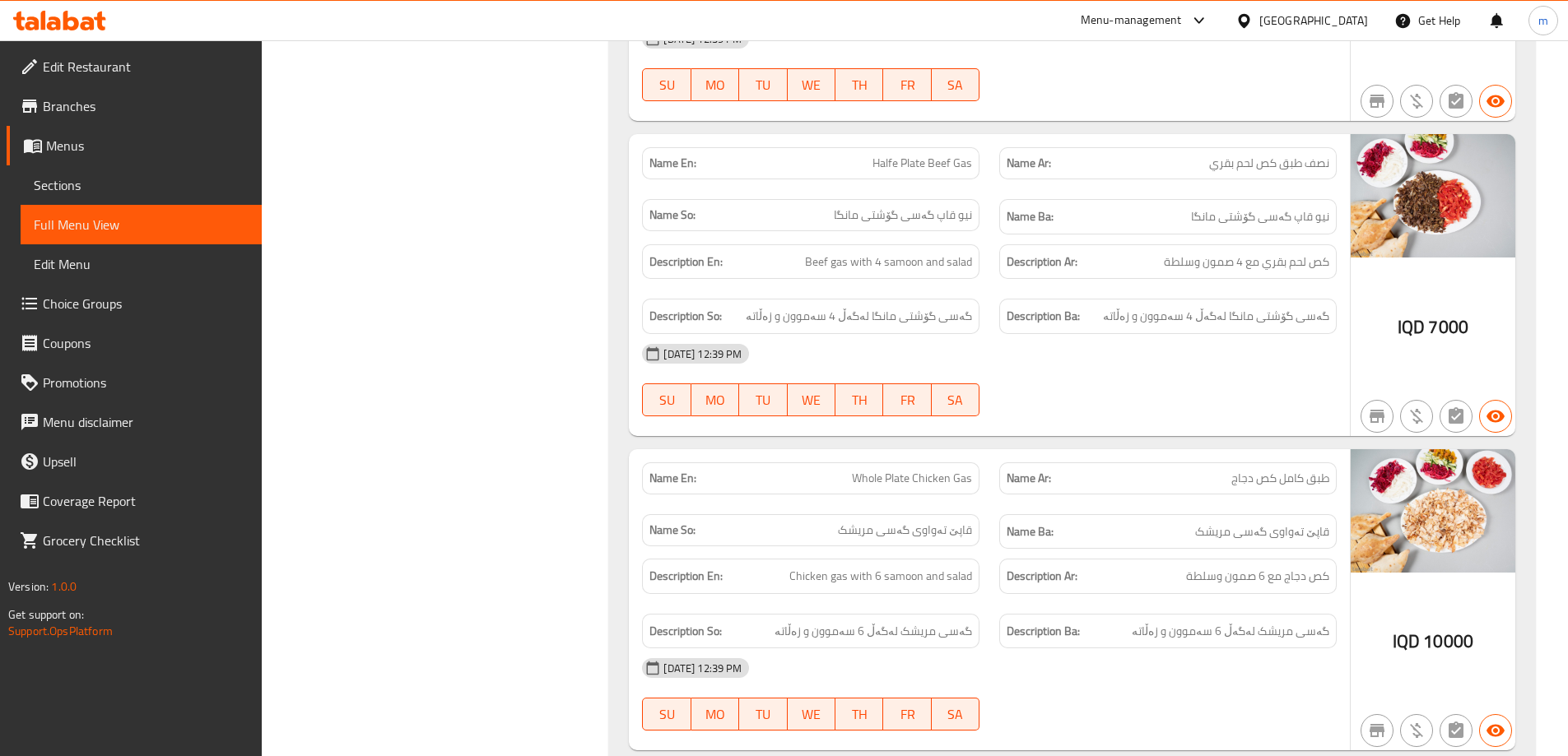
click at [912, 152] on div "Name En: Halfe Plate Beef Gas" at bounding box center [810, 163] width 337 height 32
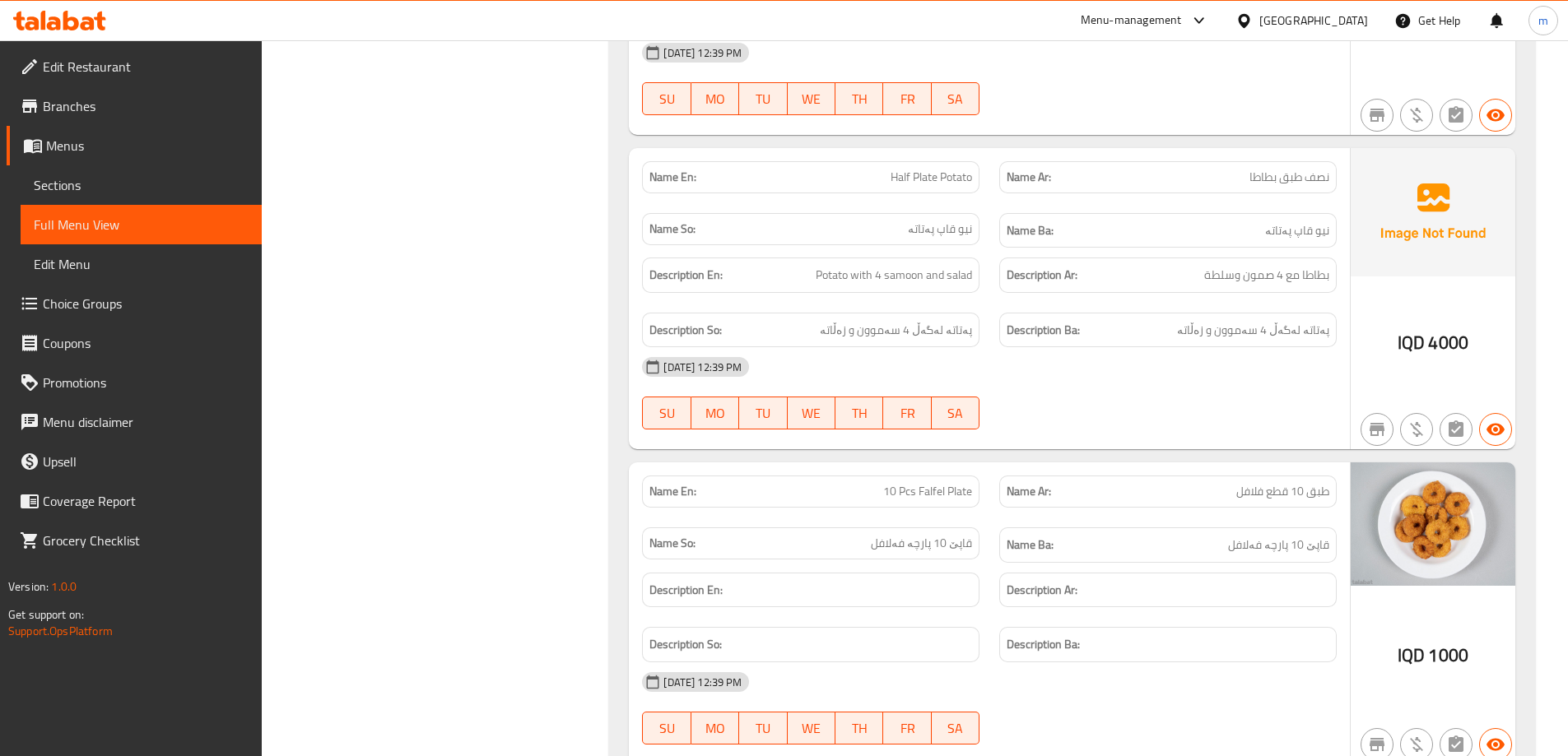
scroll to position [5734, 0]
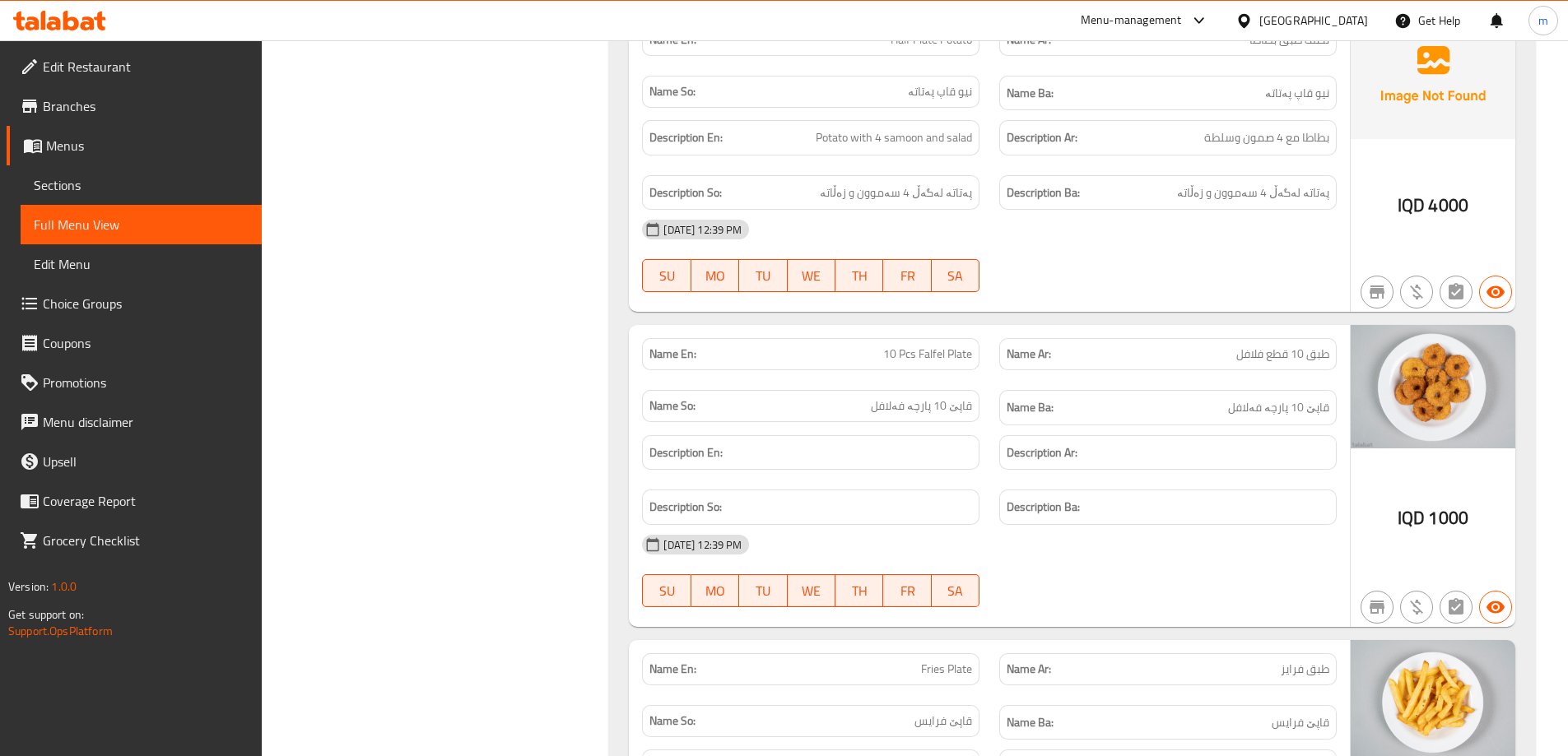
click at [931, 351] on span "10 Pcs Falfel Plate" at bounding box center [928, 354] width 89 height 17
copy span "10 Pcs Falfel Plate"
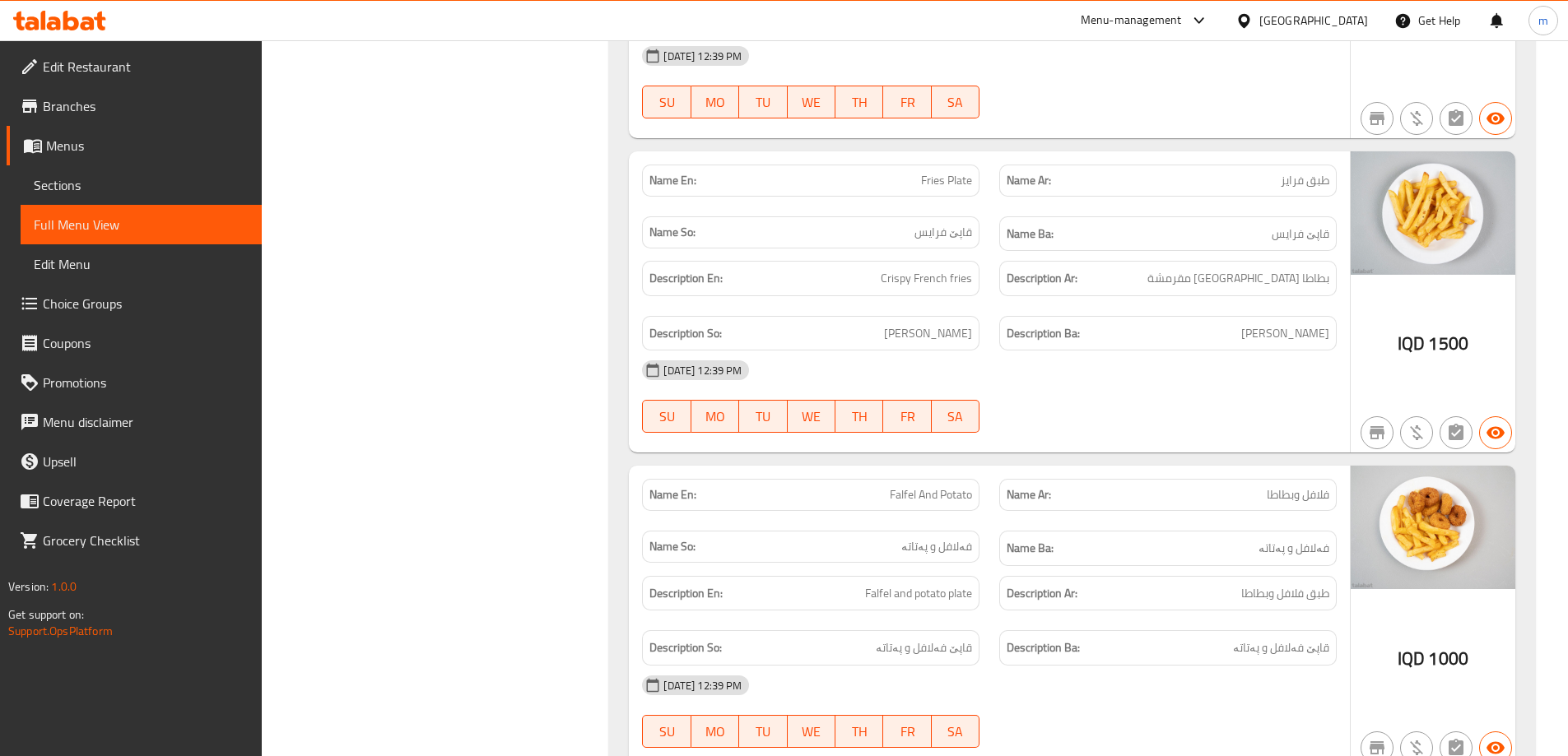
scroll to position [6282, 0]
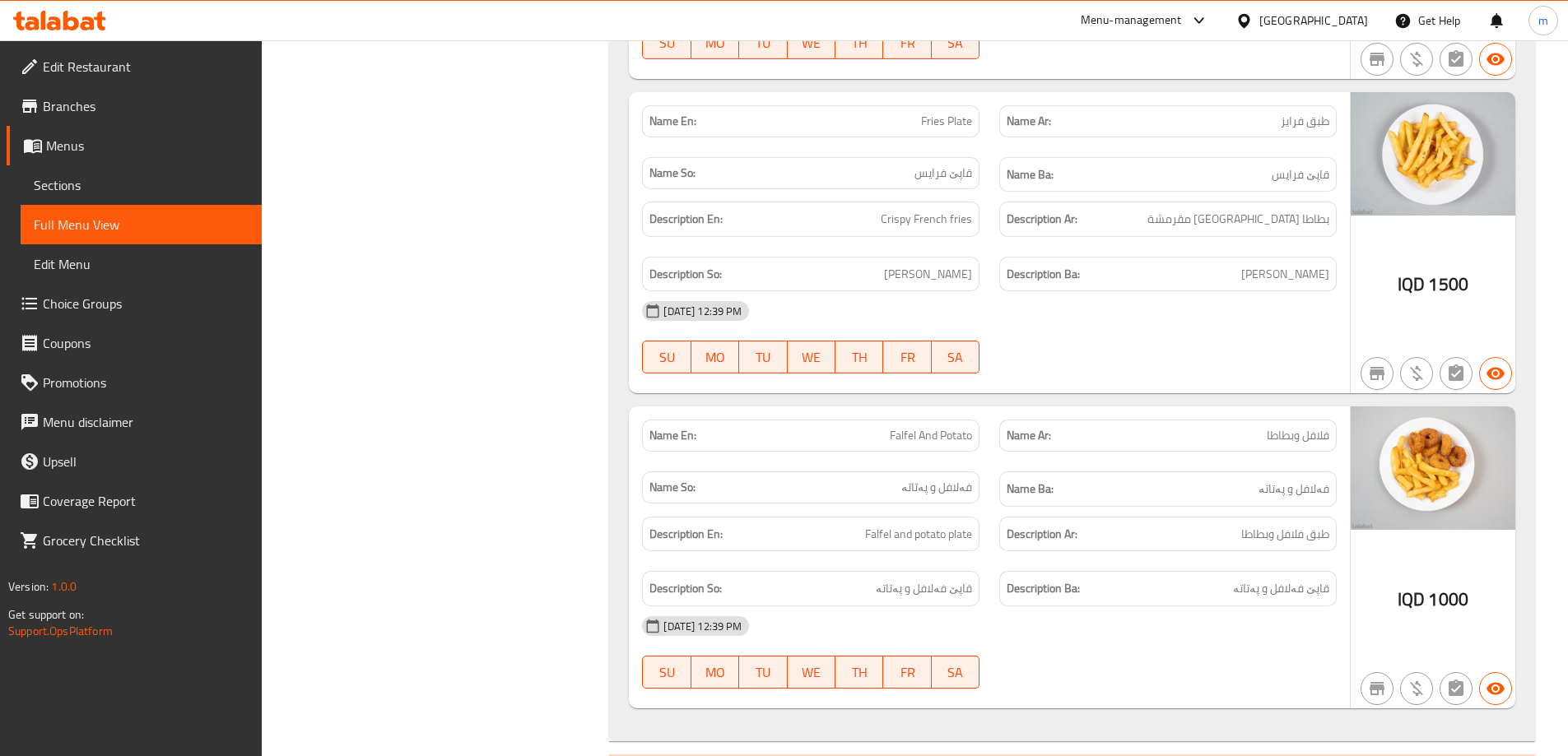
click at [900, 437] on span "Falfel And Potato" at bounding box center [931, 435] width 83 height 17
copy span "Falfel And Potato"
click at [1013, 474] on div "Name Ba: فەلافل و پەتاتە" at bounding box center [1167, 489] width 337 height 36
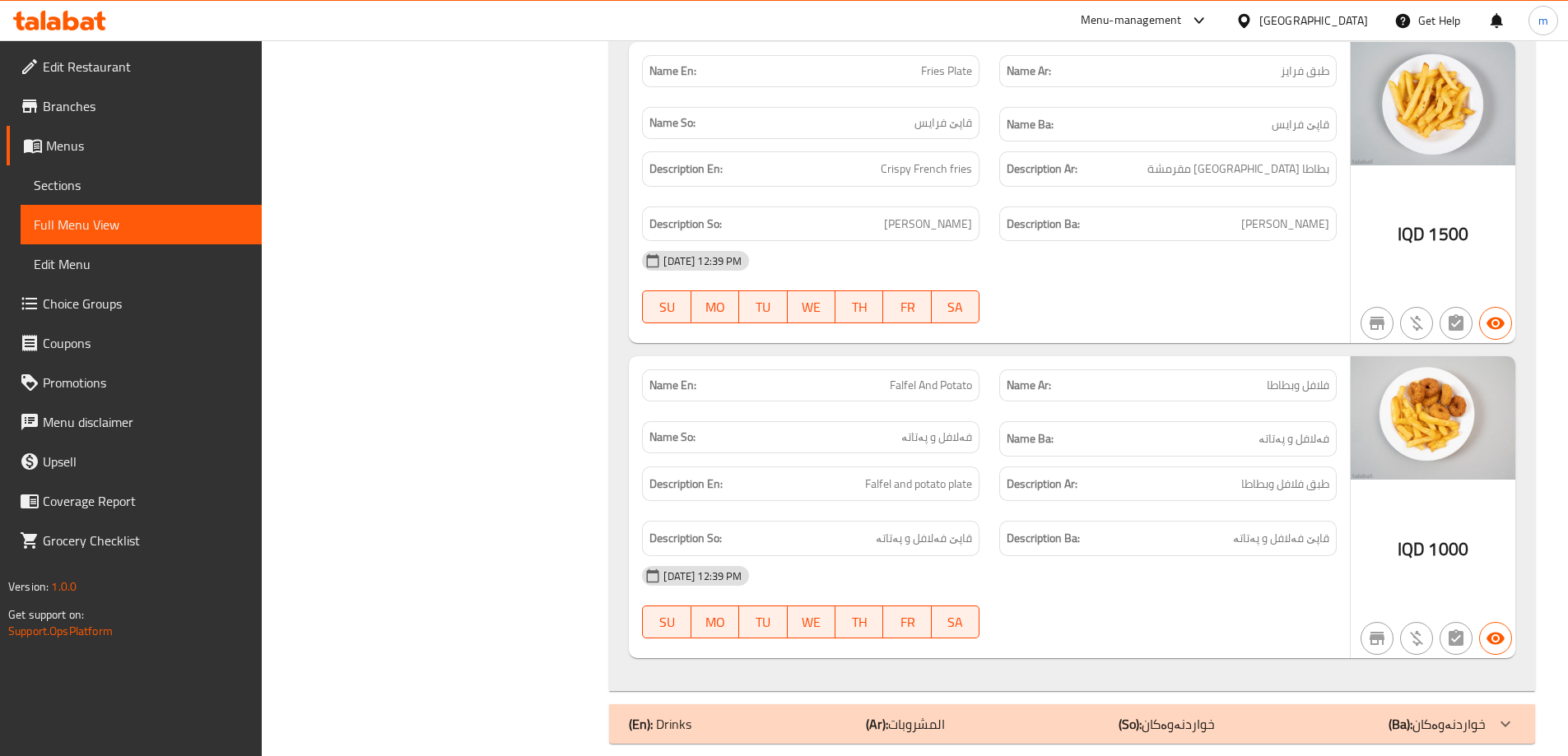
scroll to position [6353, 0]
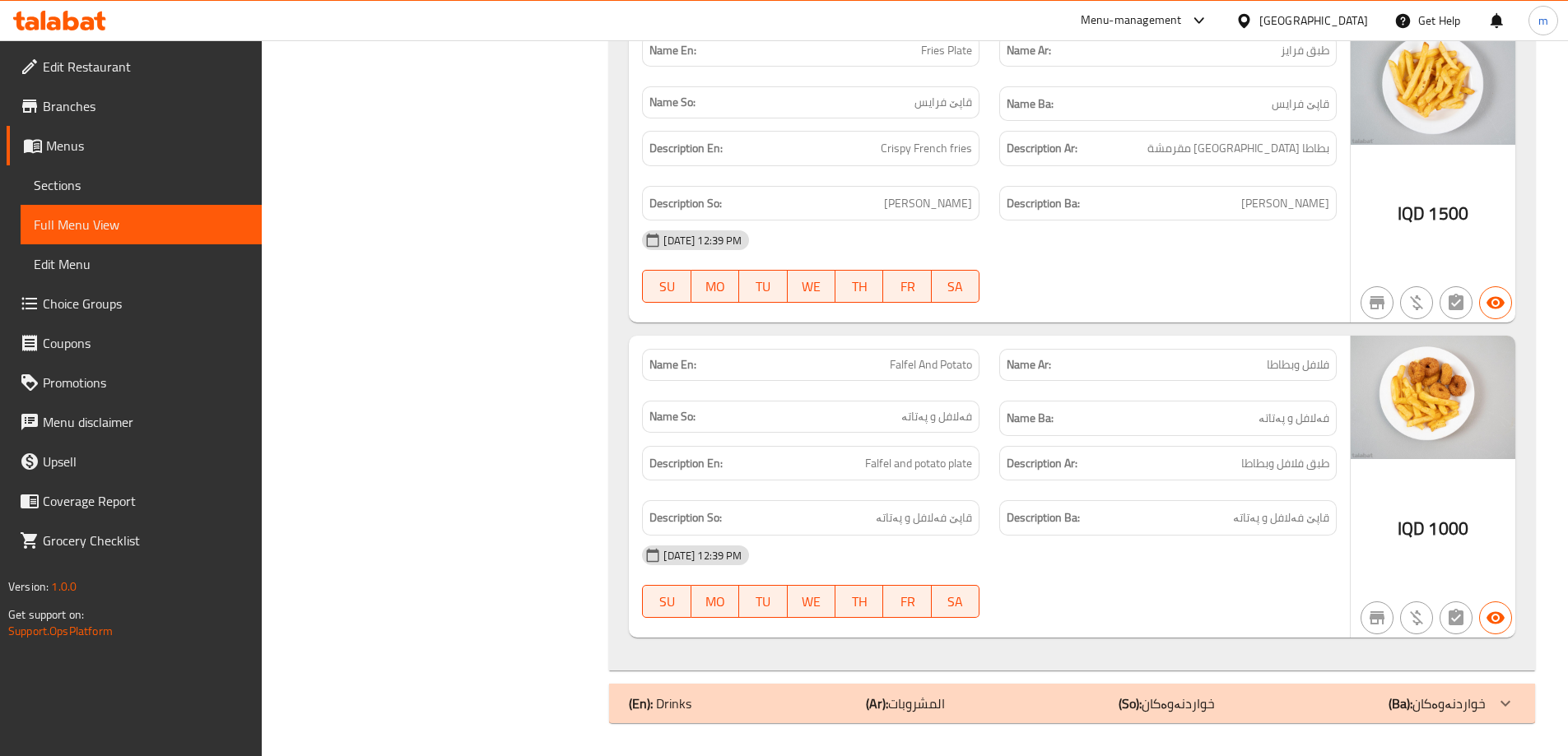
click at [1126, 706] on b "(So):" at bounding box center [1130, 704] width 23 height 24
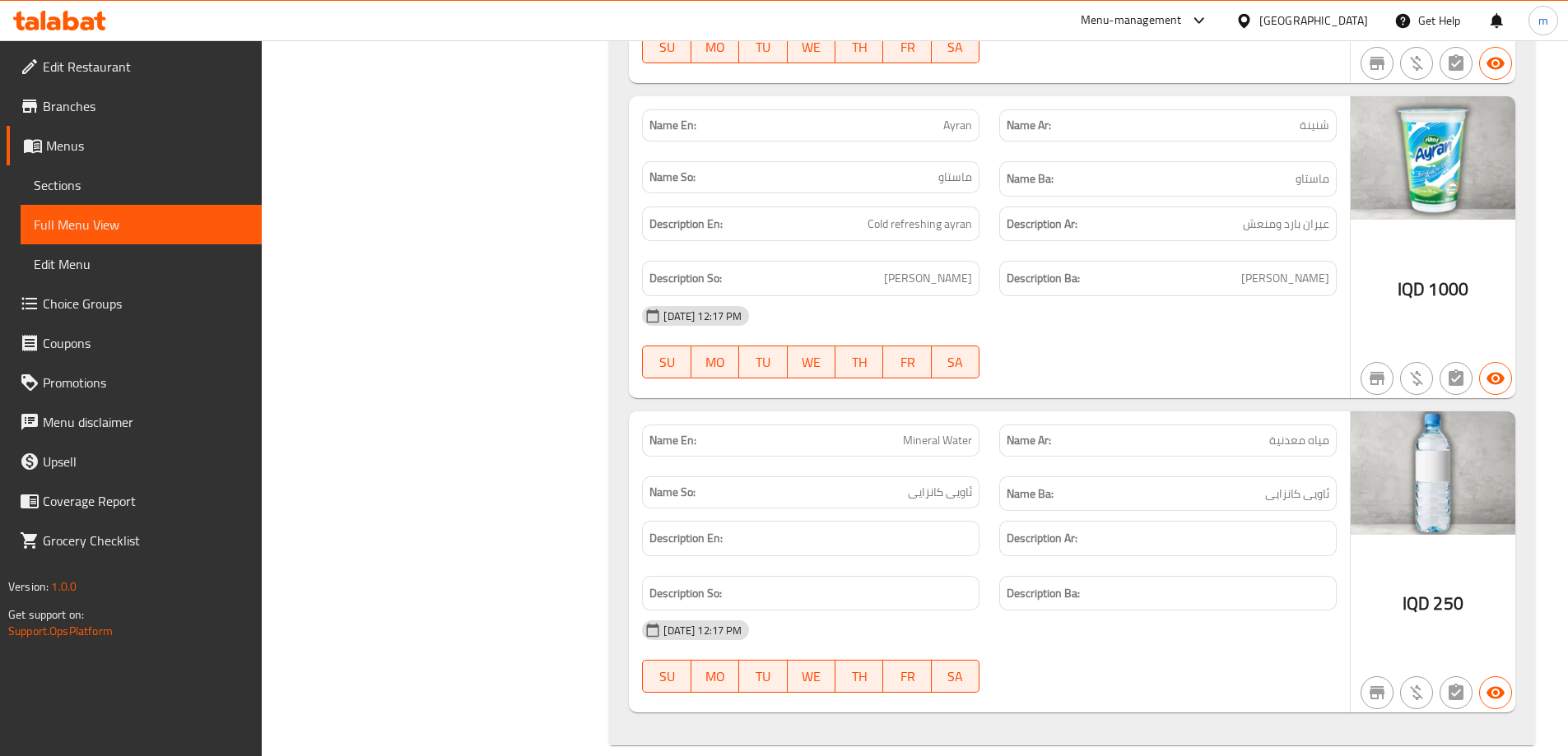
scroll to position [7967, 0]
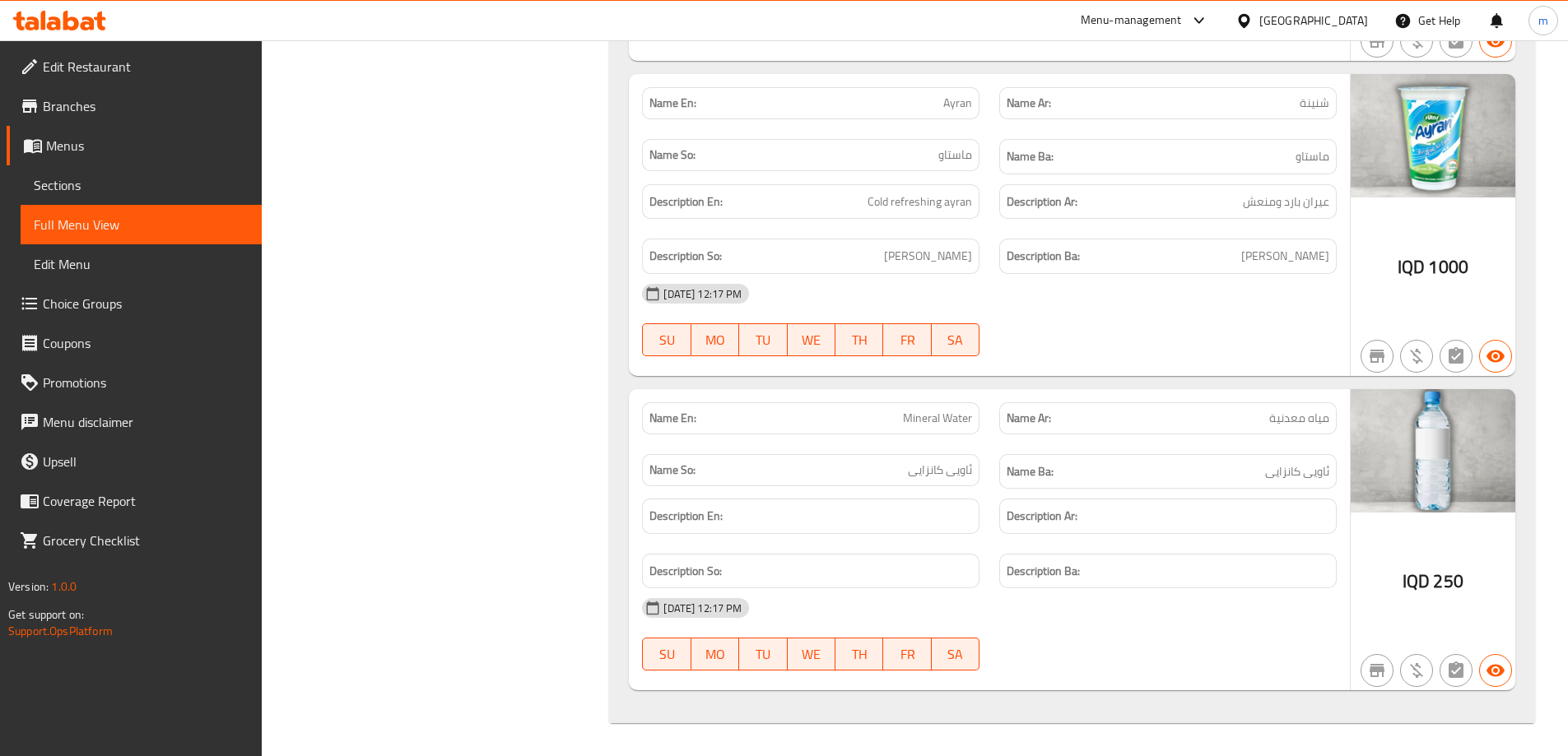
click at [843, 516] on h6 "Description En:" at bounding box center [811, 516] width 322 height 21
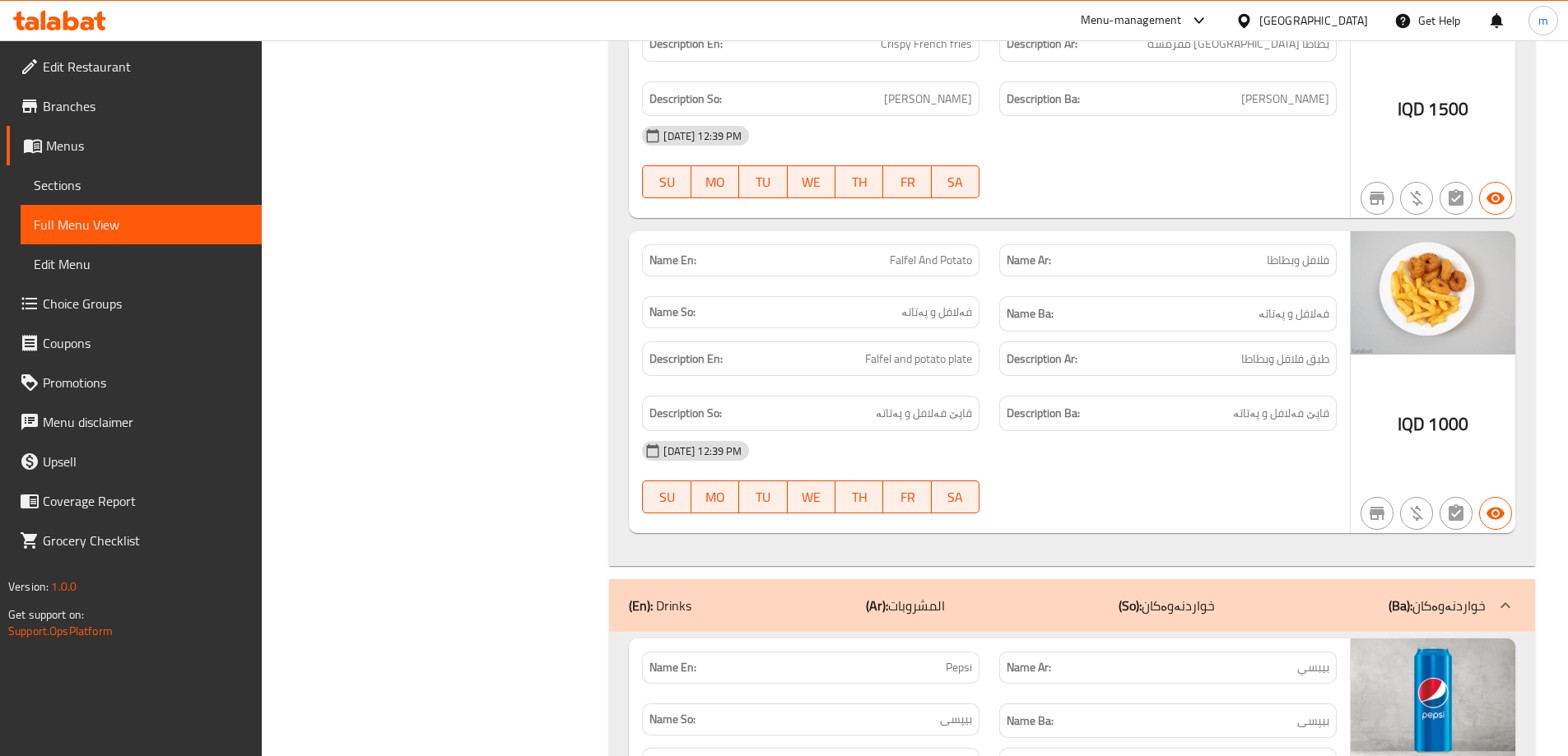
scroll to position [6046, 0]
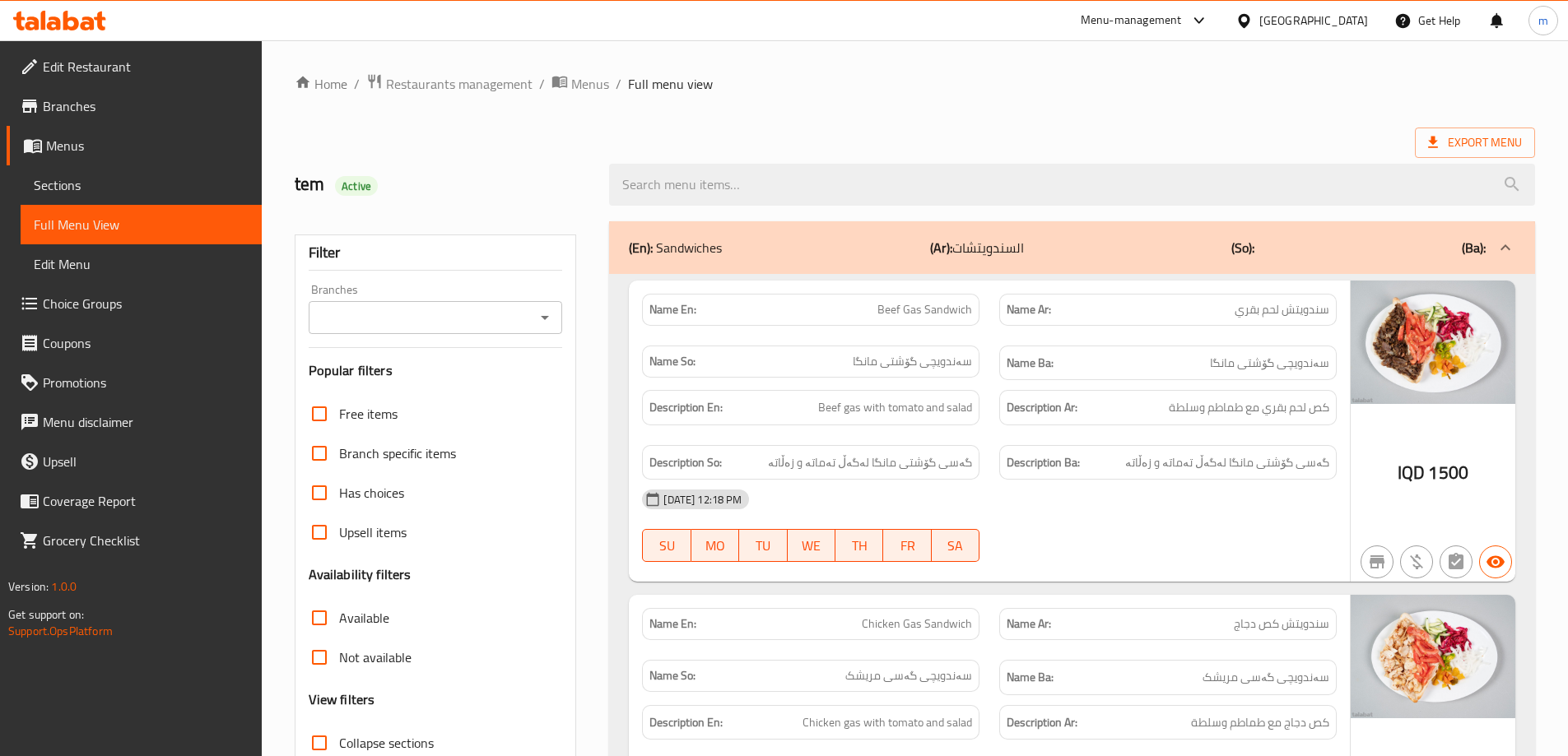
click at [182, 192] on span "Sections" at bounding box center [141, 185] width 215 height 20
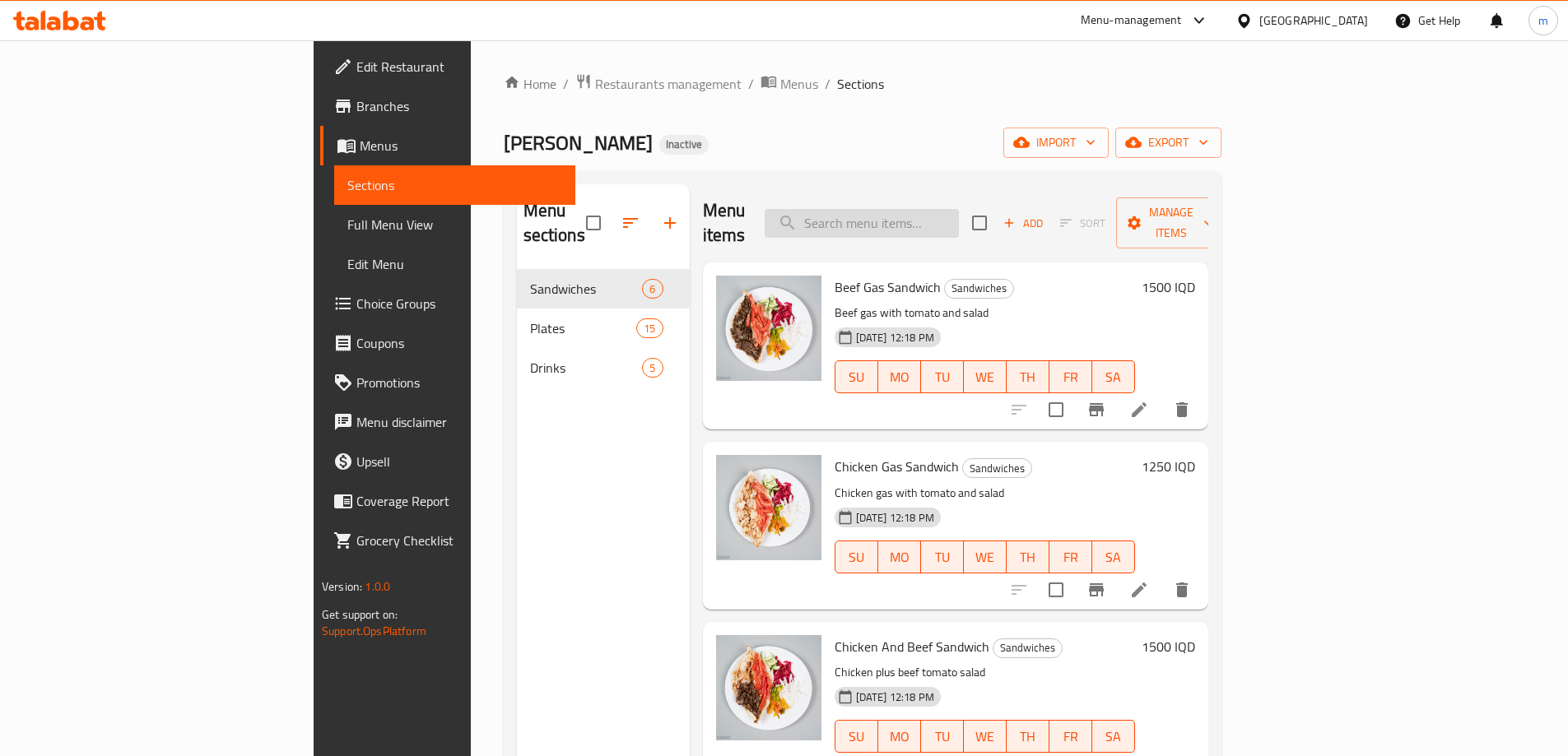
click at [936, 210] on input "search" at bounding box center [862, 223] width 194 height 29
paste input "Halfe Plate Beef Gas"
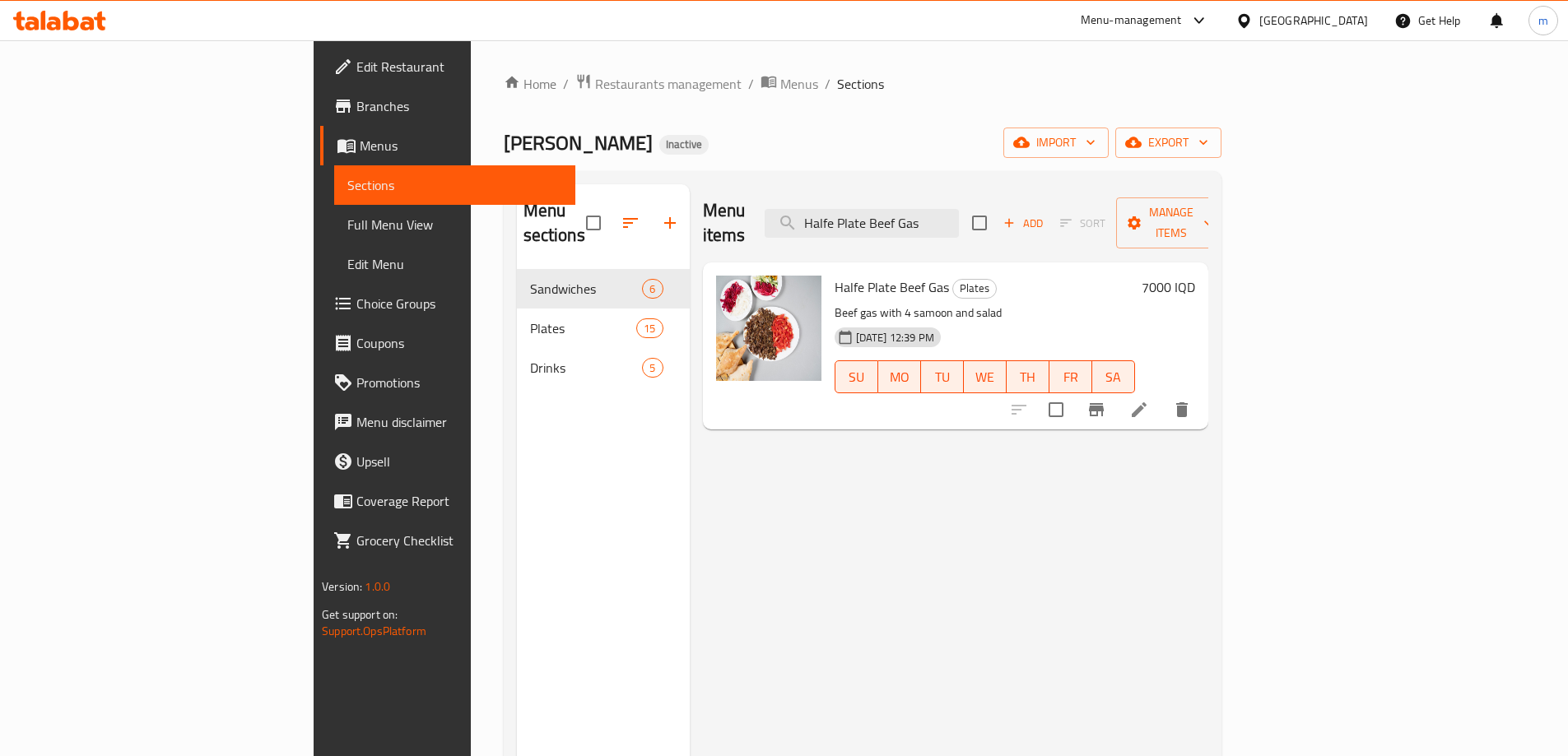
type input "Halfe Plate Beef Gas"
click at [1149, 400] on icon at bounding box center [1139, 409] width 20 height 20
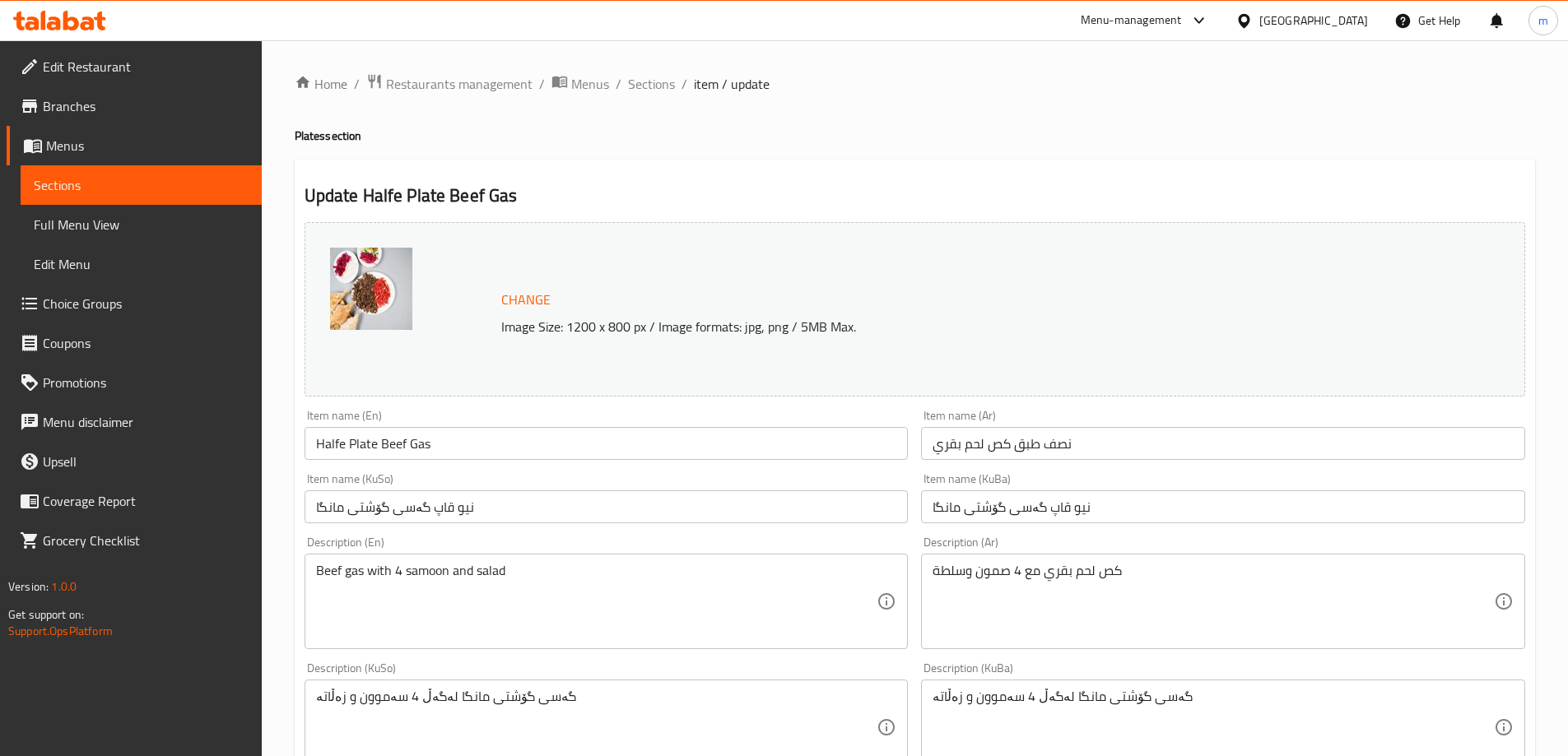
drag, startPoint x: 331, startPoint y: 438, endPoint x: 337, endPoint y: 477, distance: 39.5
click at [441, 485] on div "Item name (KuSo) نیو قاپ گەسی گۆشتی مانگا Item name (KuSo)" at bounding box center [607, 498] width 605 height 51
click at [343, 444] on input "Halfe Plate Beef Gas" at bounding box center [607, 443] width 605 height 33
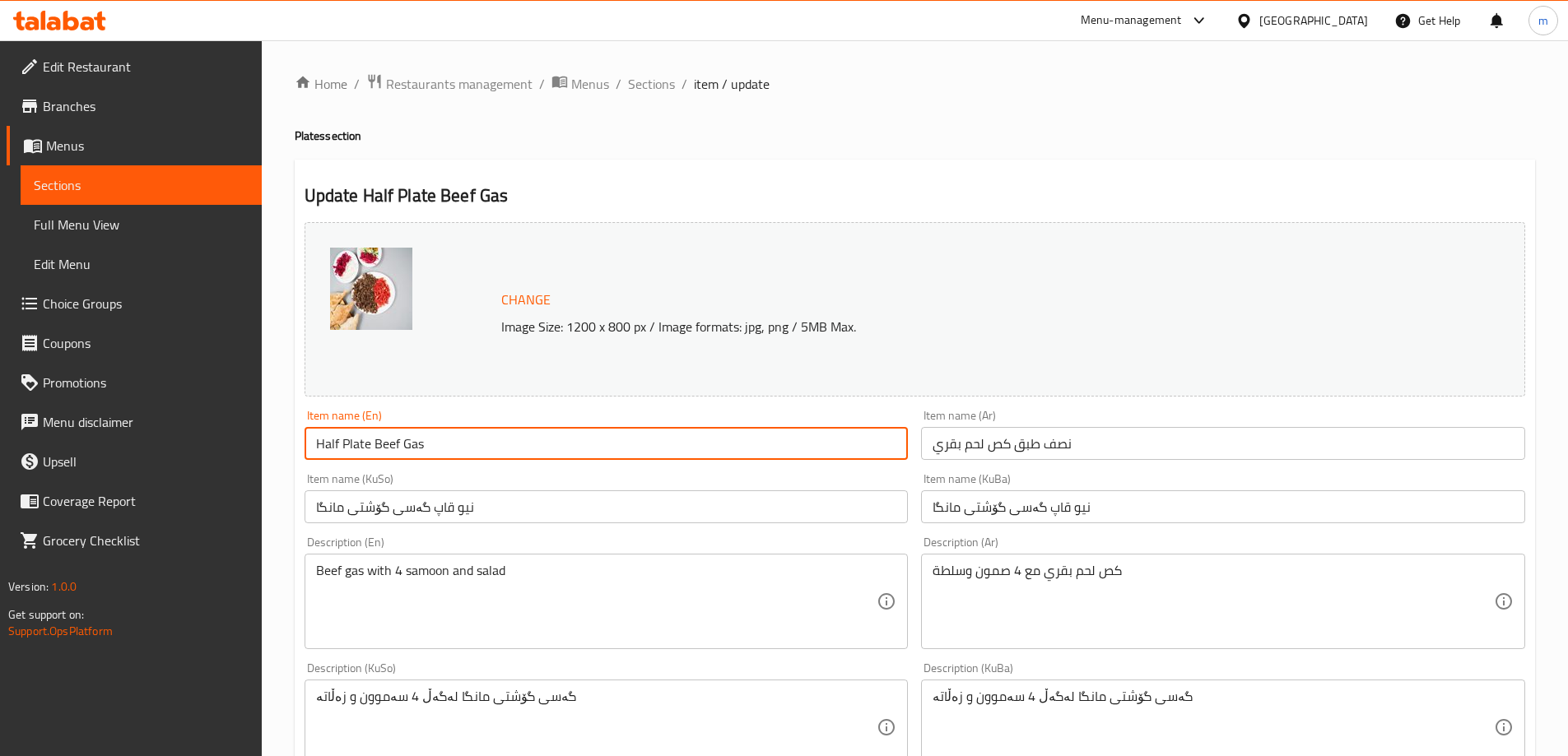
click at [490, 445] on input "Half Plate Beef Gas" at bounding box center [607, 443] width 605 height 33
click at [335, 449] on input "Half Plate Beef Gas" at bounding box center [607, 443] width 605 height 33
click at [449, 431] on input "Half Plate Beef Gas" at bounding box center [607, 443] width 605 height 33
type input "Half Plate Beef Gas"
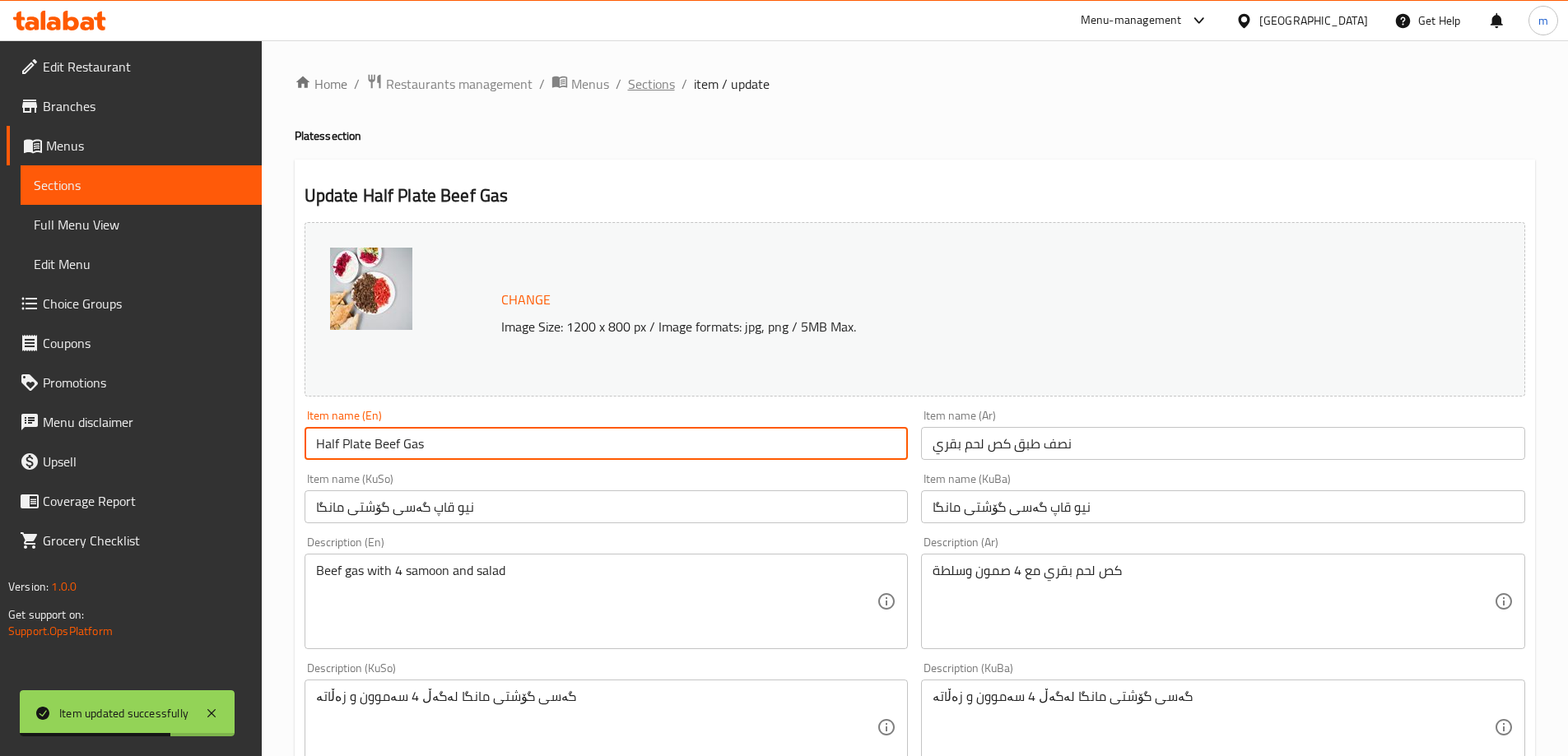
click at [628, 83] on span "Sections" at bounding box center [652, 84] width 47 height 20
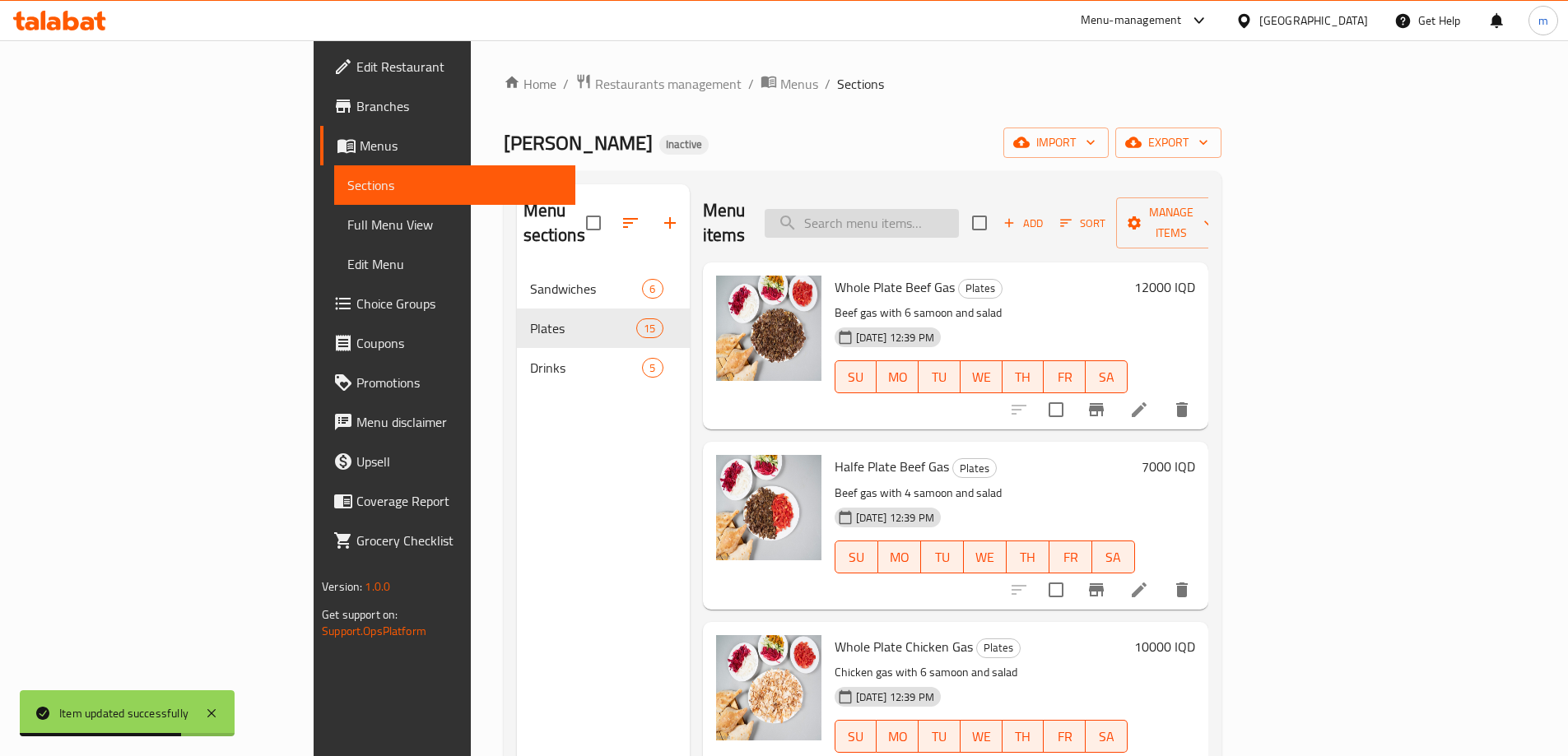
click at [959, 224] on input "search" at bounding box center [862, 223] width 194 height 29
paste input "10 Pcs Falfel Plate"
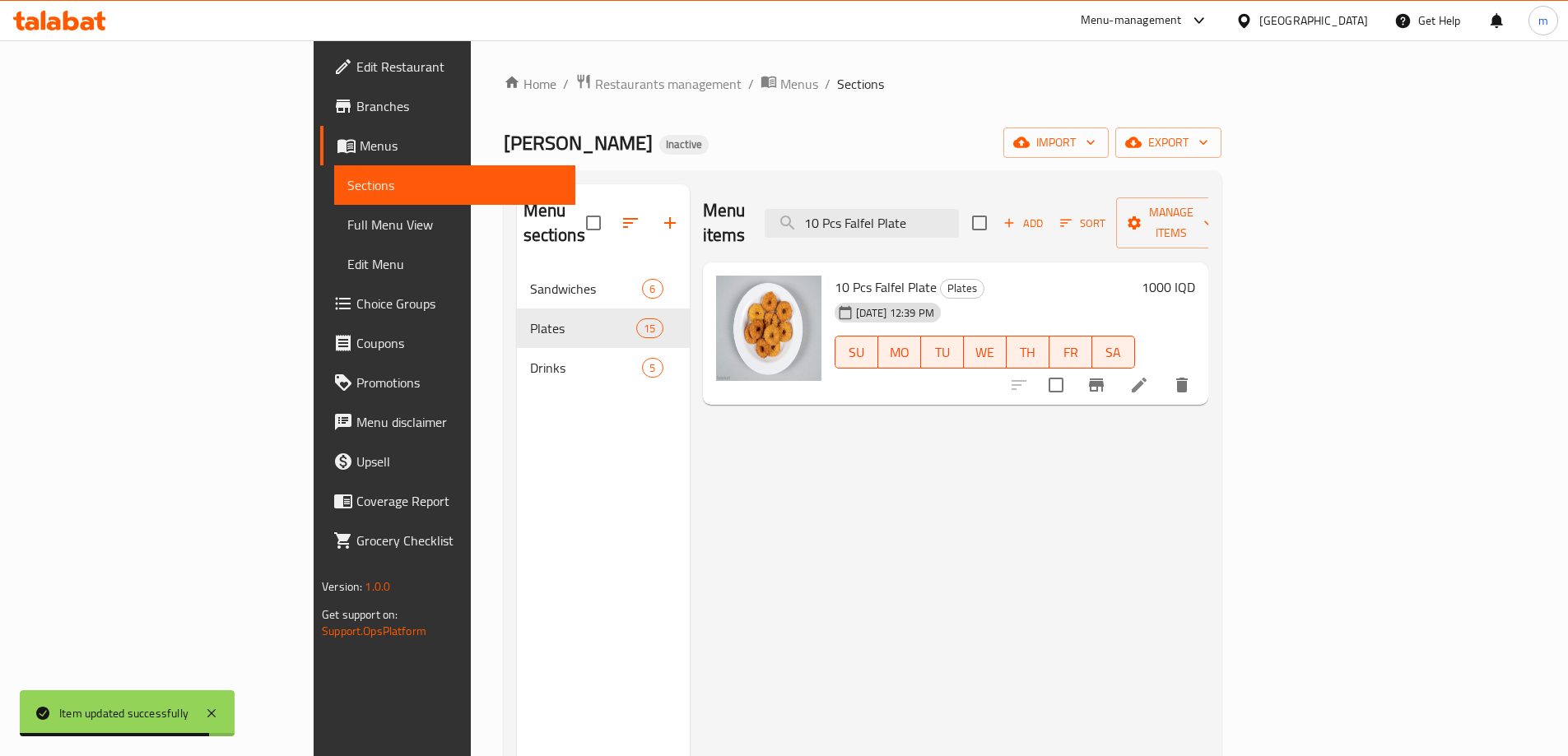
type input "10 Pcs Falfel Plate"
click at [1162, 370] on li at bounding box center [1139, 385] width 46 height 30
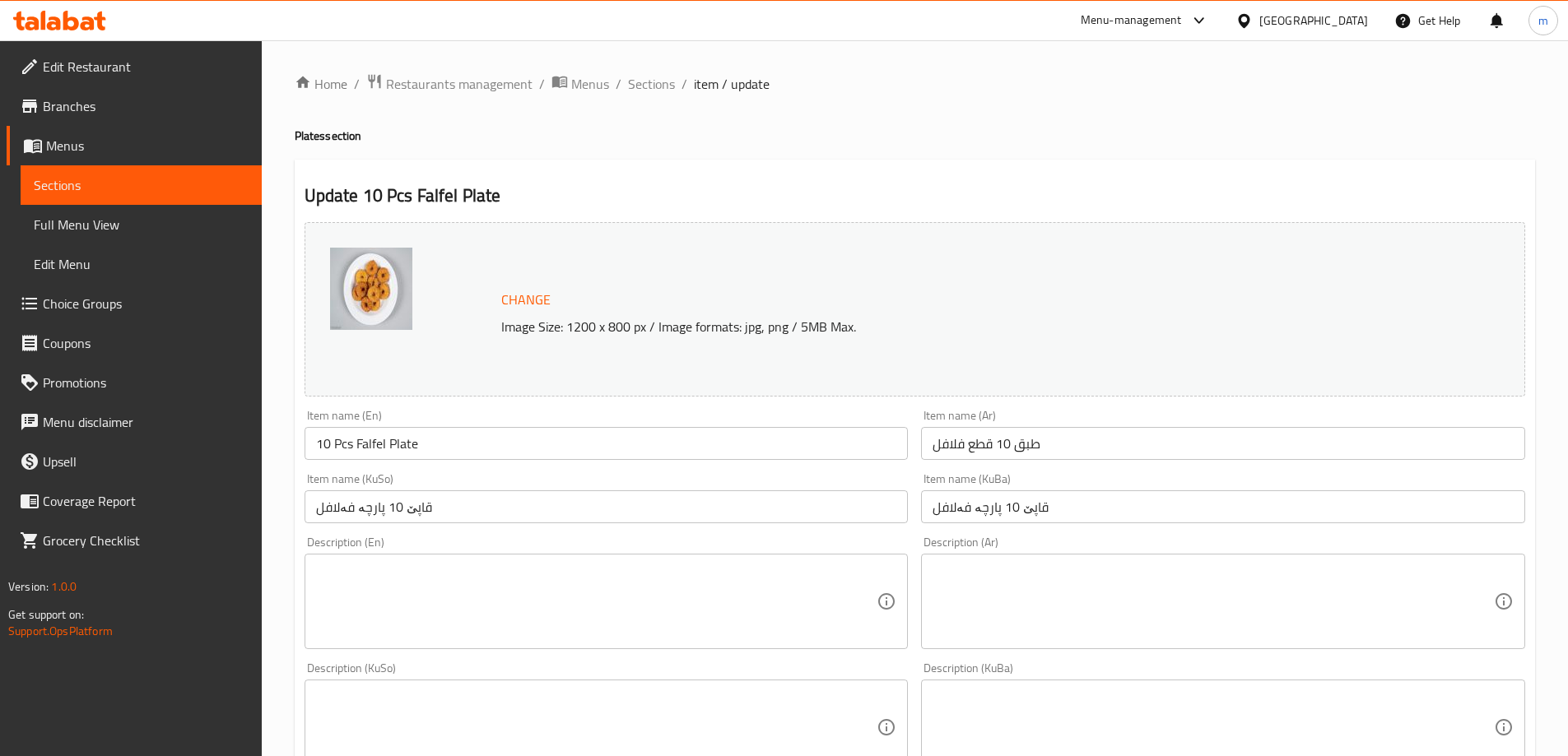
click at [346, 439] on input "10 Pcs Falfel Plate" at bounding box center [607, 443] width 605 height 33
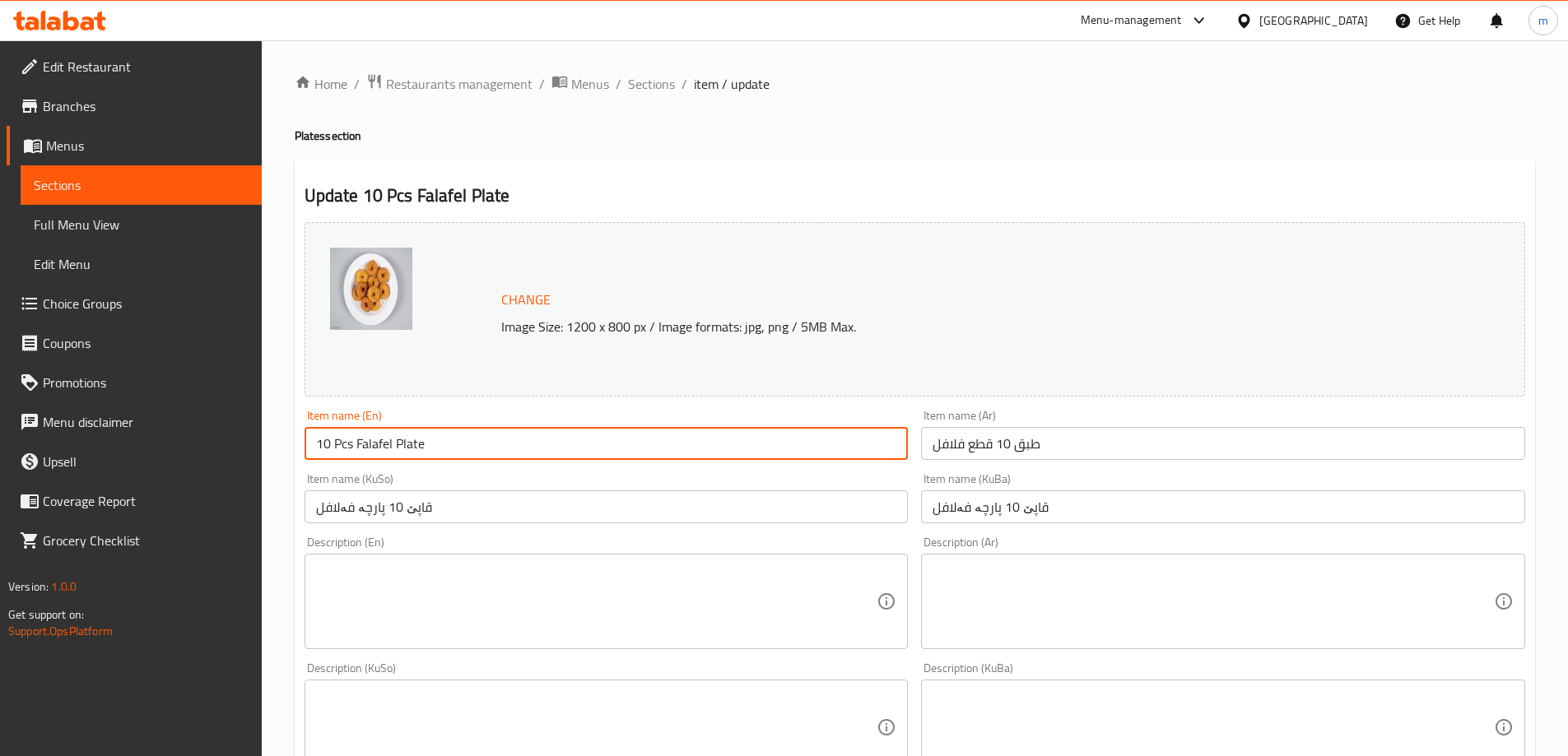
click at [347, 459] on input "10 Pcs Falafel Plate" at bounding box center [607, 443] width 605 height 33
click at [343, 443] on input "10 Pcs Falafel Plate" at bounding box center [607, 443] width 605 height 33
type input "10 Pieces Falafel Plate"
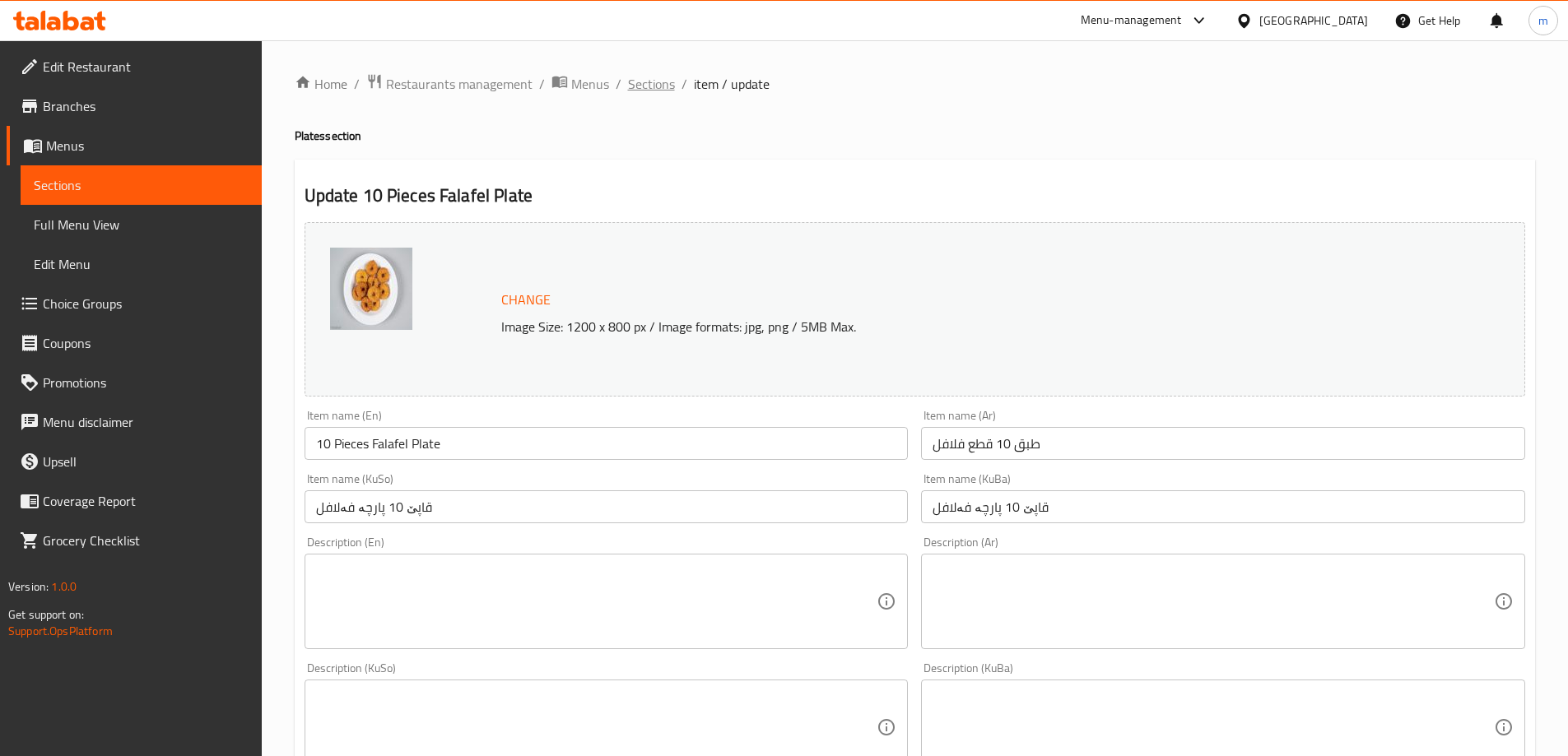
click at [662, 89] on span "Sections" at bounding box center [652, 84] width 47 height 20
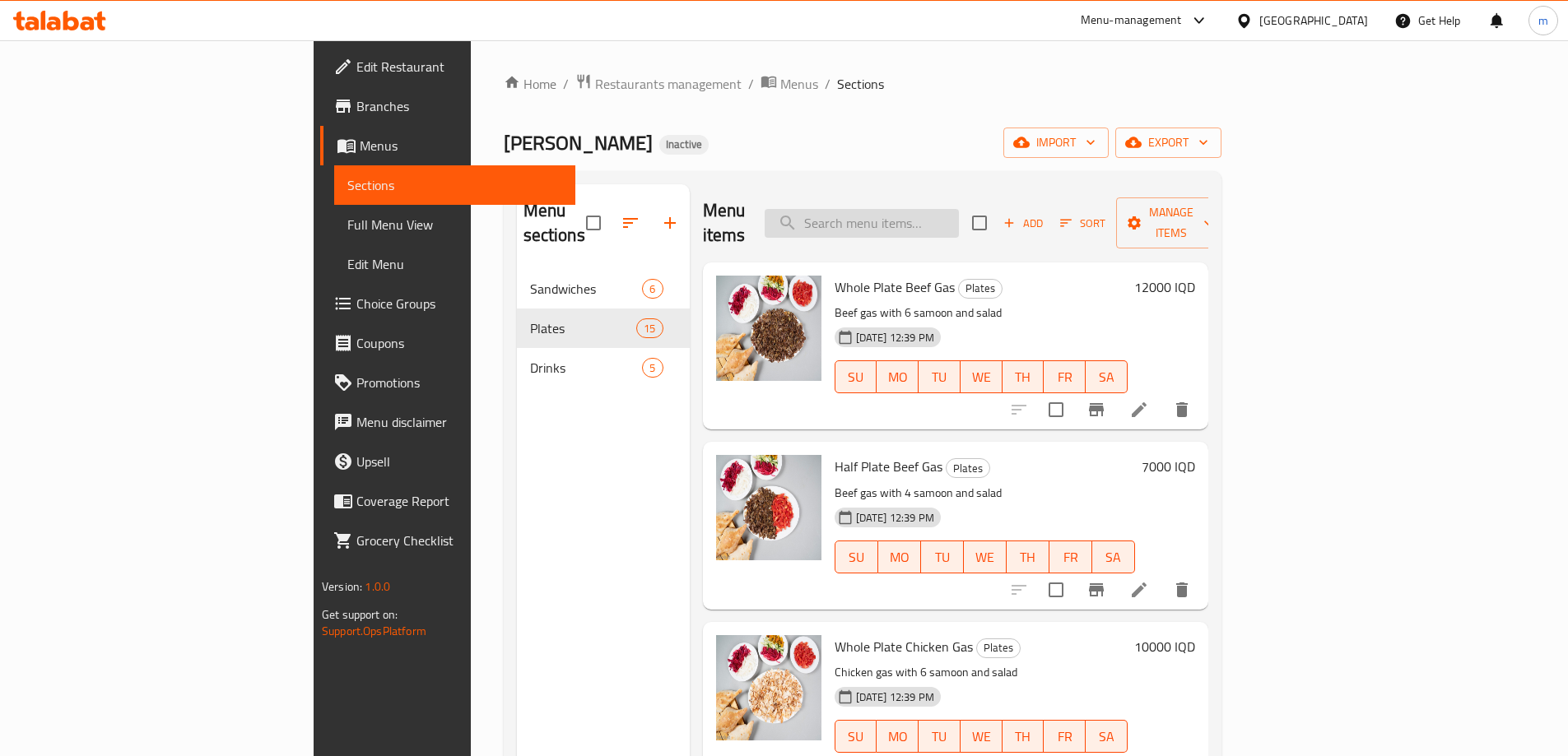
drag, startPoint x: 1027, startPoint y: 199, endPoint x: 1036, endPoint y: 224, distance: 26.6
click at [959, 209] on input "search" at bounding box center [862, 223] width 194 height 29
paste input "Falfel And Potato"
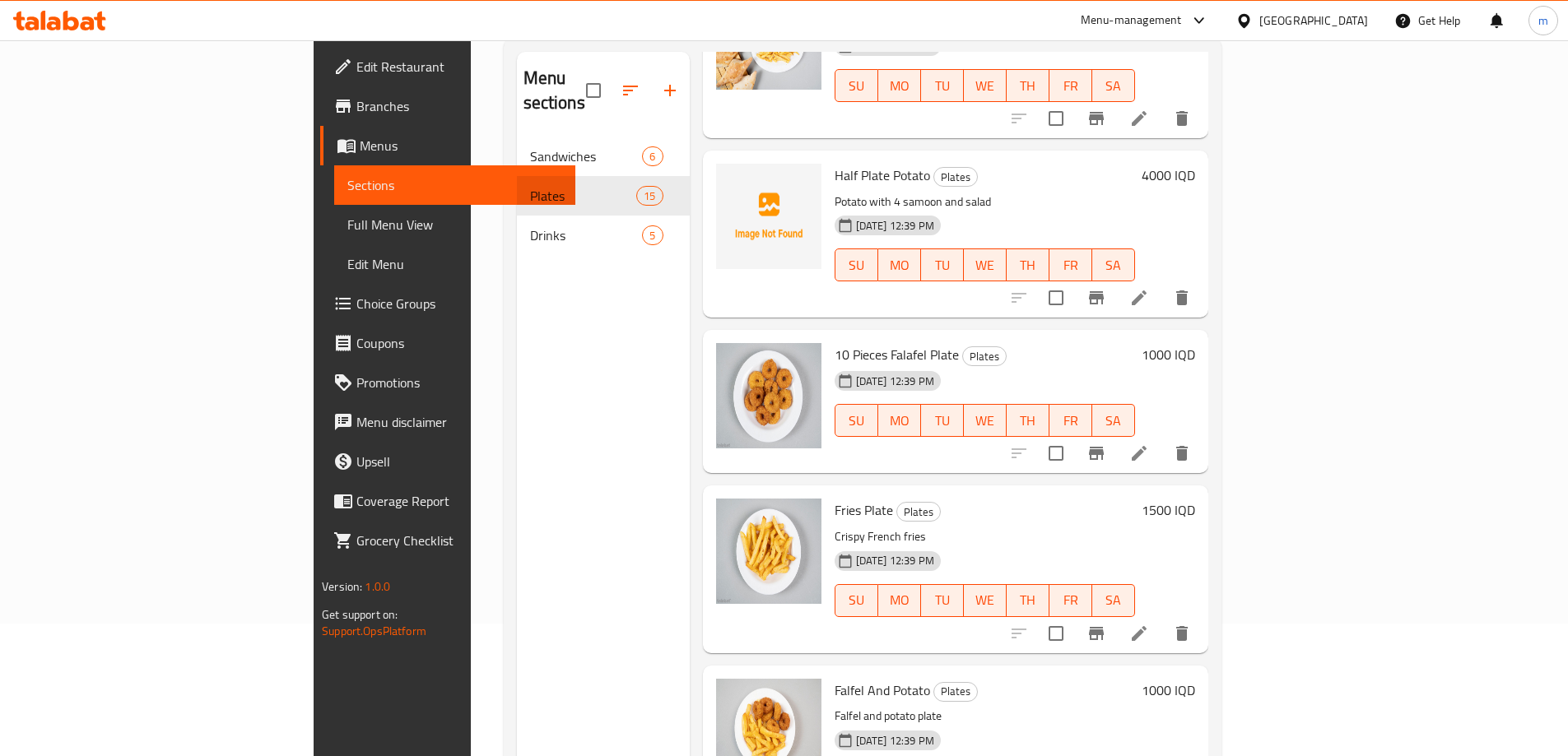
scroll to position [231, 0]
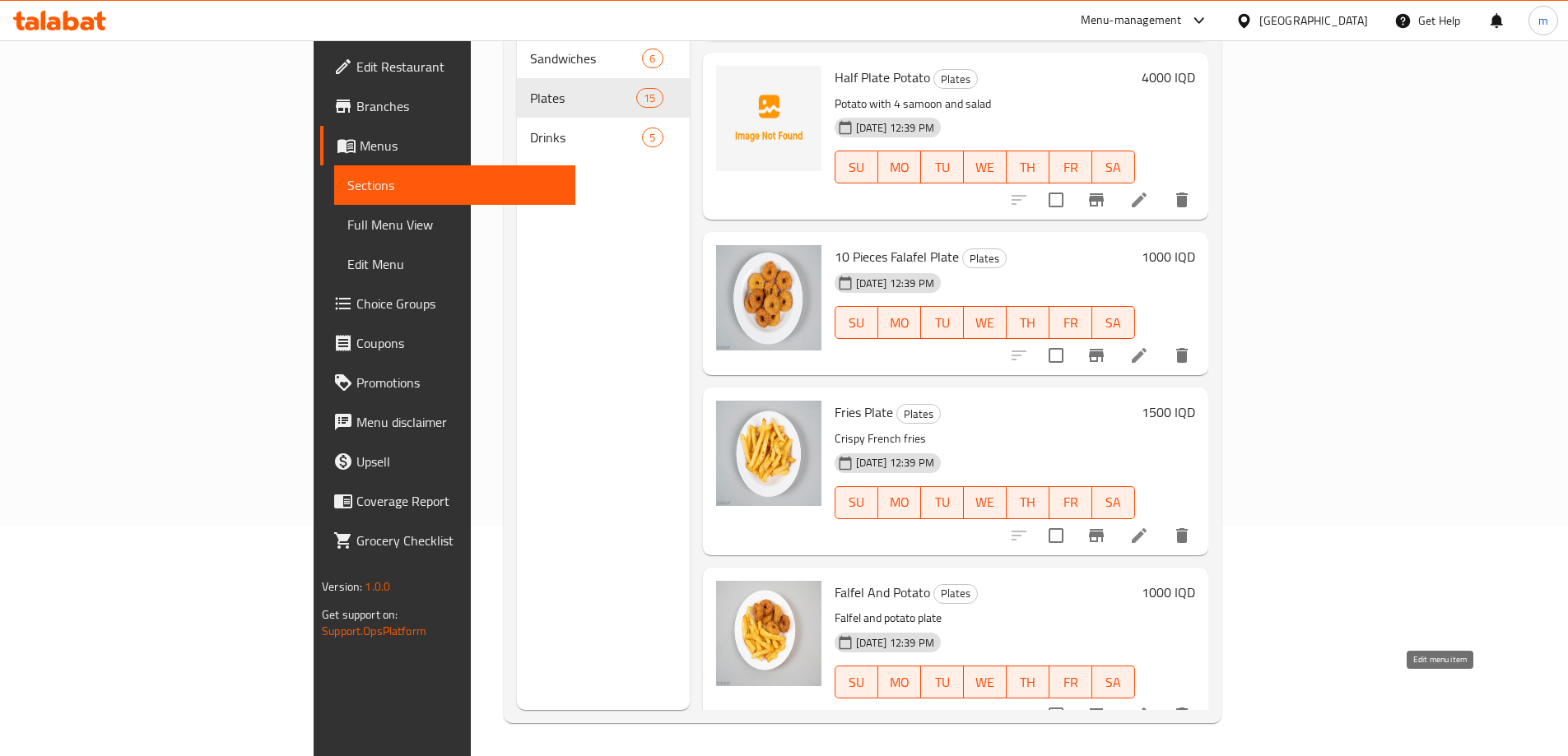
type input "Falfel And Potato"
click at [1149, 705] on icon at bounding box center [1139, 715] width 20 height 20
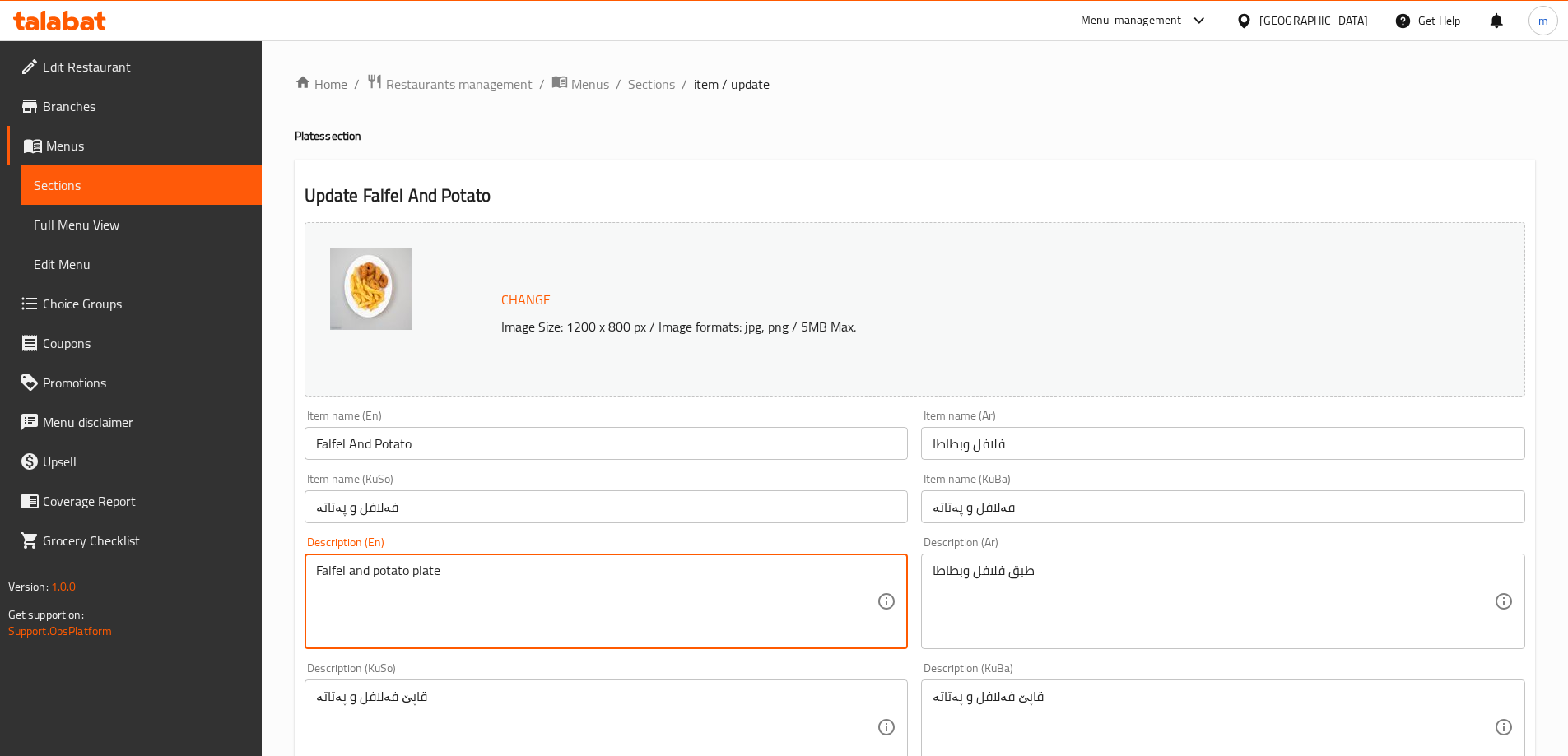
click at [653, 629] on textarea "Falfel and potato plate" at bounding box center [597, 602] width 561 height 78
click at [653, 628] on textarea "Falfel and potato plate" at bounding box center [597, 602] width 561 height 78
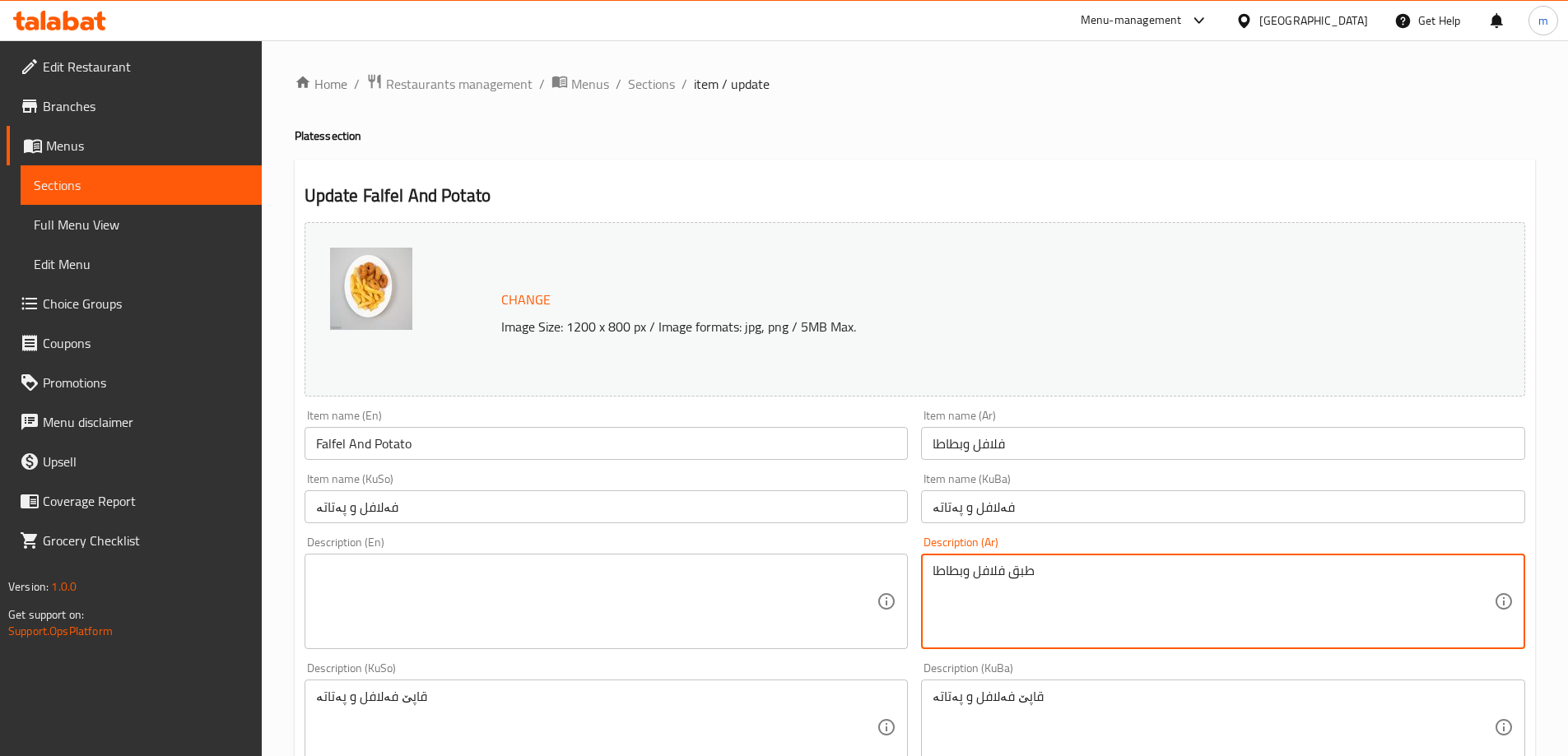
click at [1011, 579] on textarea "طبق فلافل وبطاطا" at bounding box center [1213, 602] width 561 height 78
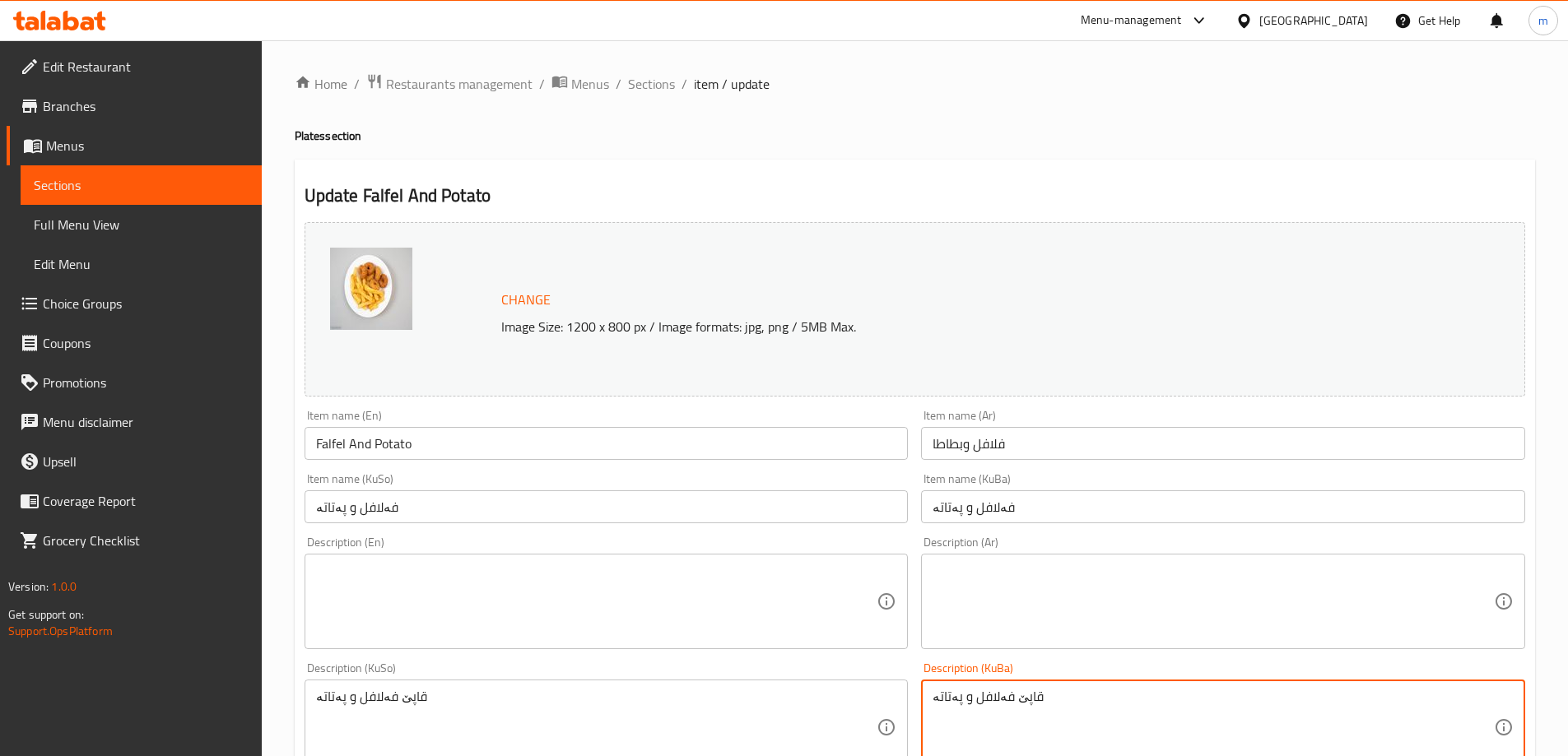
click at [978, 699] on textarea "قاپێ فەلافل و پەتاتە" at bounding box center [1213, 728] width 561 height 78
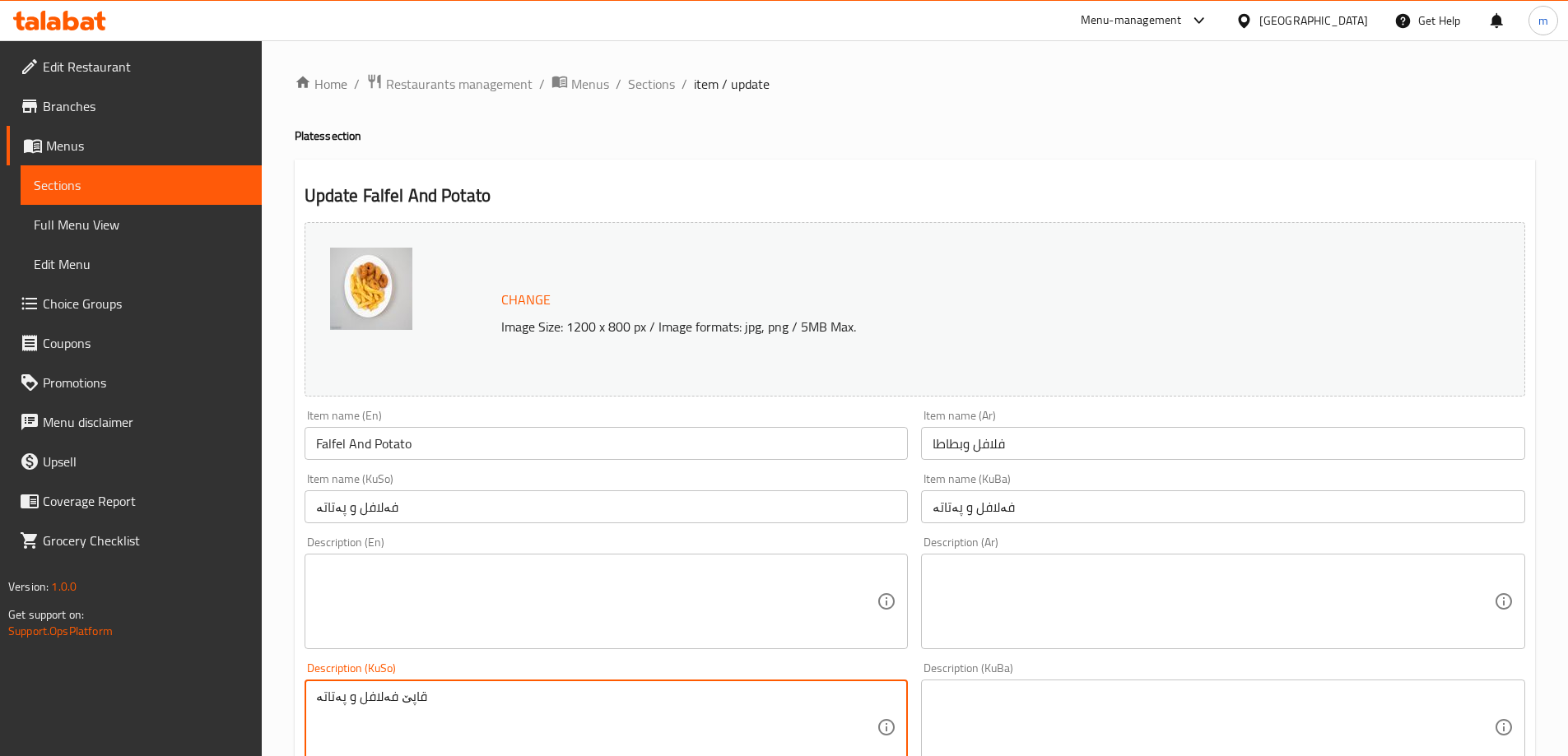
click at [831, 720] on textarea "قاپێ فەلافل و پەتاتە" at bounding box center [597, 728] width 561 height 78
click at [557, 456] on input "Falfel And Potato" at bounding box center [607, 443] width 605 height 33
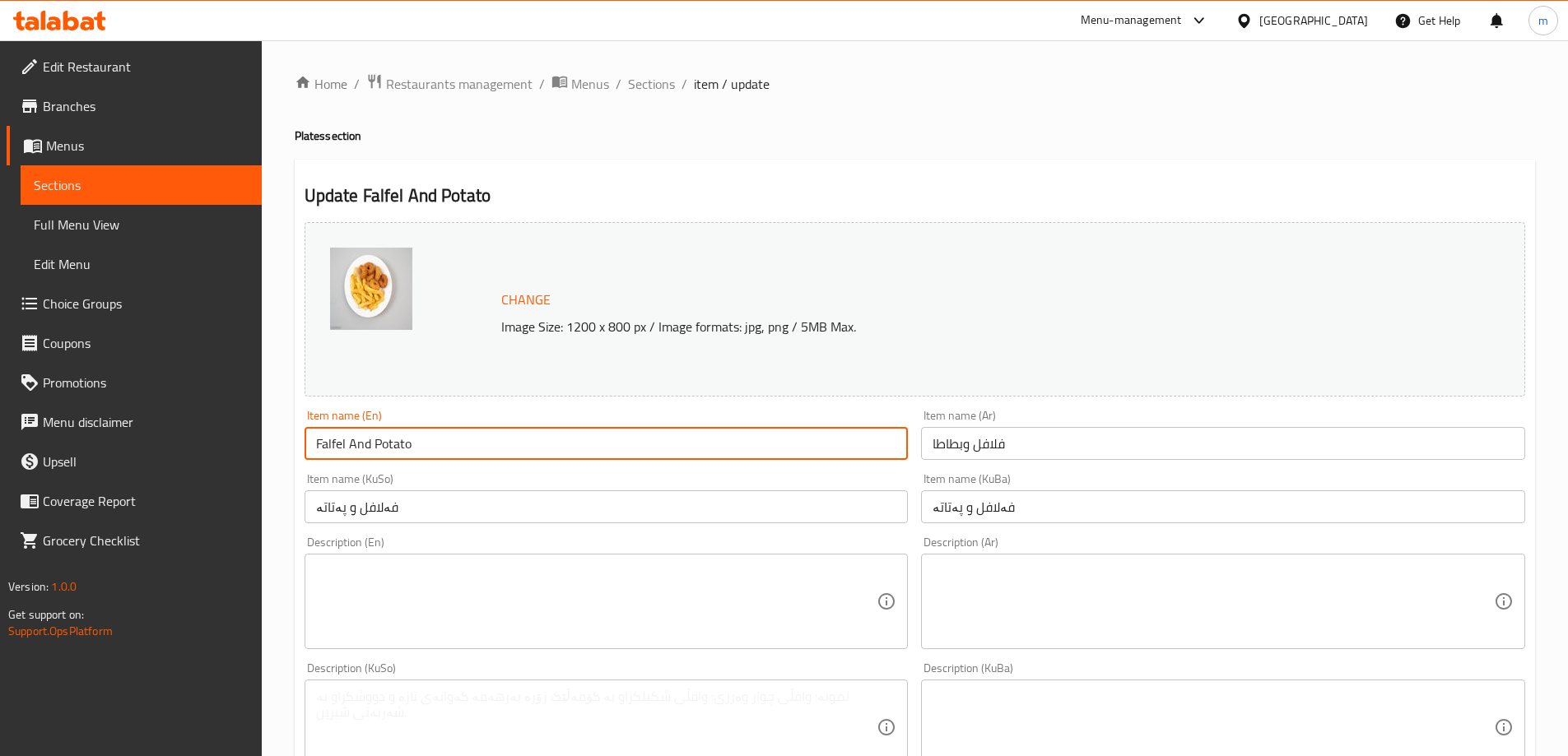
click at [666, 80] on span "Sections" at bounding box center [652, 84] width 47 height 20
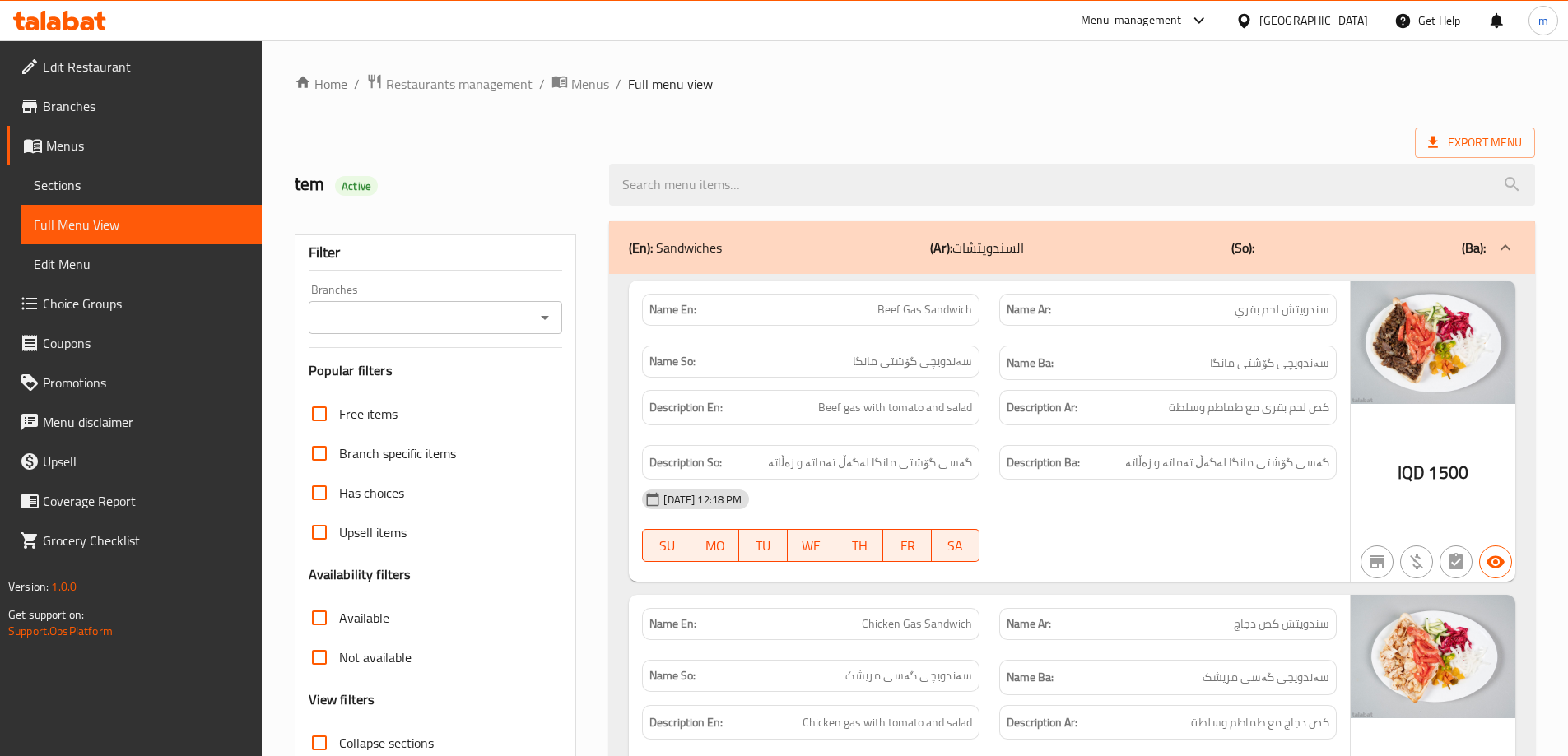
click at [547, 315] on icon "Open" at bounding box center [544, 317] width 20 height 20
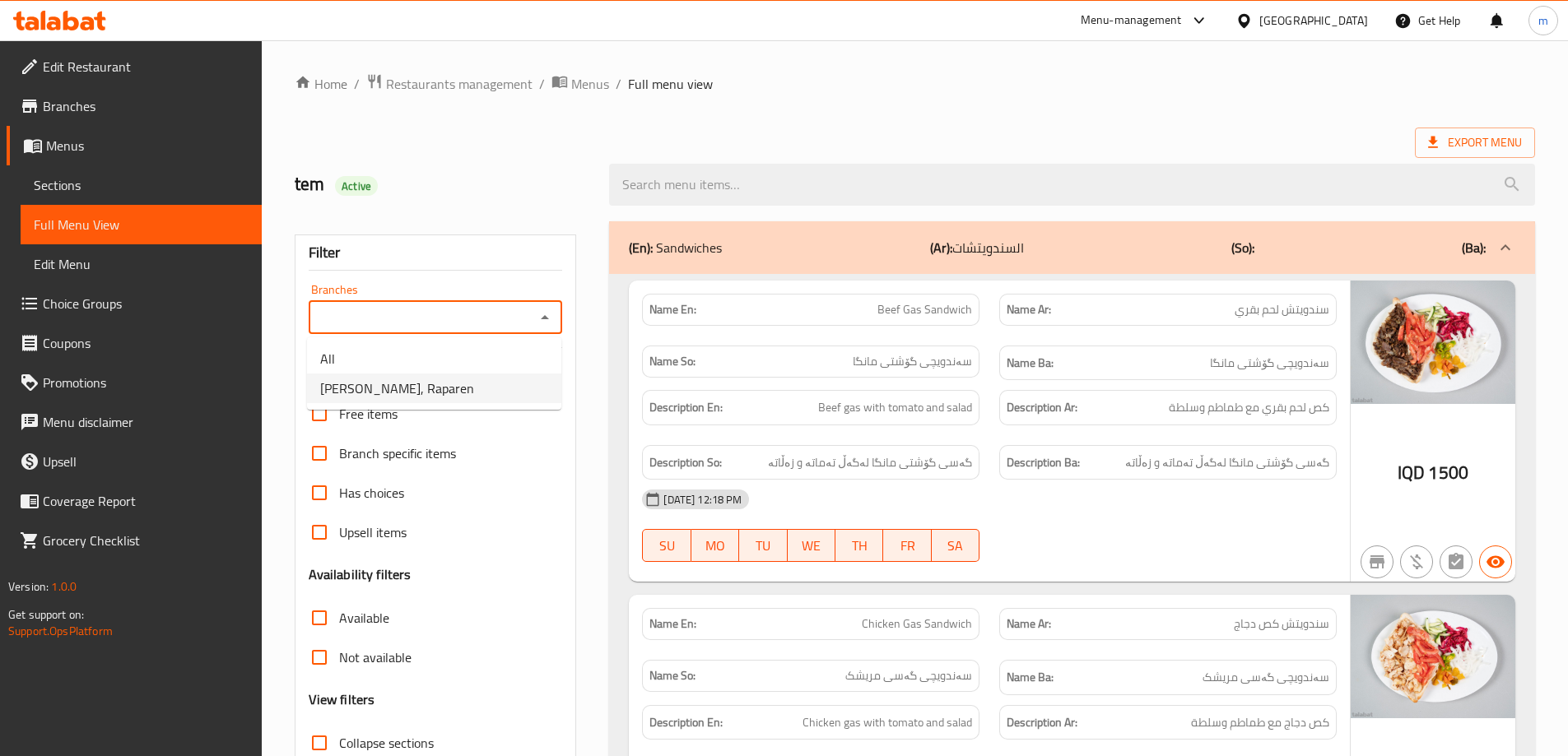
click at [404, 389] on span "[PERSON_NAME], Raparen" at bounding box center [397, 388] width 154 height 20
type input "[PERSON_NAME], Raparen"
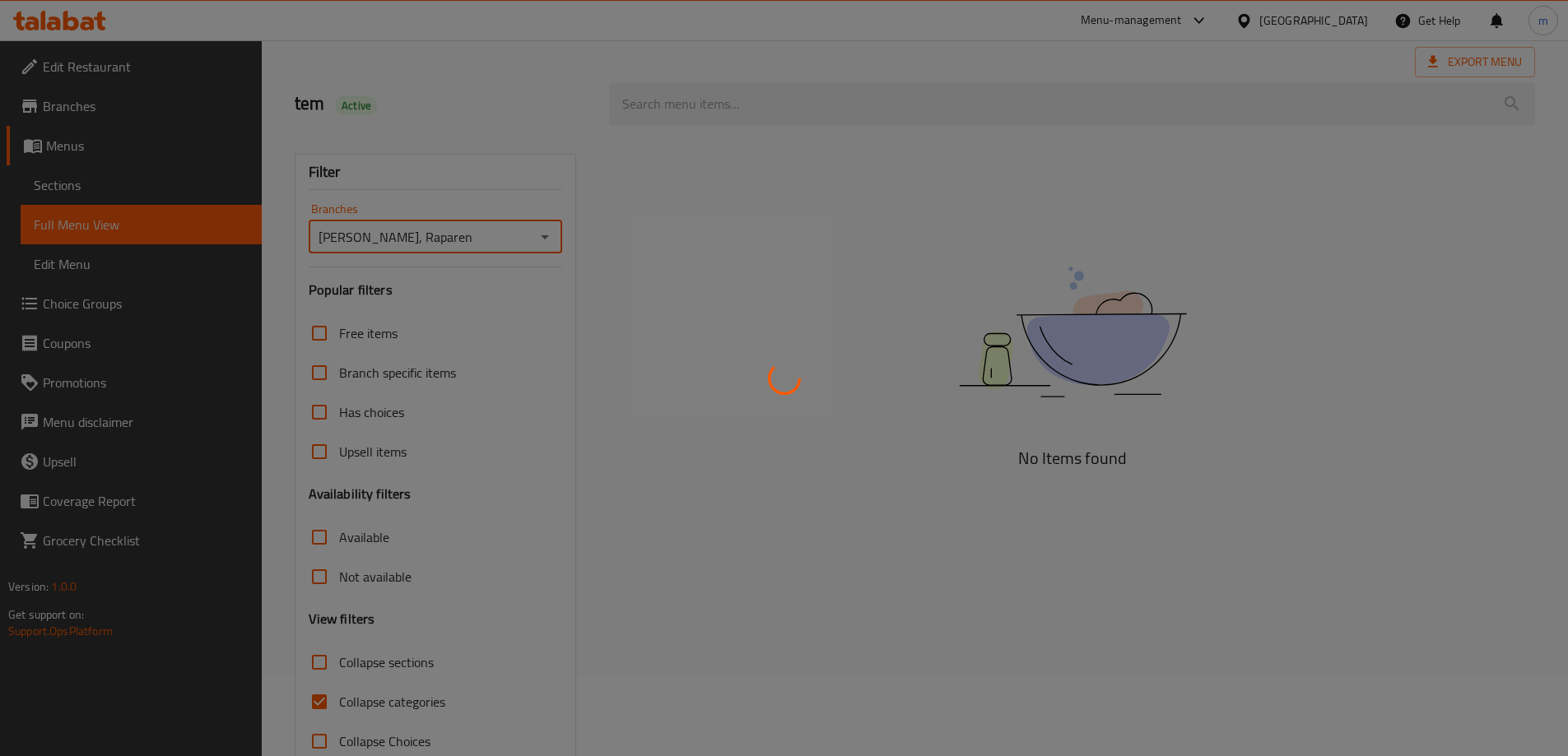
scroll to position [119, 0]
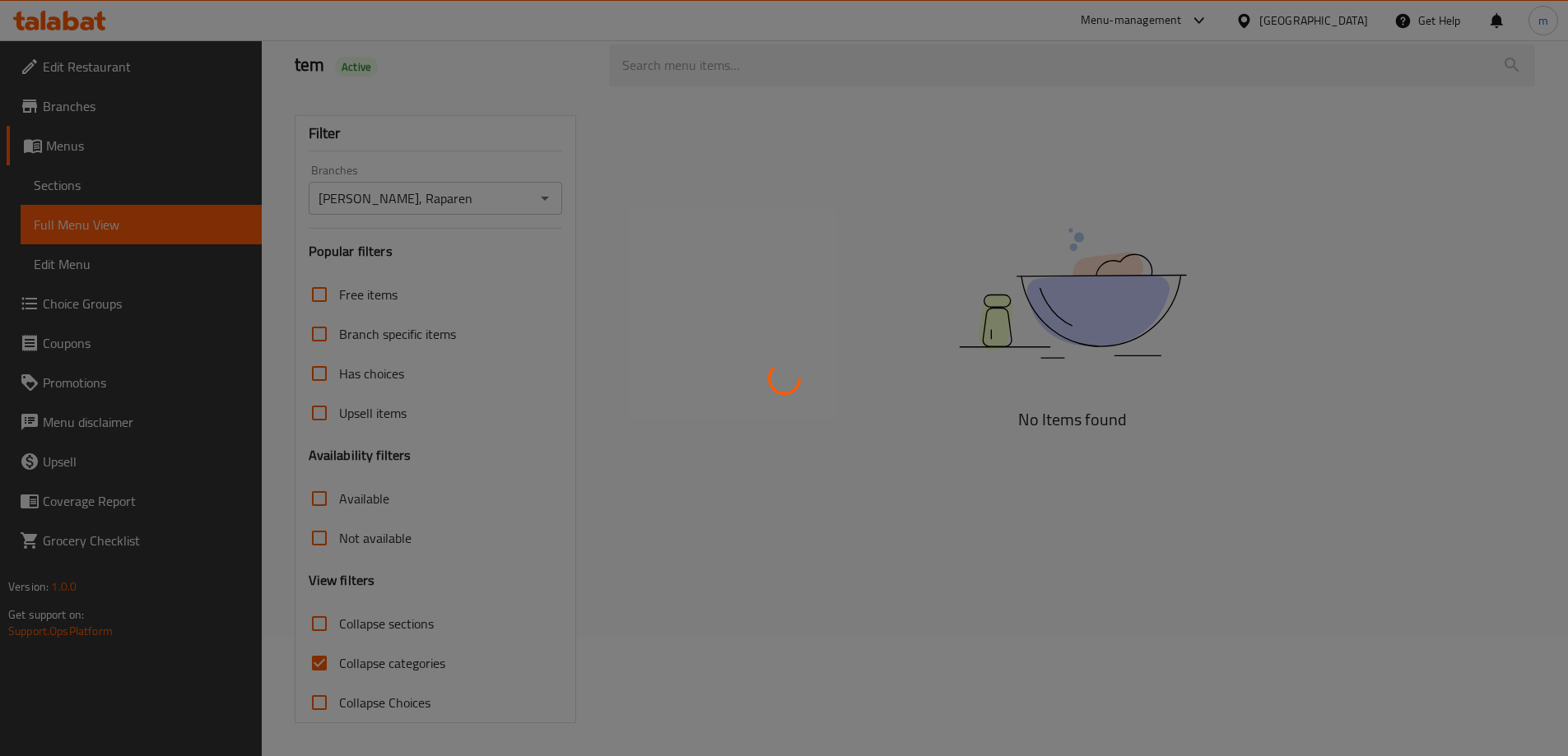
click at [506, 591] on div at bounding box center [784, 378] width 1568 height 756
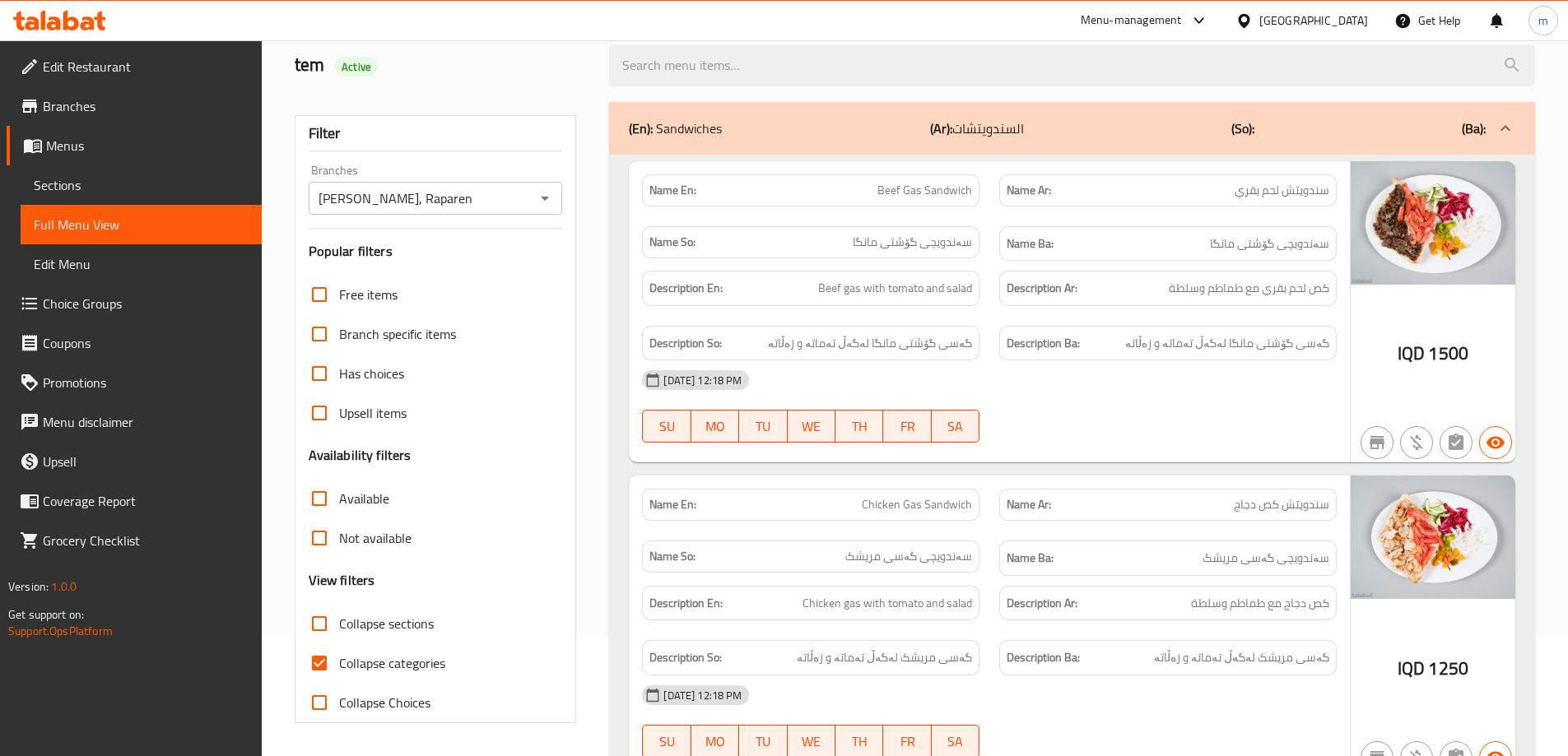
click at [435, 662] on span "Collapse categories" at bounding box center [392, 663] width 106 height 20
click at [339, 662] on input "Collapse categories" at bounding box center [319, 663] width 39 height 39
checkbox input "false"
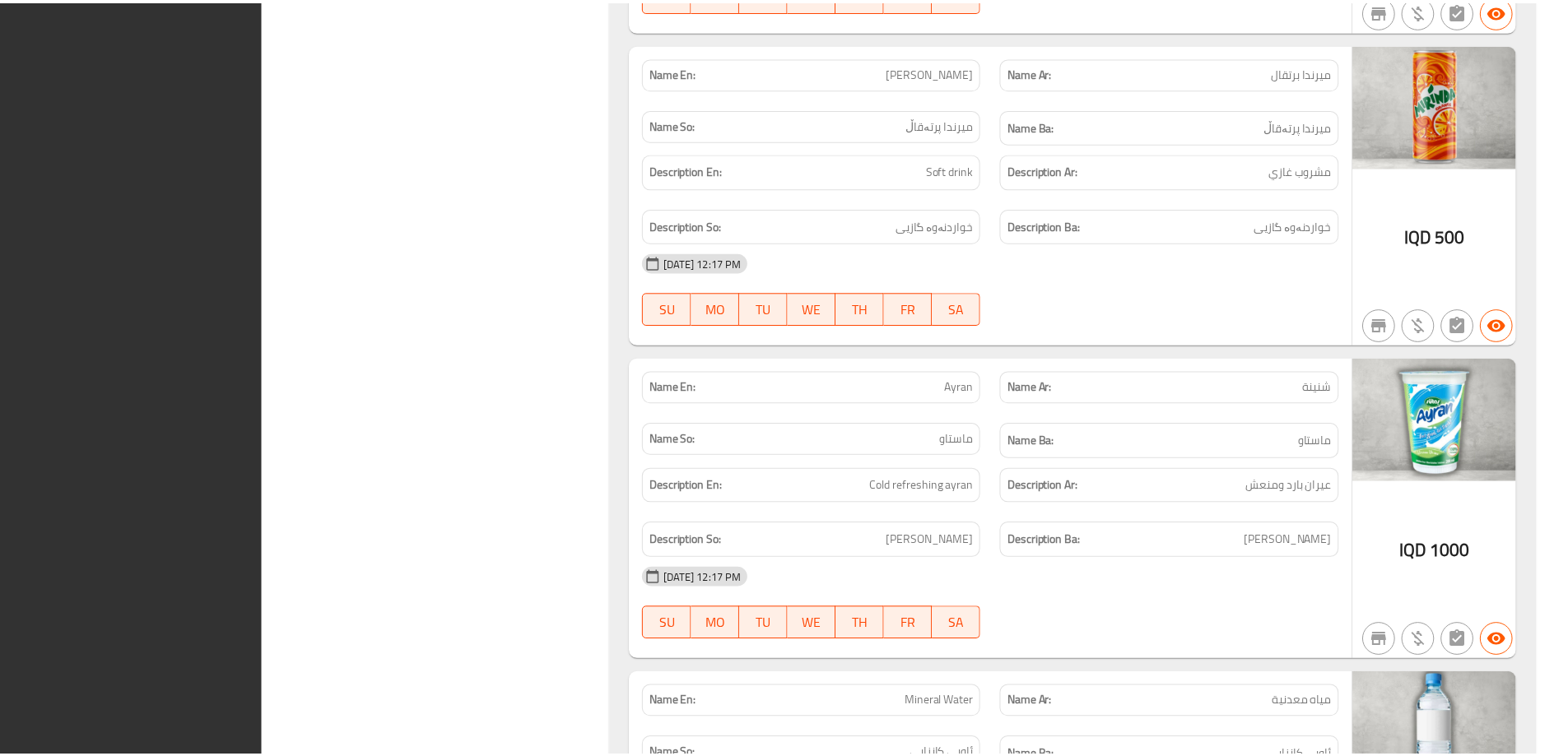
scroll to position [7947, 0]
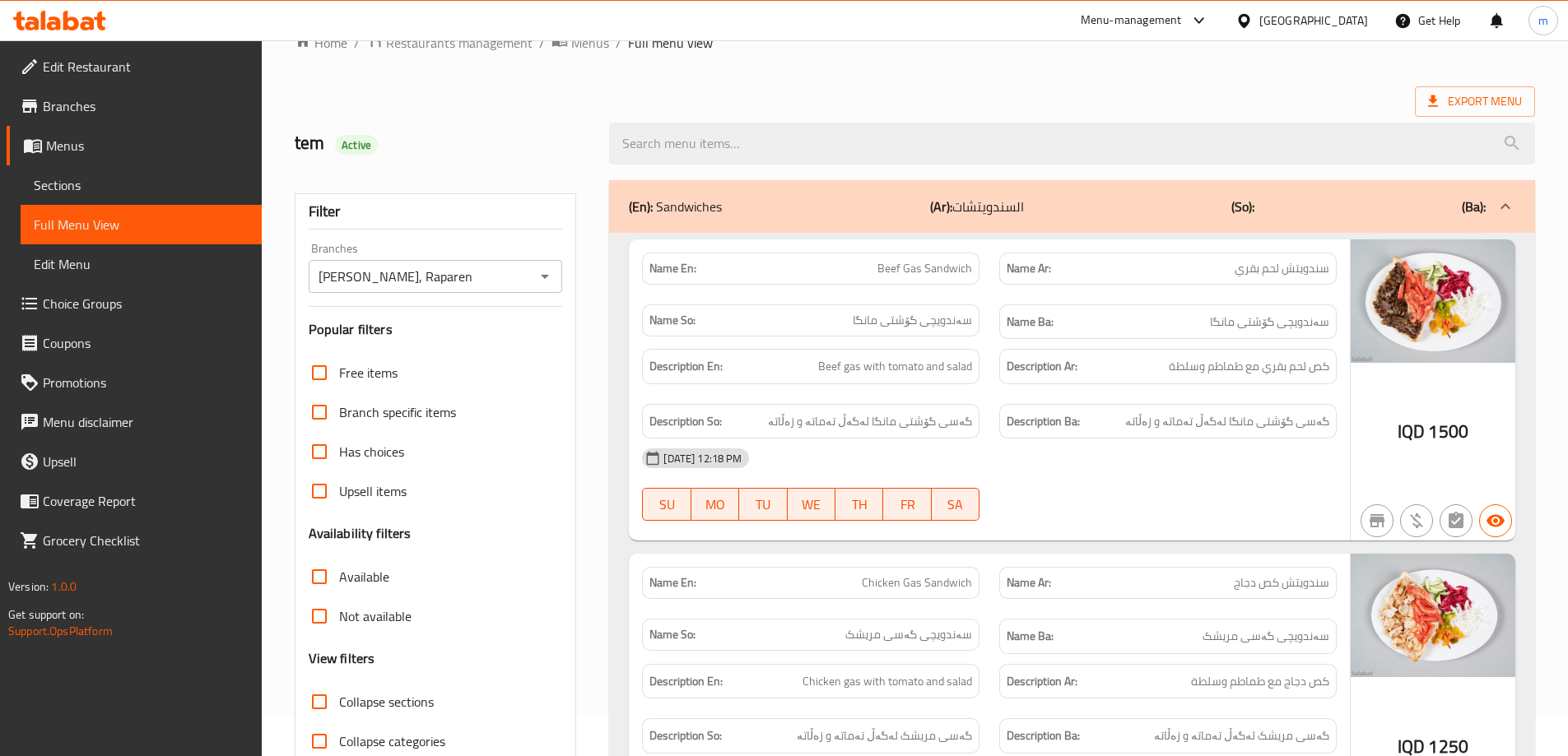
scroll to position [0, 0]
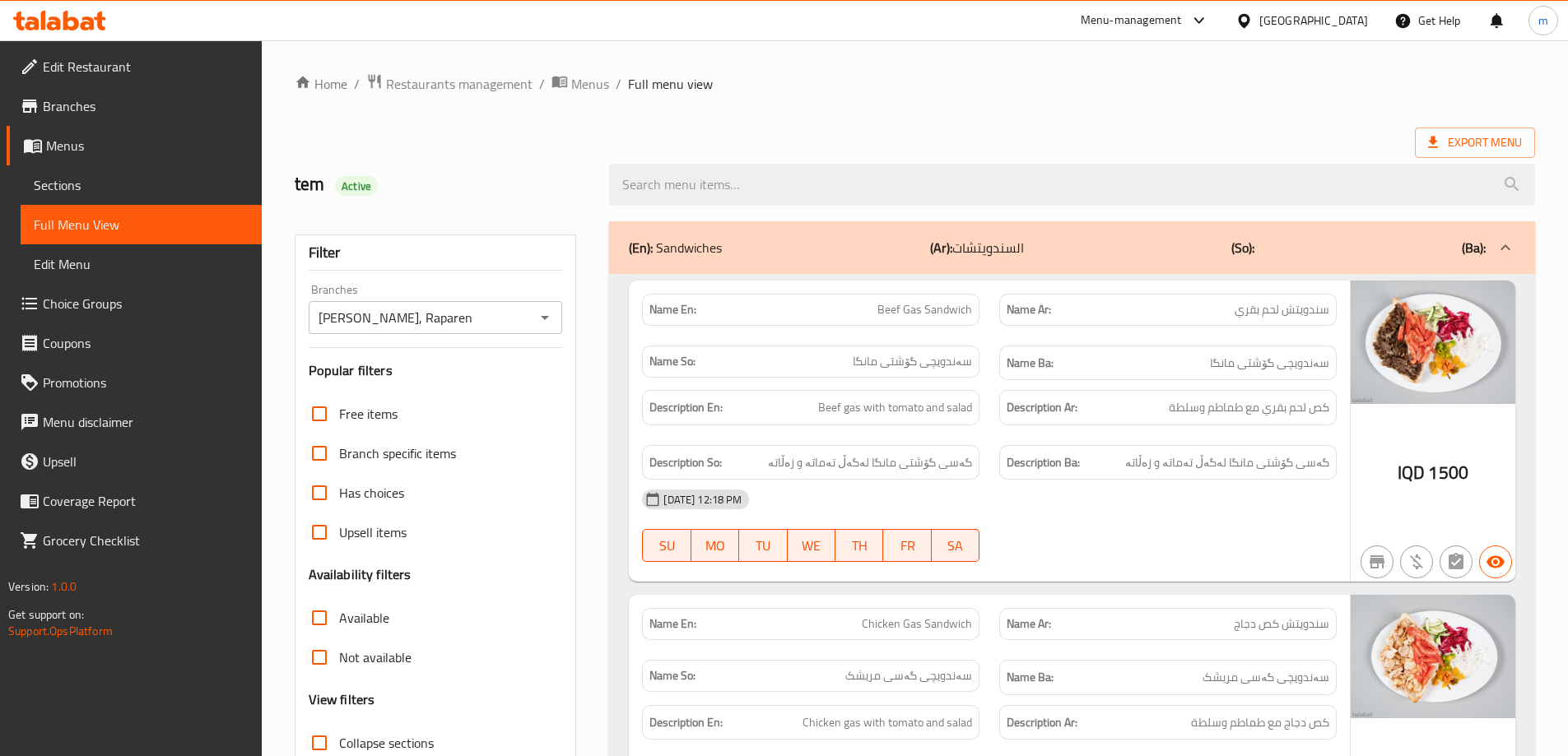
click at [345, 741] on span "Collapse sections" at bounding box center [386, 743] width 95 height 20
click at [339, 741] on input "Collapse sections" at bounding box center [319, 743] width 39 height 39
checkbox input "true"
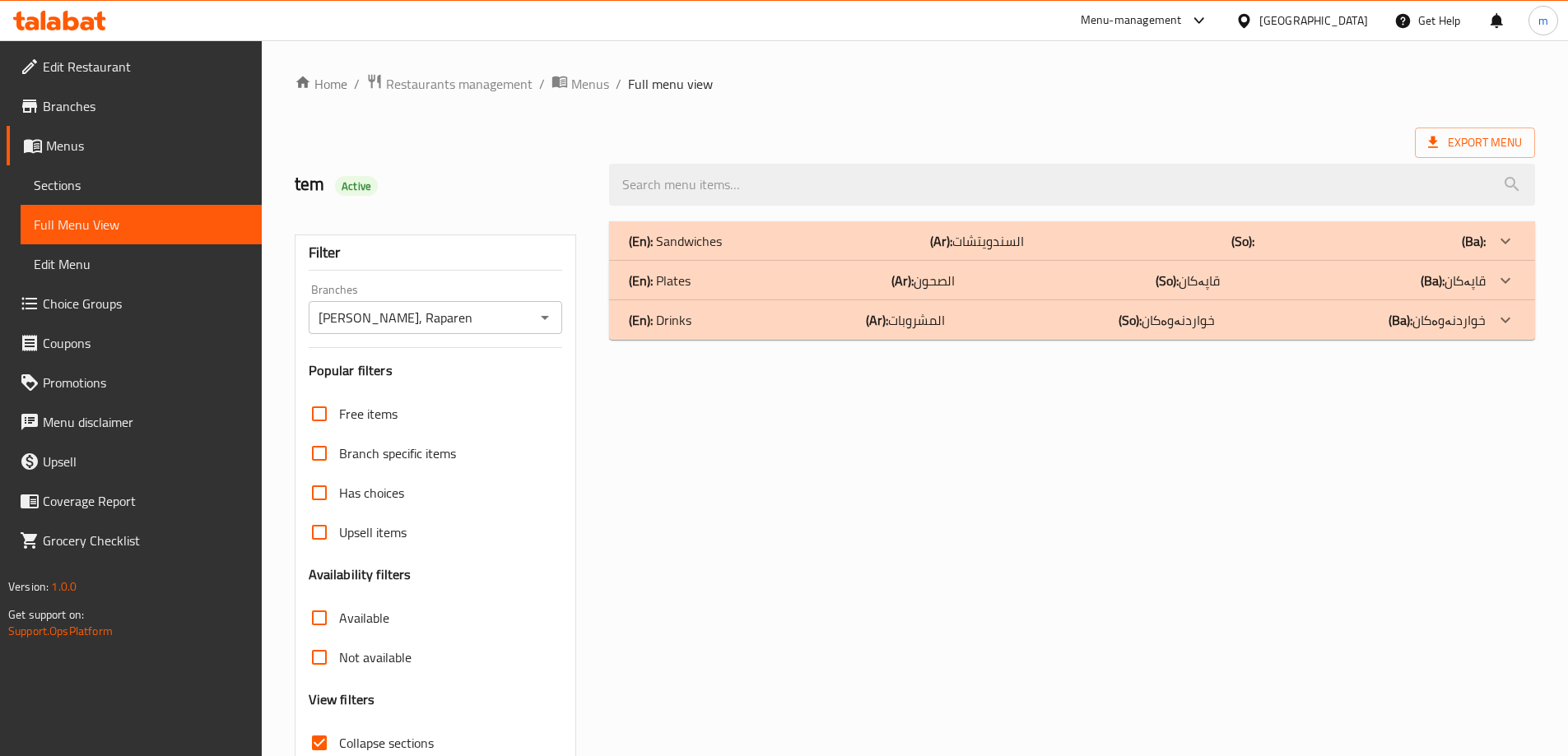
scroll to position [7, 0]
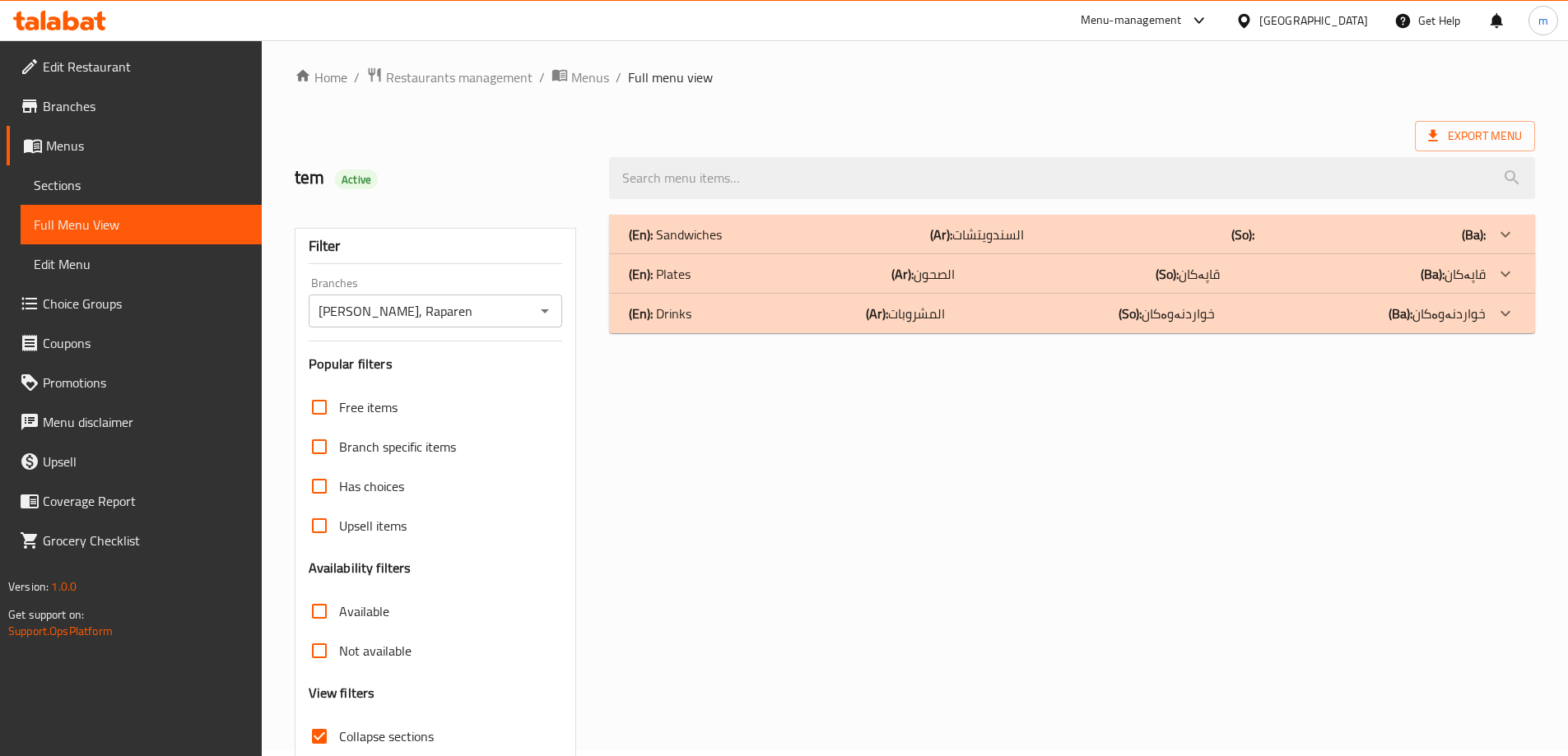
click at [875, 311] on b "(Ar):" at bounding box center [877, 314] width 23 height 24
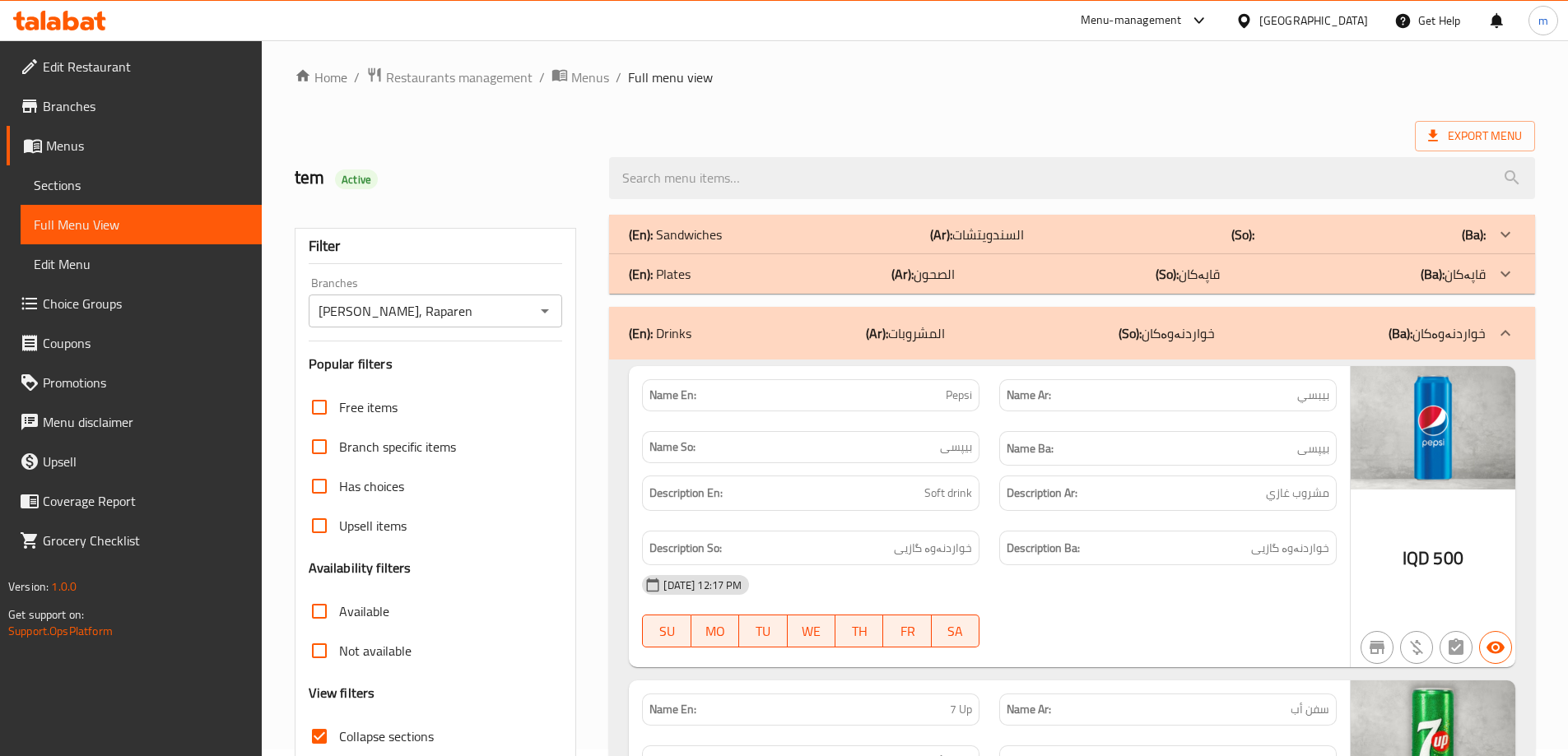
drag, startPoint x: 982, startPoint y: 339, endPoint x: 965, endPoint y: 263, distance: 77.9
click at [981, 339] on div "(En): Drinks (Ar): المشروبات (So): خواردنەوەکان (Ba): خواردنەوەکان" at bounding box center [1058, 333] width 857 height 20
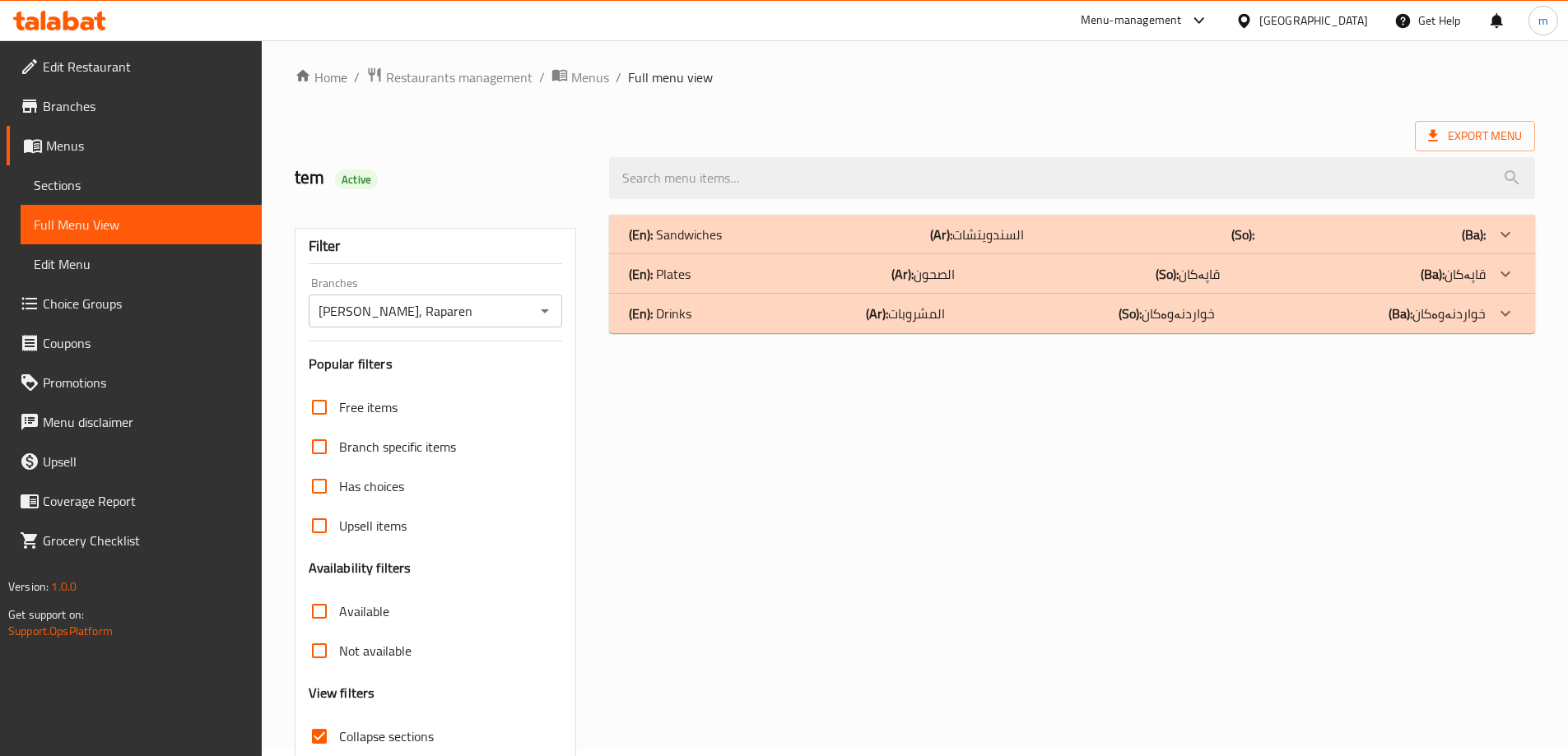
click at [923, 272] on p "(Ar): [DEMOGRAPHIC_DATA]" at bounding box center [923, 273] width 64 height 20
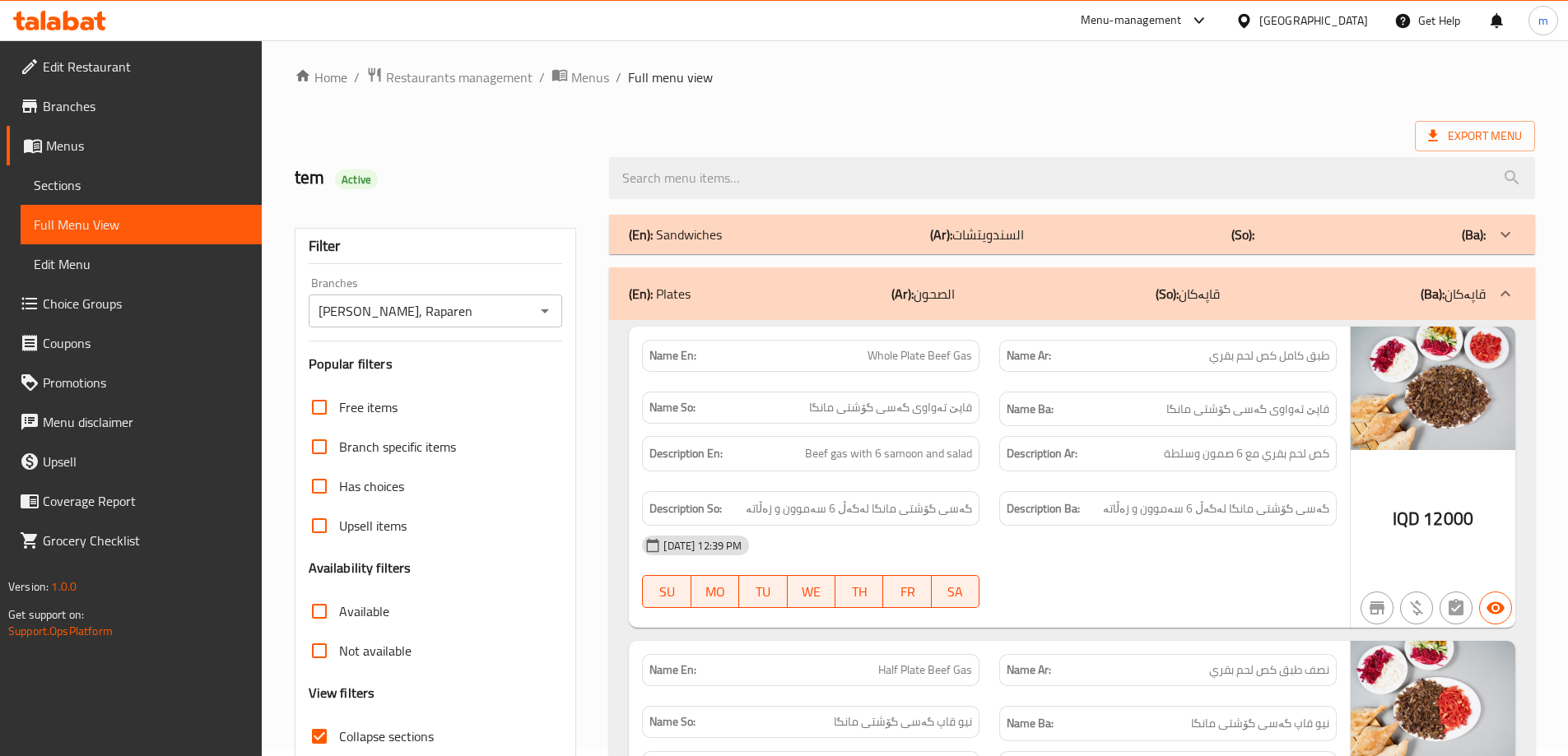
click at [936, 240] on b "(Ar):" at bounding box center [942, 234] width 23 height 24
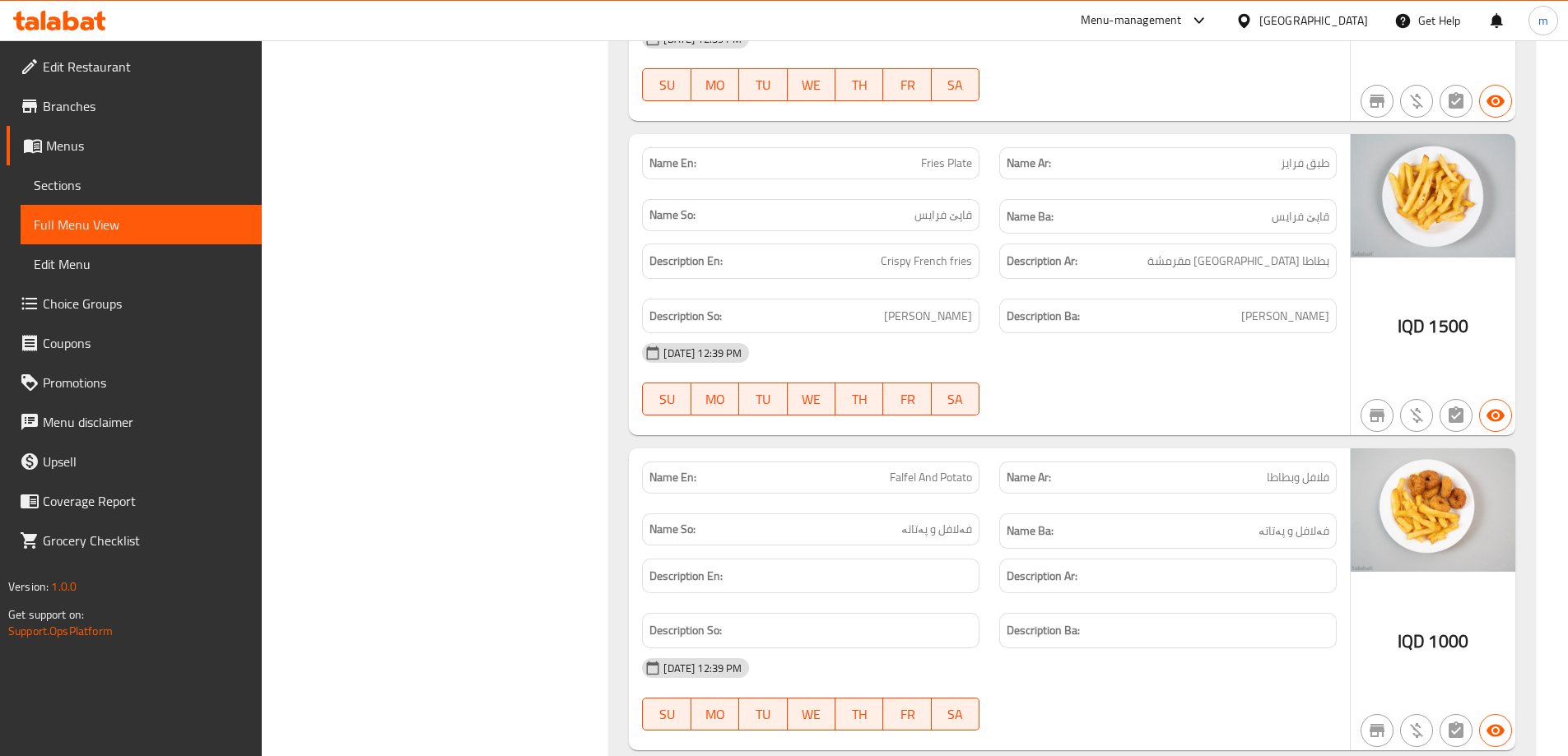
scroll to position [6353, 0]
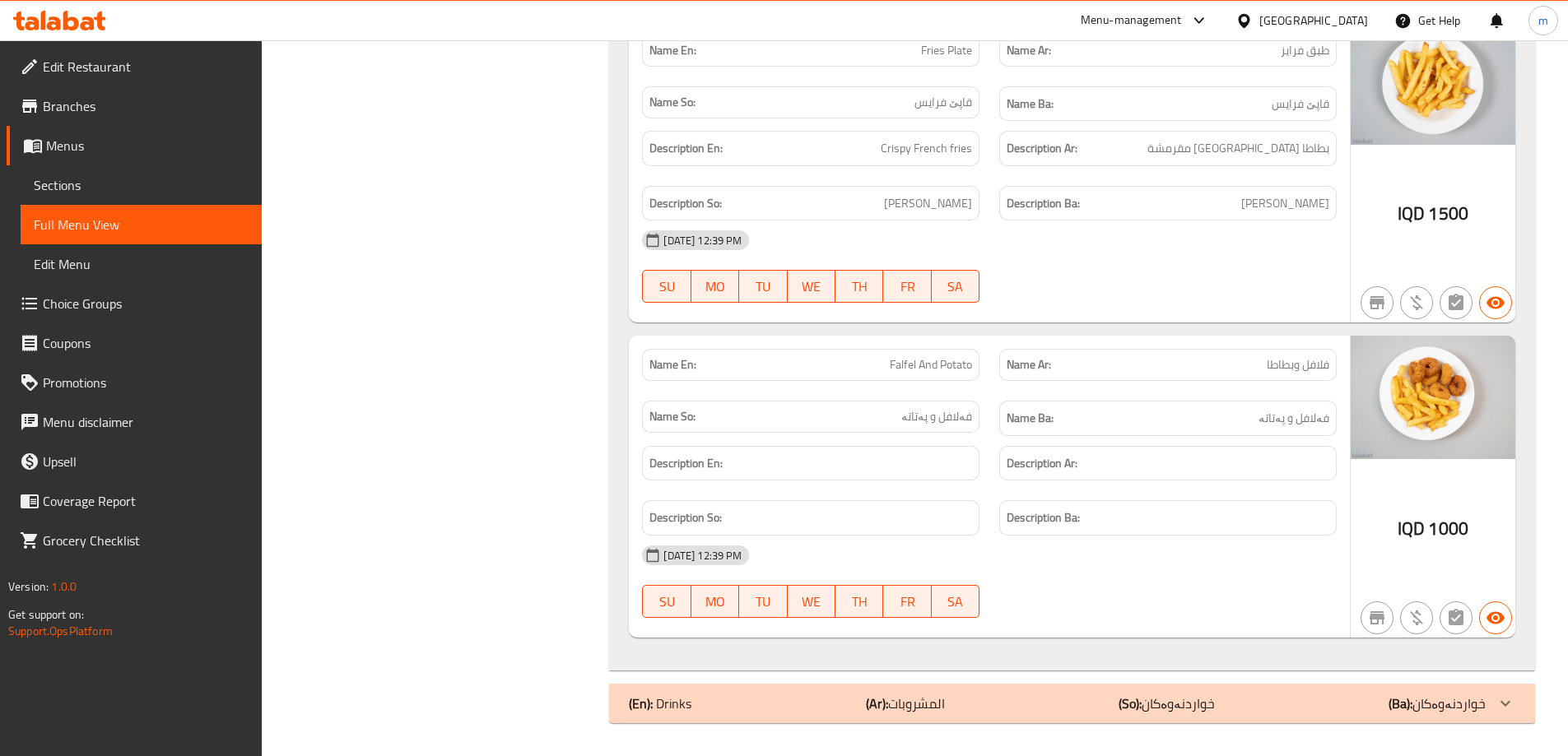
click at [1107, 704] on div "(En): Drinks (Ar): المشروبات (So): خواردنەوەکان (Ba): خواردنەوەکان" at bounding box center [1058, 704] width 857 height 20
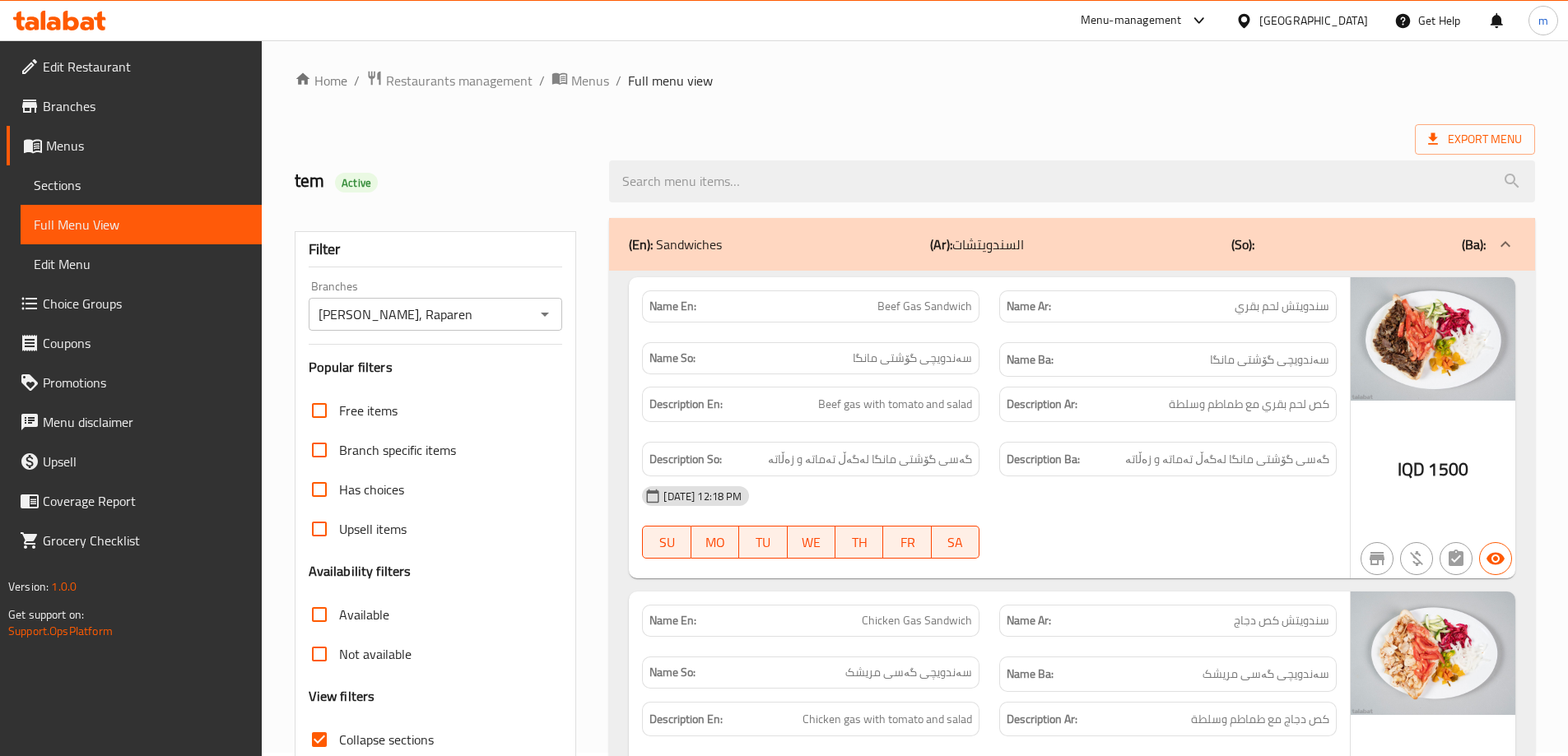
scroll to position [0, 0]
